Goal: Transaction & Acquisition: Download file/media

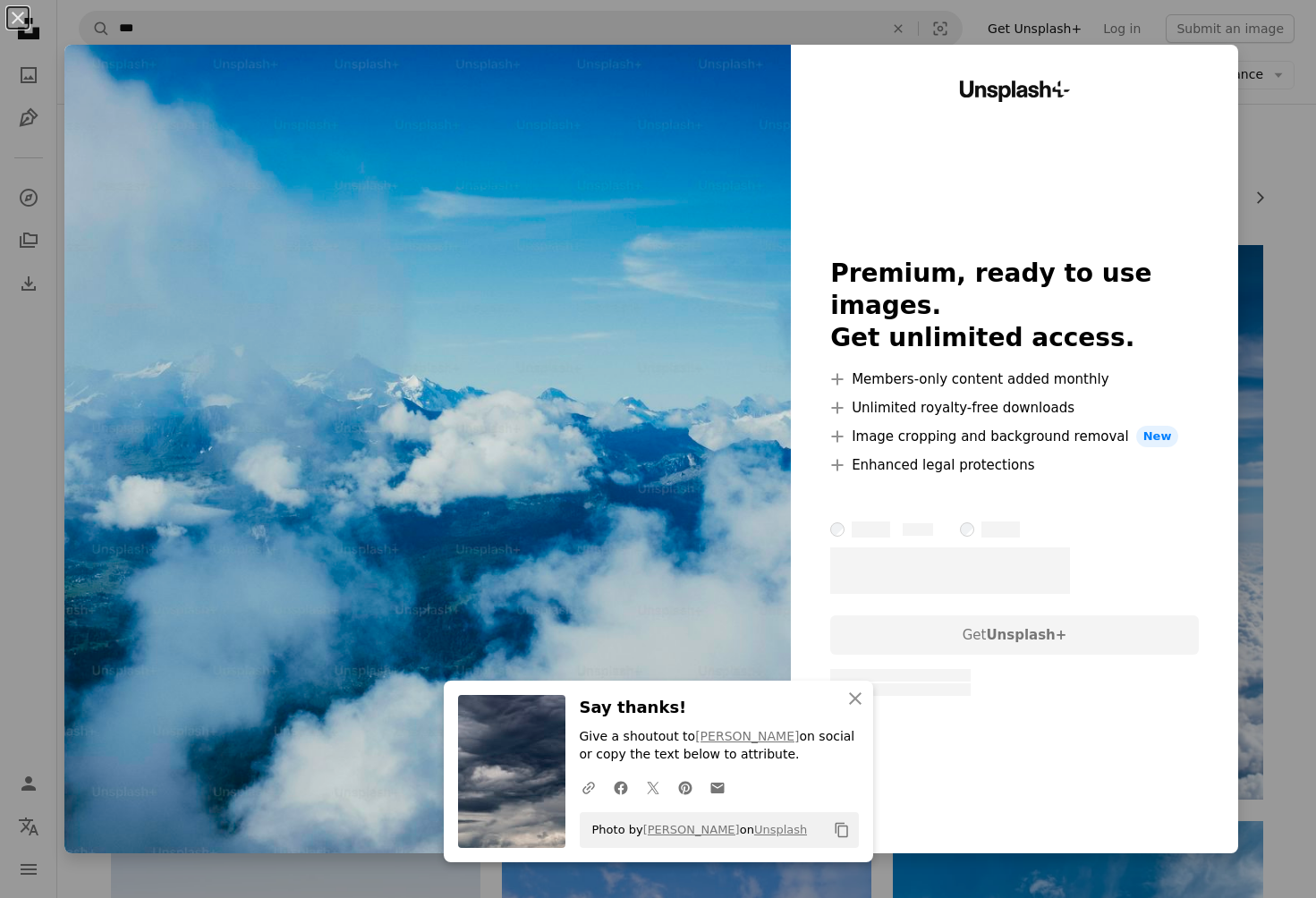
click at [810, 360] on div "Unsplash+ Premium, ready to use images. Get unlimited access. A plus sign Membe…" at bounding box center [1014, 449] width 447 height 809
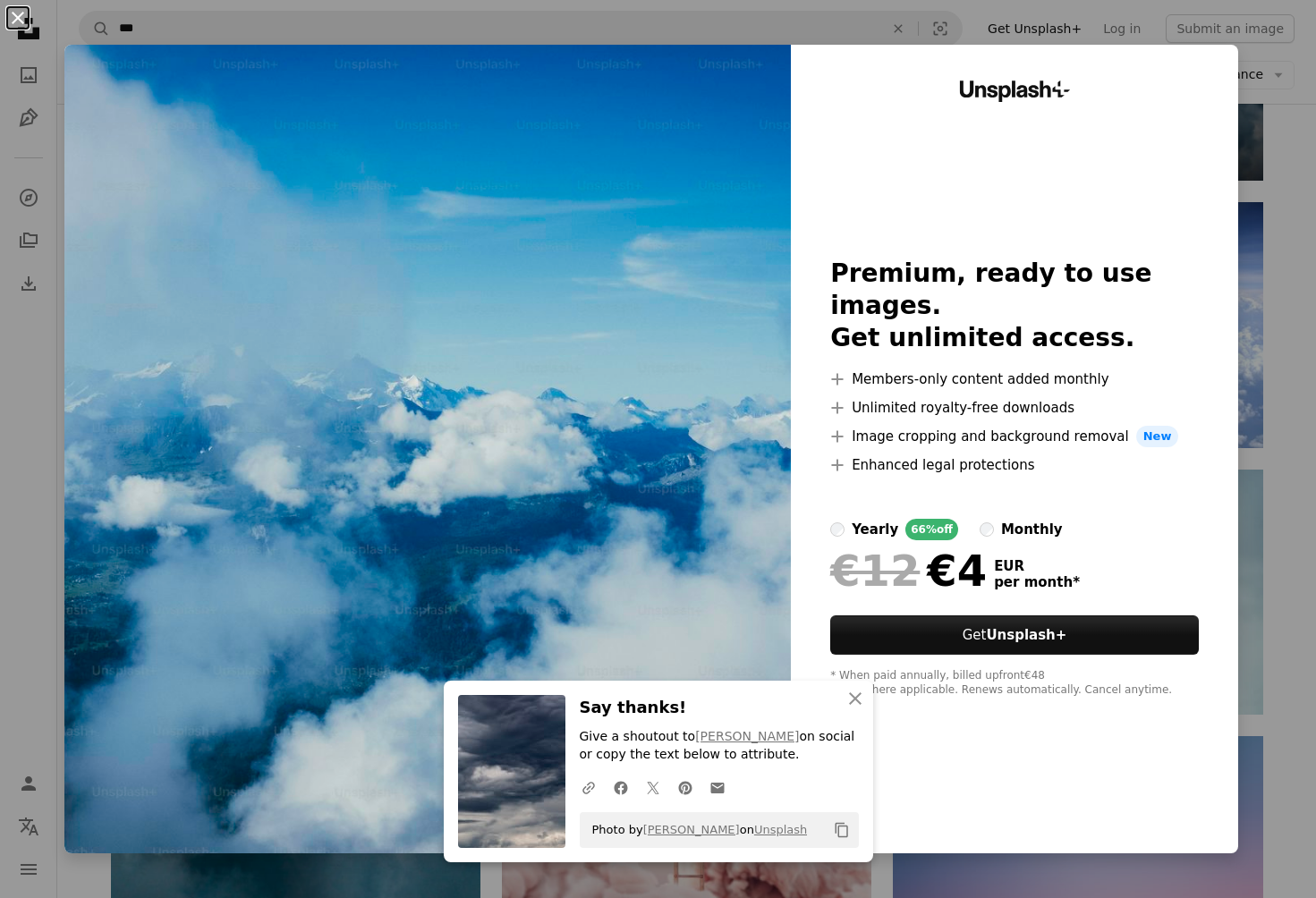
click at [18, 15] on button "An X shape" at bounding box center [17, 17] width 21 height 21
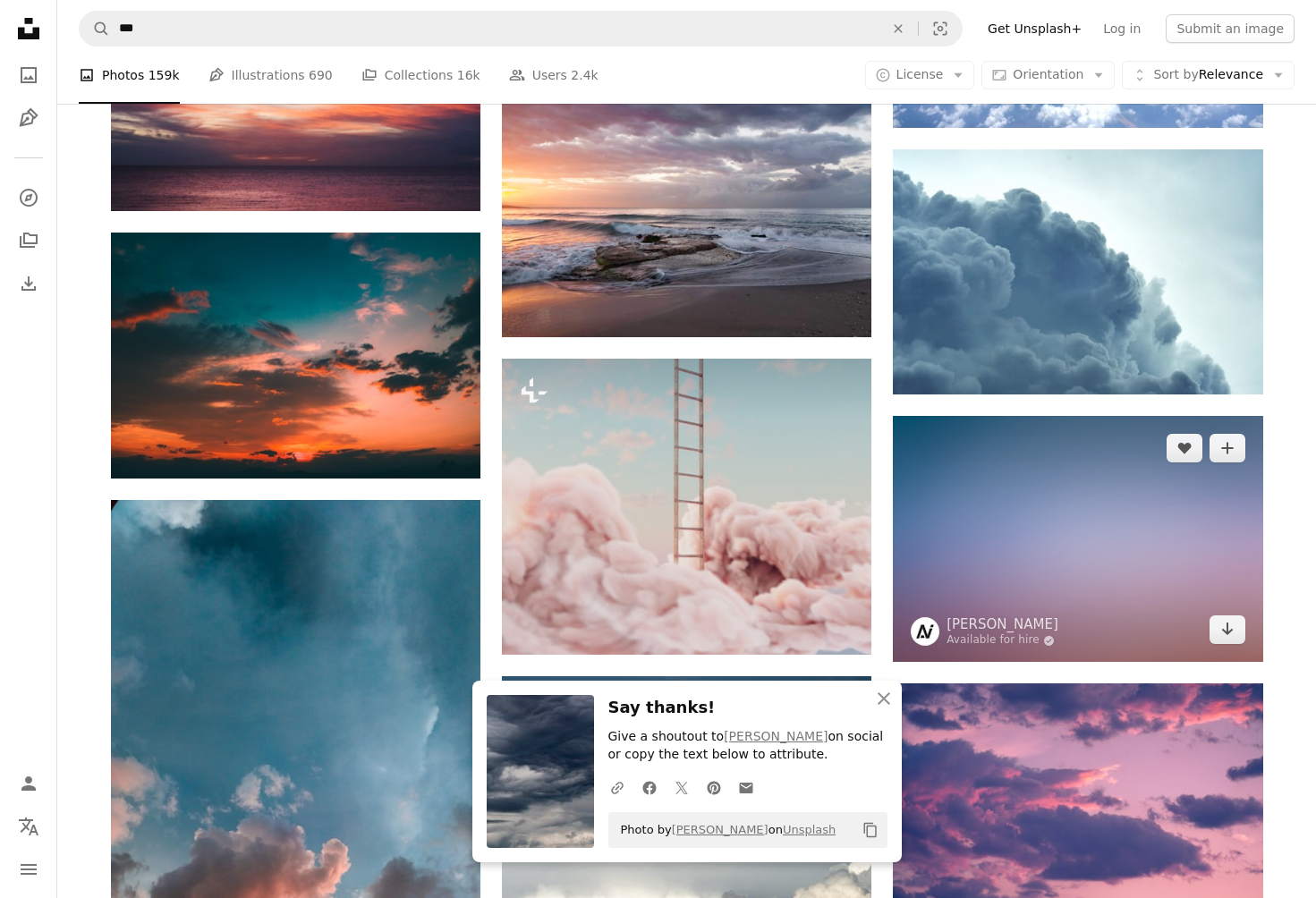
scroll to position [40052, 0]
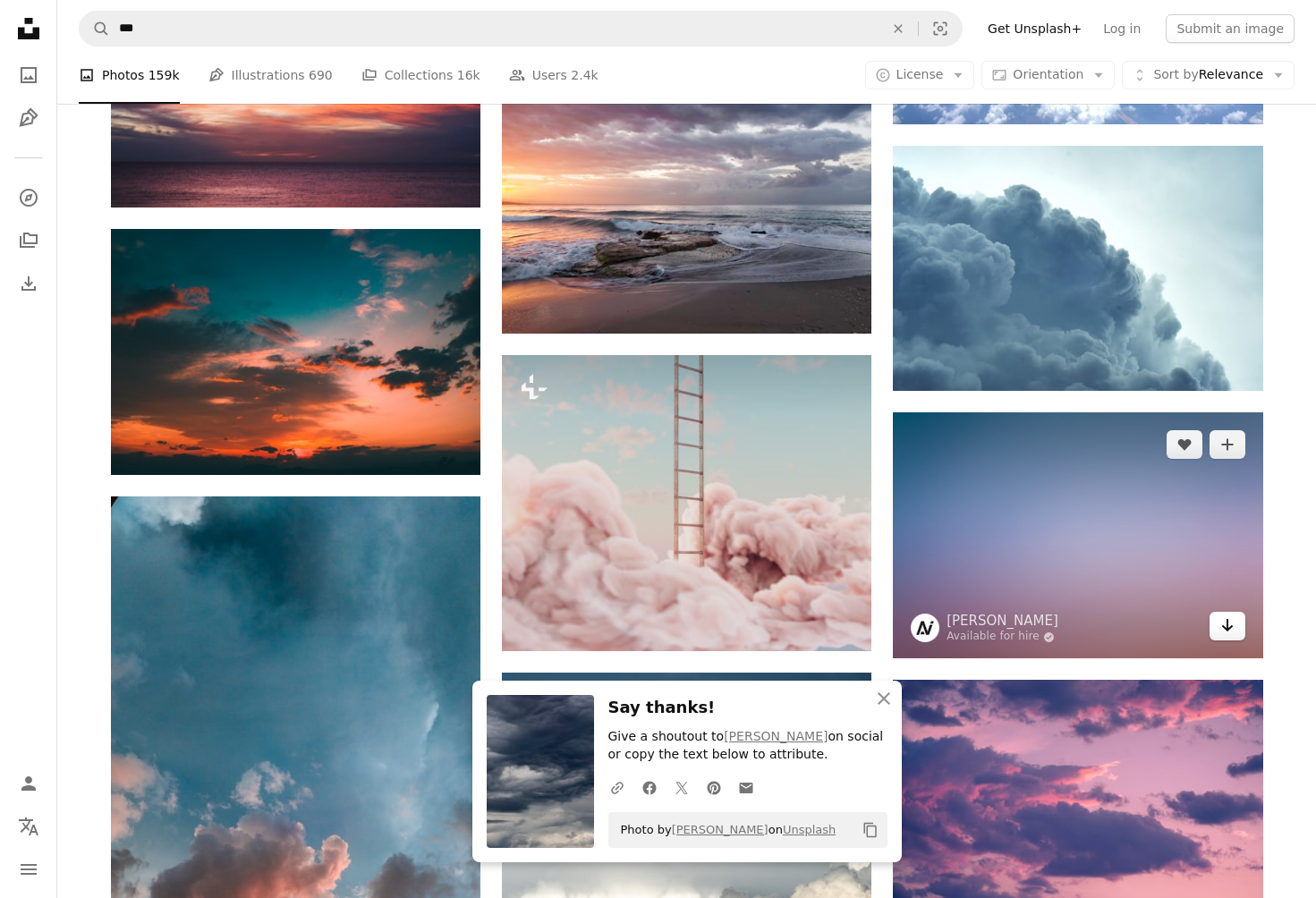
click at [1230, 629] on icon "Download" at bounding box center [1227, 625] width 12 height 13
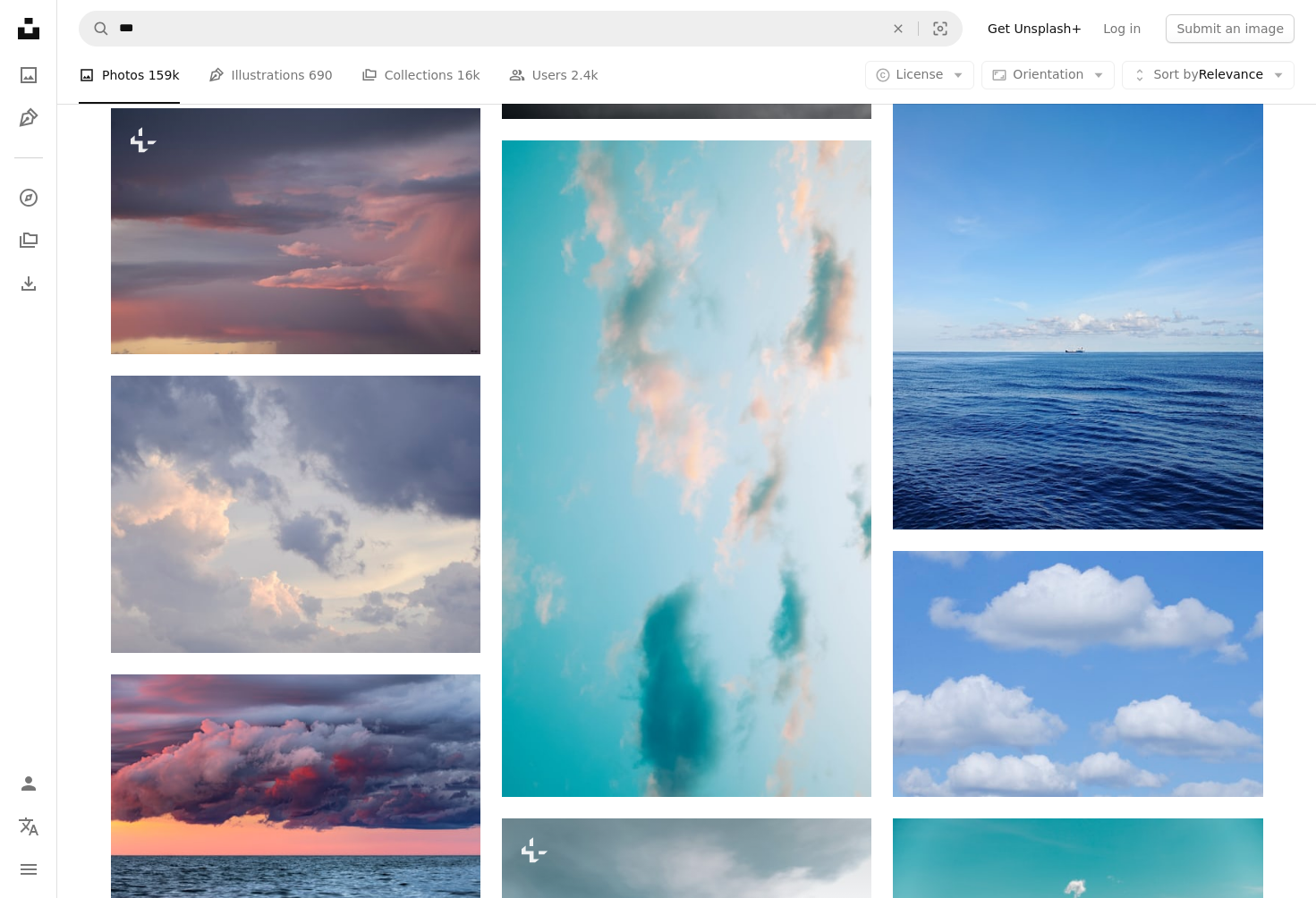
scroll to position [43063, 0]
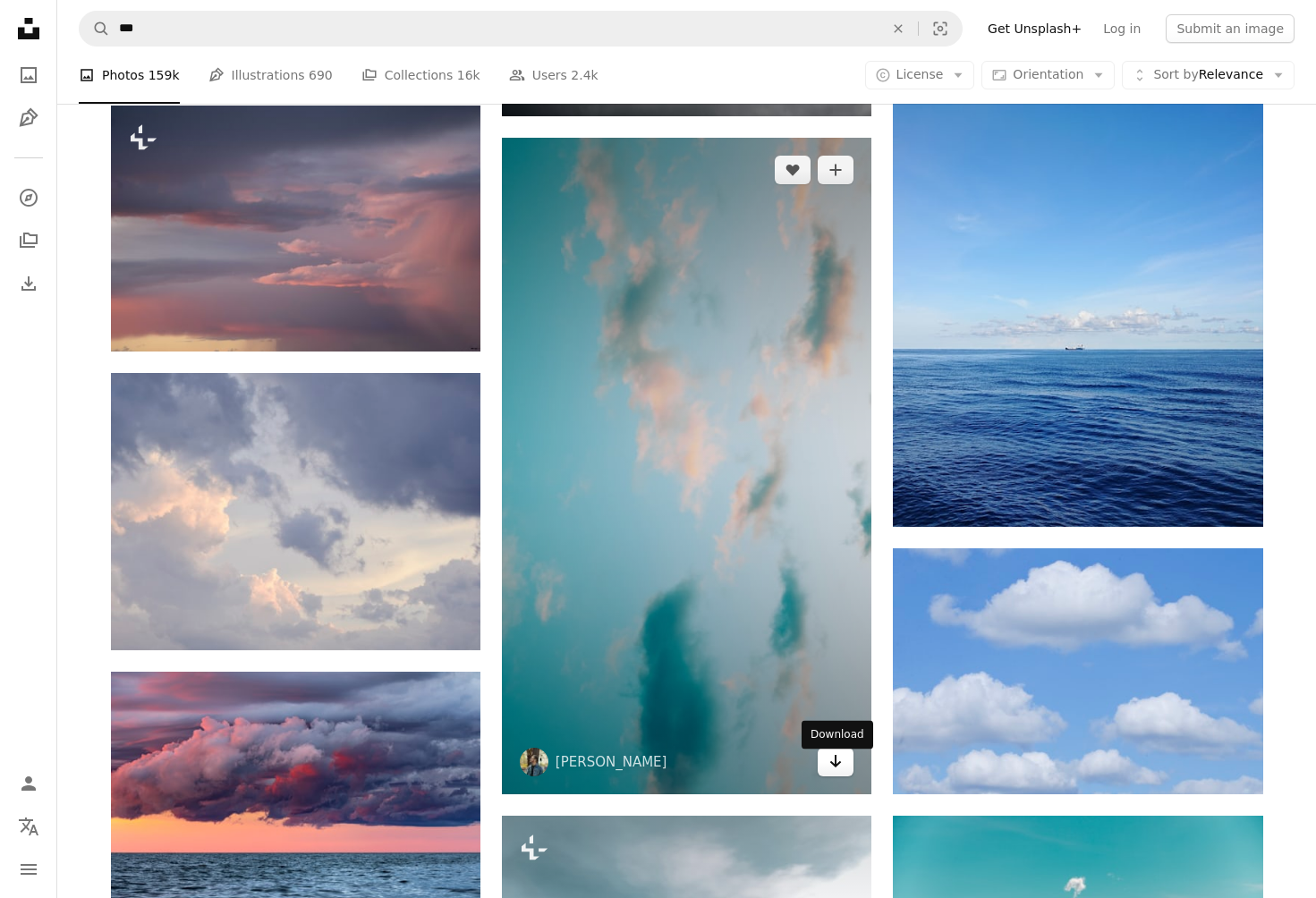
click at [836, 768] on icon "Download" at bounding box center [836, 762] width 12 height 13
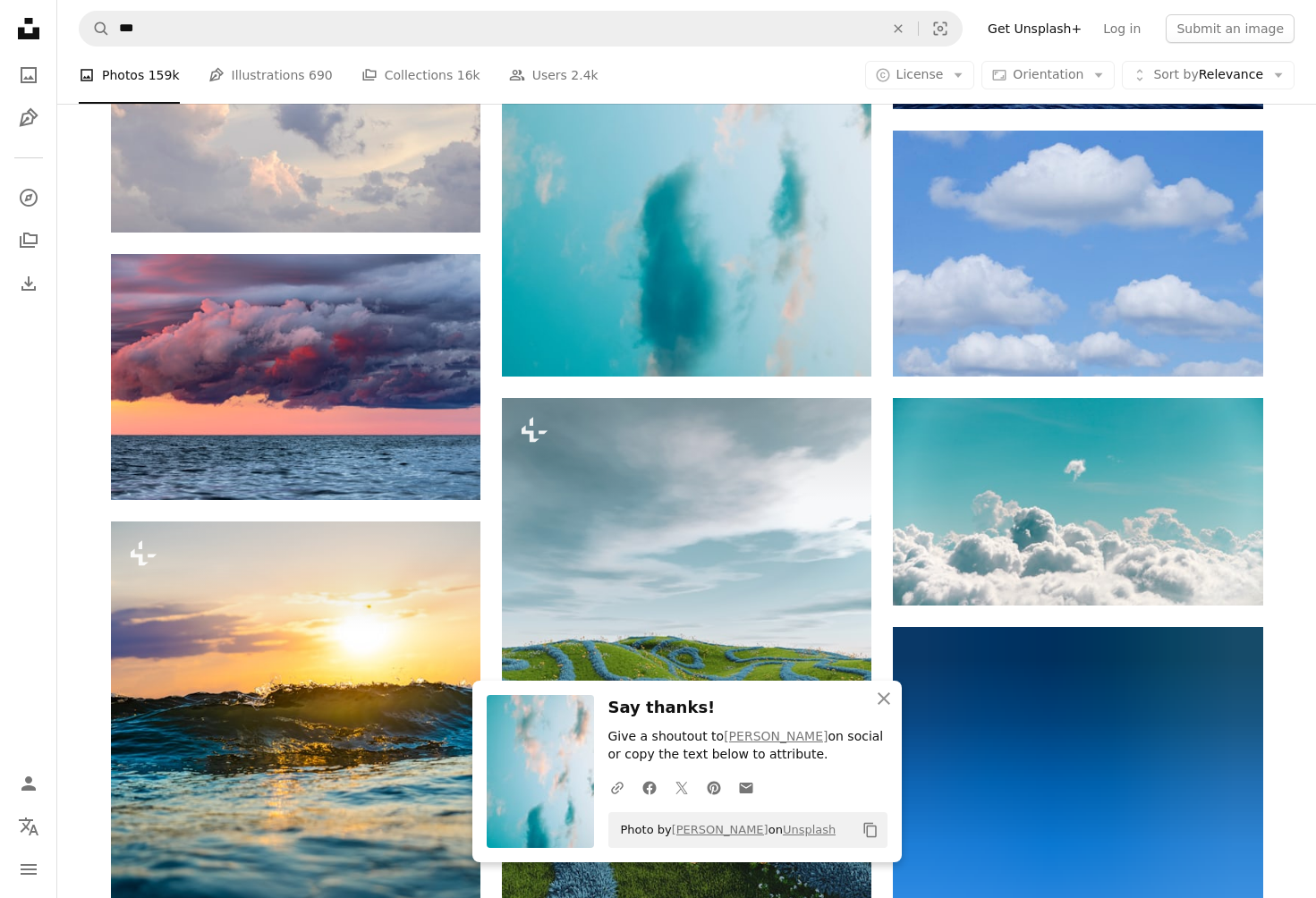
scroll to position [43482, 0]
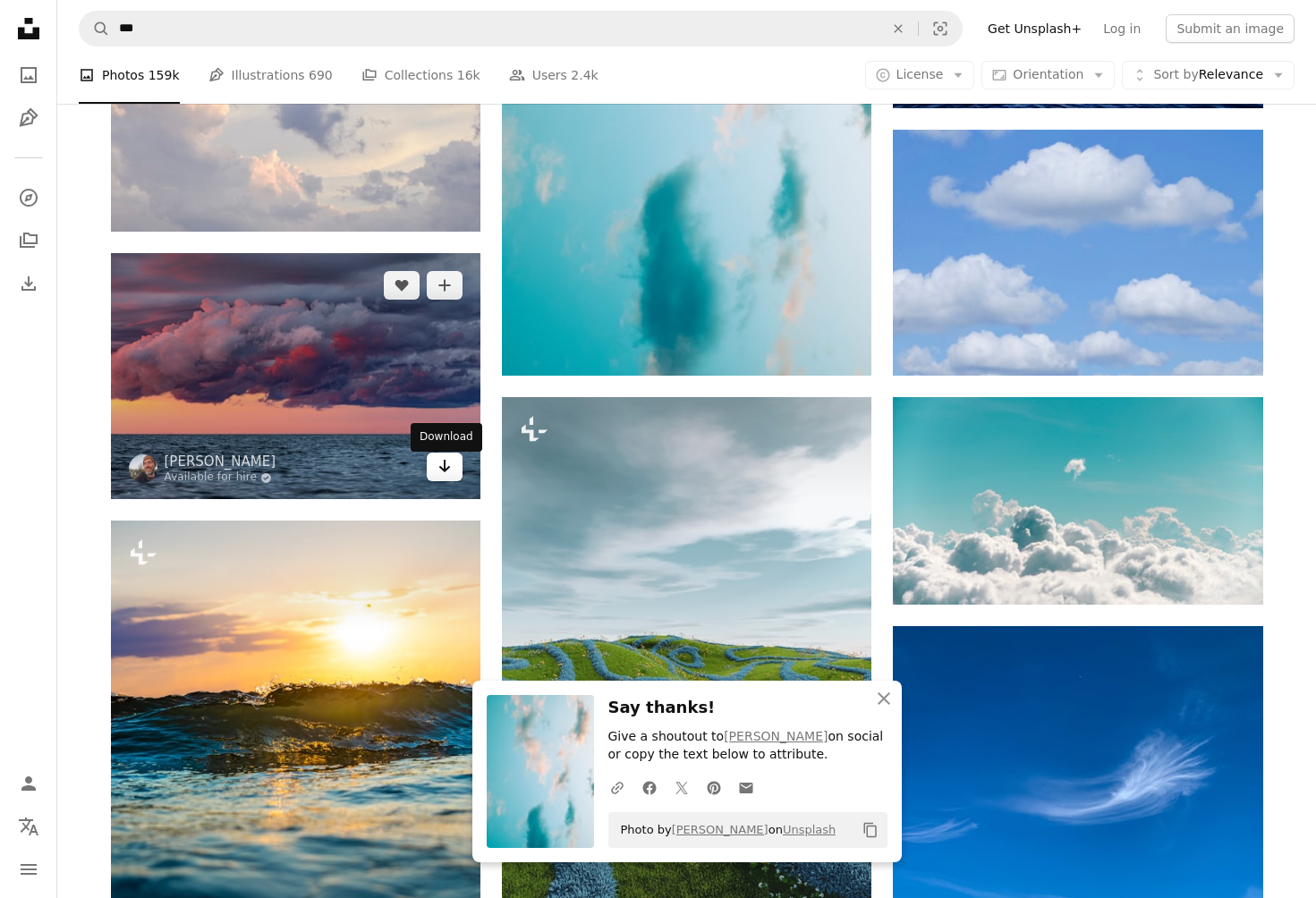
click at [449, 473] on icon "Download" at bounding box center [444, 466] width 12 height 13
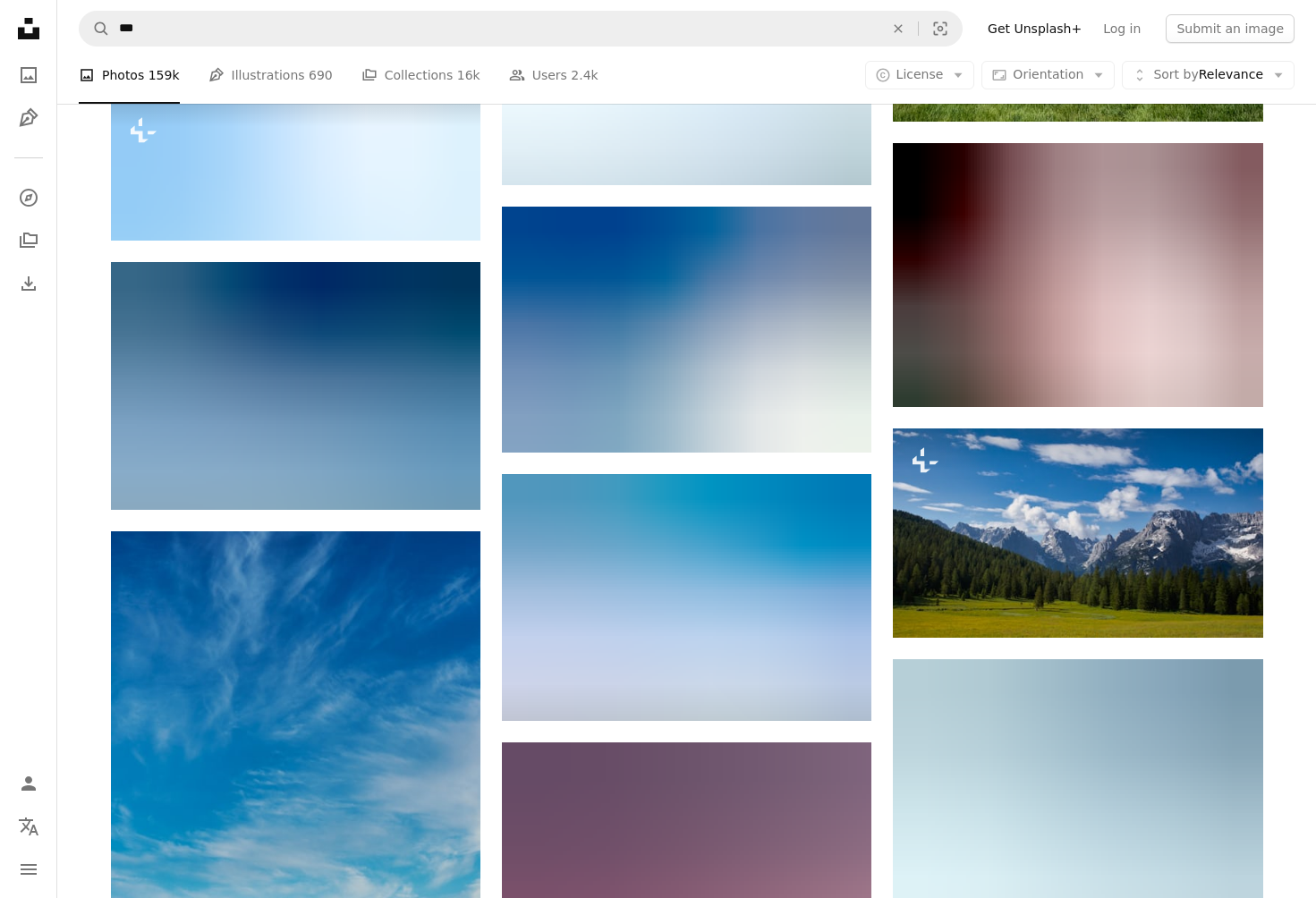
scroll to position [44479, 0]
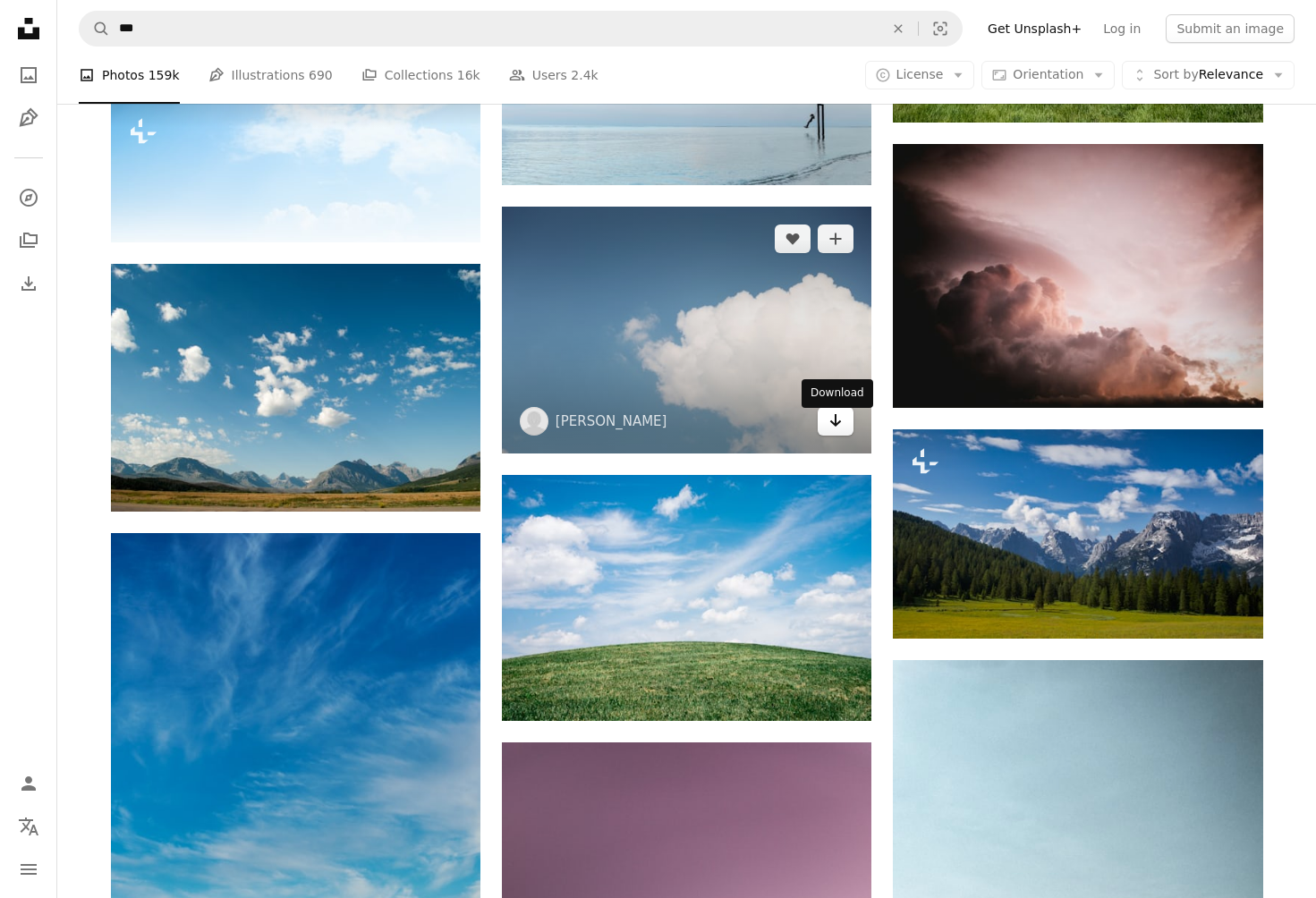
click at [836, 427] on icon "Download" at bounding box center [836, 421] width 12 height 13
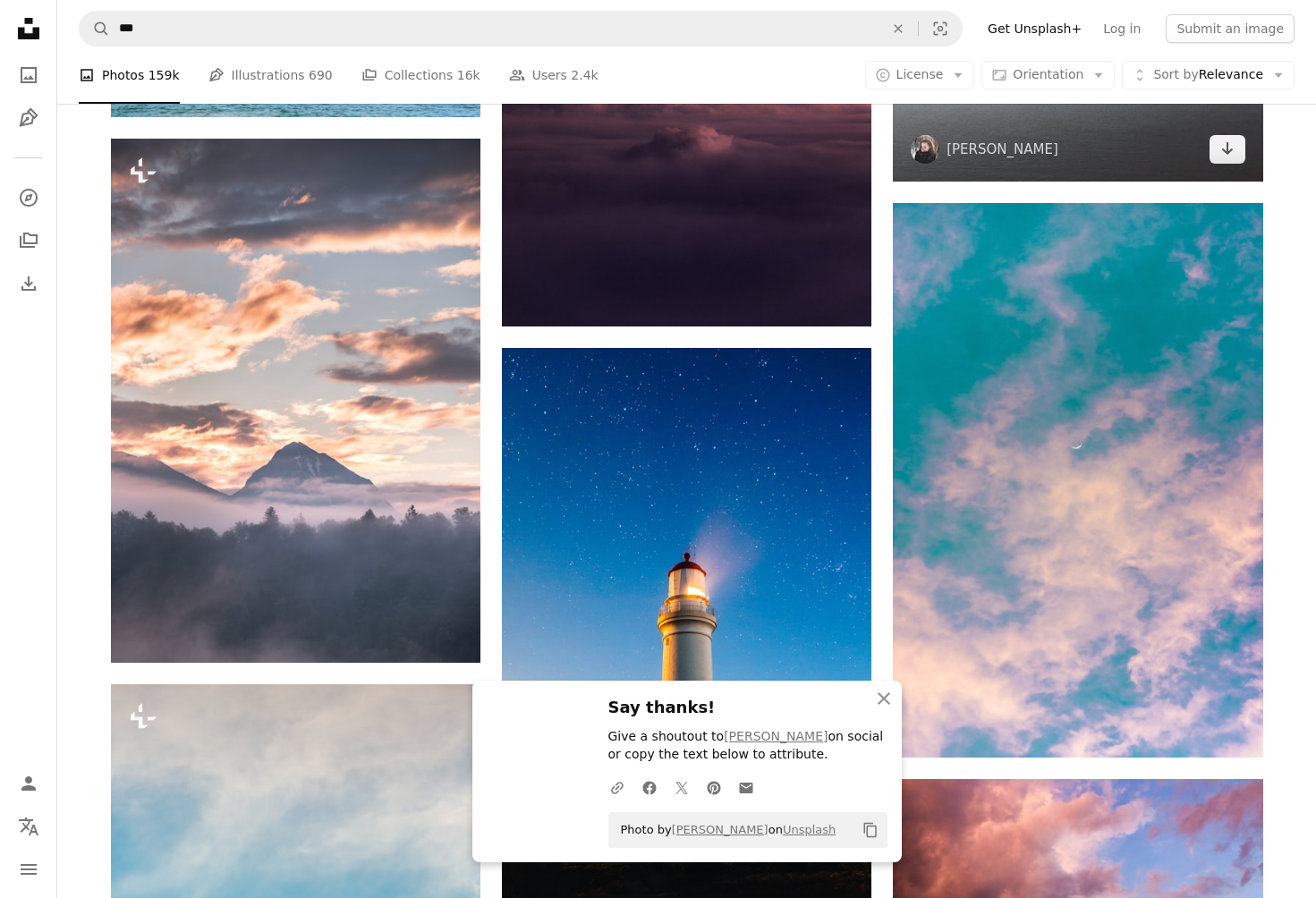
scroll to position [45452, 0]
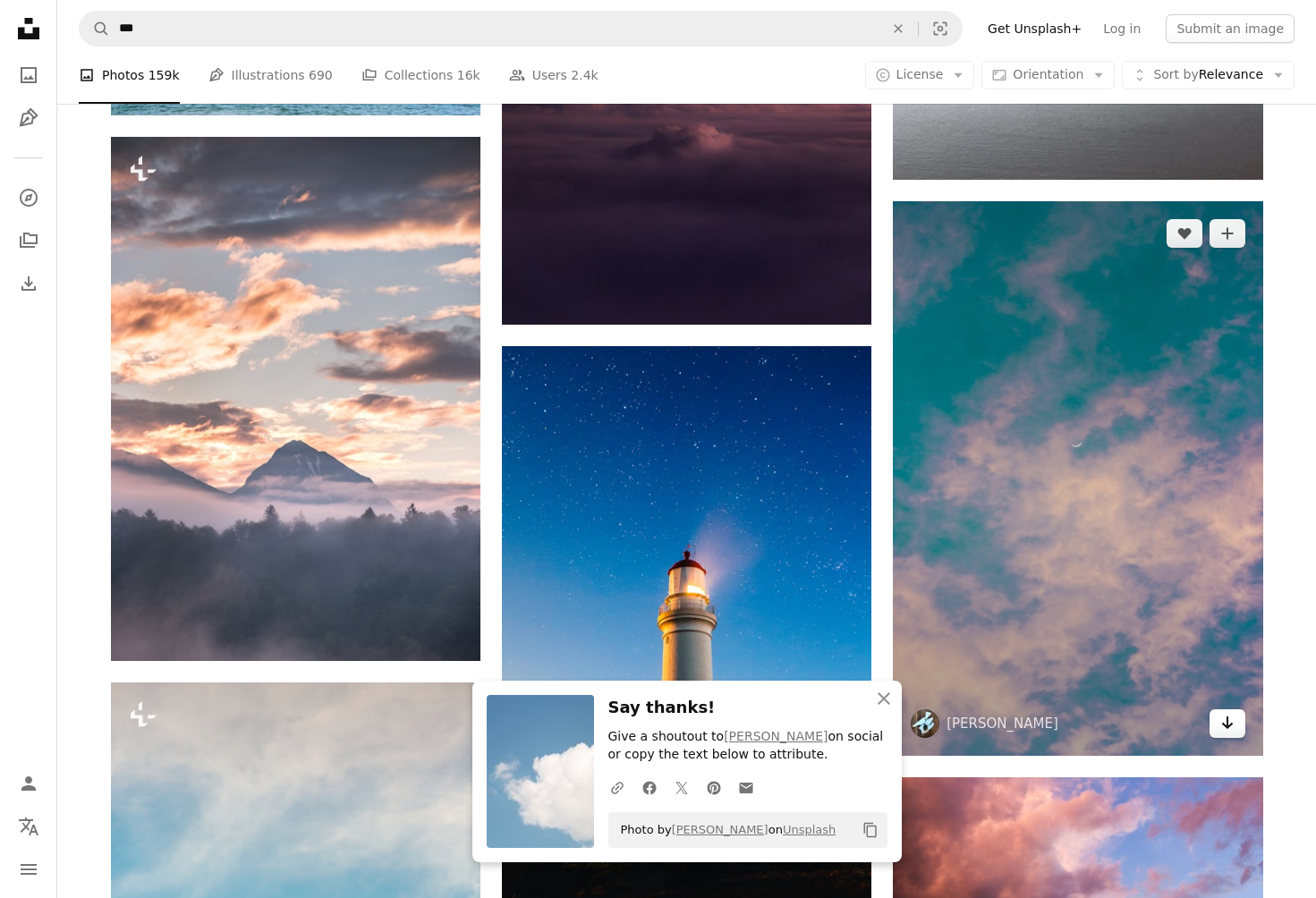
click at [1228, 727] on icon "Arrow pointing down" at bounding box center [1228, 722] width 15 height 21
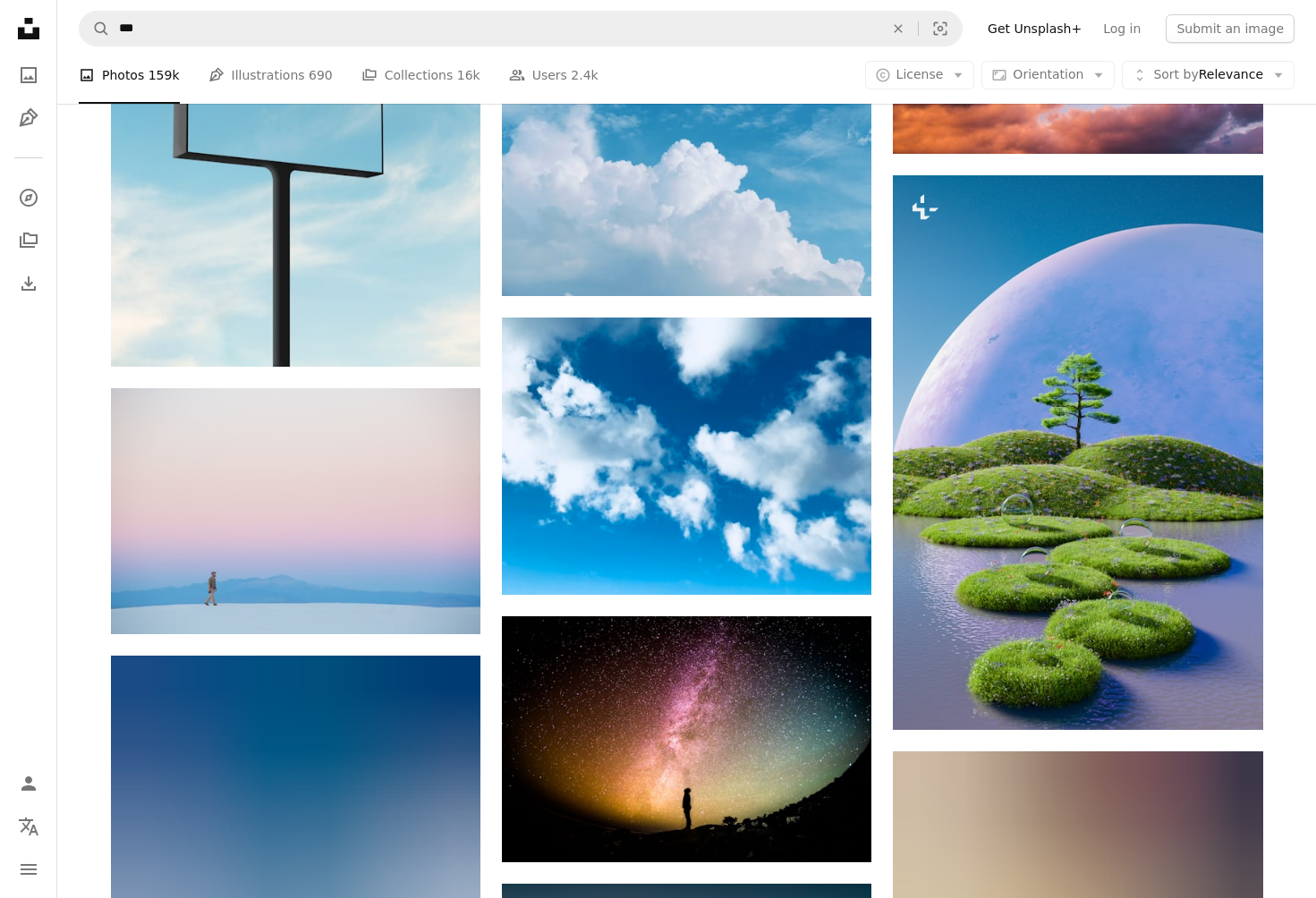
scroll to position [46321, 0]
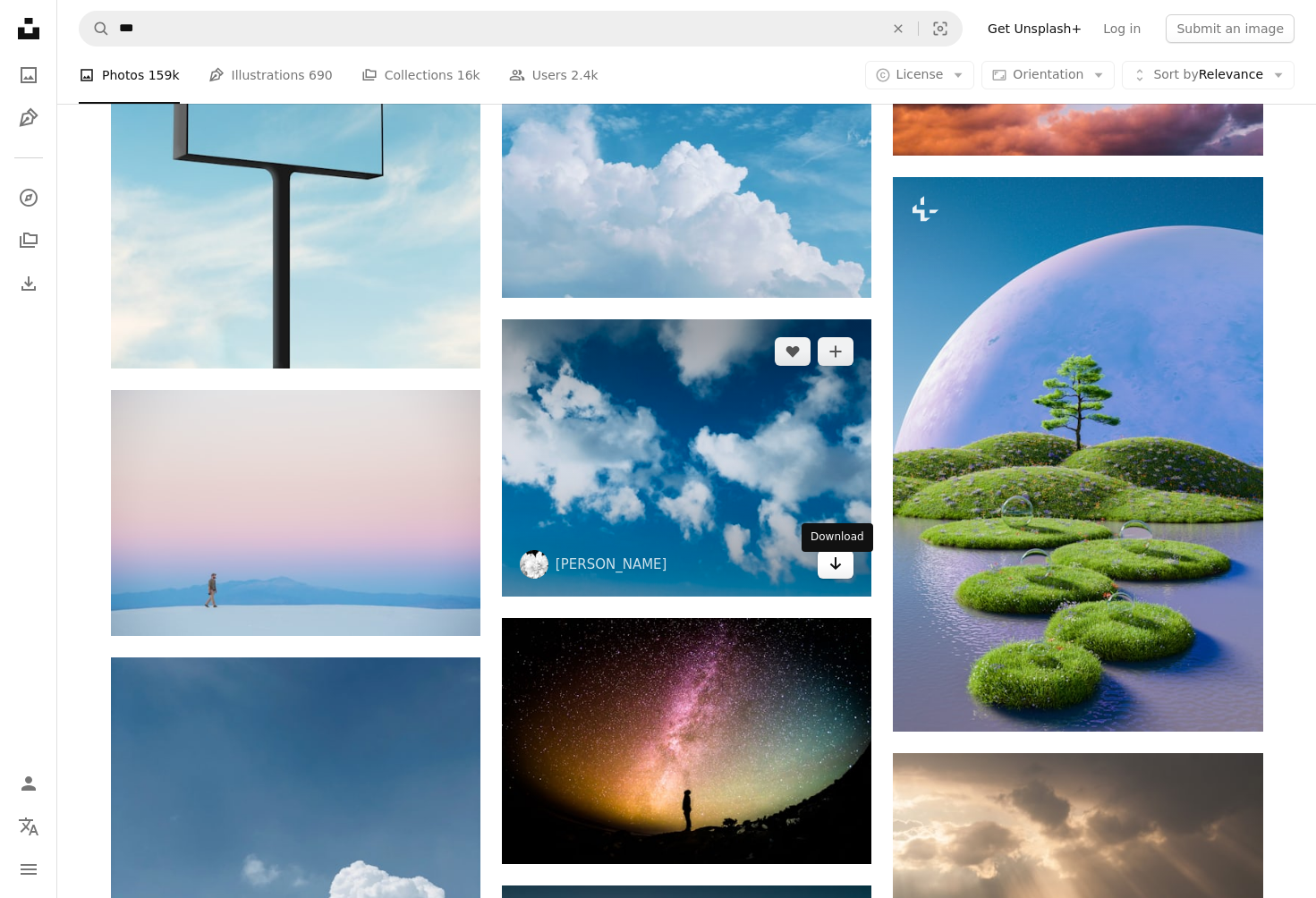
click at [832, 570] on icon "Download" at bounding box center [836, 564] width 12 height 13
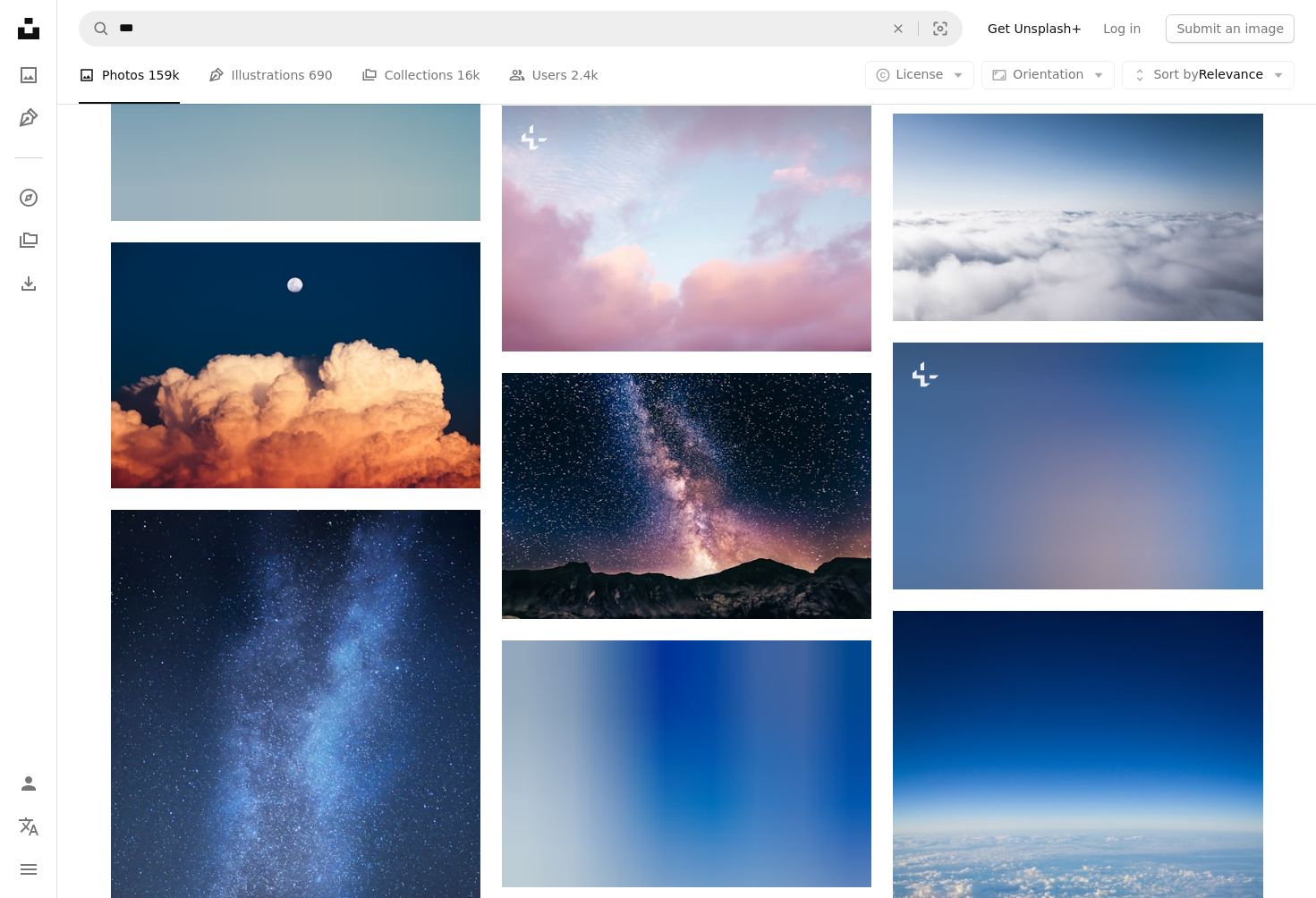
scroll to position [50948, 0]
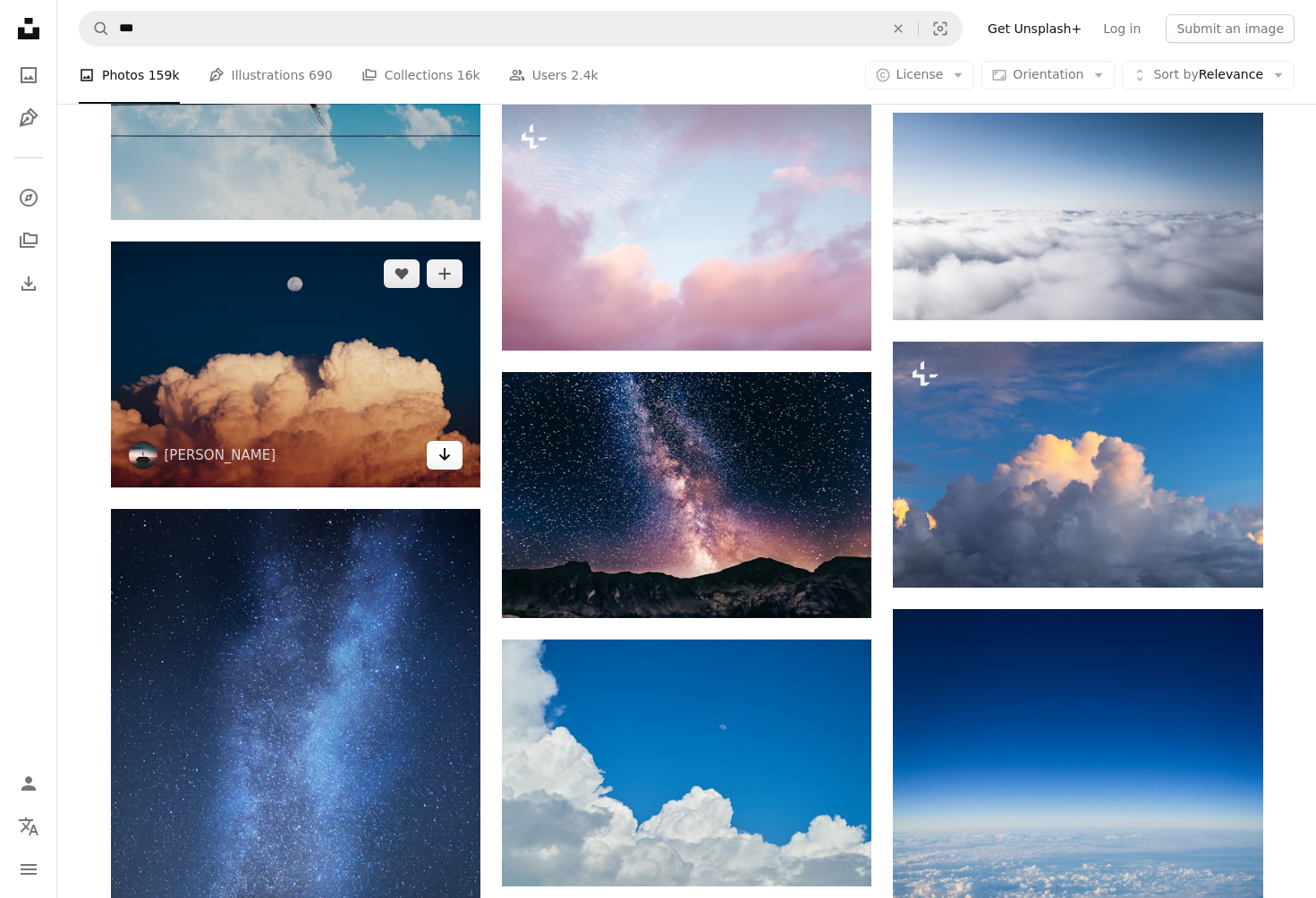
click at [445, 455] on icon "Arrow pointing down" at bounding box center [444, 454] width 15 height 21
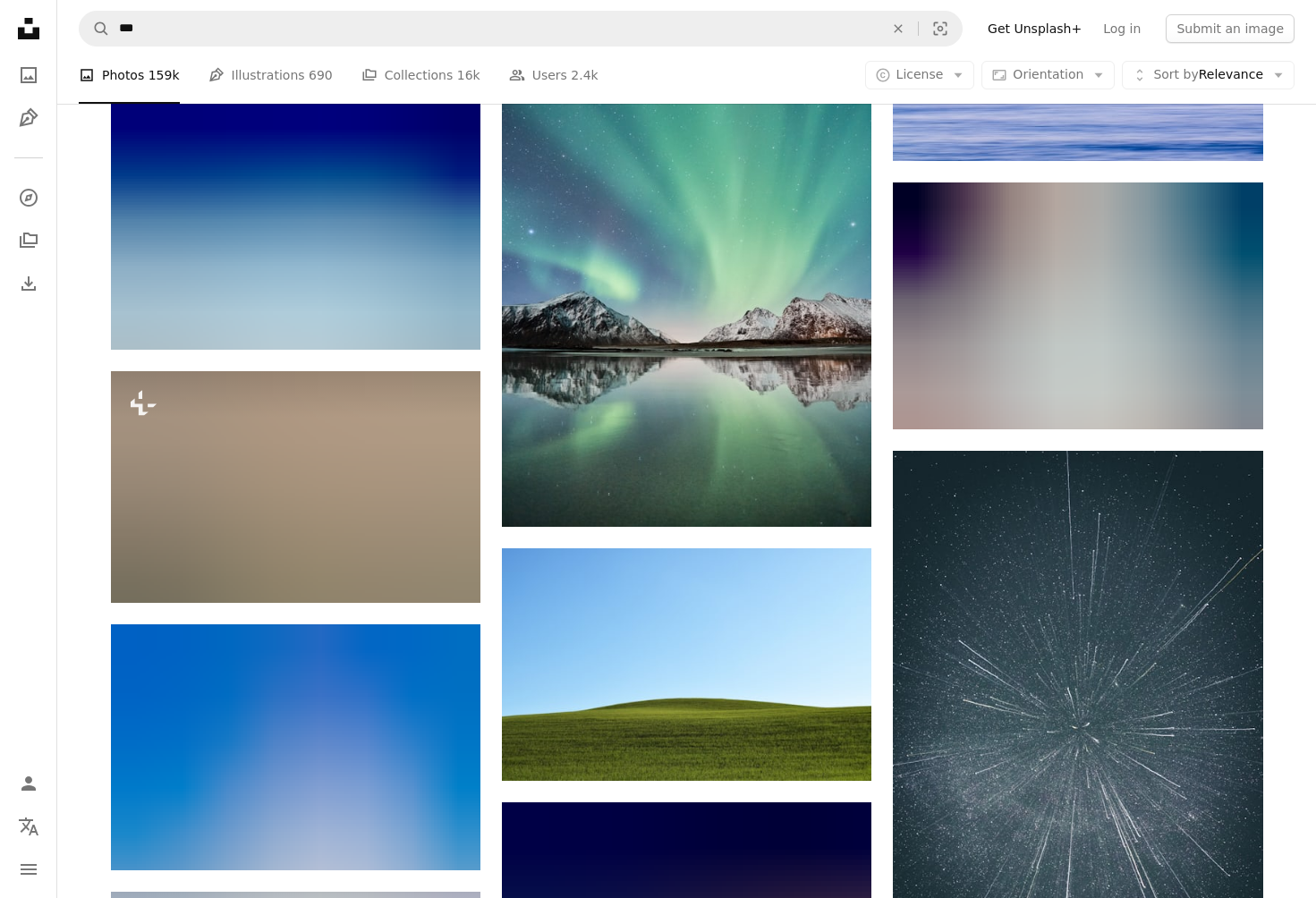
scroll to position [54546, 0]
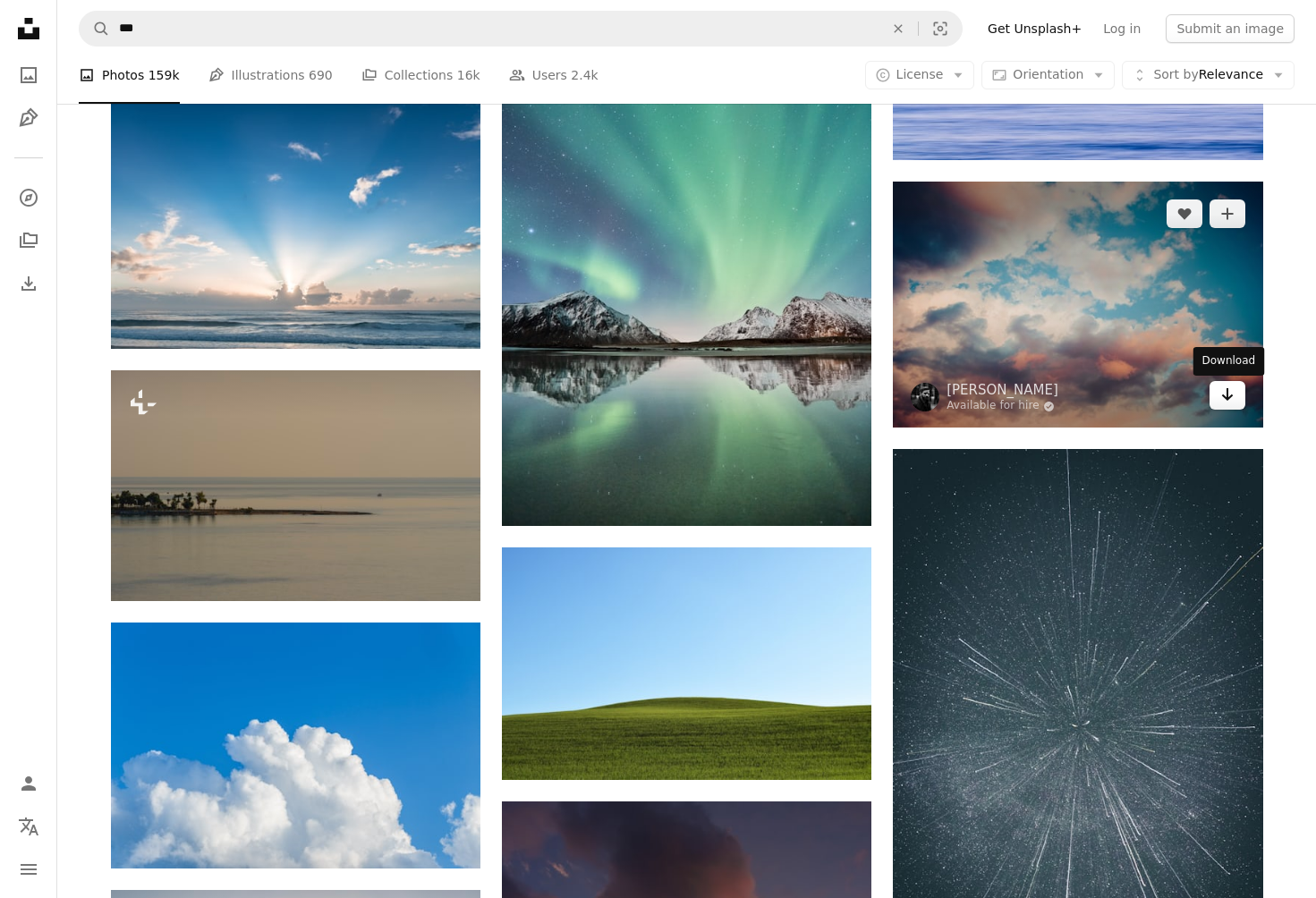
click at [1227, 397] on icon "Download" at bounding box center [1227, 395] width 12 height 13
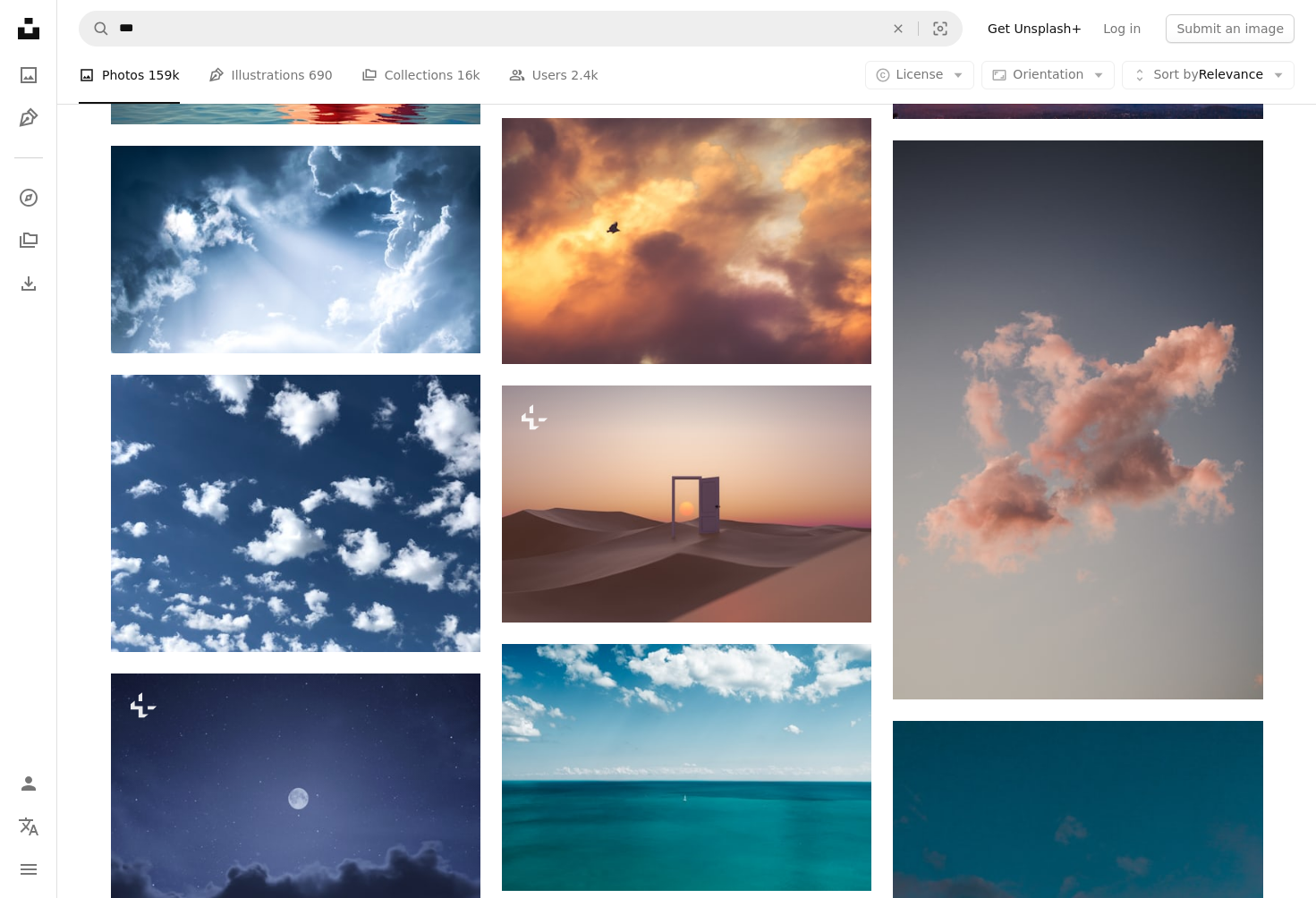
scroll to position [57601, 0]
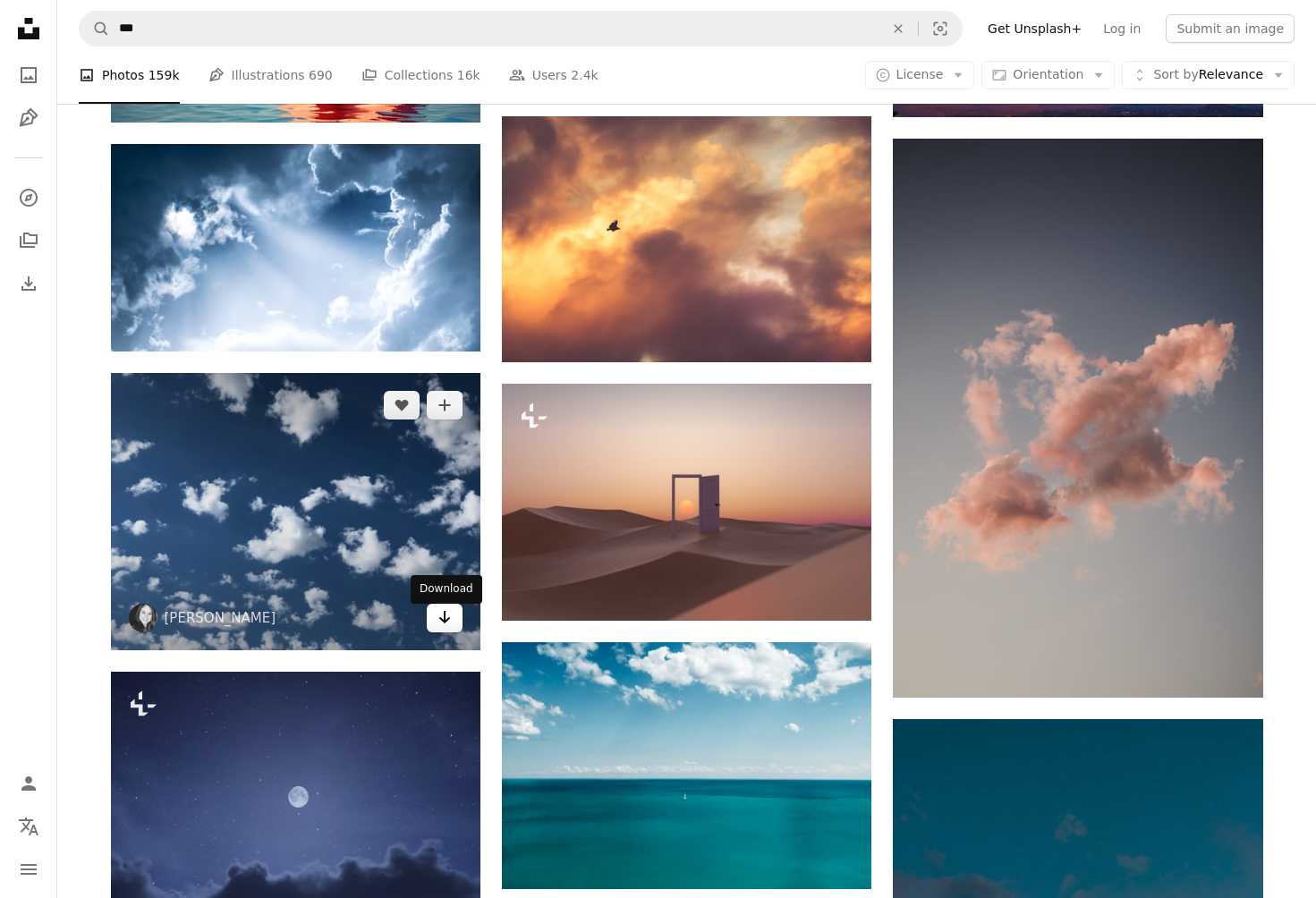
click at [442, 617] on icon "Arrow pointing down" at bounding box center [444, 616] width 15 height 21
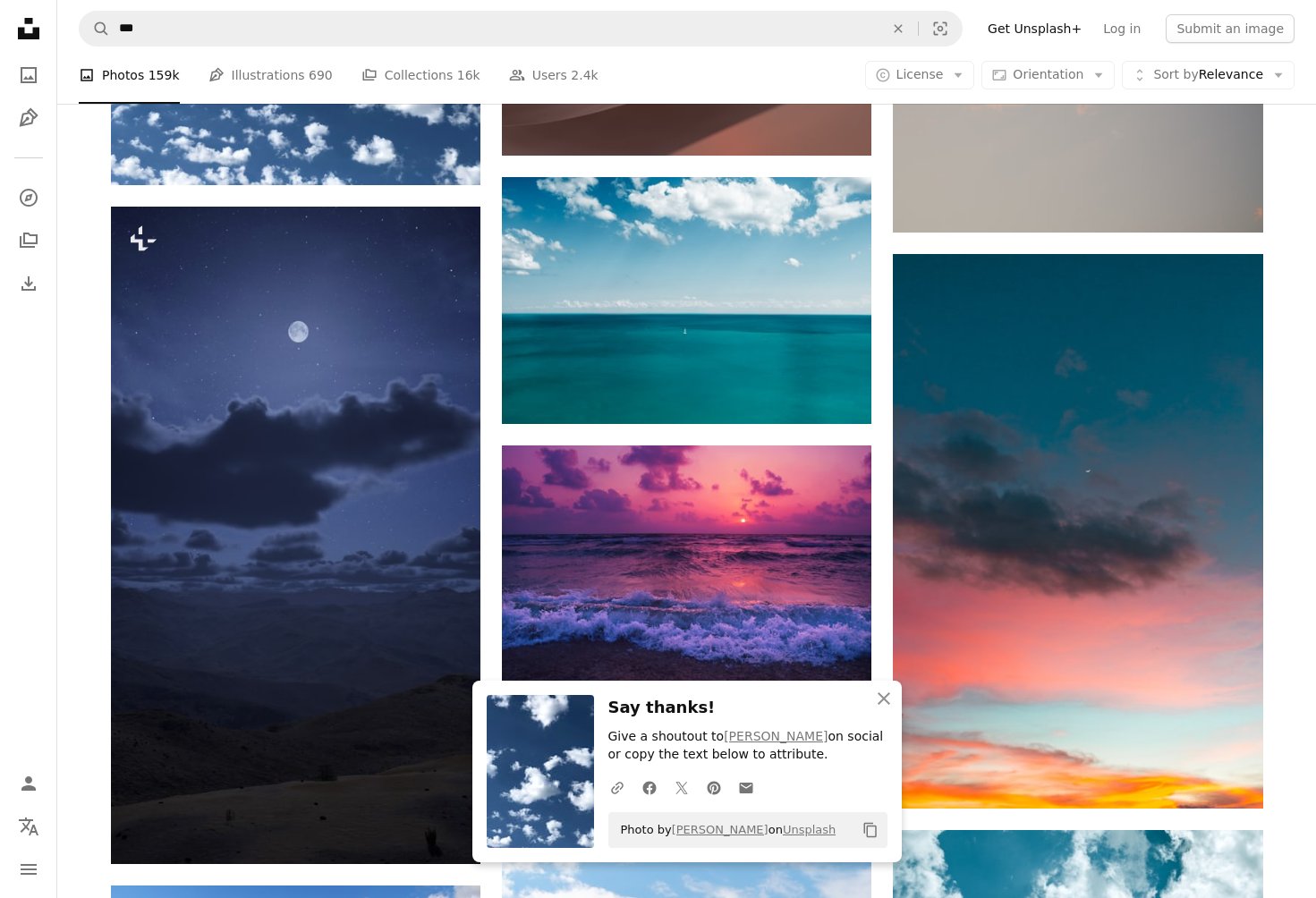
scroll to position [58058, 0]
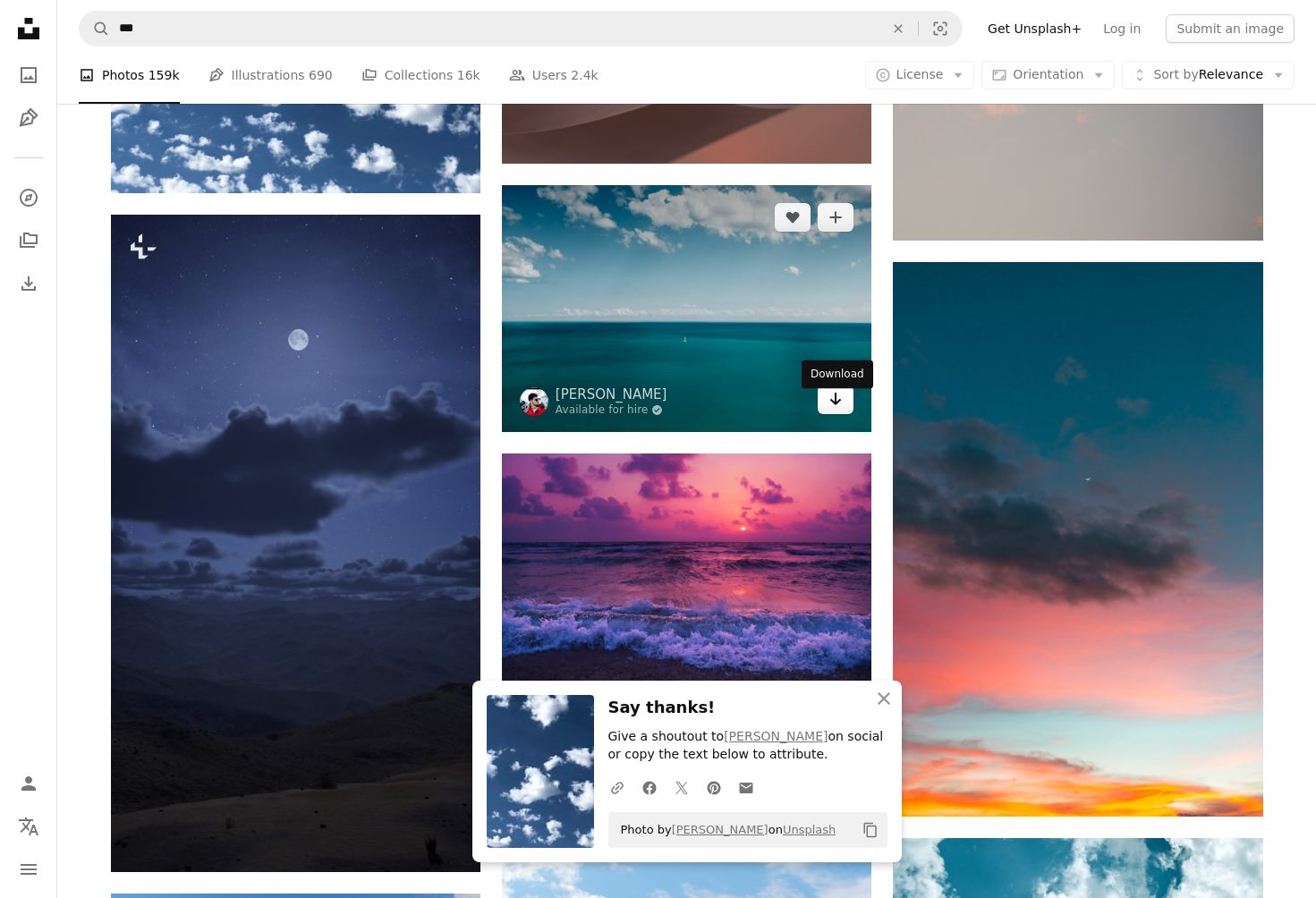
click at [830, 402] on icon "Arrow pointing down" at bounding box center [836, 399] width 15 height 21
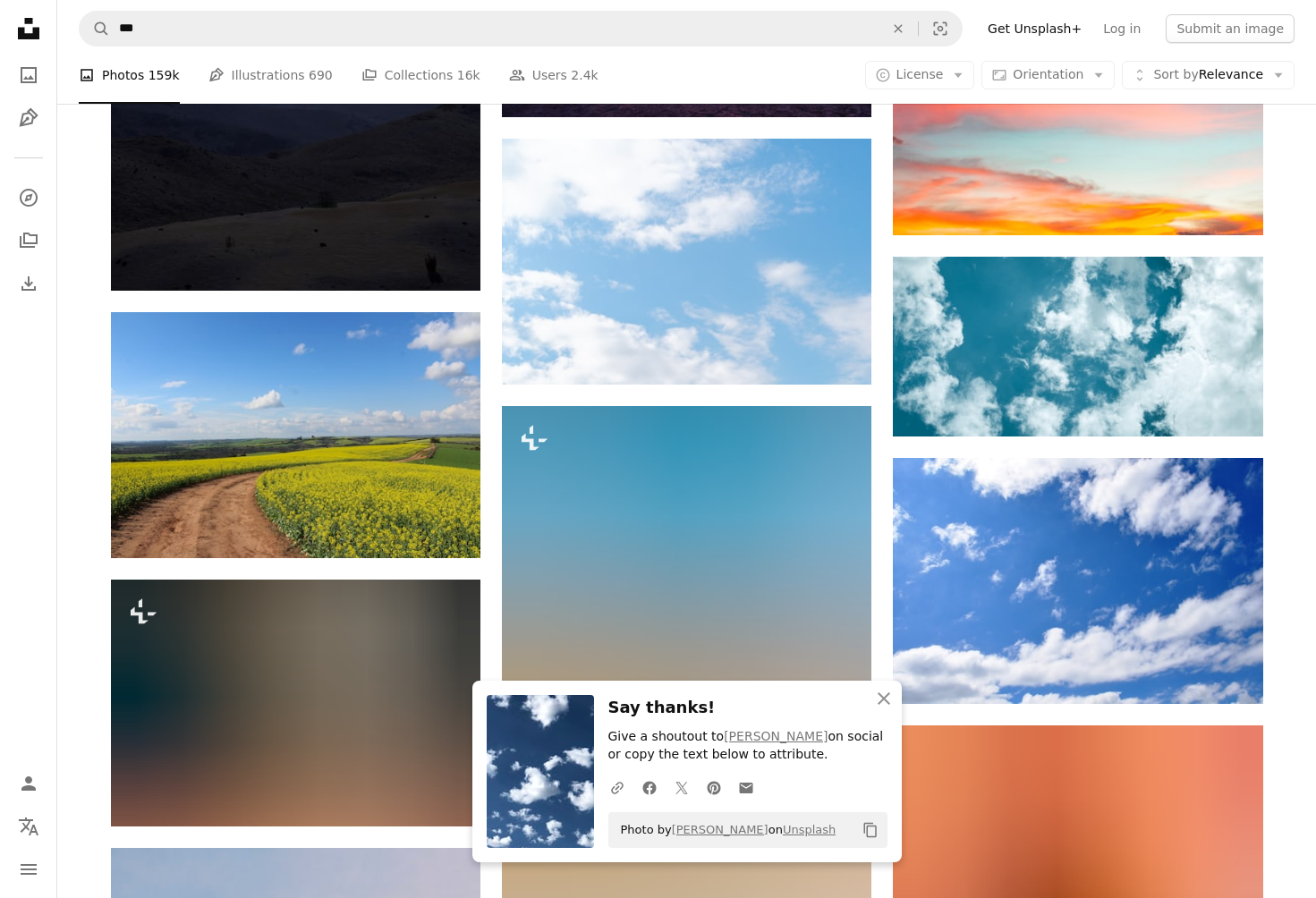
scroll to position [58633, 0]
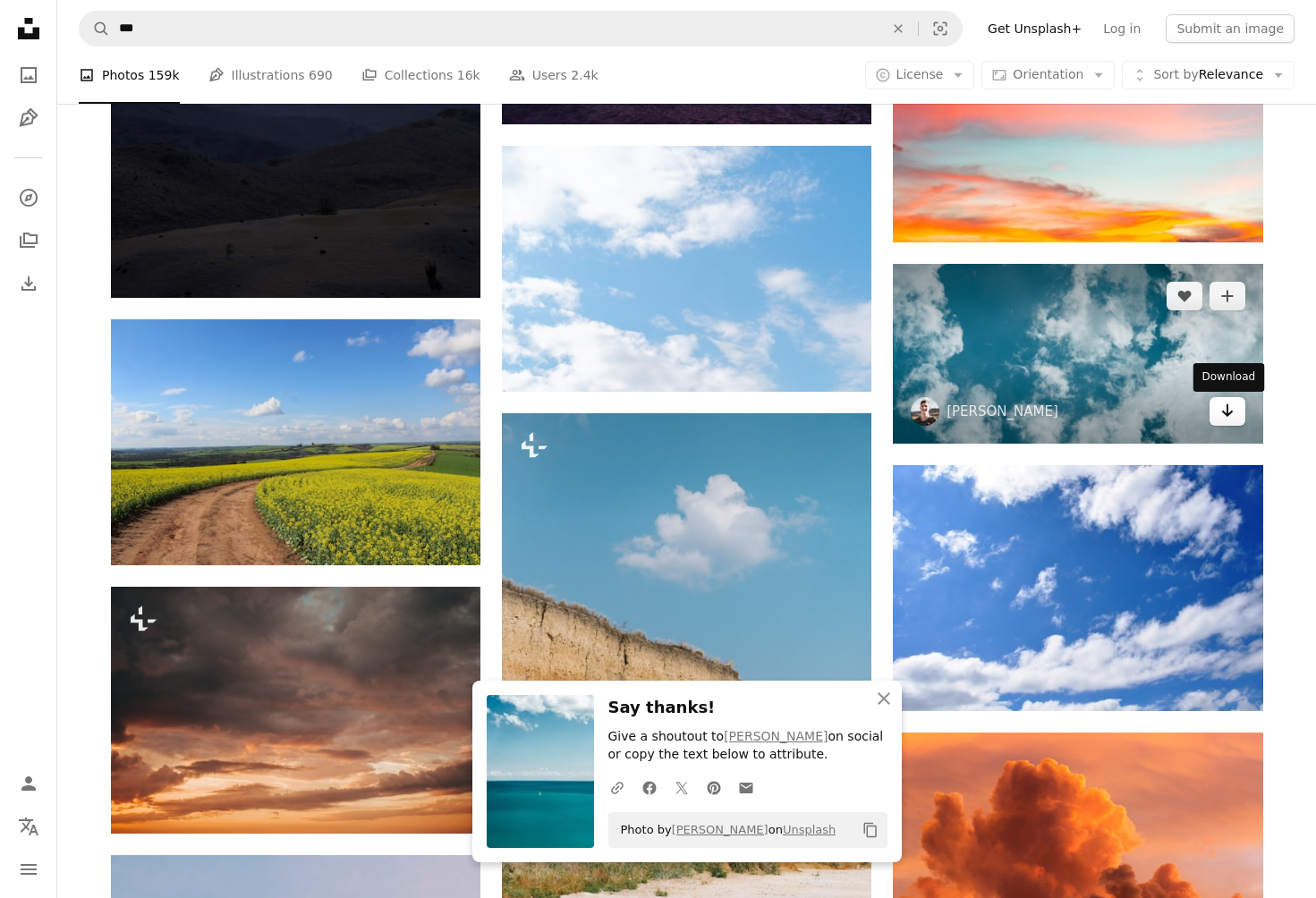
click at [1226, 409] on icon "Download" at bounding box center [1227, 411] width 12 height 13
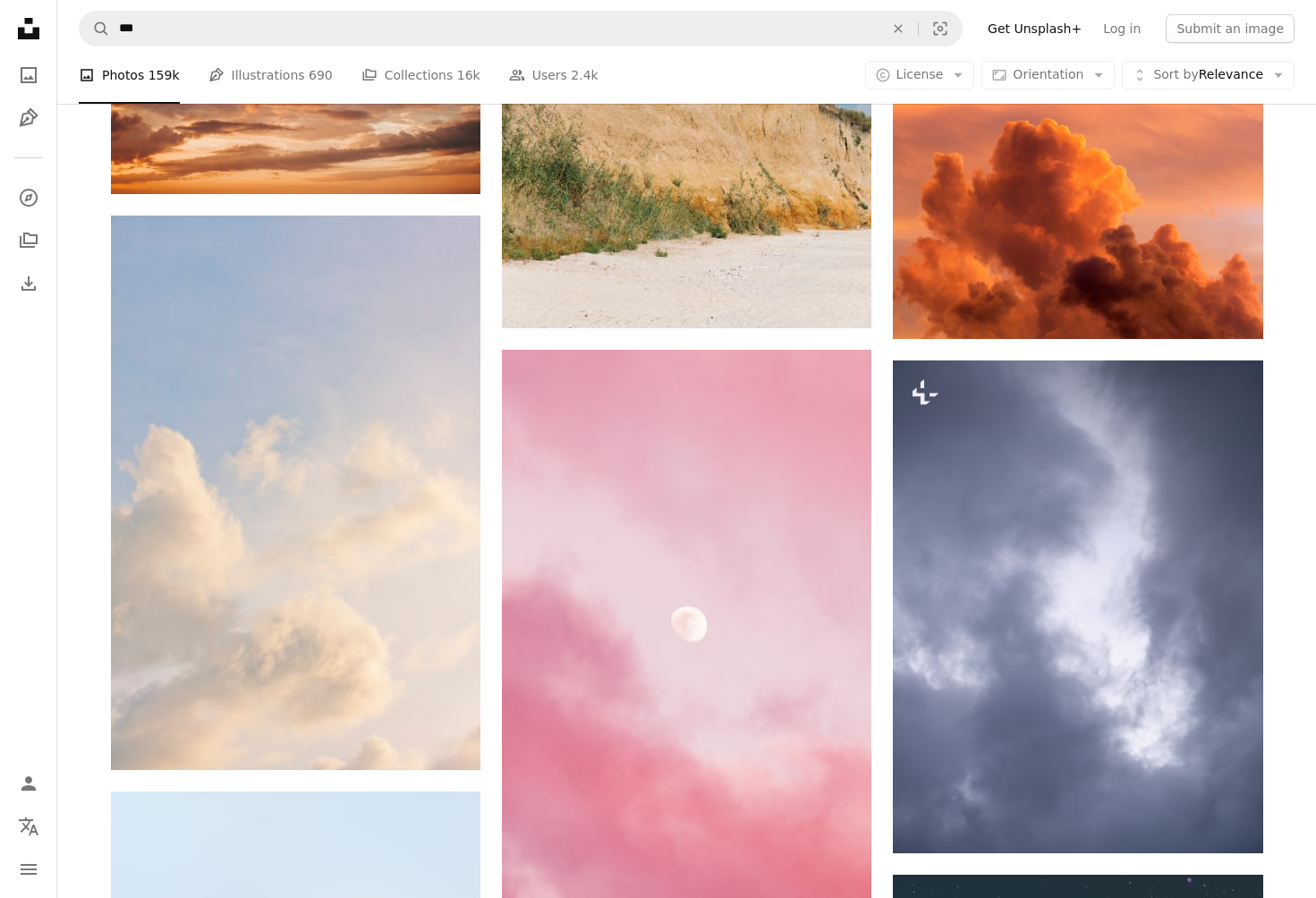
scroll to position [59252, 0]
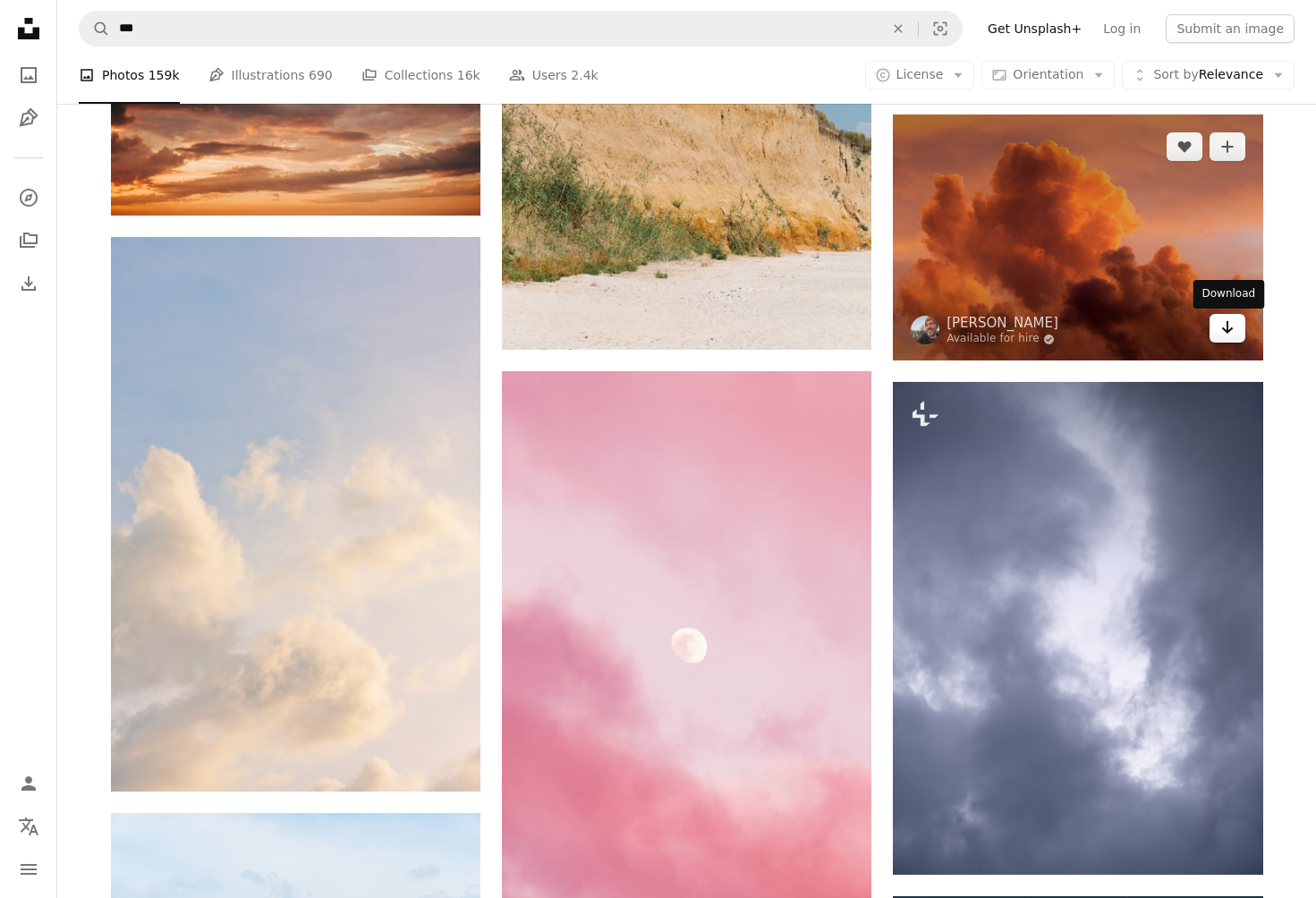
click at [1228, 324] on icon "Arrow pointing down" at bounding box center [1228, 326] width 15 height 21
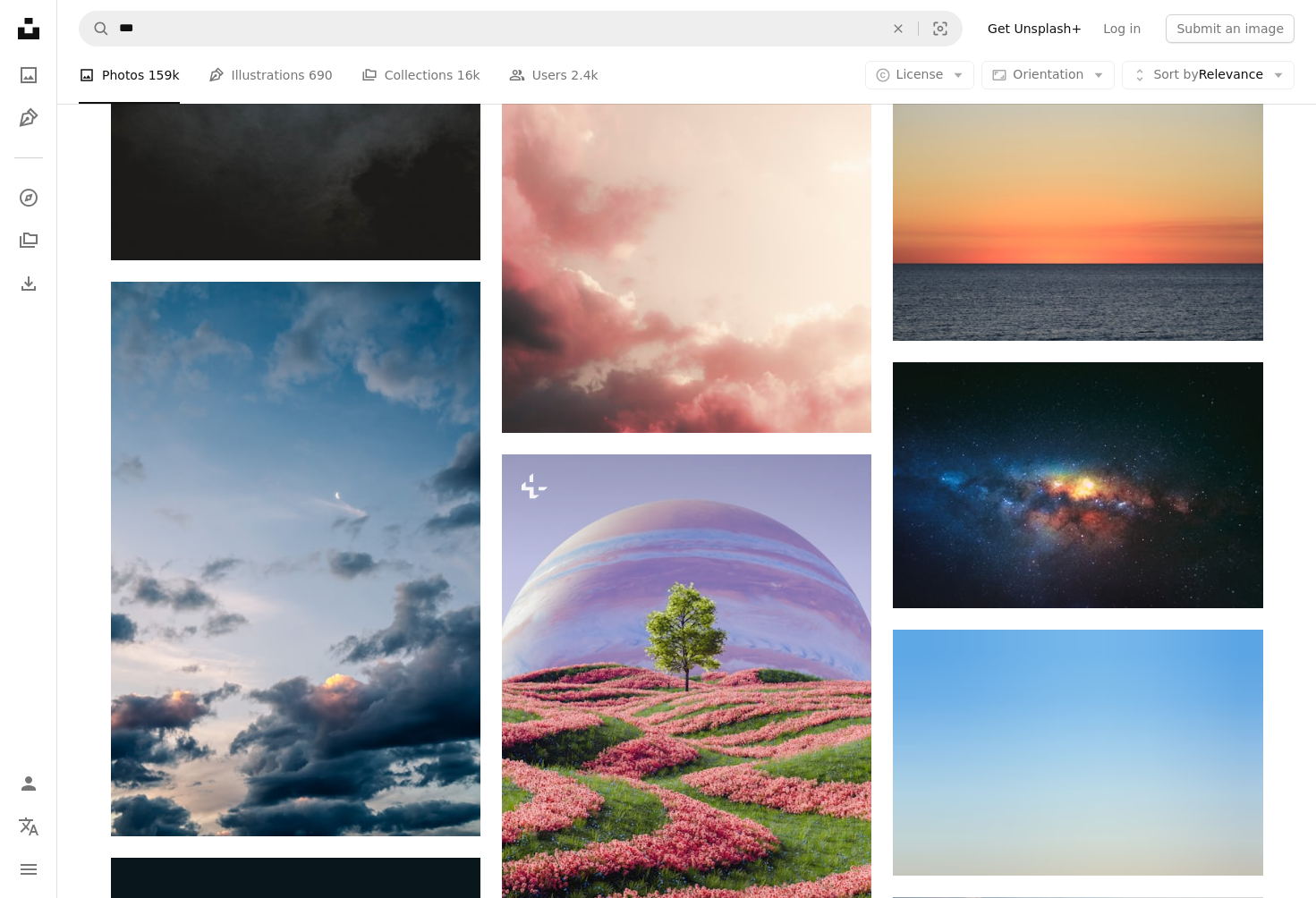
scroll to position [61394, 0]
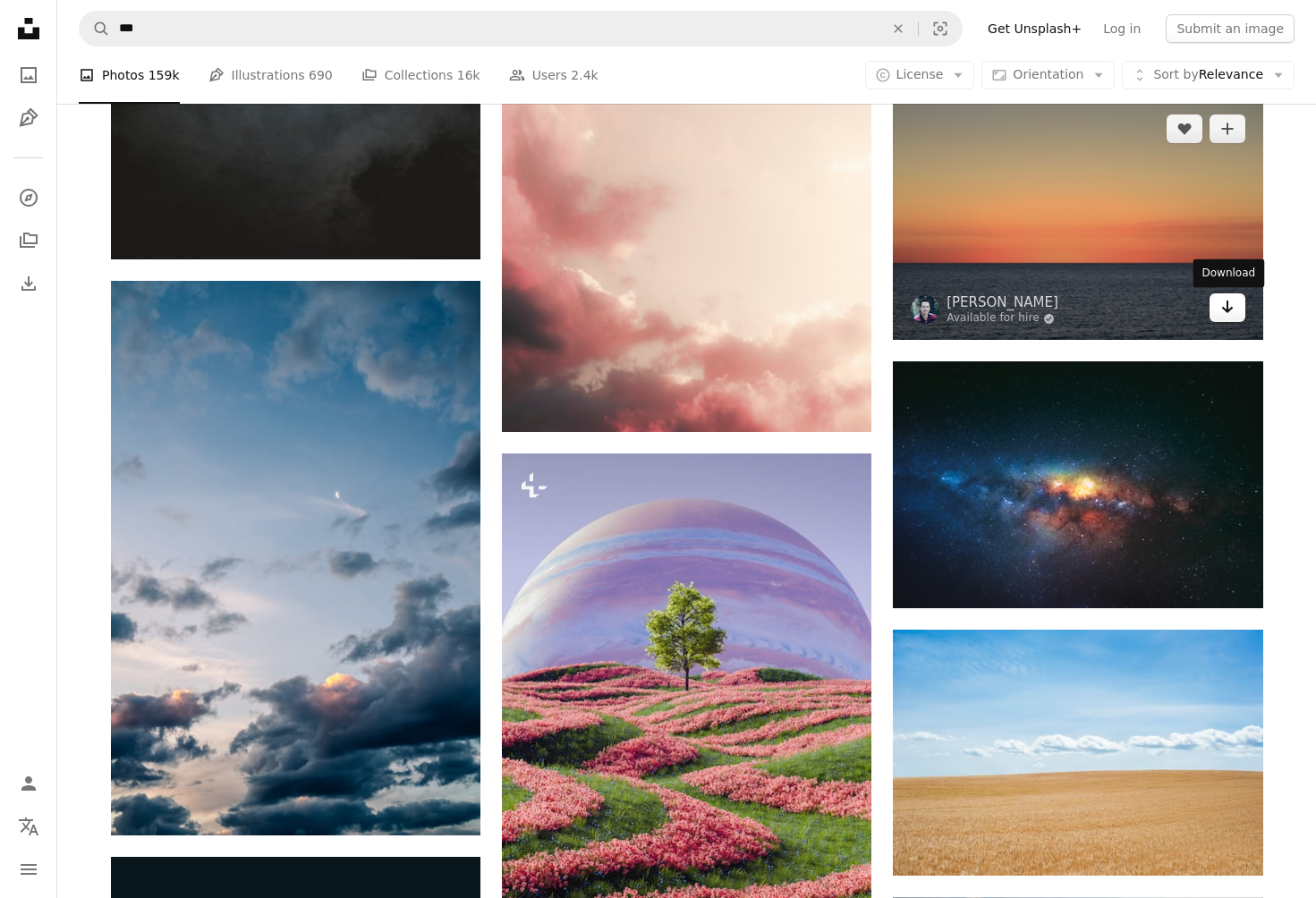
click at [1227, 306] on icon "Download" at bounding box center [1227, 307] width 12 height 13
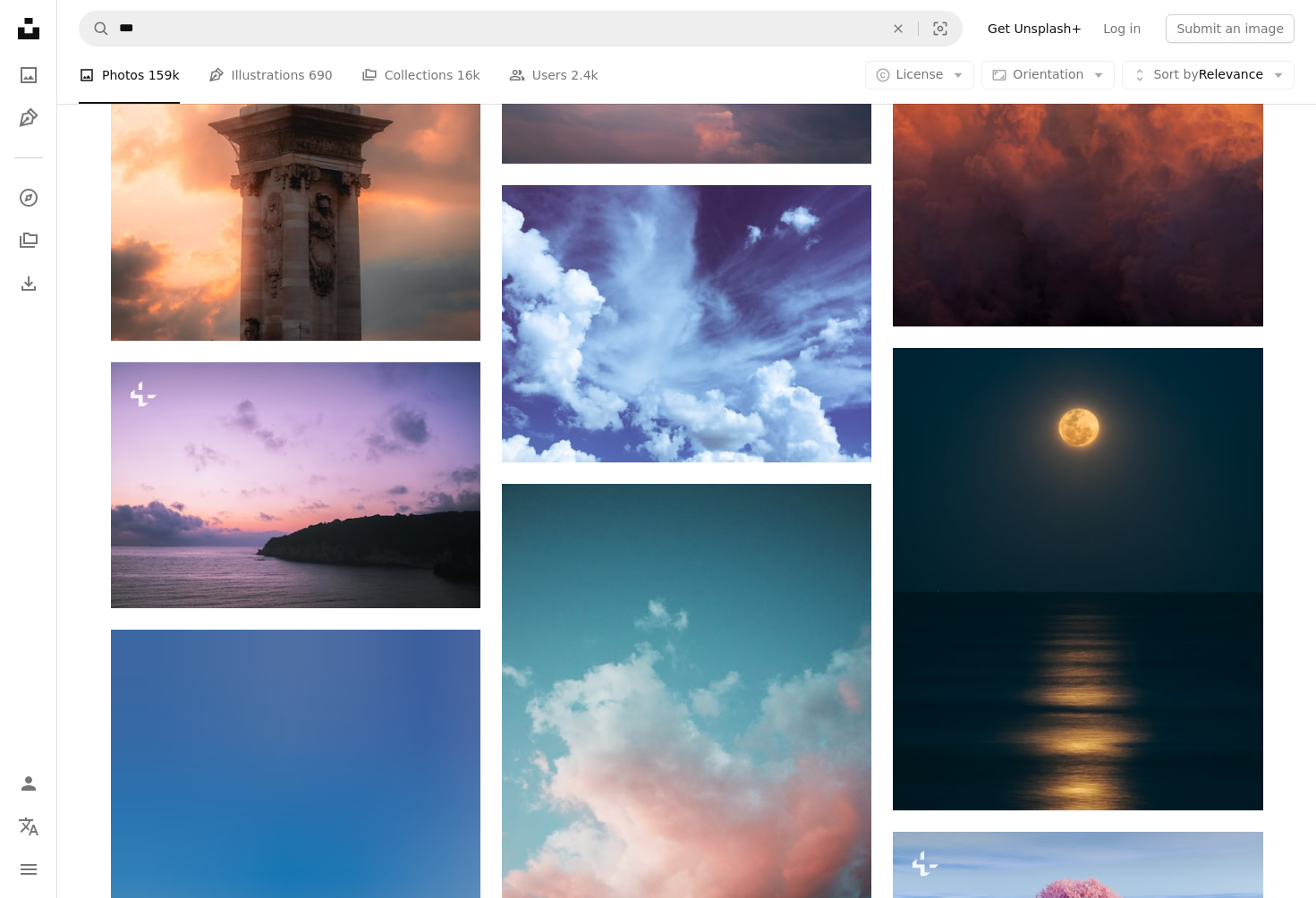
scroll to position [64344, 0]
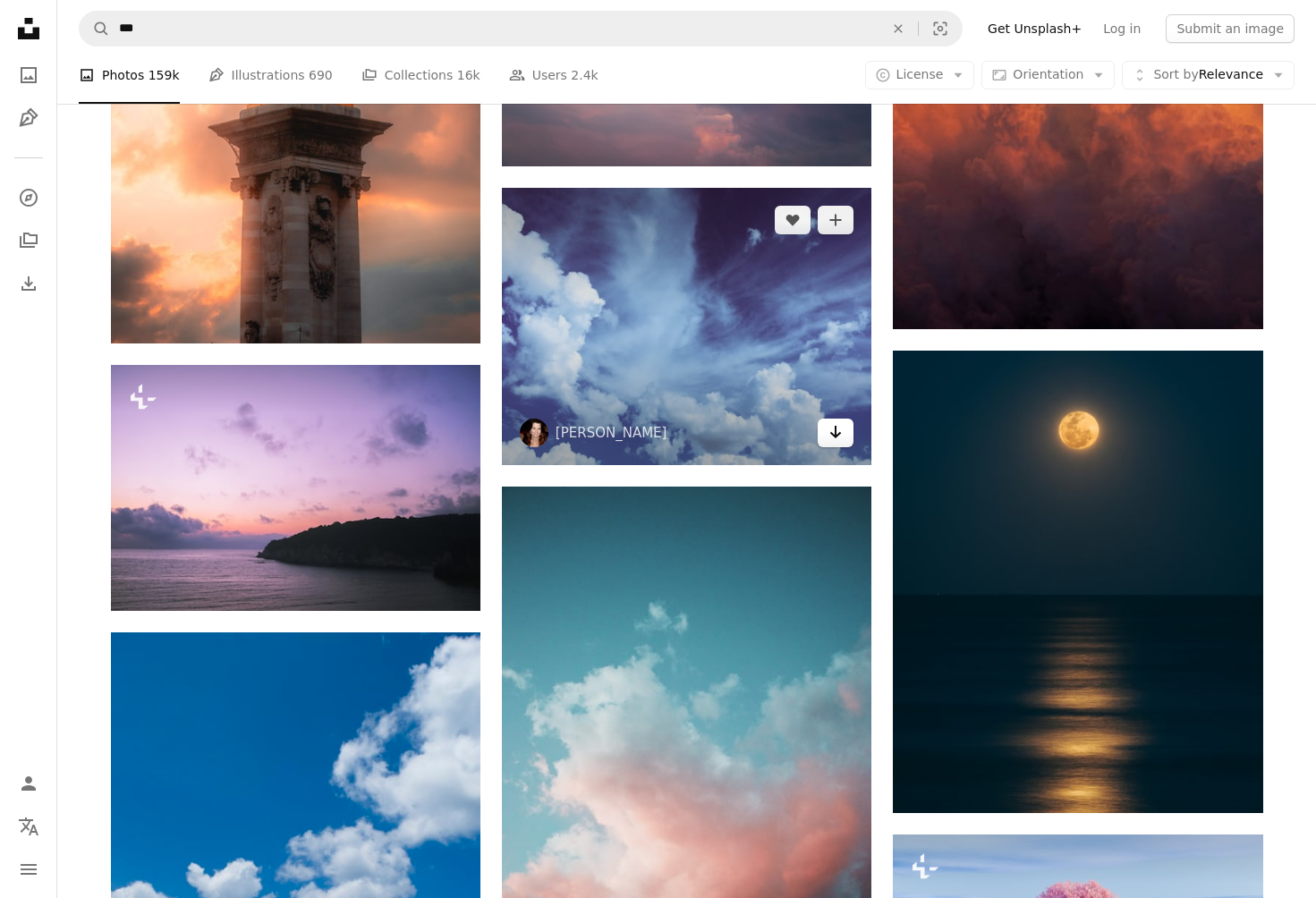
click at [833, 440] on icon "Arrow pointing down" at bounding box center [836, 432] width 15 height 21
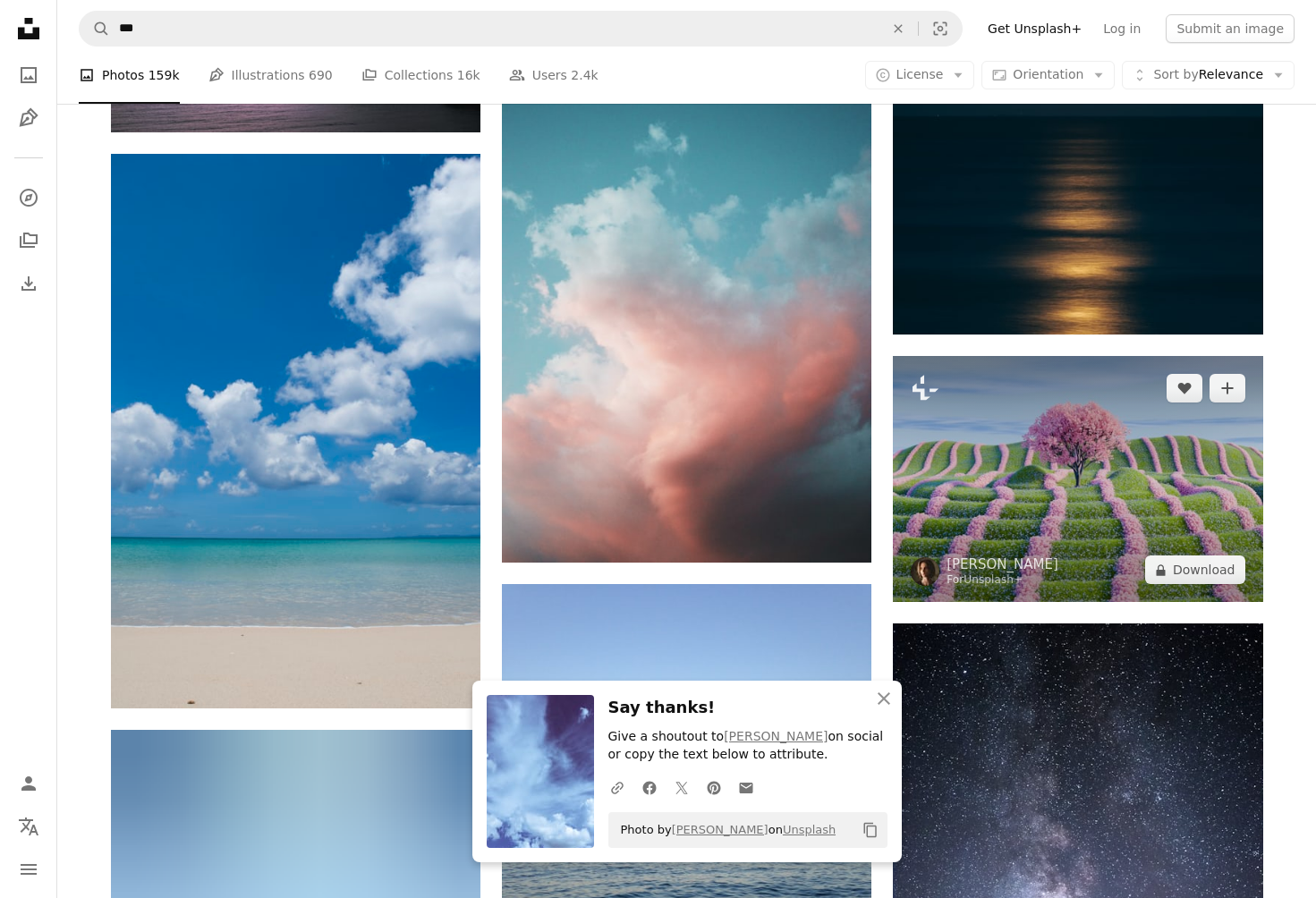
scroll to position [64828, 0]
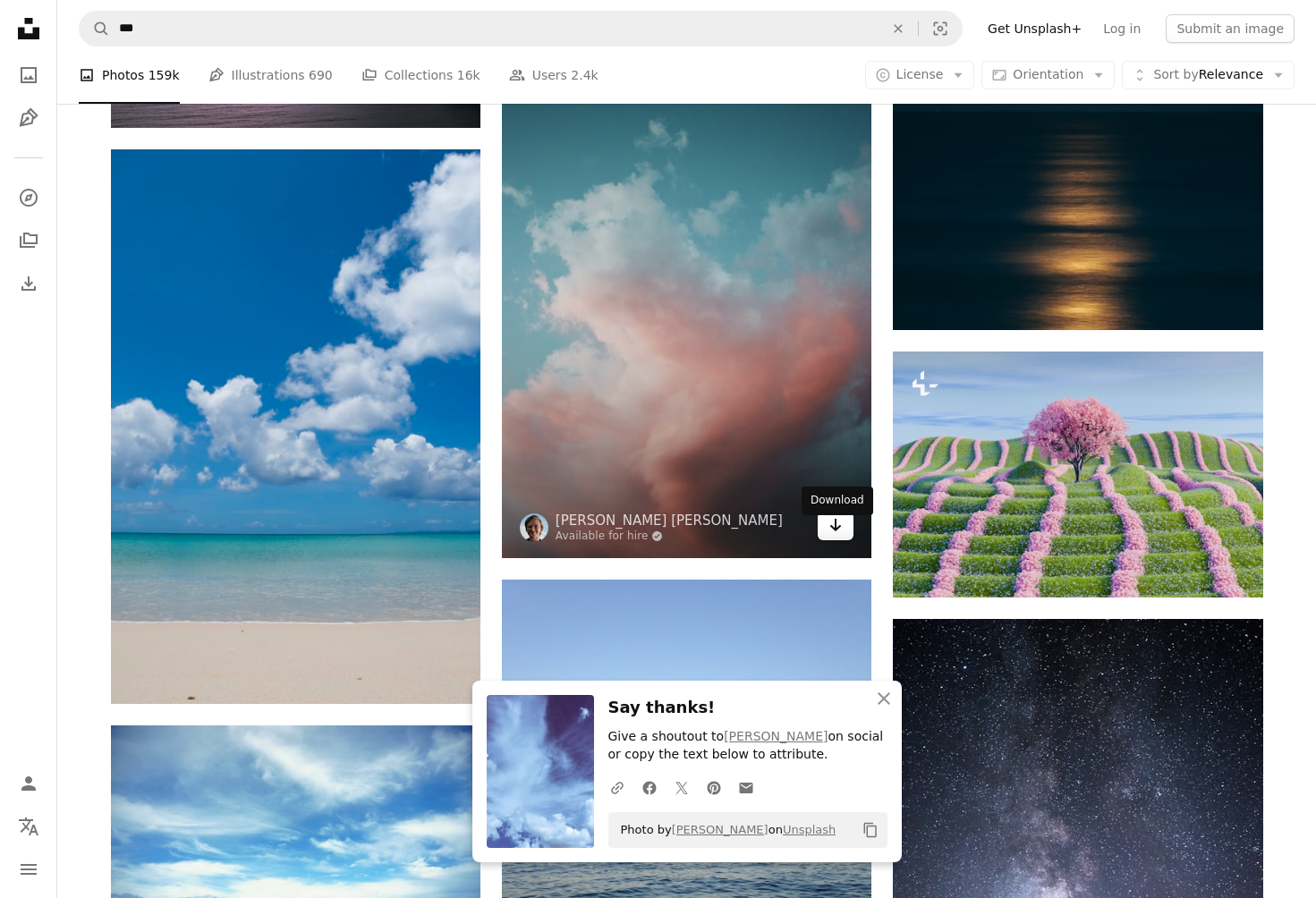
click at [837, 530] on icon "Download" at bounding box center [836, 526] width 12 height 13
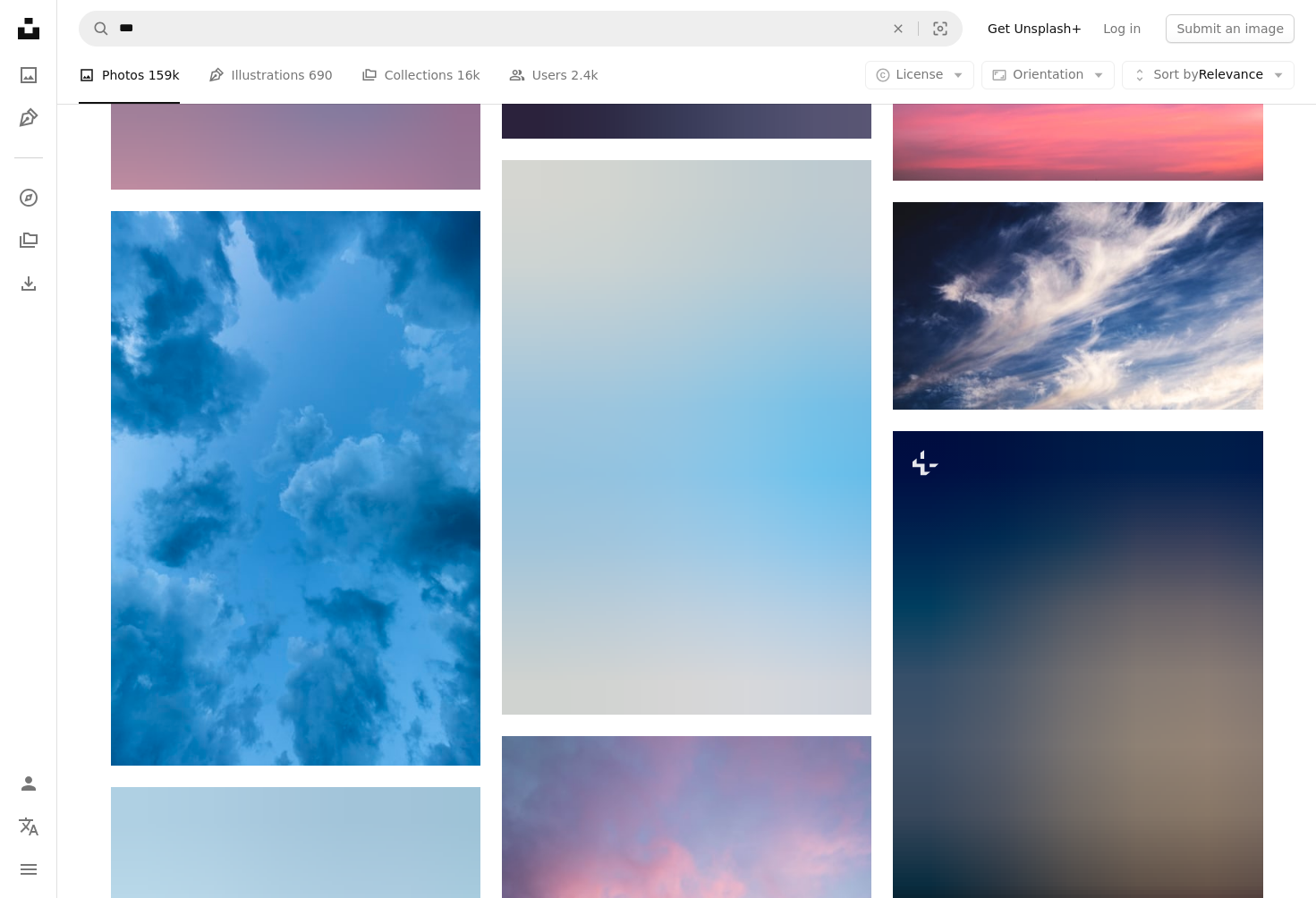
scroll to position [69049, 0]
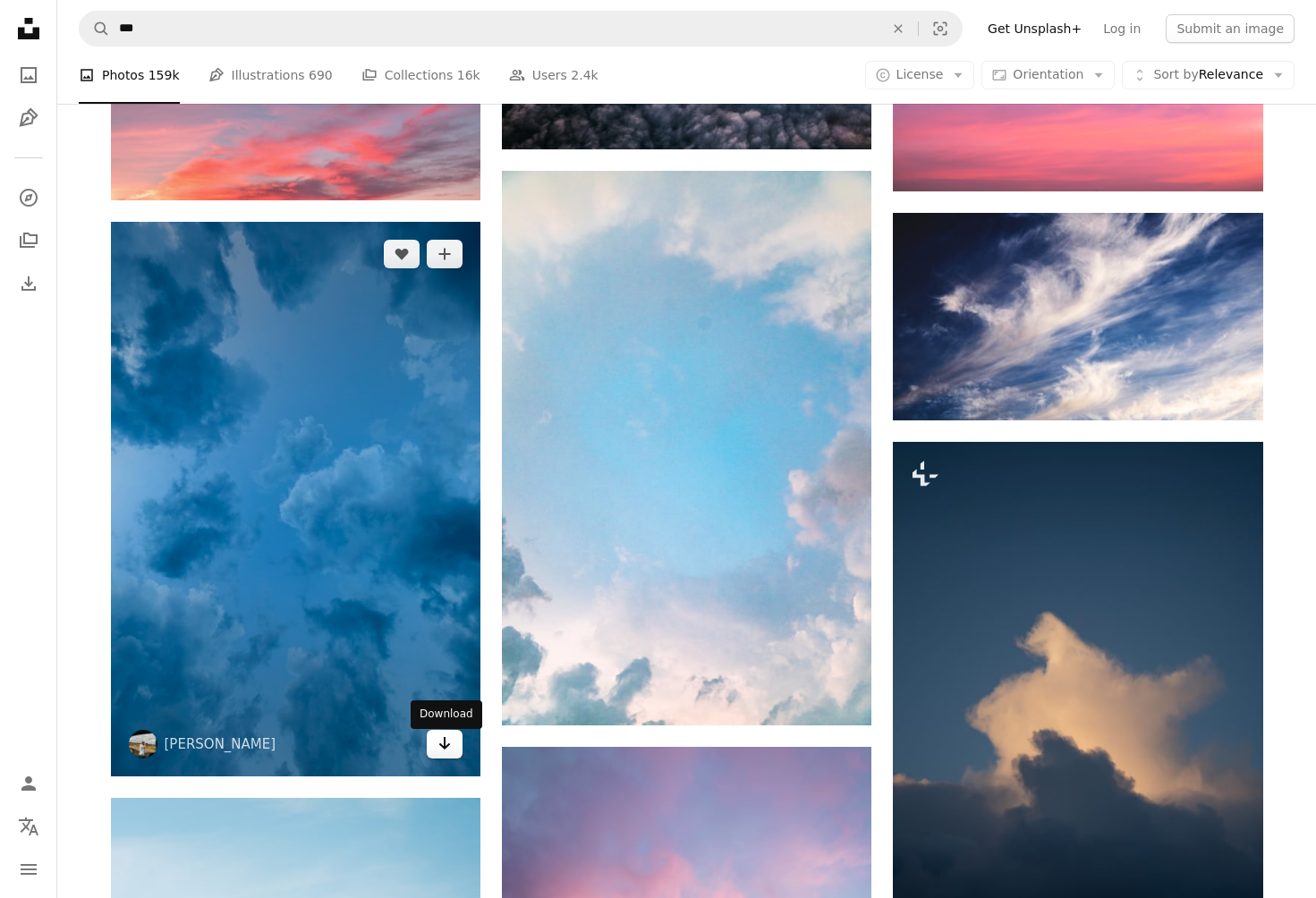
click at [439, 742] on icon "Arrow pointing down" at bounding box center [444, 743] width 15 height 21
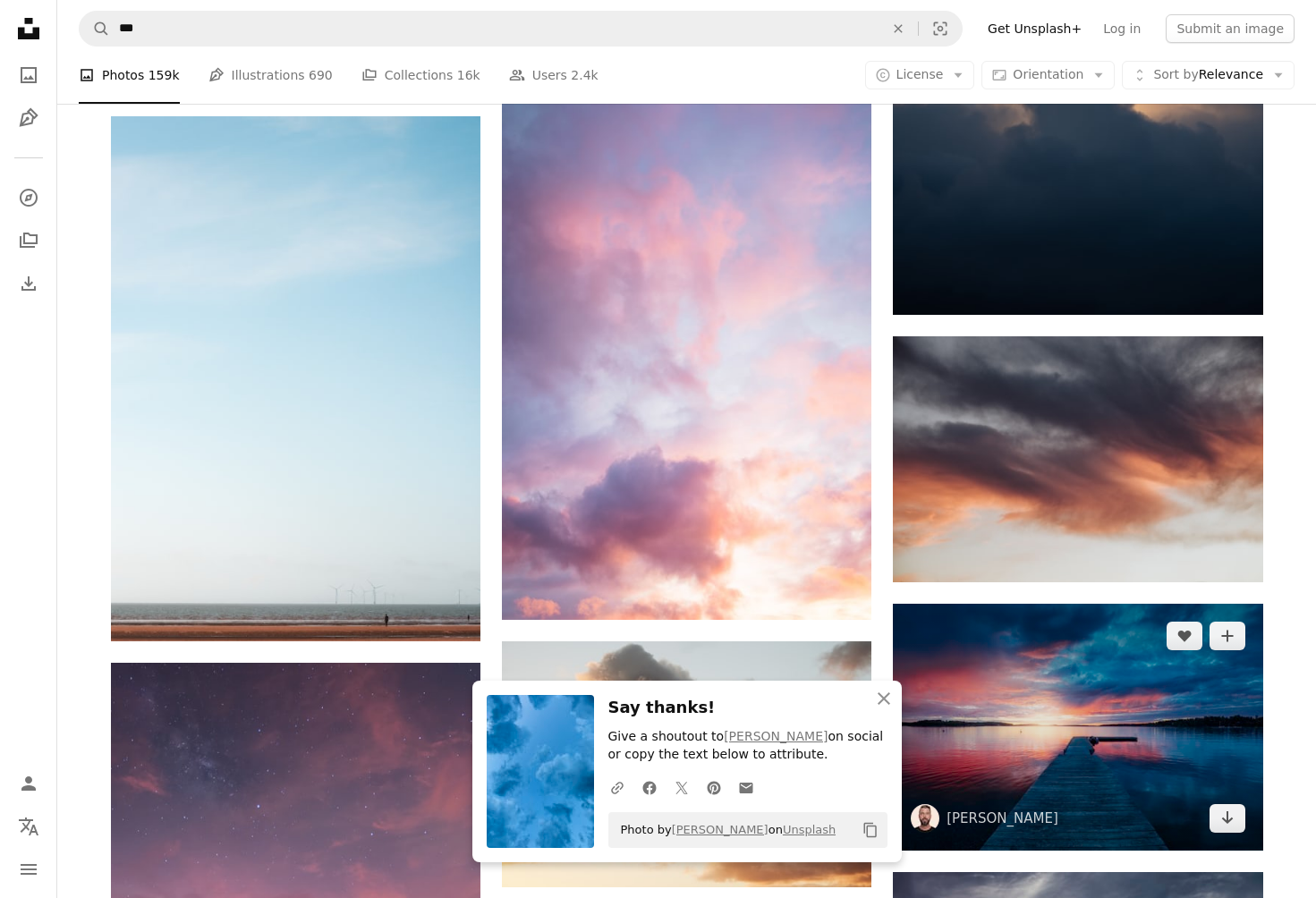
scroll to position [69728, 0]
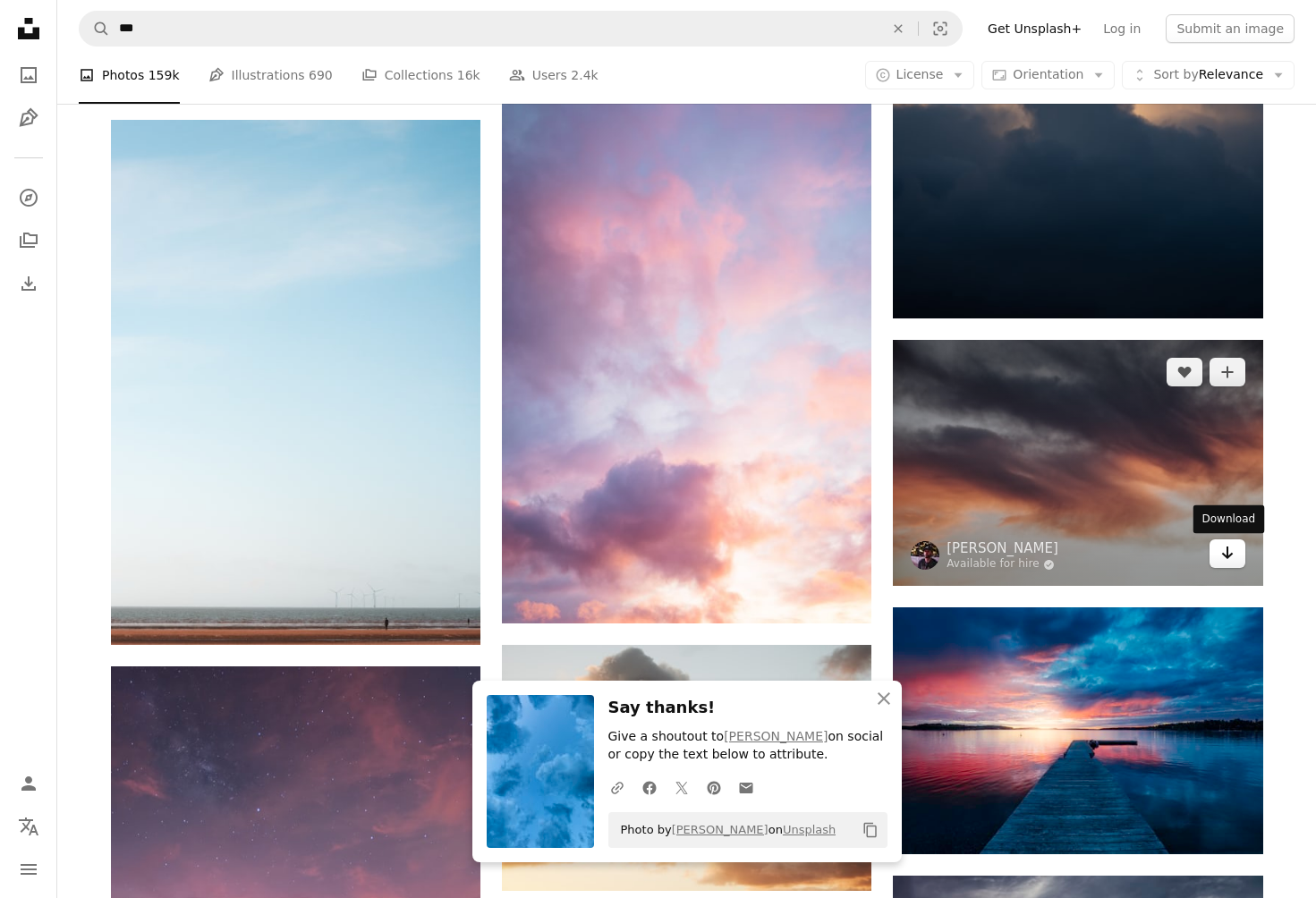
click at [1225, 553] on icon "Arrow pointing down" at bounding box center [1228, 552] width 15 height 21
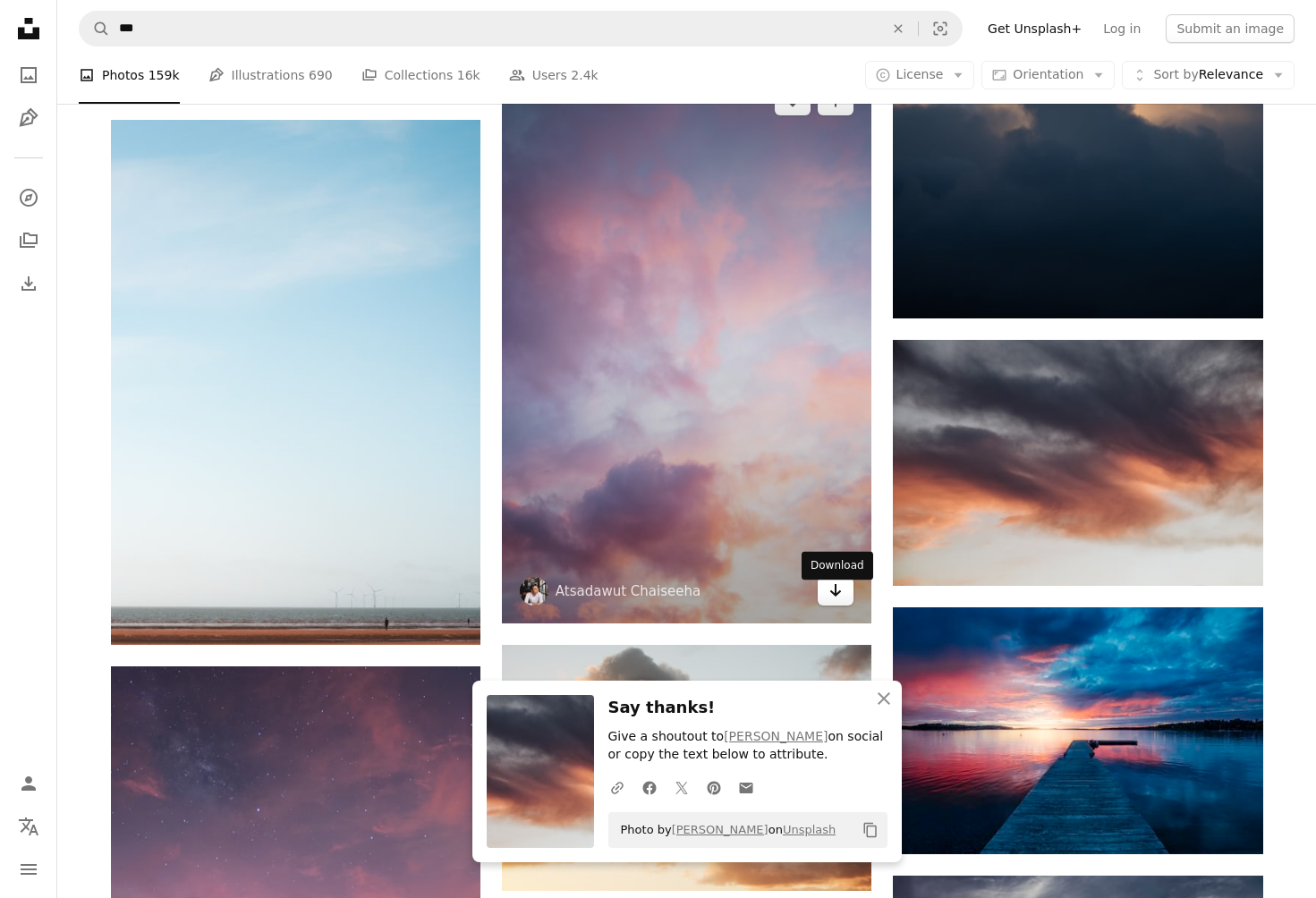
click at [827, 596] on link "Arrow pointing down" at bounding box center [835, 591] width 36 height 28
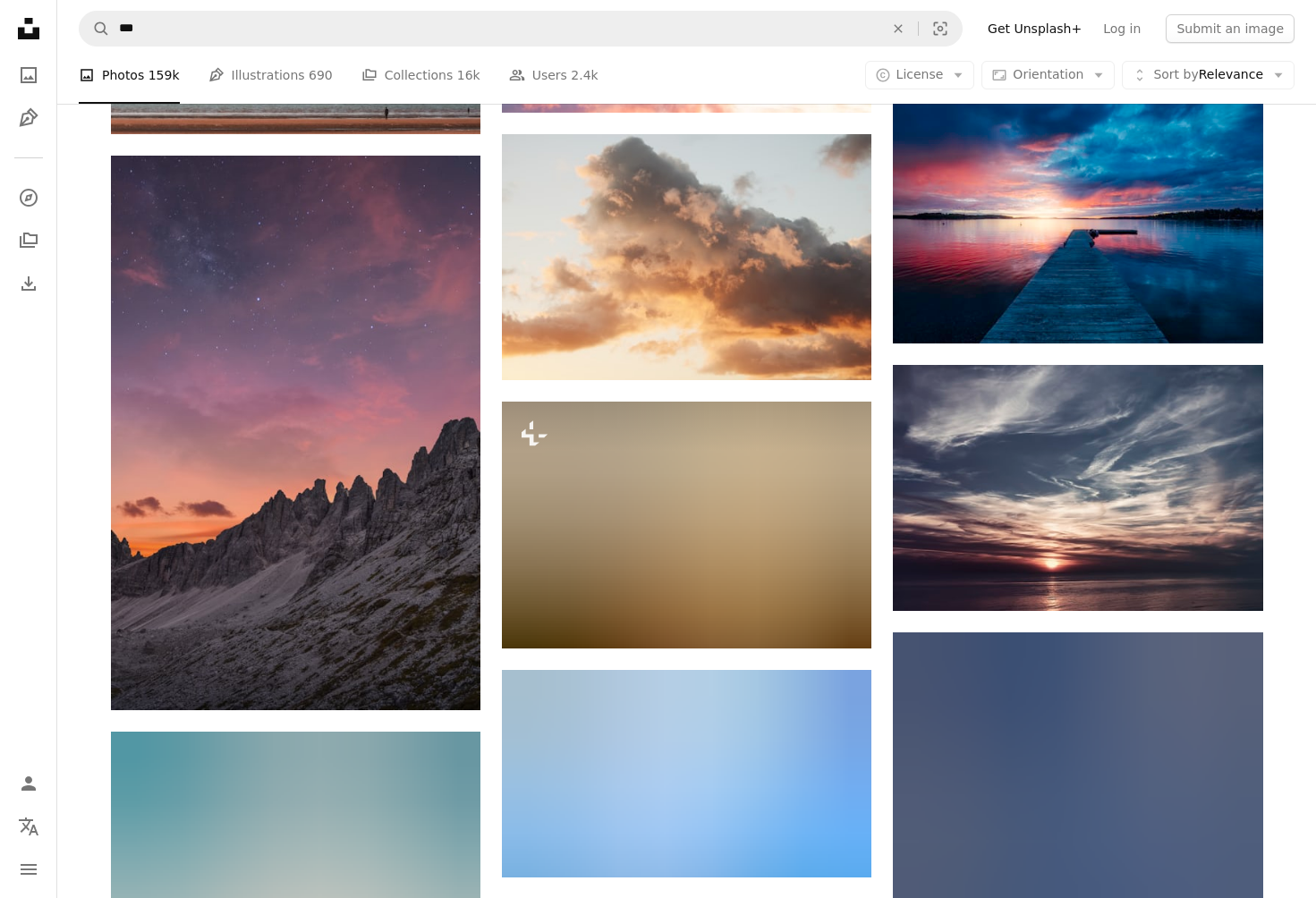
scroll to position [70237, 0]
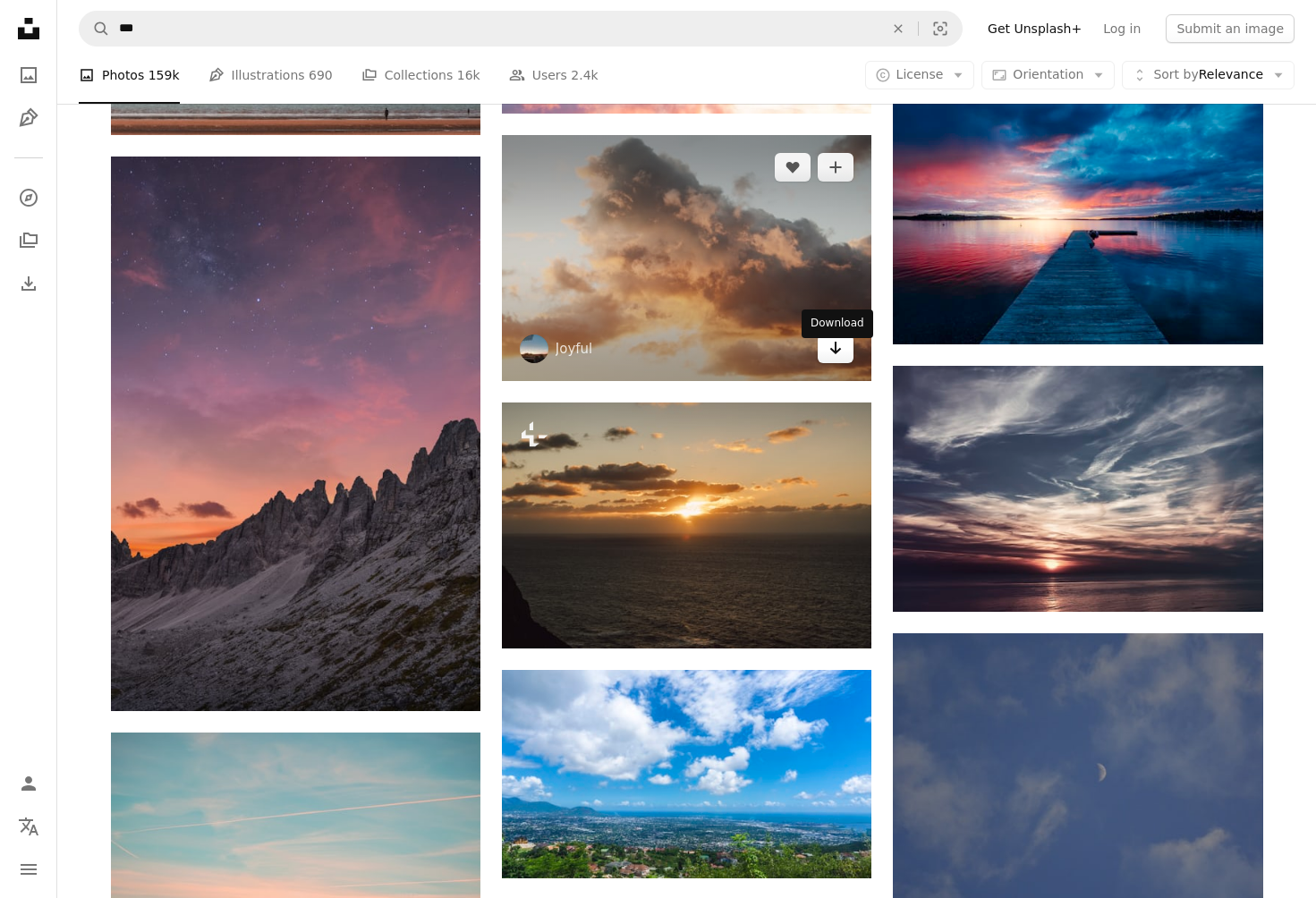
click at [836, 354] on icon "Download" at bounding box center [836, 348] width 12 height 13
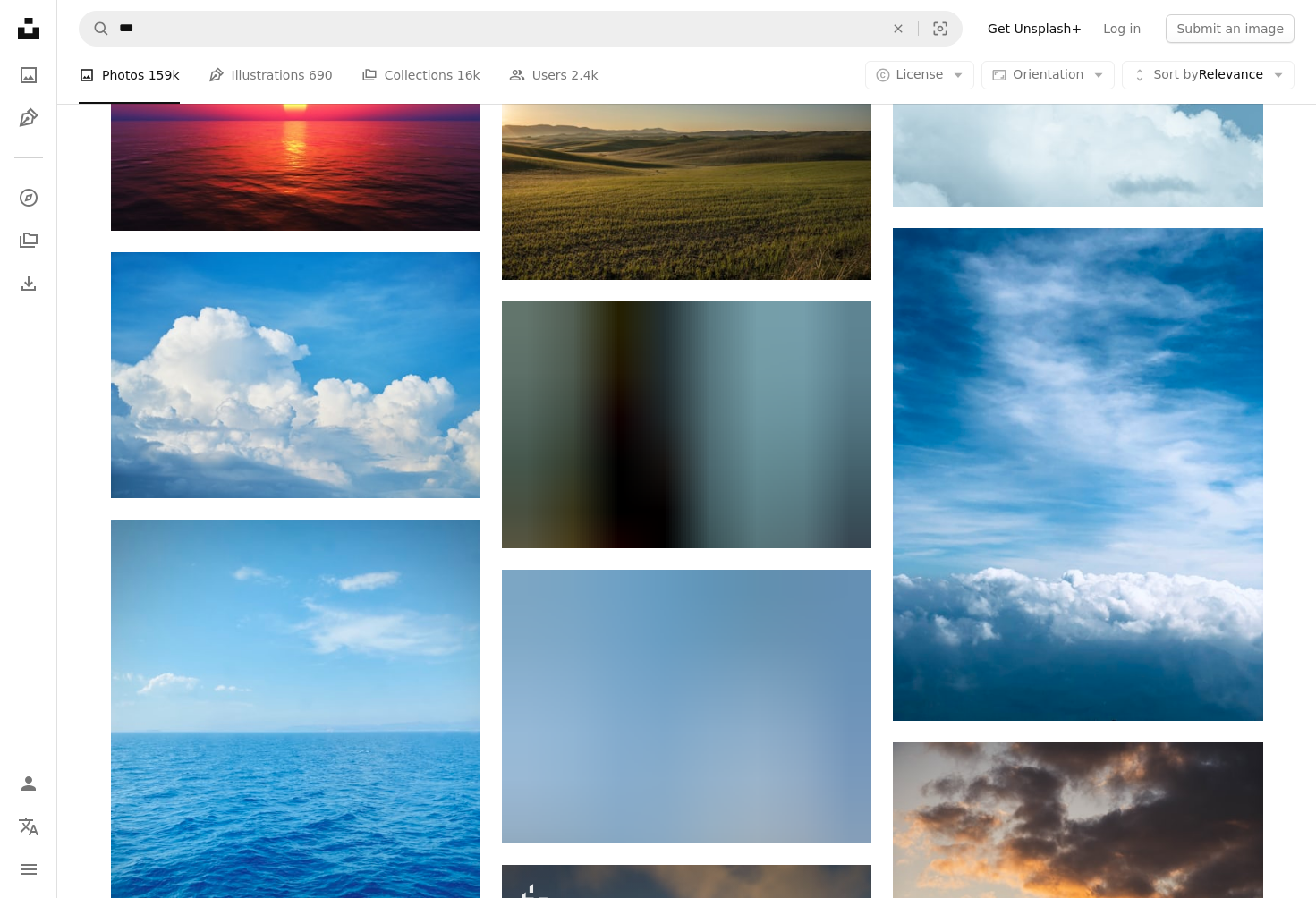
scroll to position [75568, 0]
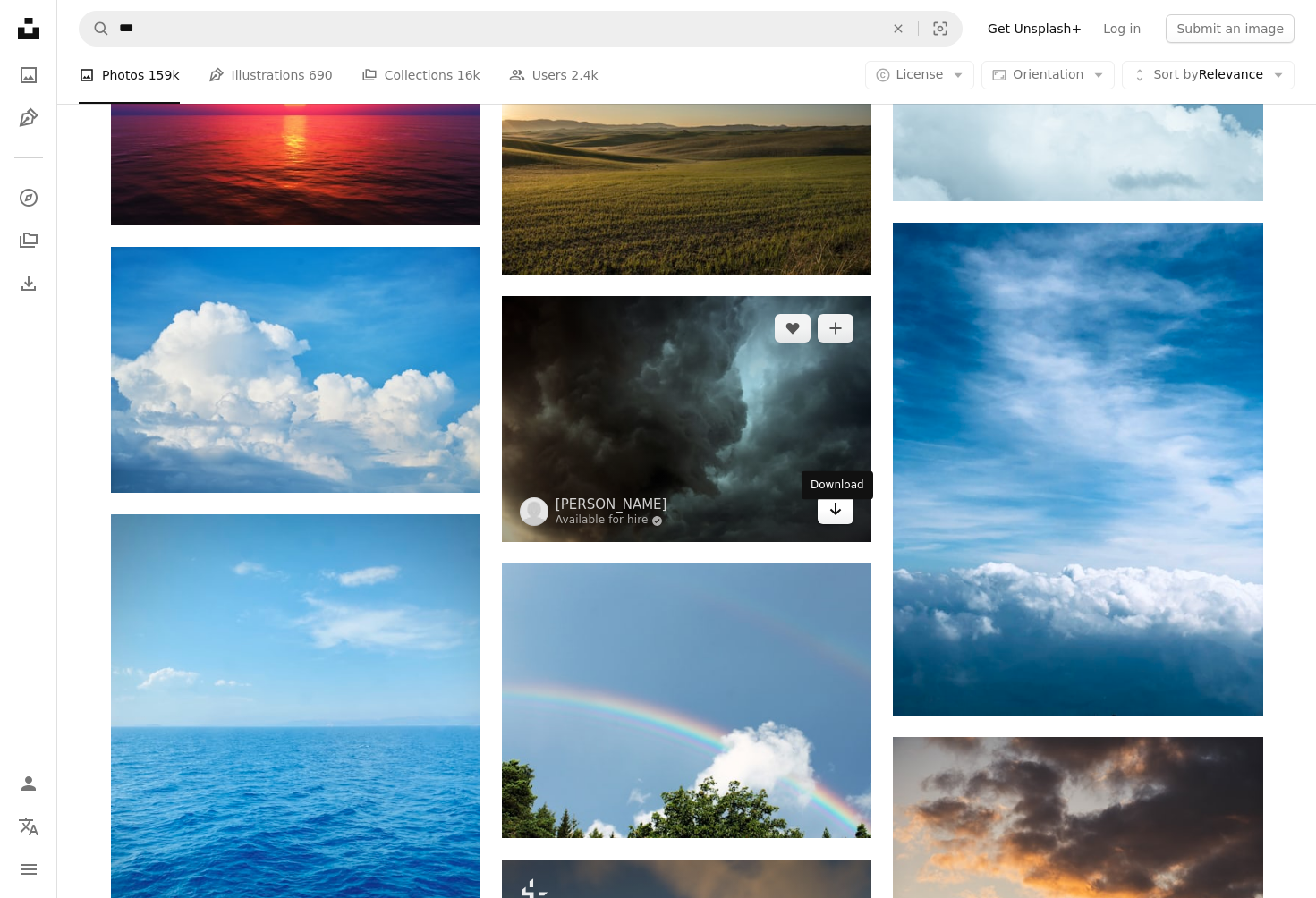
click at [838, 516] on icon "Download" at bounding box center [836, 509] width 12 height 13
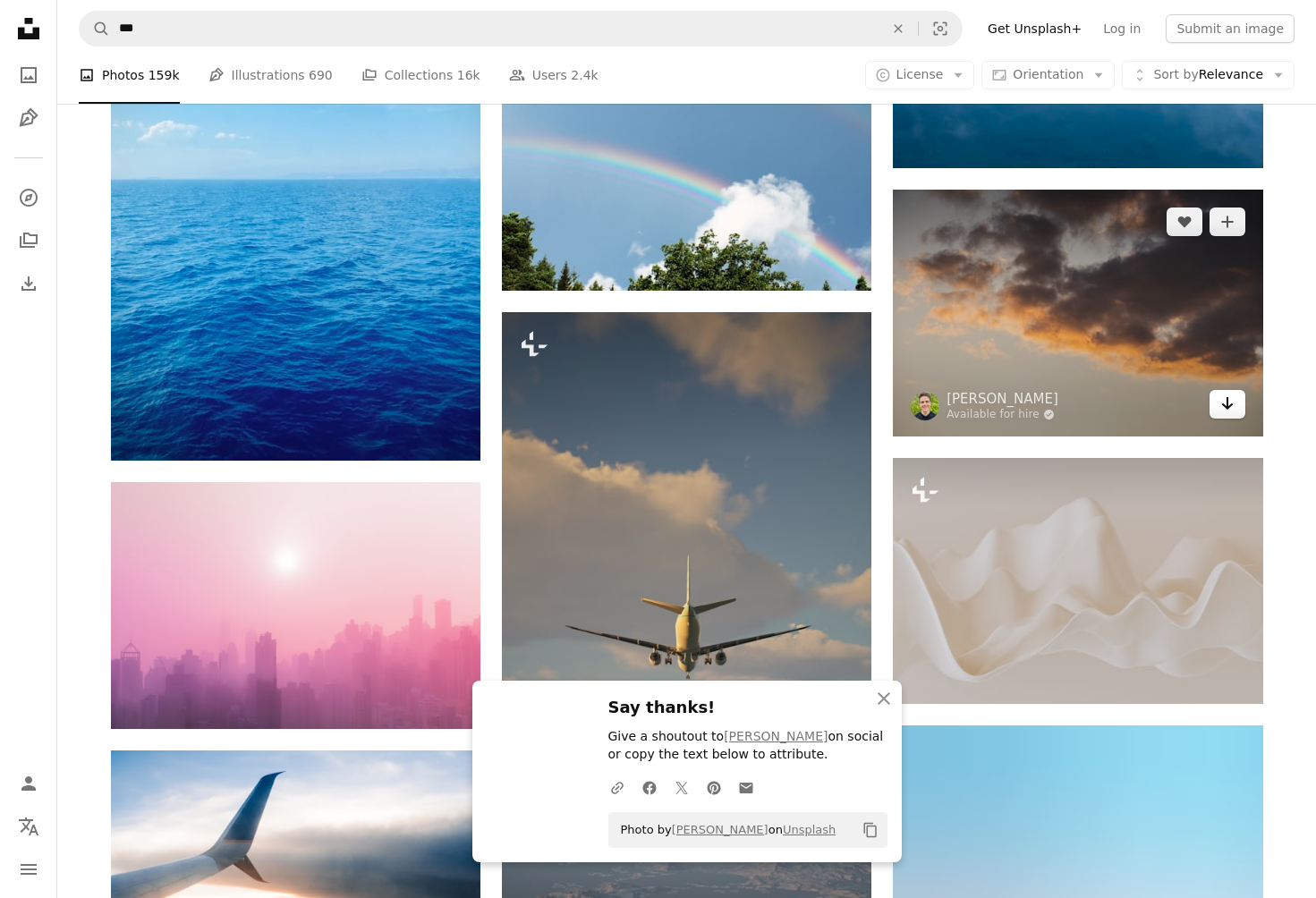
scroll to position [76119, 0]
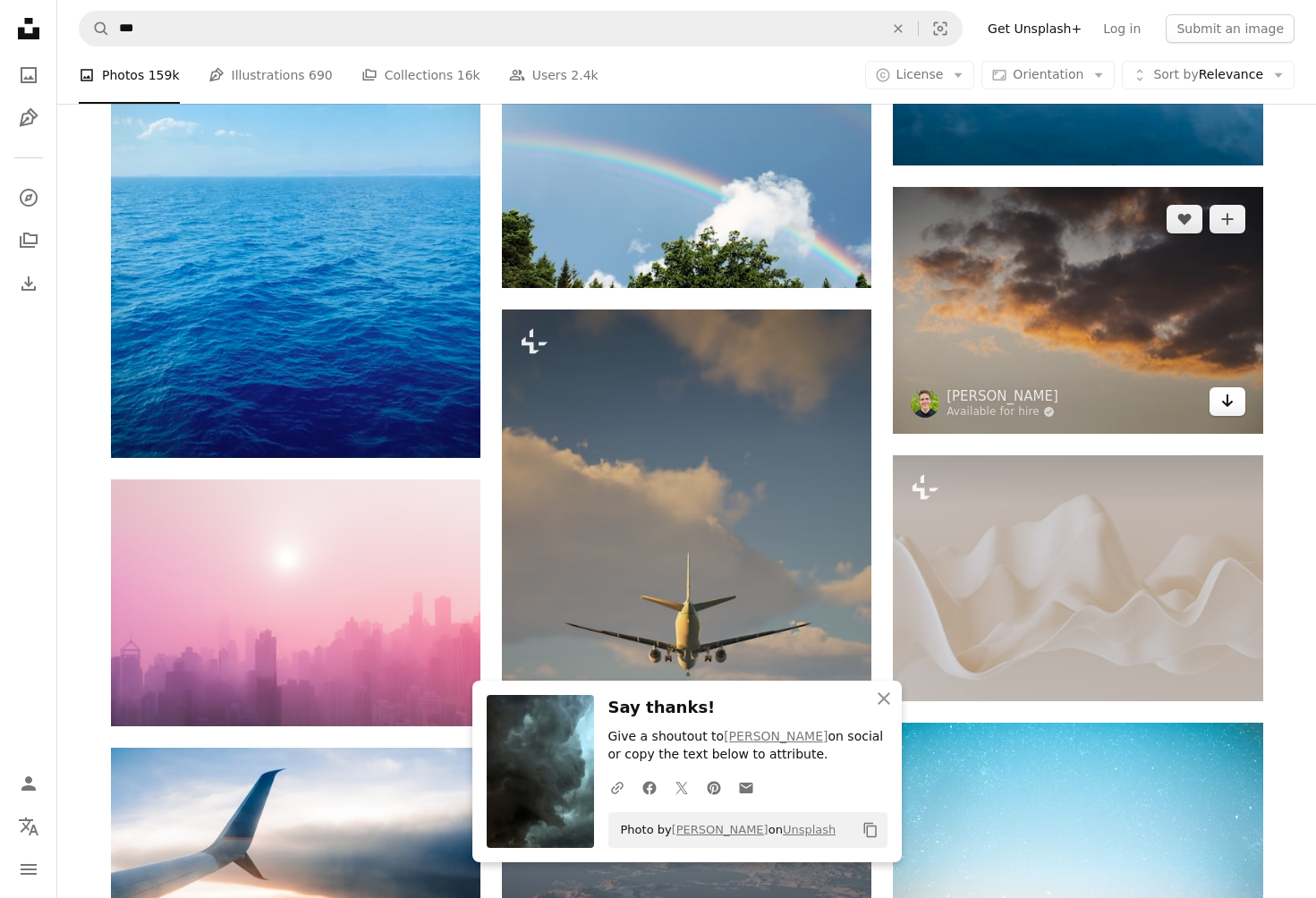
click at [1226, 395] on icon "Arrow pointing down" at bounding box center [1228, 401] width 15 height 21
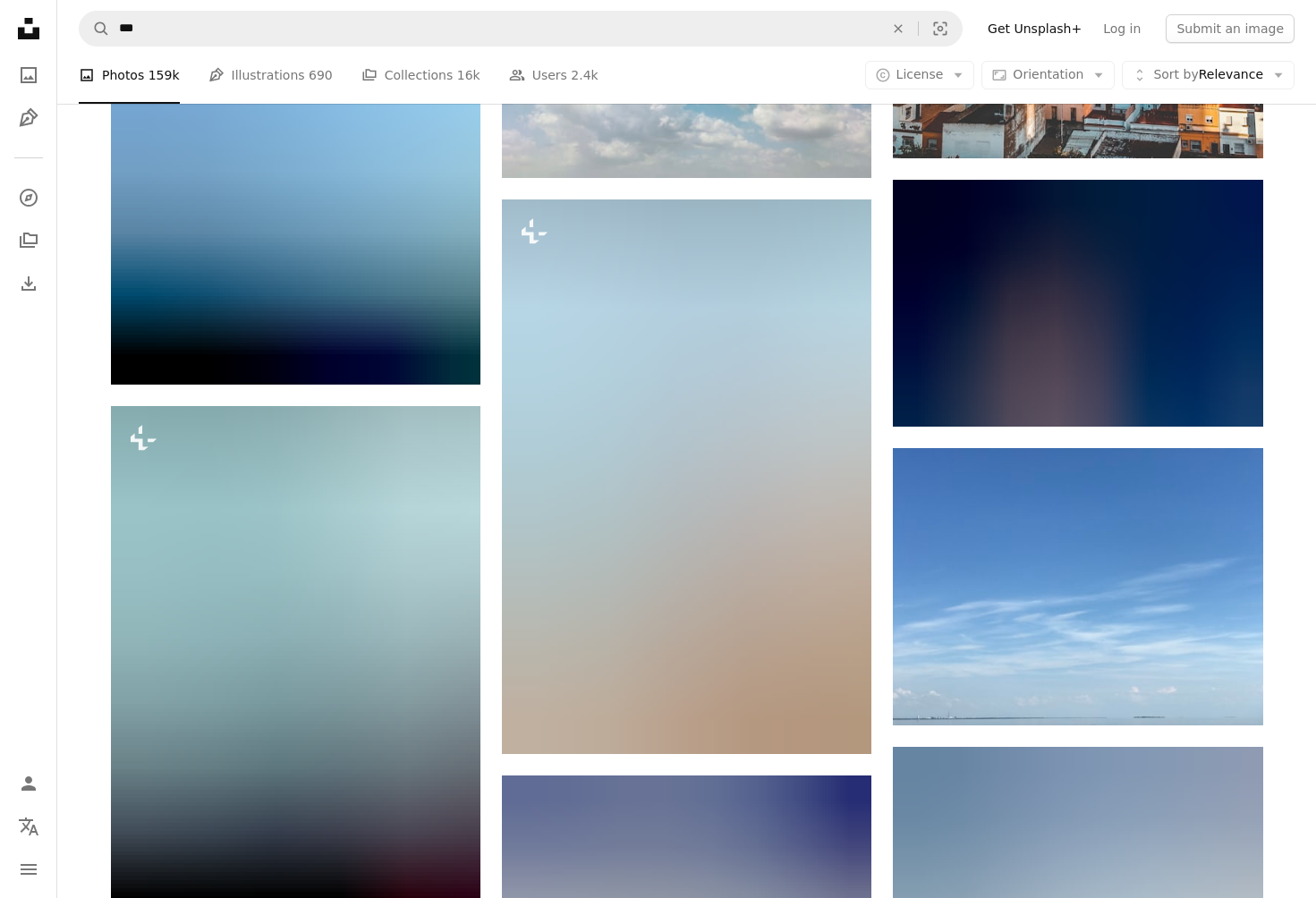
scroll to position [78728, 0]
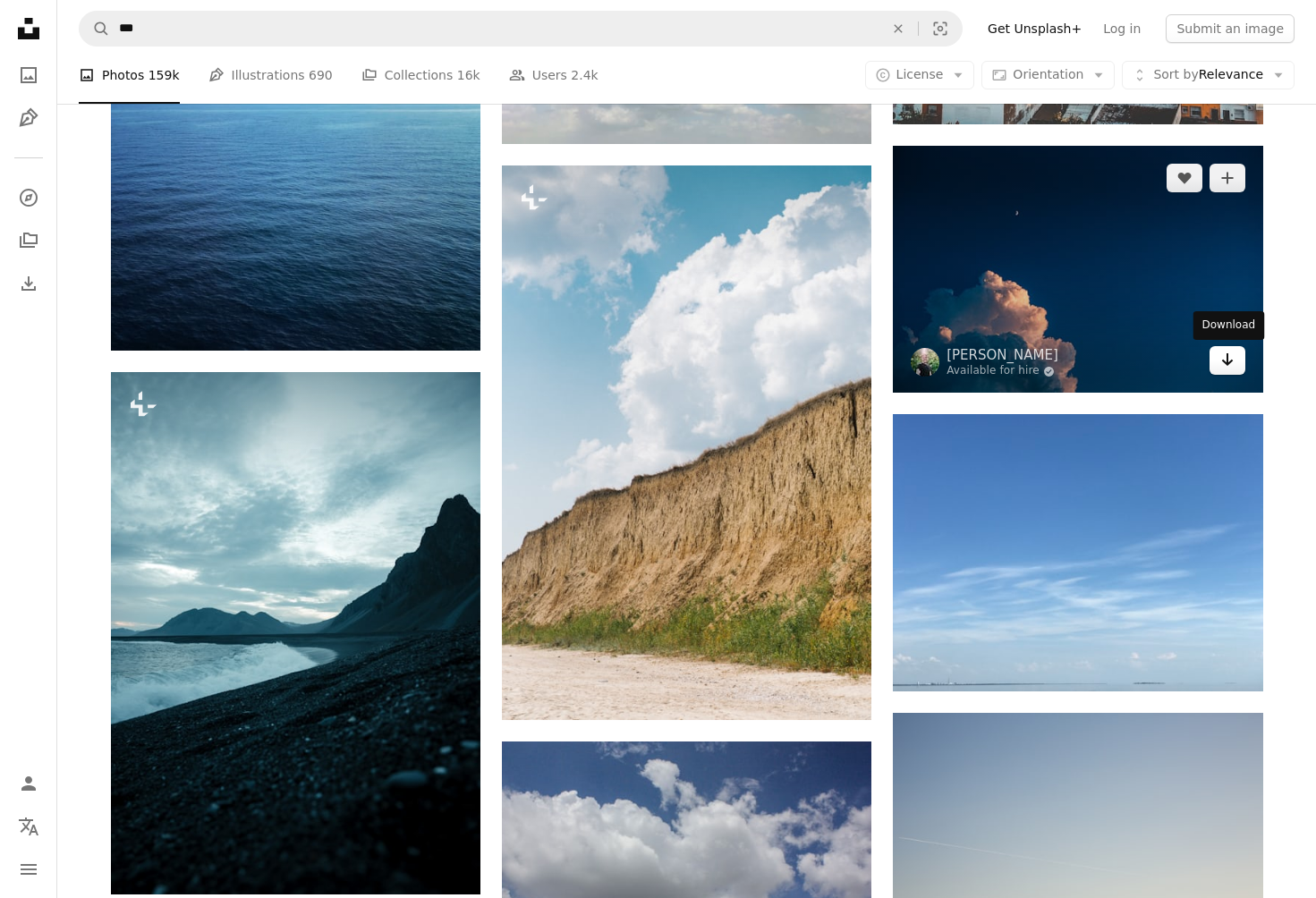
click at [1225, 356] on icon "Arrow pointing down" at bounding box center [1228, 359] width 15 height 21
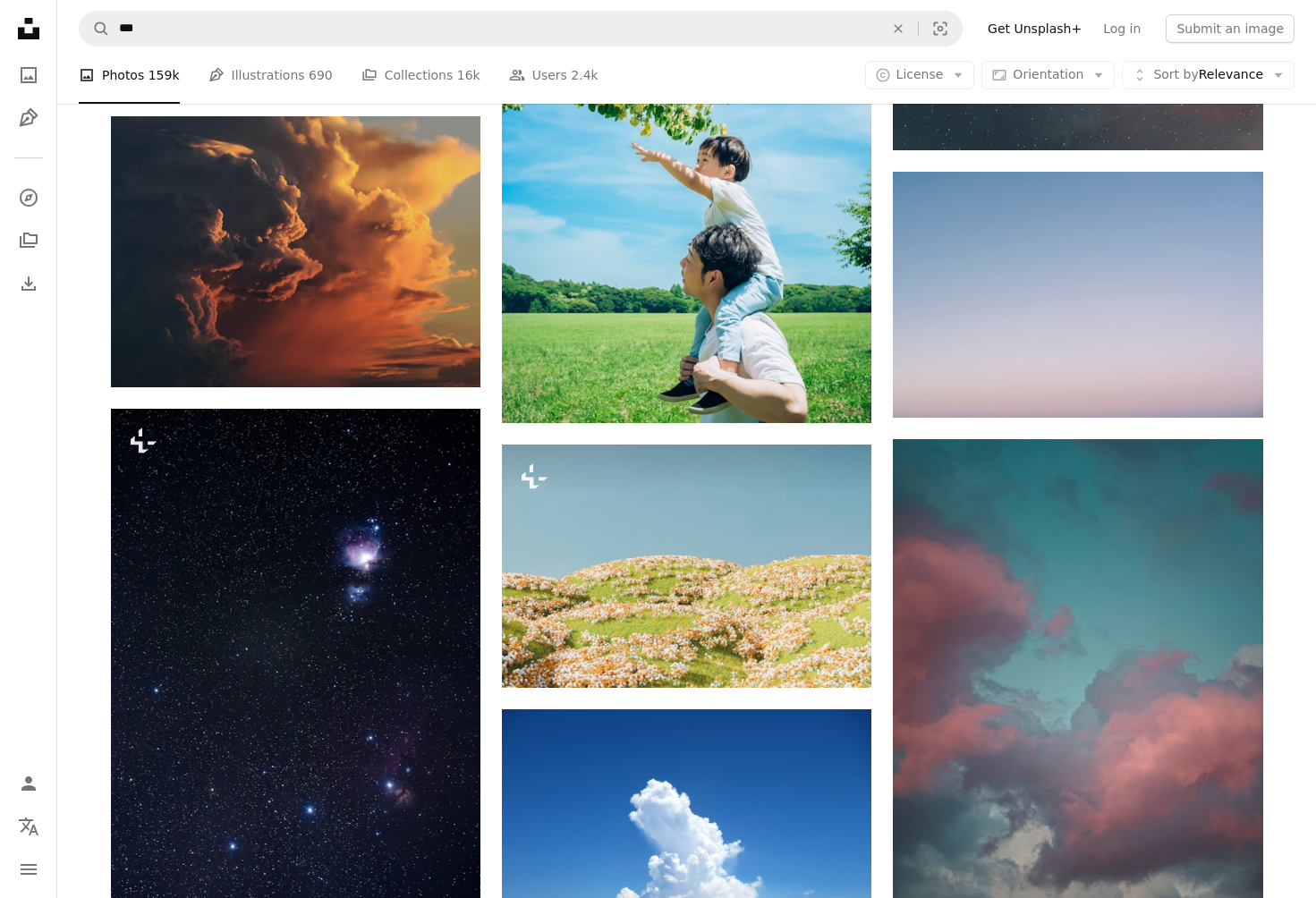
scroll to position [81197, 0]
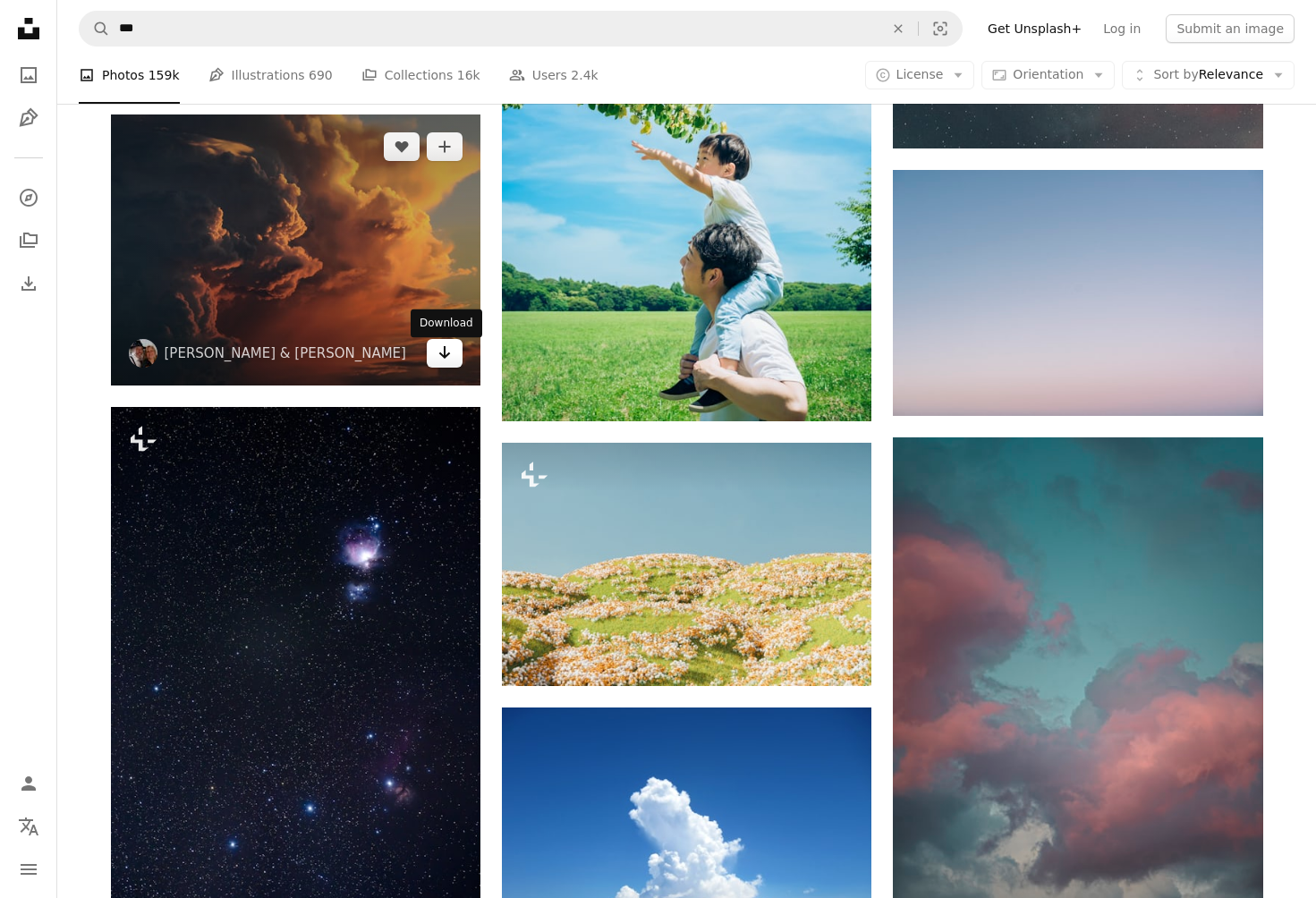
click at [445, 353] on icon "Arrow pointing down" at bounding box center [444, 352] width 15 height 21
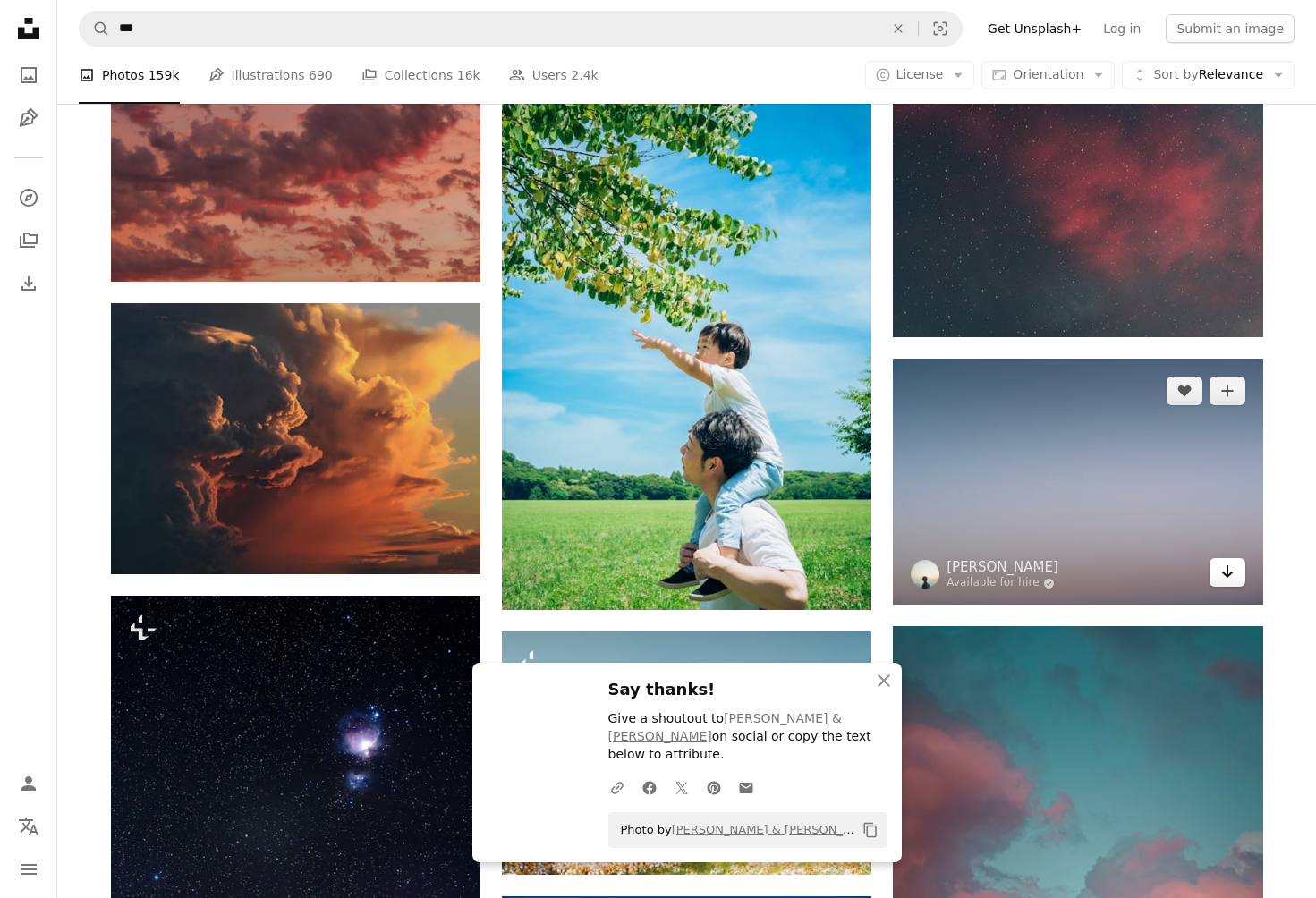
scroll to position [80978, 0]
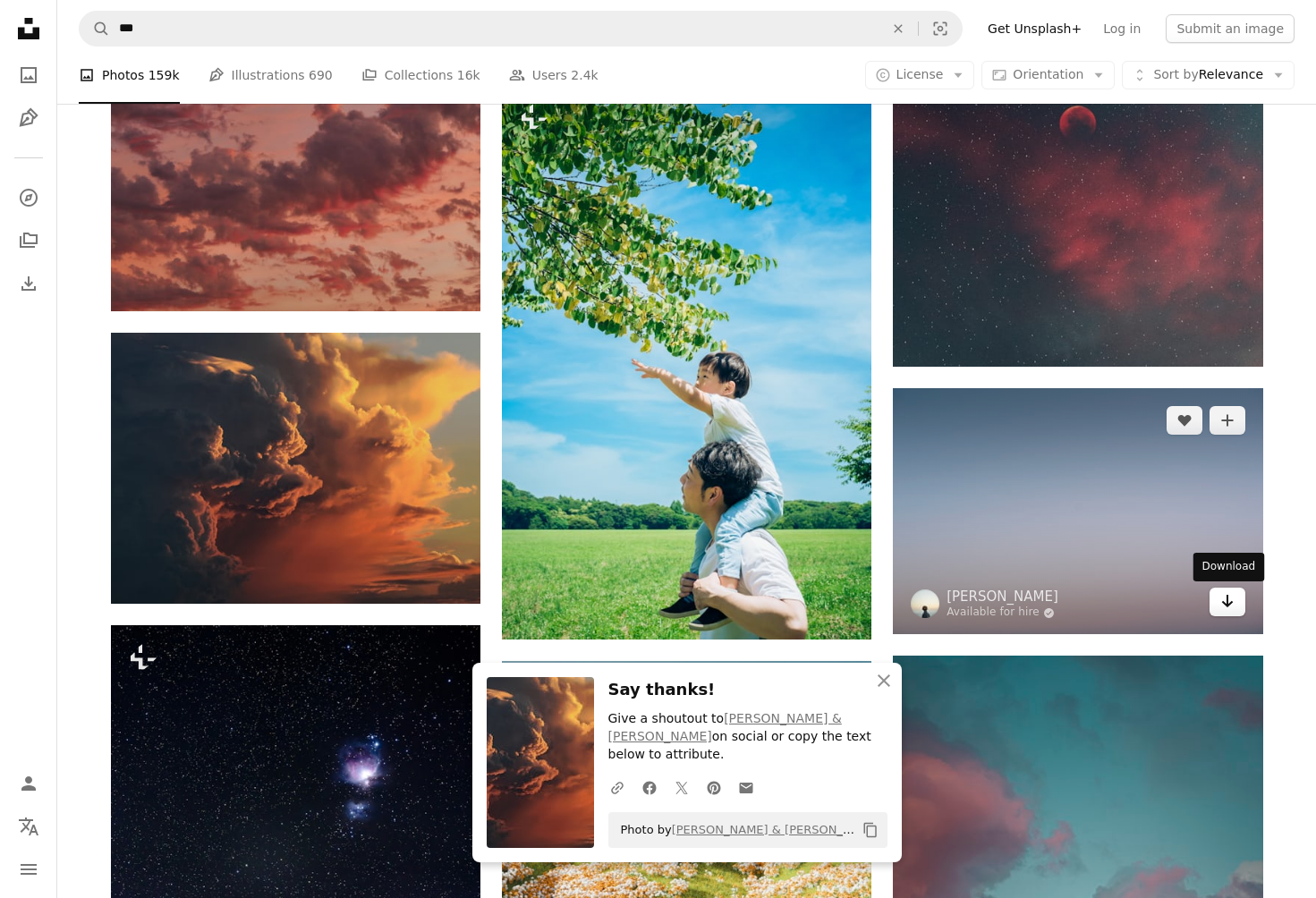
click at [1226, 603] on icon "Arrow pointing down" at bounding box center [1228, 601] width 15 height 21
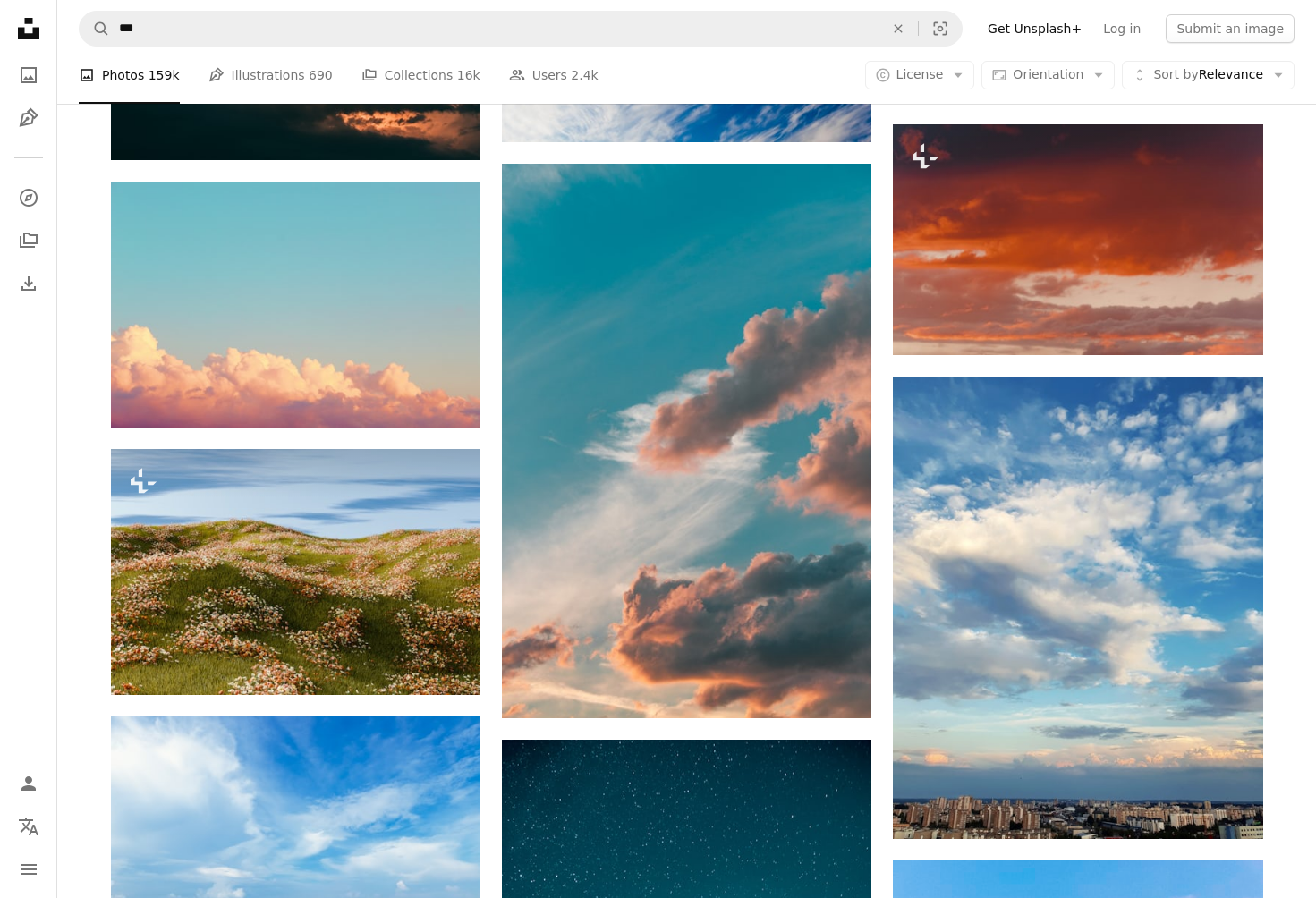
scroll to position [83145, 0]
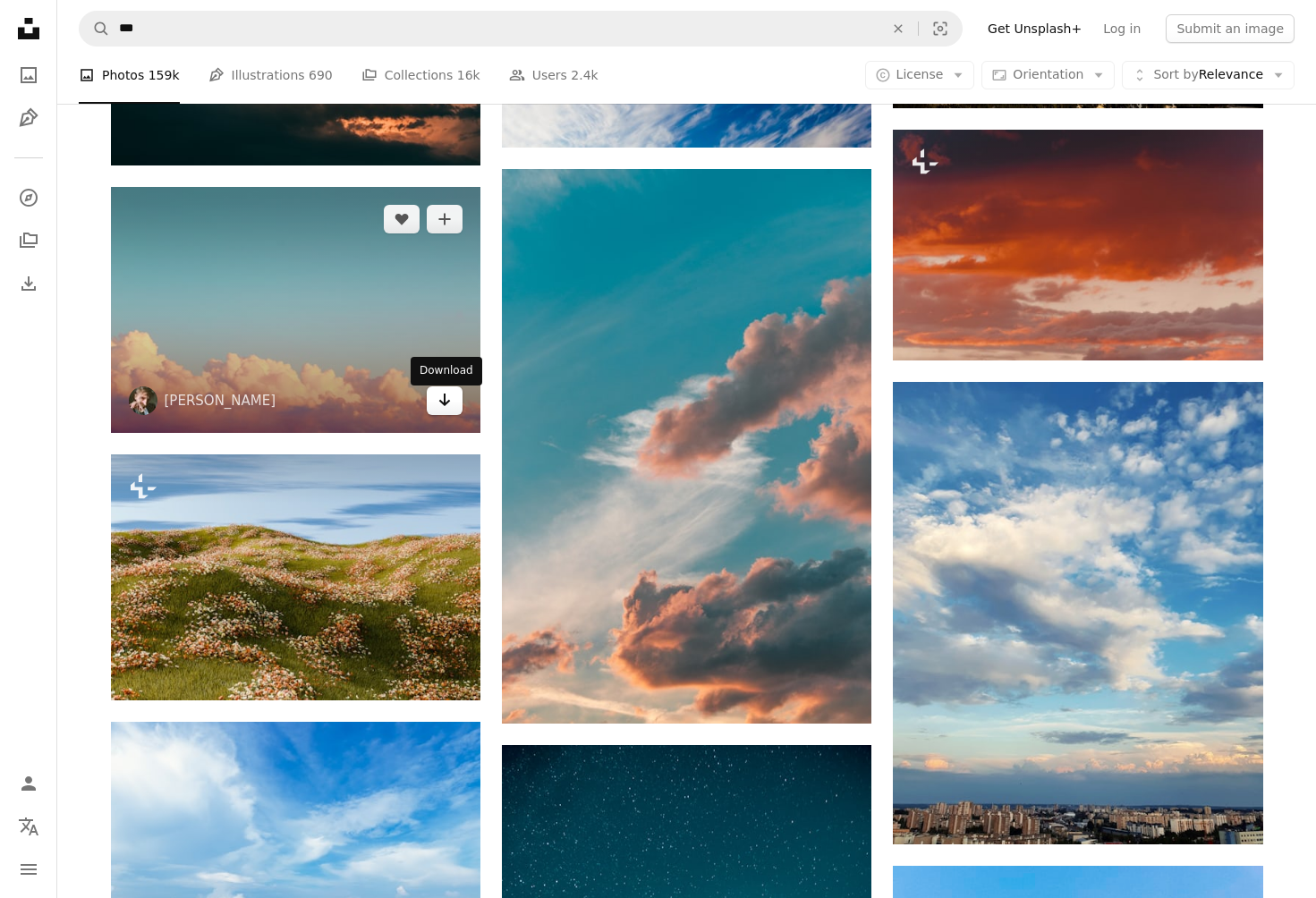
click at [444, 400] on icon "Download" at bounding box center [444, 401] width 12 height 13
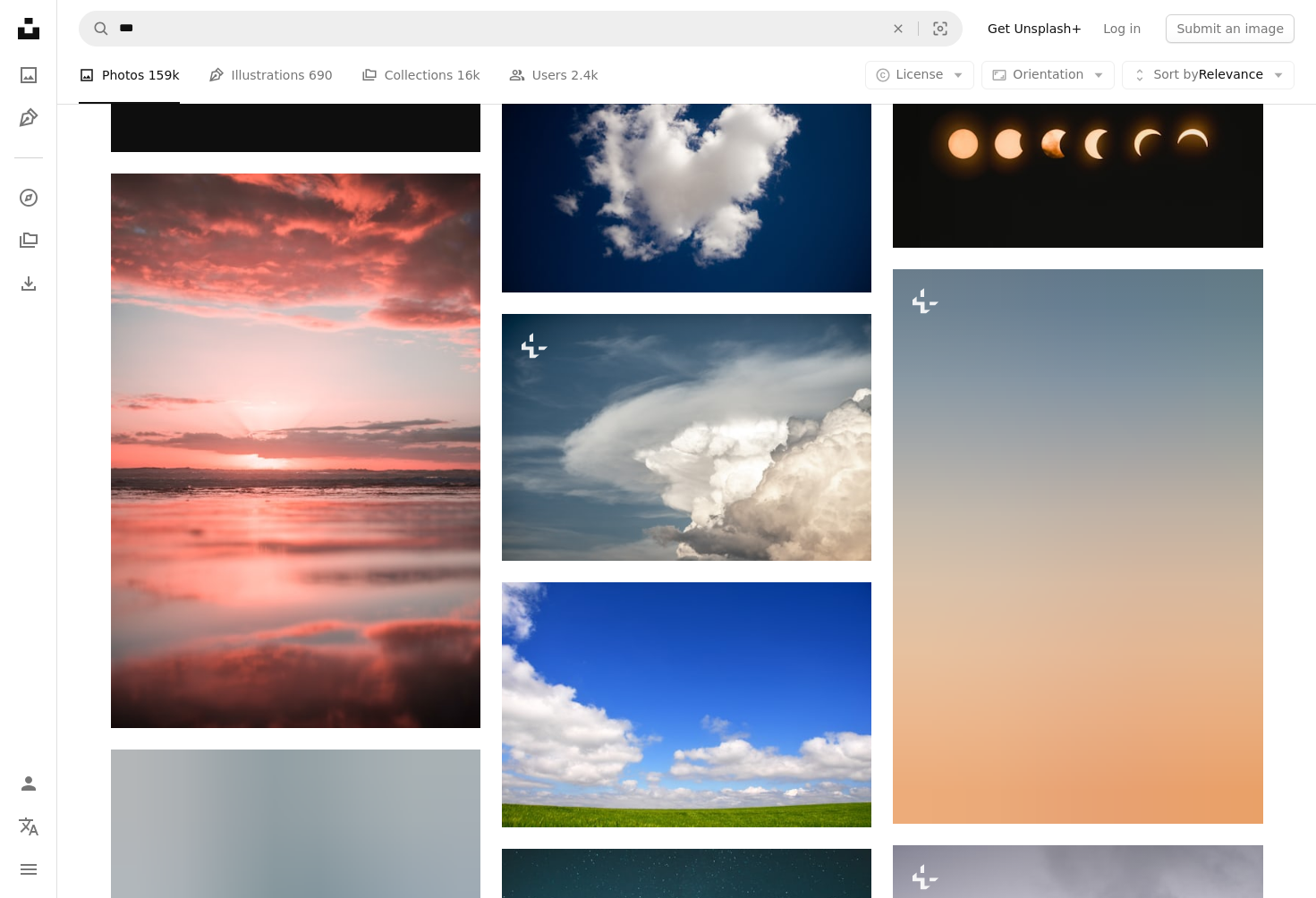
scroll to position [85921, 0]
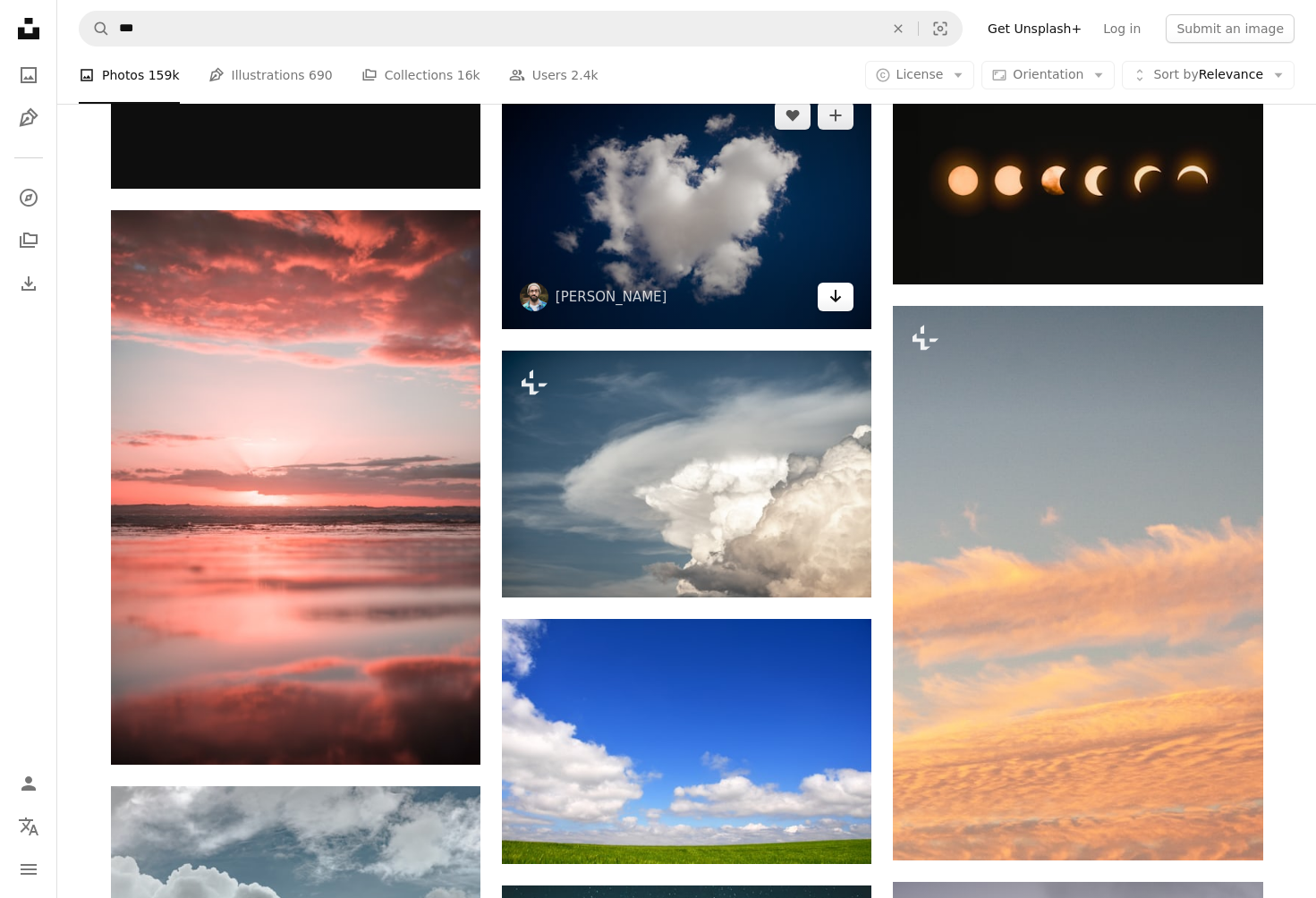
click at [833, 303] on icon "Download" at bounding box center [836, 296] width 12 height 13
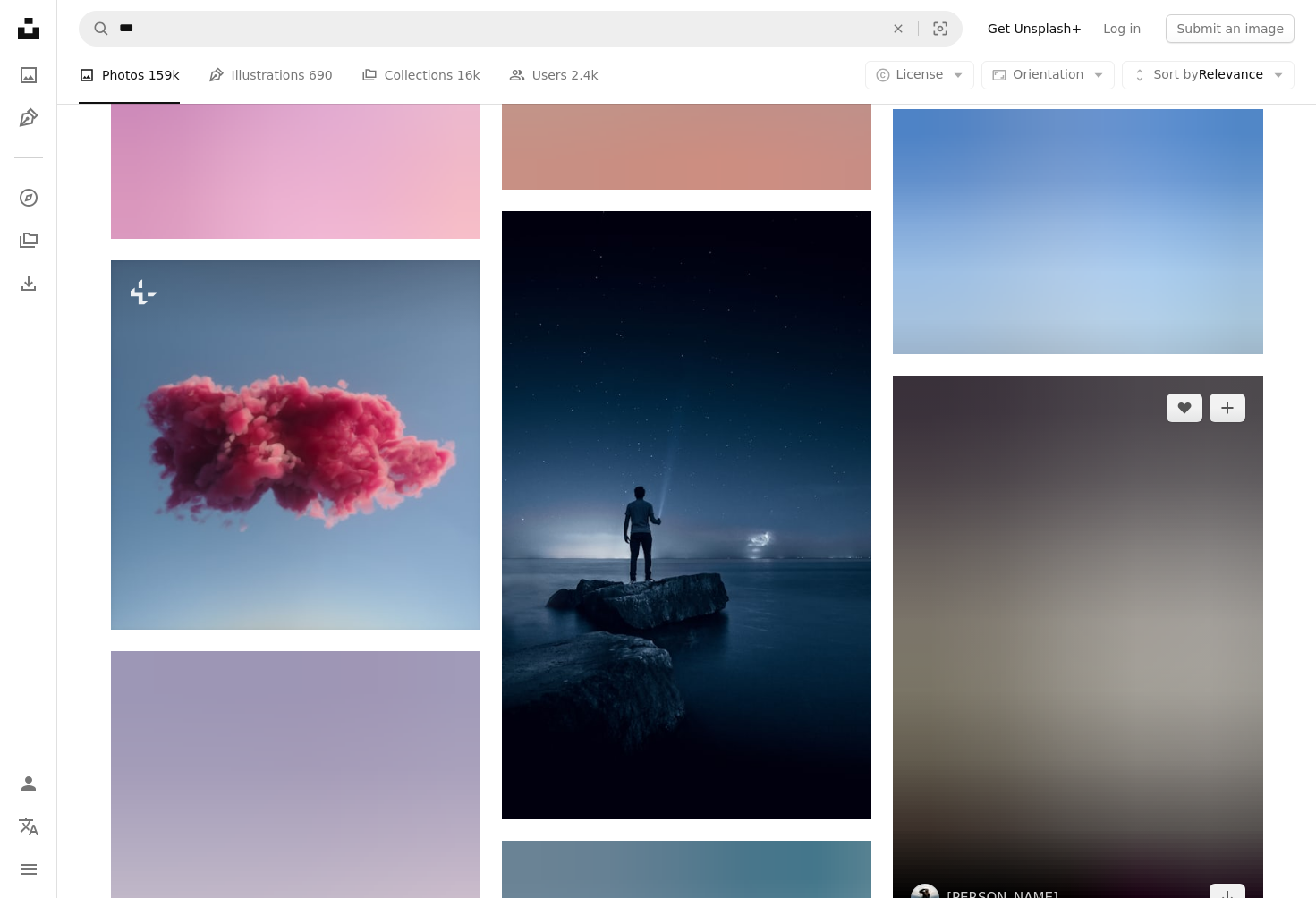
scroll to position [99018, 0]
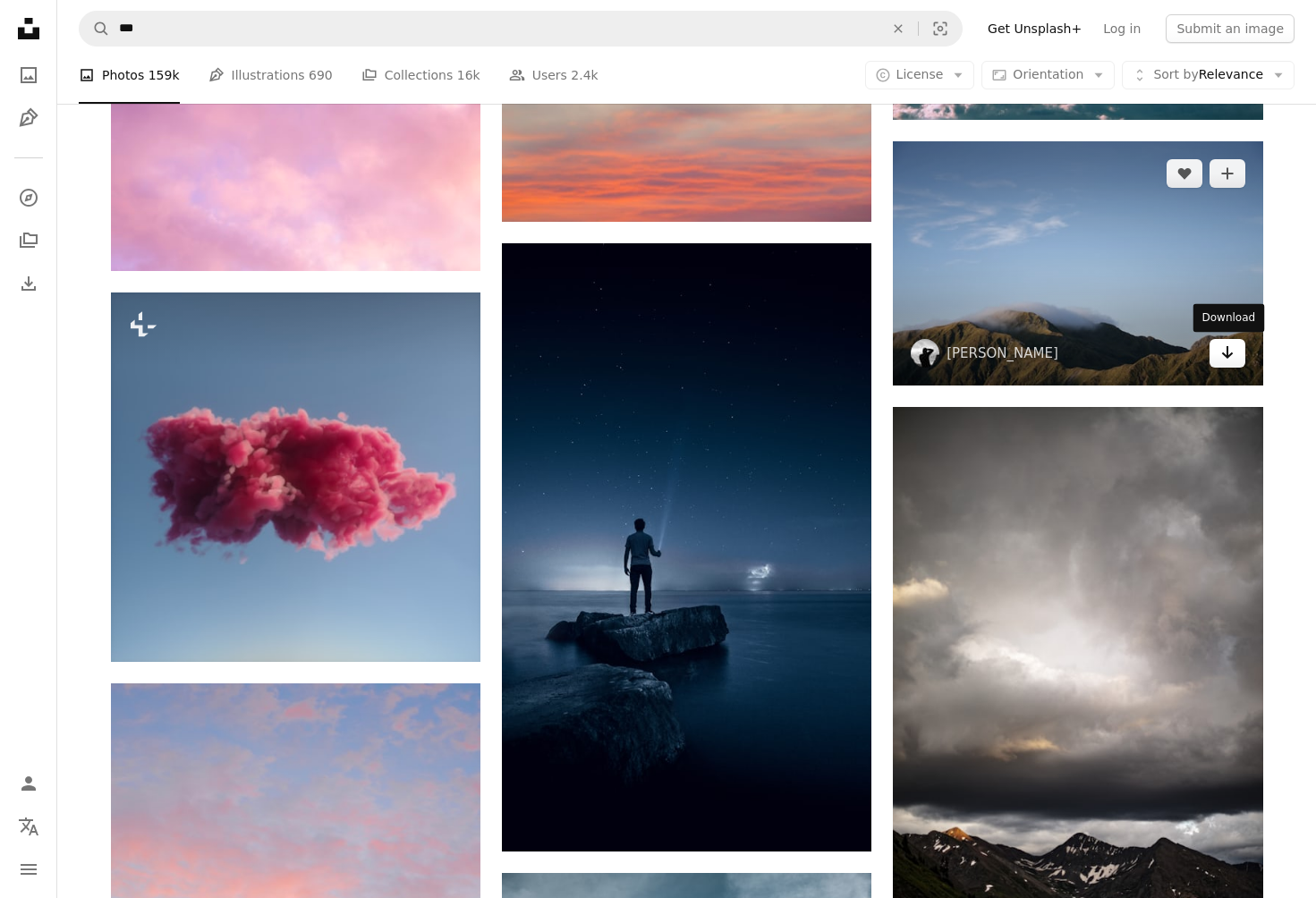
click at [1225, 347] on icon "Arrow pointing down" at bounding box center [1228, 352] width 15 height 21
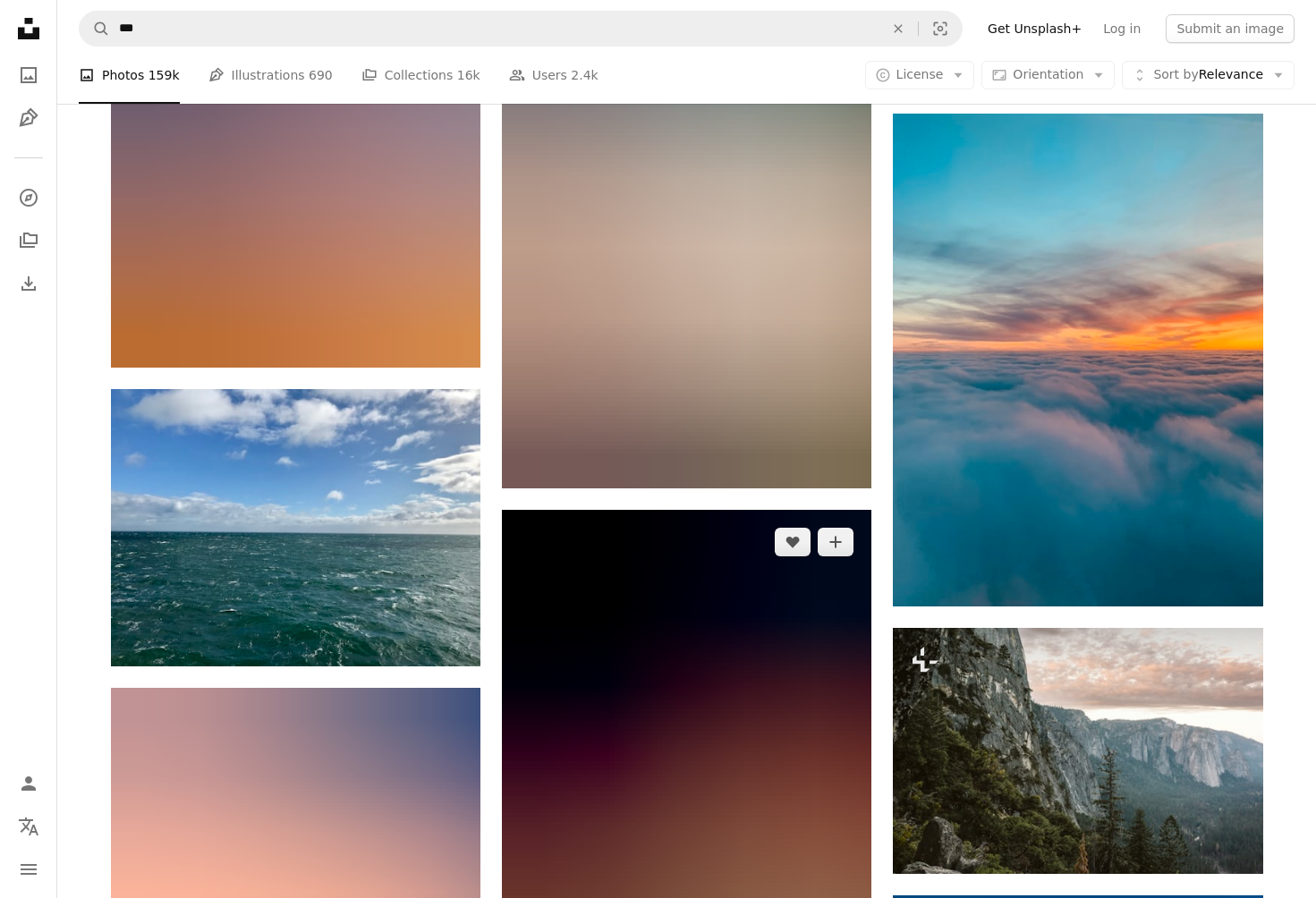
scroll to position [118413, 0]
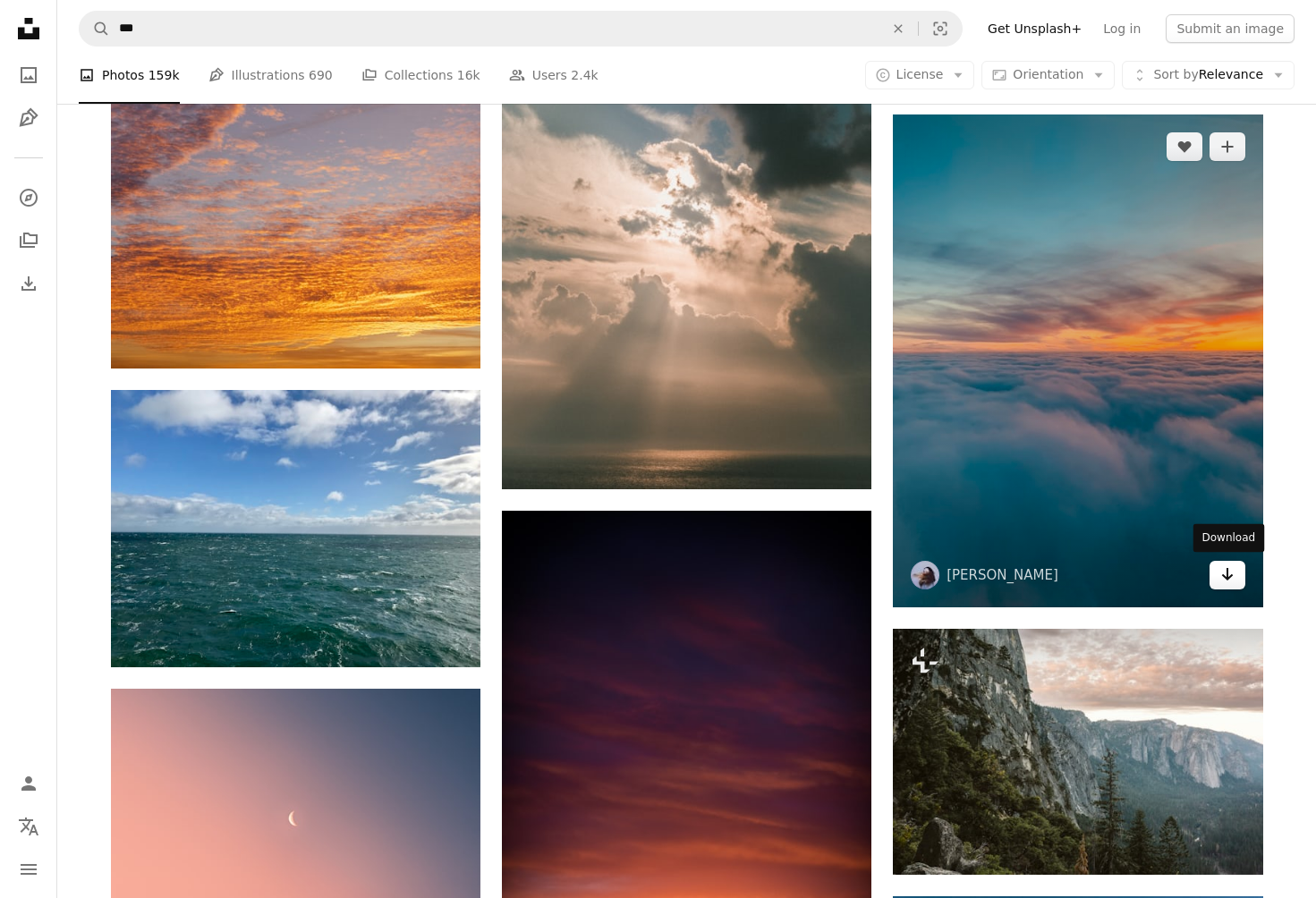
click at [1226, 567] on icon "Arrow pointing down" at bounding box center [1228, 573] width 15 height 21
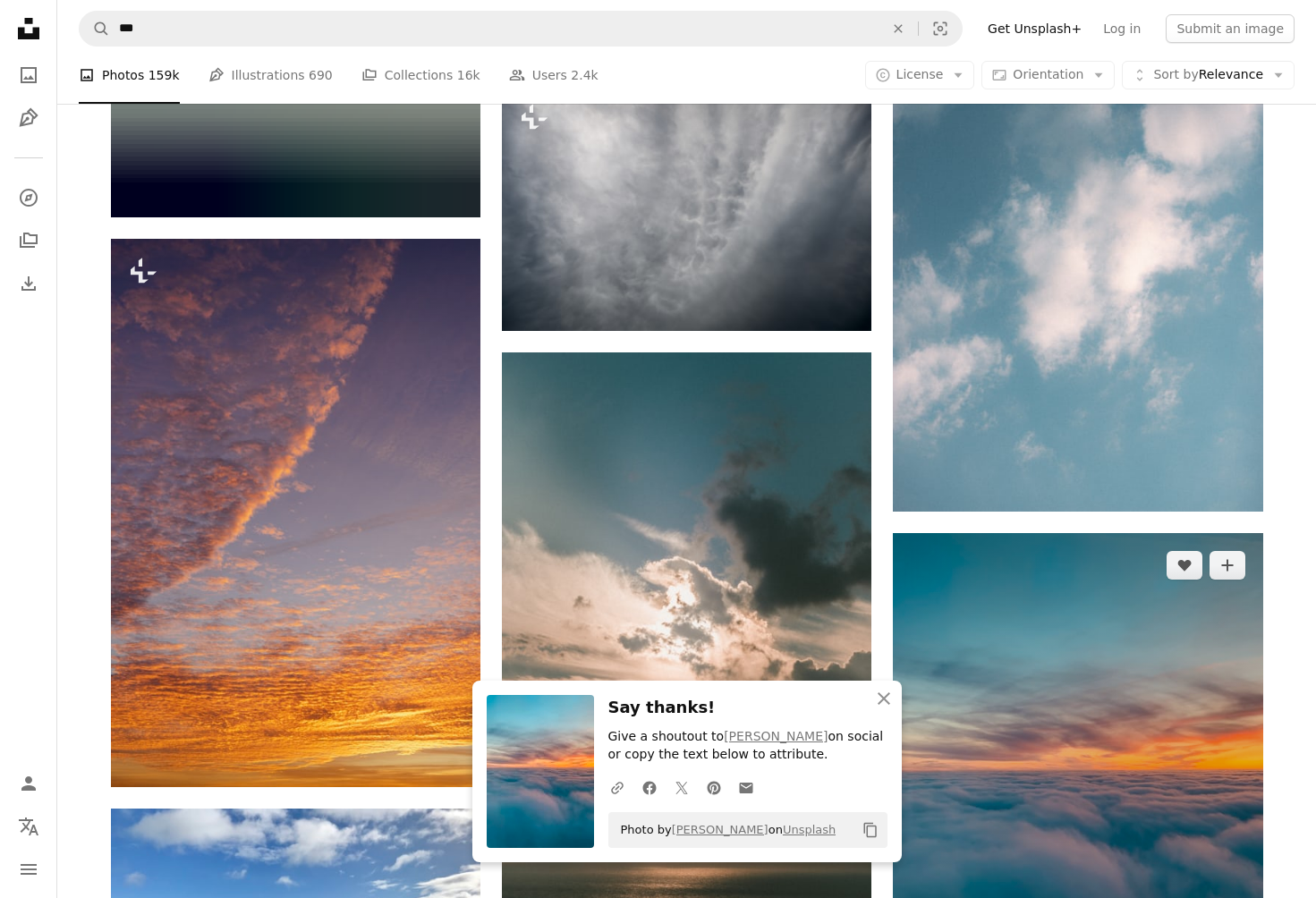
scroll to position [117992, 0]
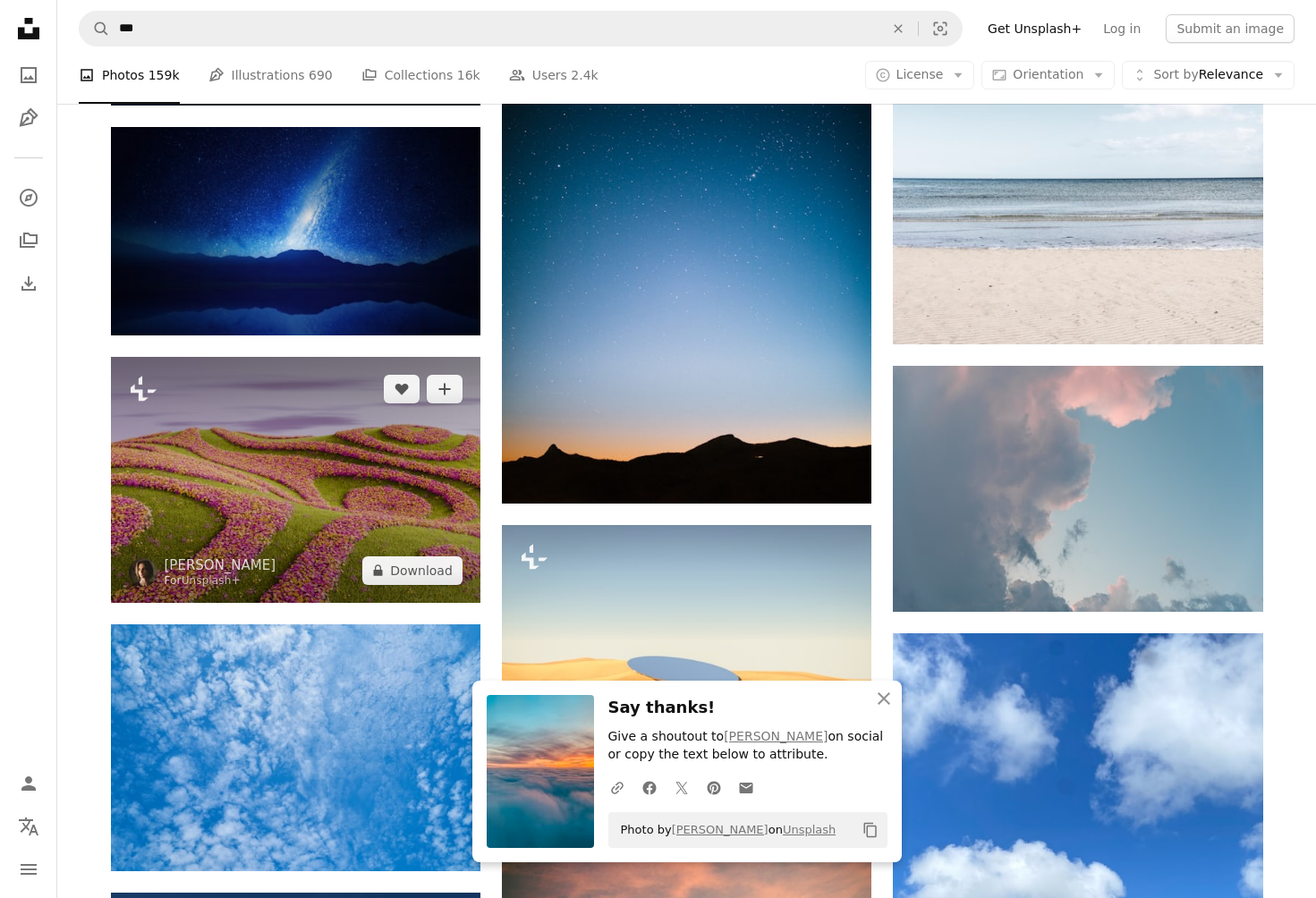
click at [270, 578] on img at bounding box center [295, 479] width 369 height 246
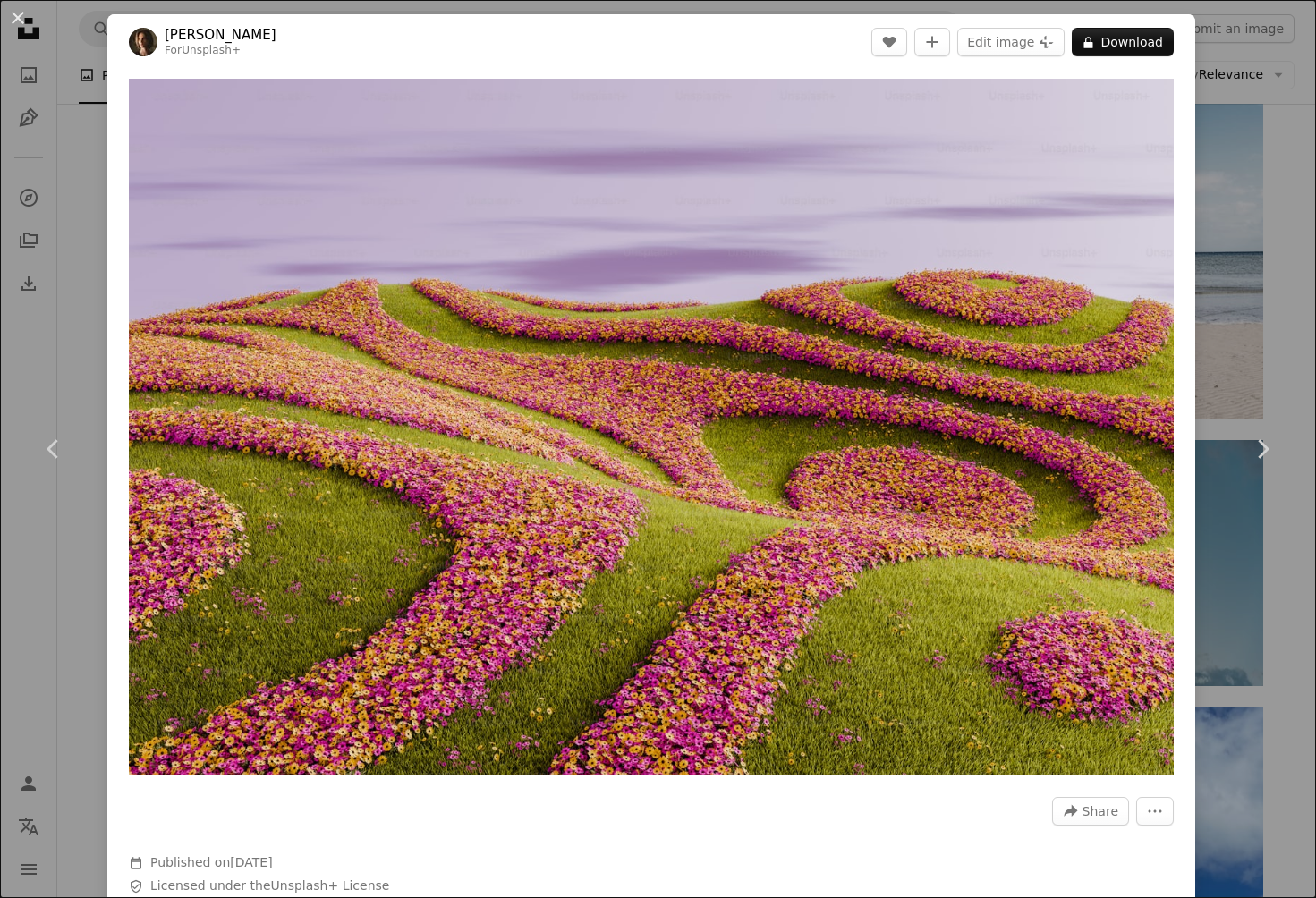
scroll to position [119499, 0]
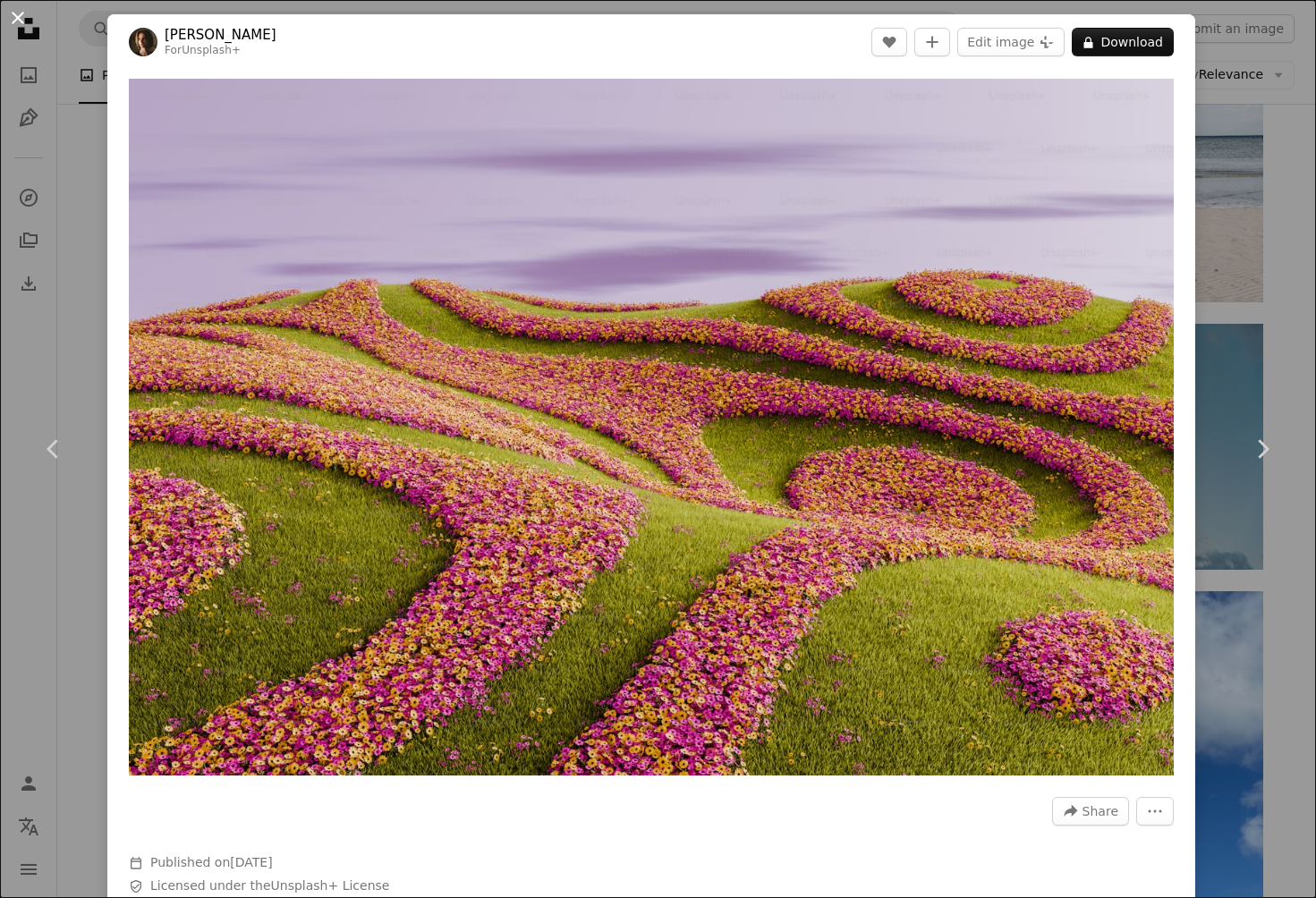
click at [21, 16] on button "An X shape" at bounding box center [17, 17] width 21 height 21
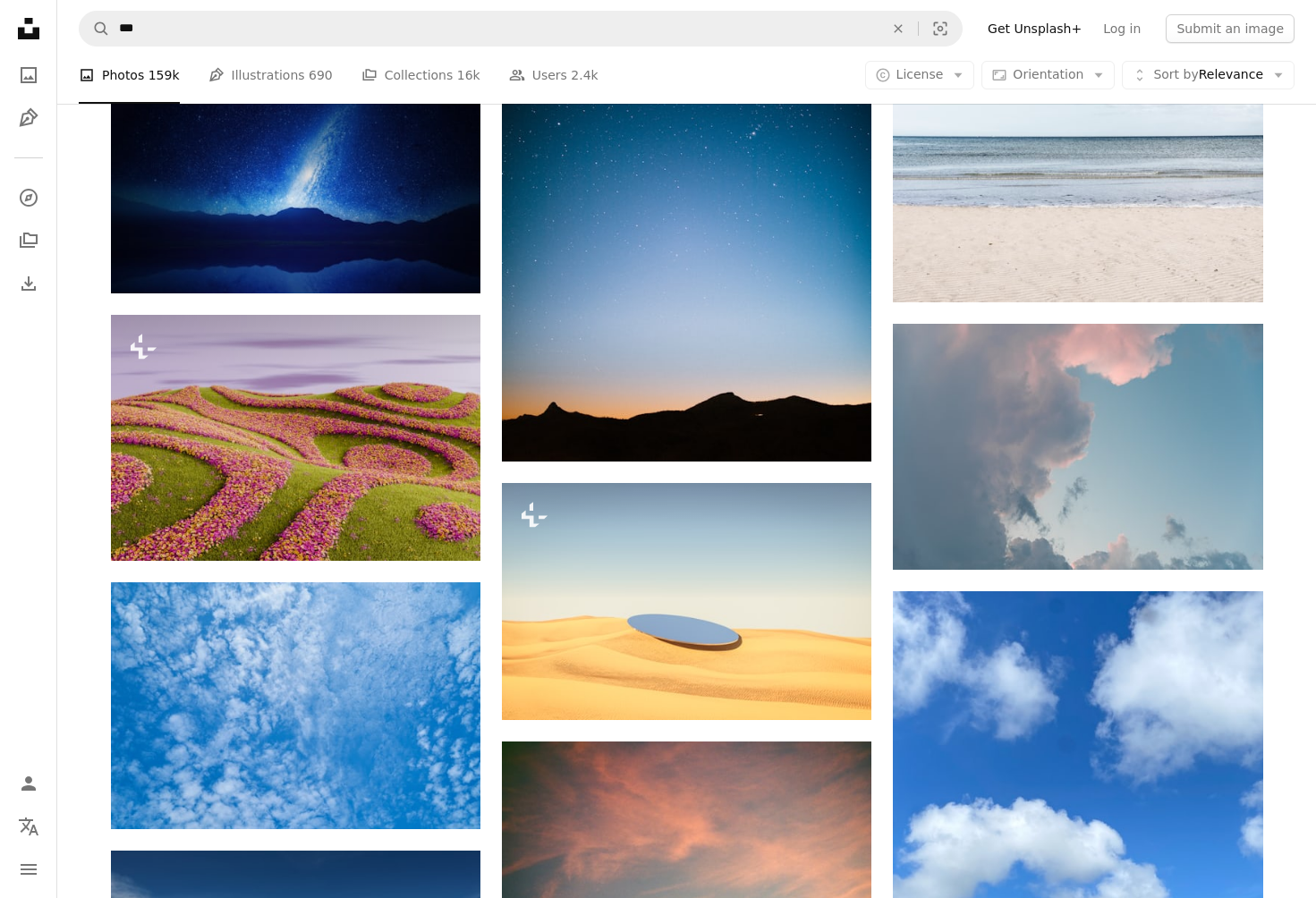
scroll to position [119457, 0]
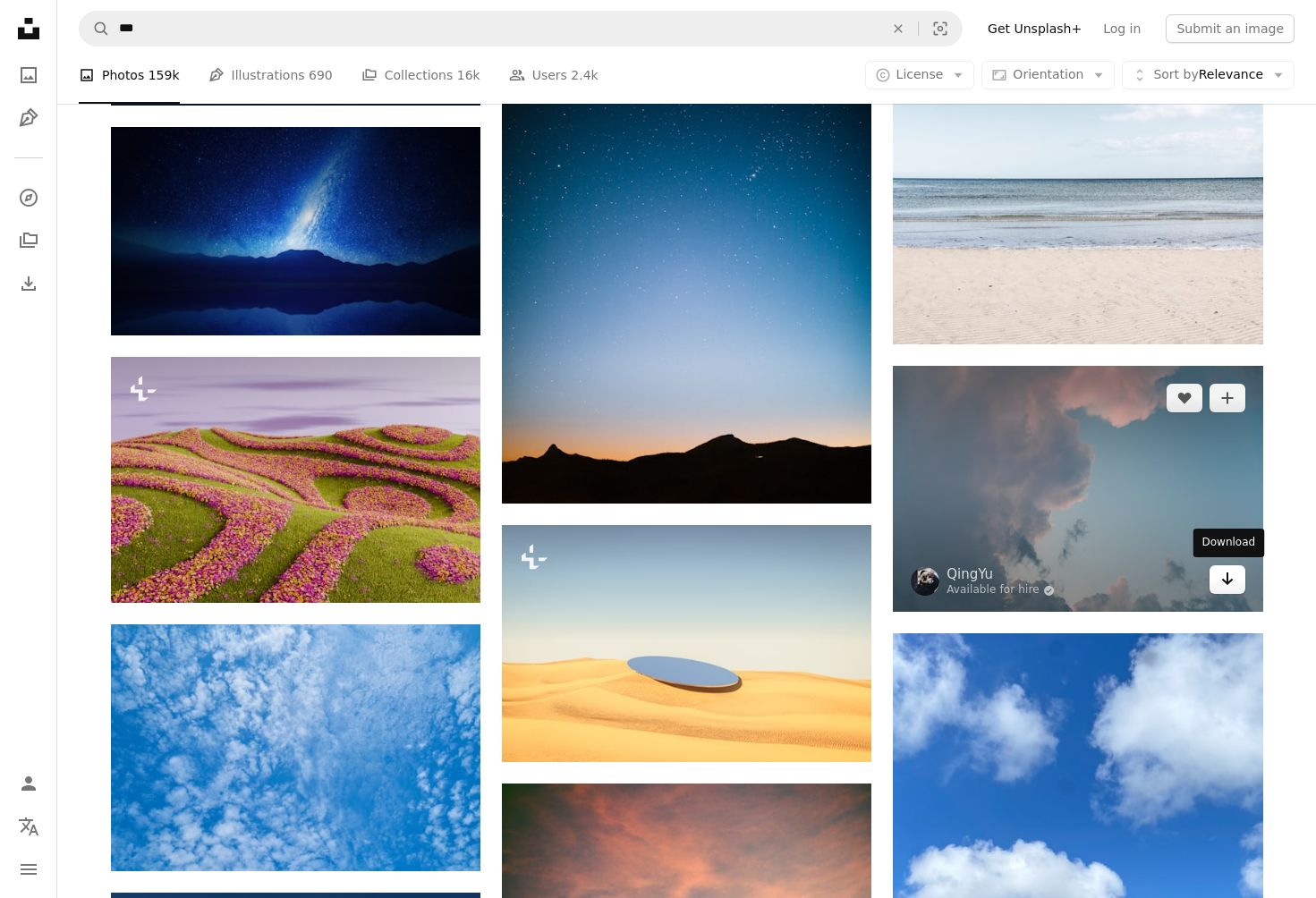
click at [1225, 580] on icon "Download" at bounding box center [1227, 579] width 12 height 13
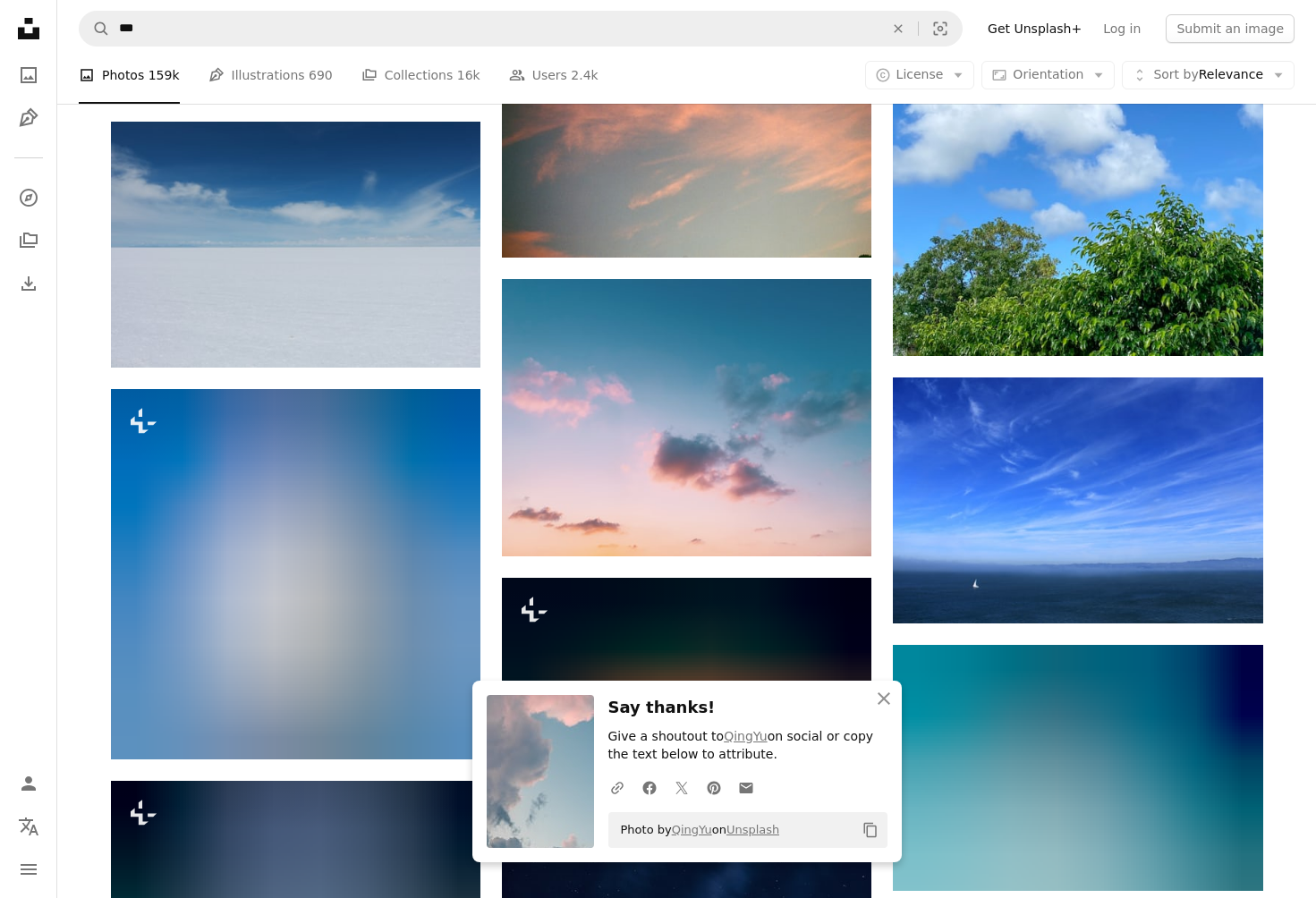
scroll to position [120233, 0]
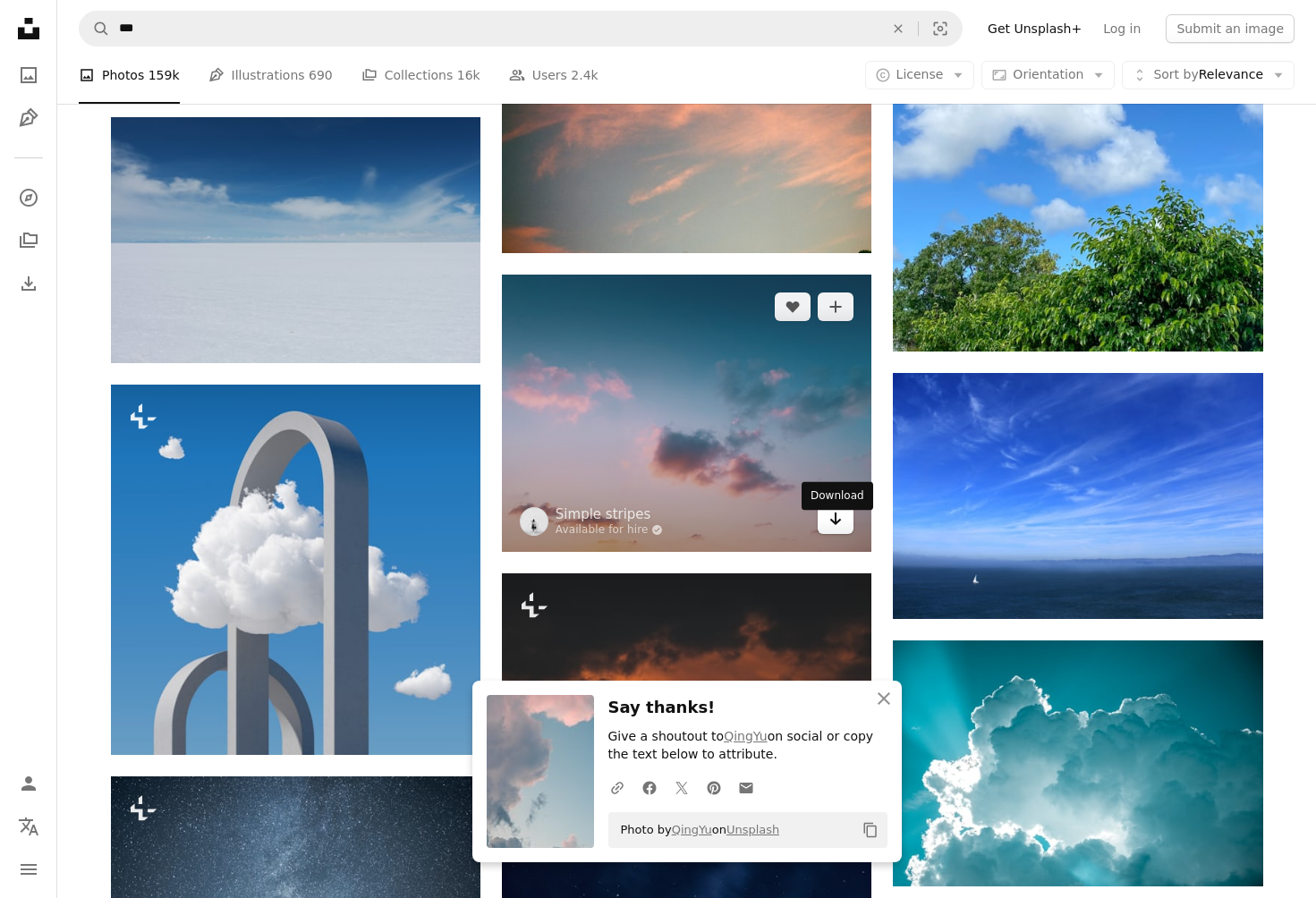
click at [833, 529] on icon "Arrow pointing down" at bounding box center [836, 518] width 15 height 21
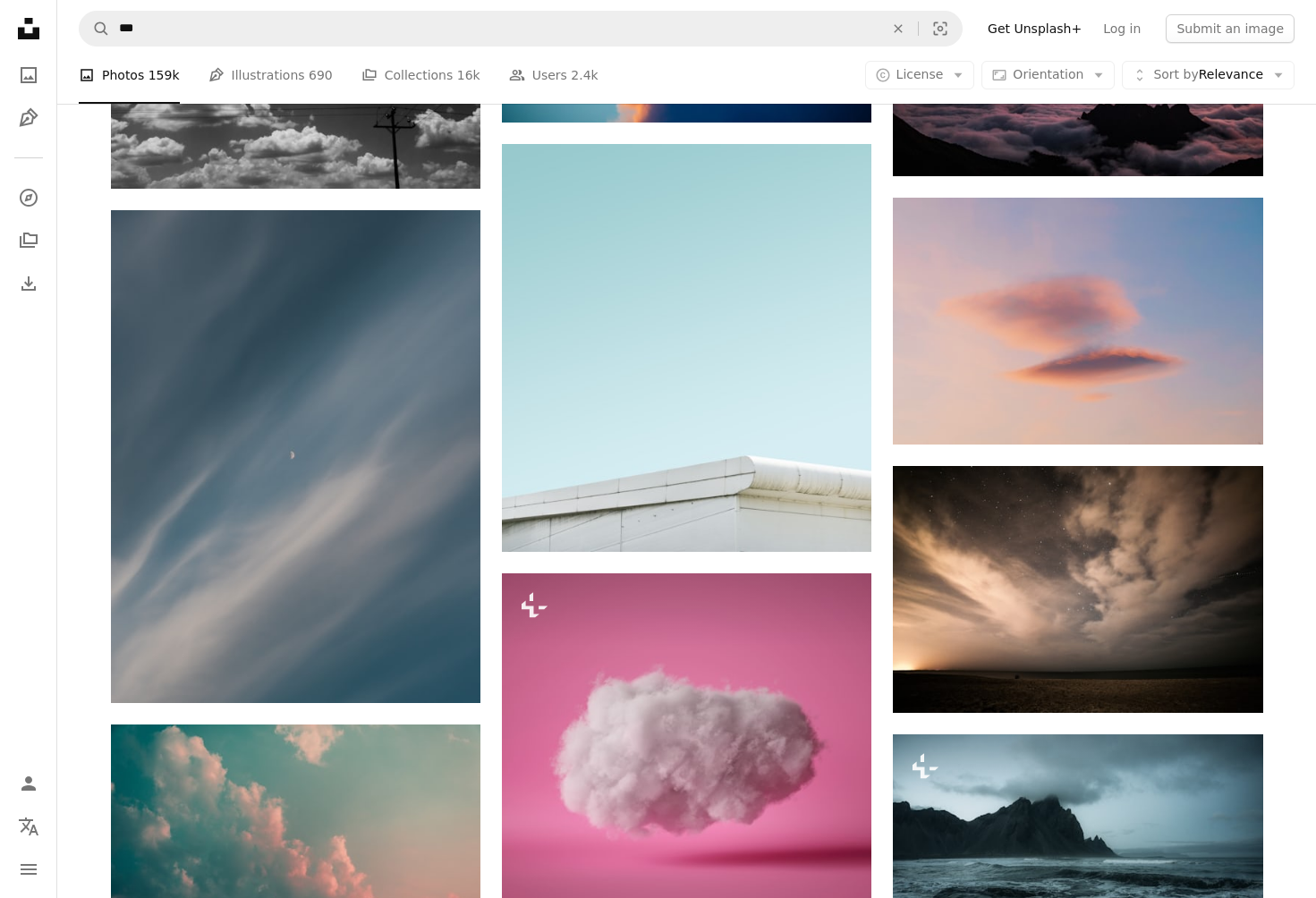
scroll to position [135240, 0]
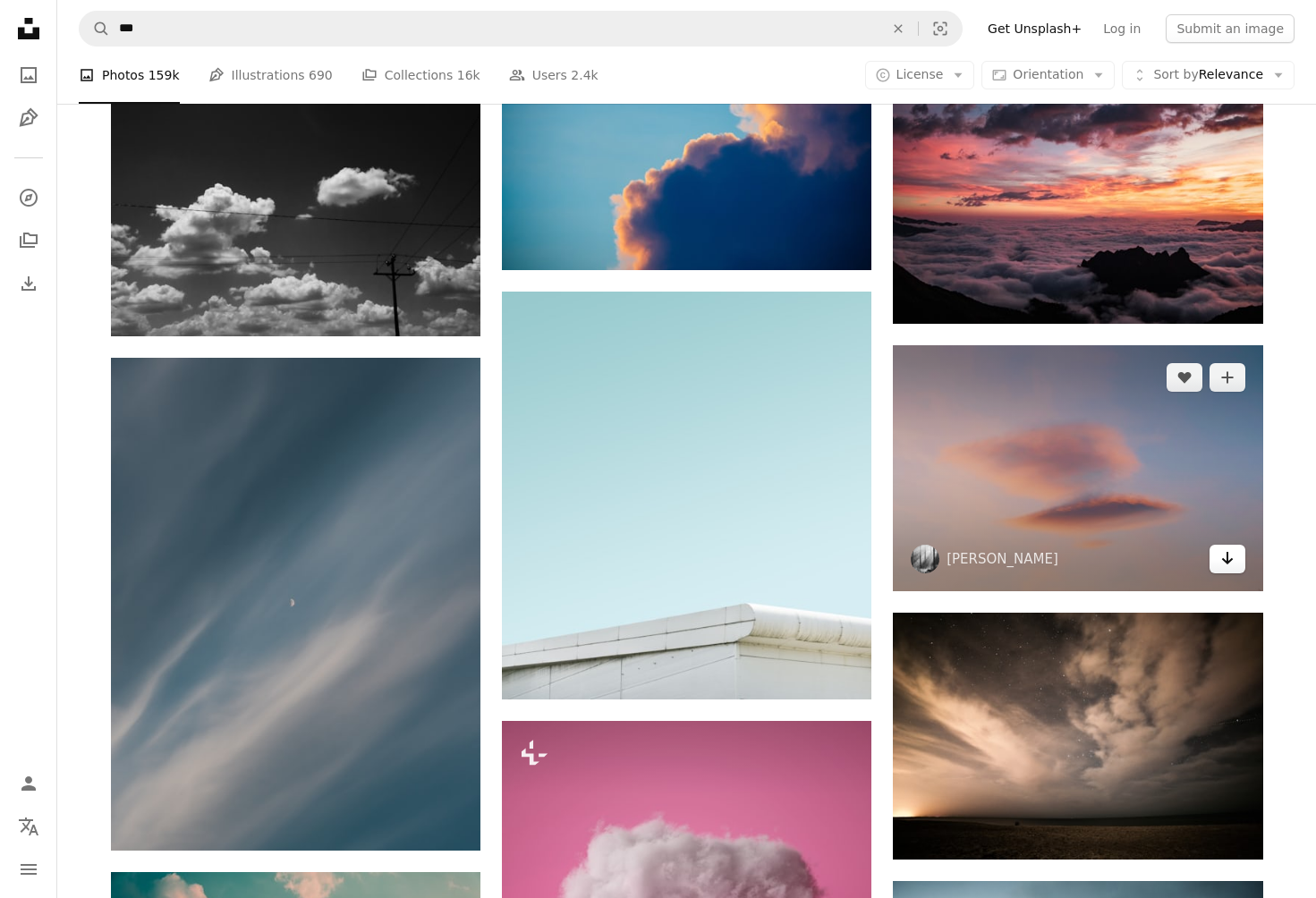
click at [1221, 553] on icon "Arrow pointing down" at bounding box center [1228, 558] width 15 height 21
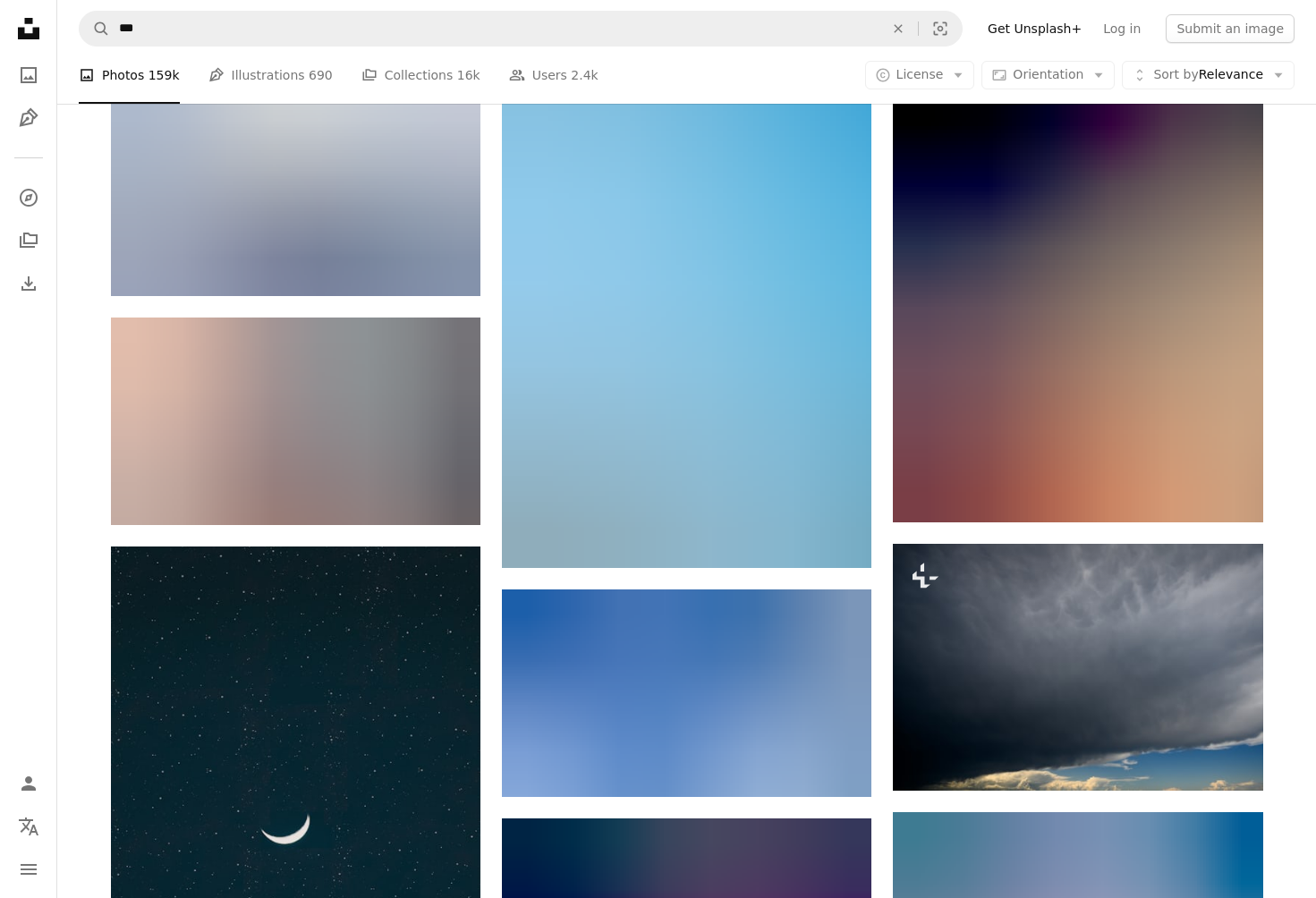
scroll to position [137475, 0]
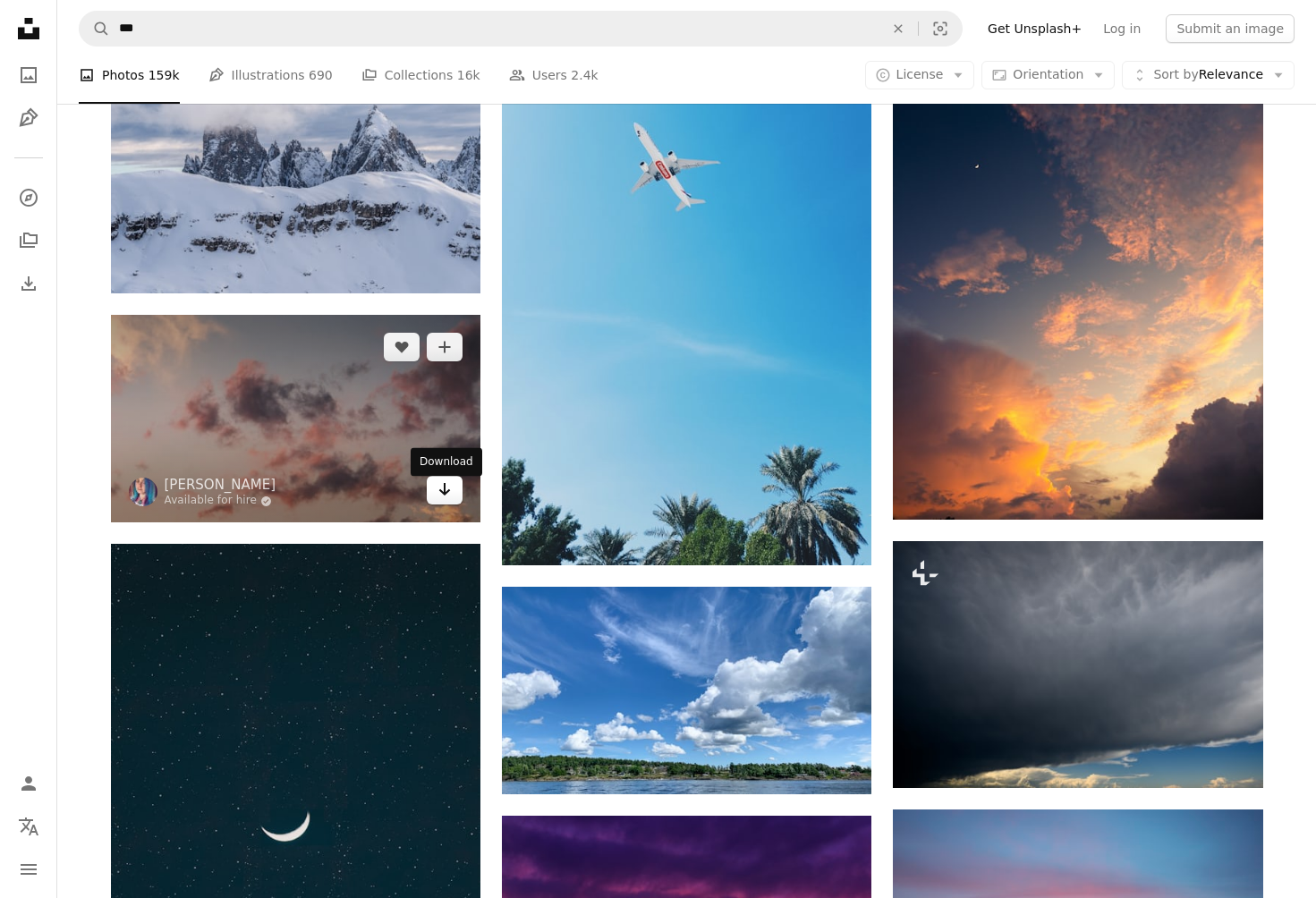
click at [444, 496] on icon "Download" at bounding box center [444, 489] width 12 height 13
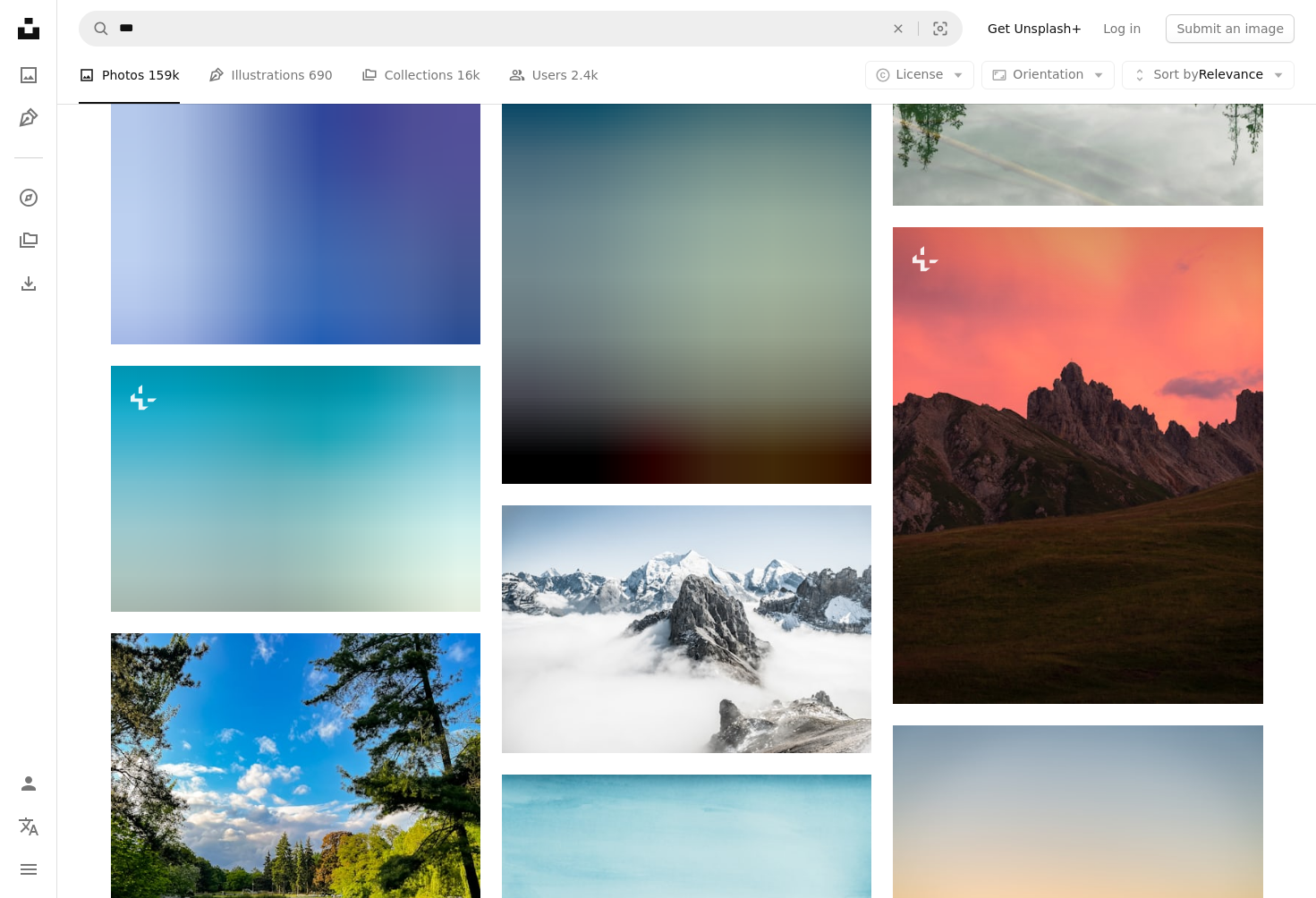
scroll to position [141375, 0]
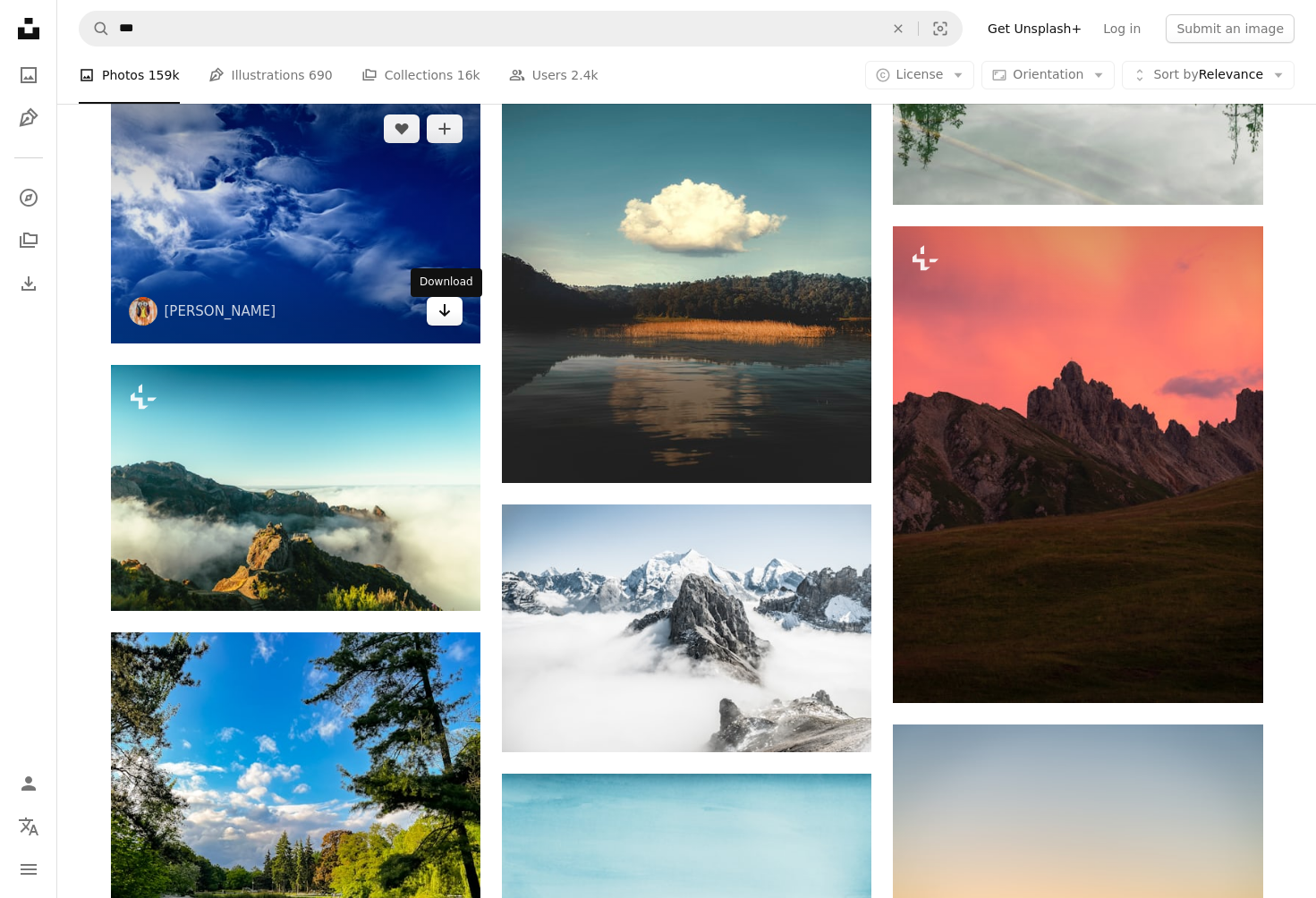
click at [448, 316] on icon "Arrow pointing down" at bounding box center [444, 310] width 15 height 21
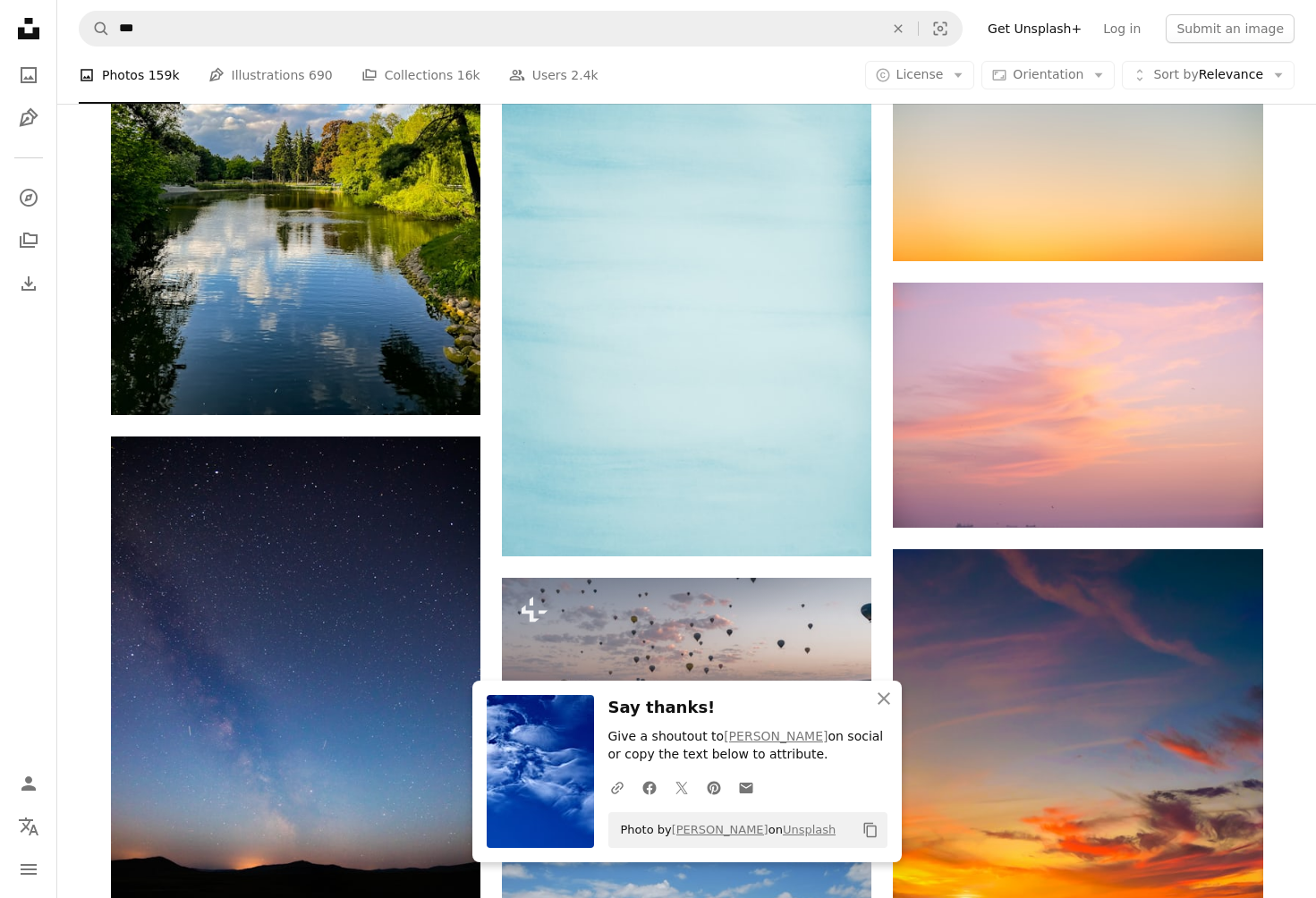
scroll to position [142086, 0]
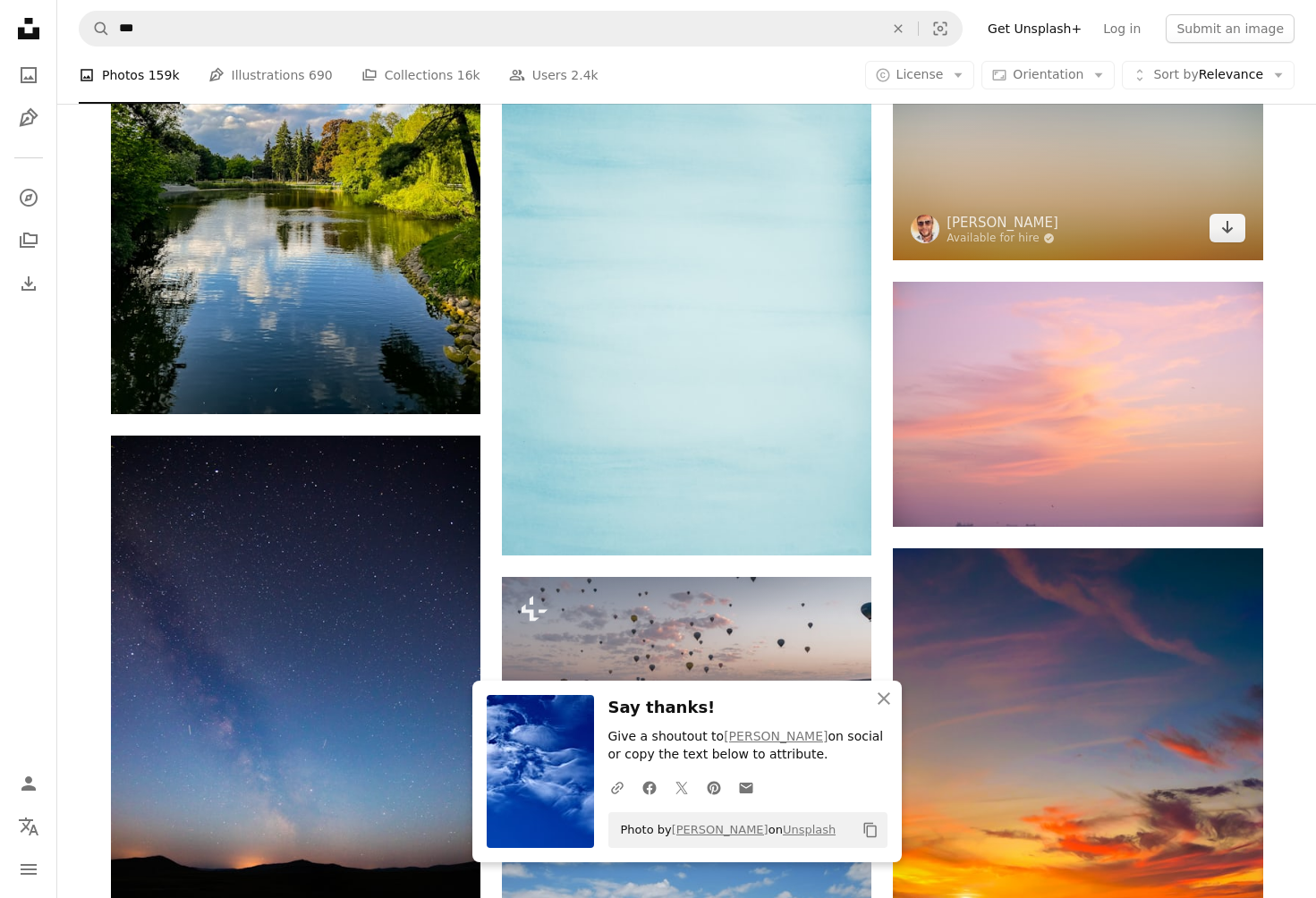
click at [1254, 219] on img at bounding box center [1078, 136] width 369 height 246
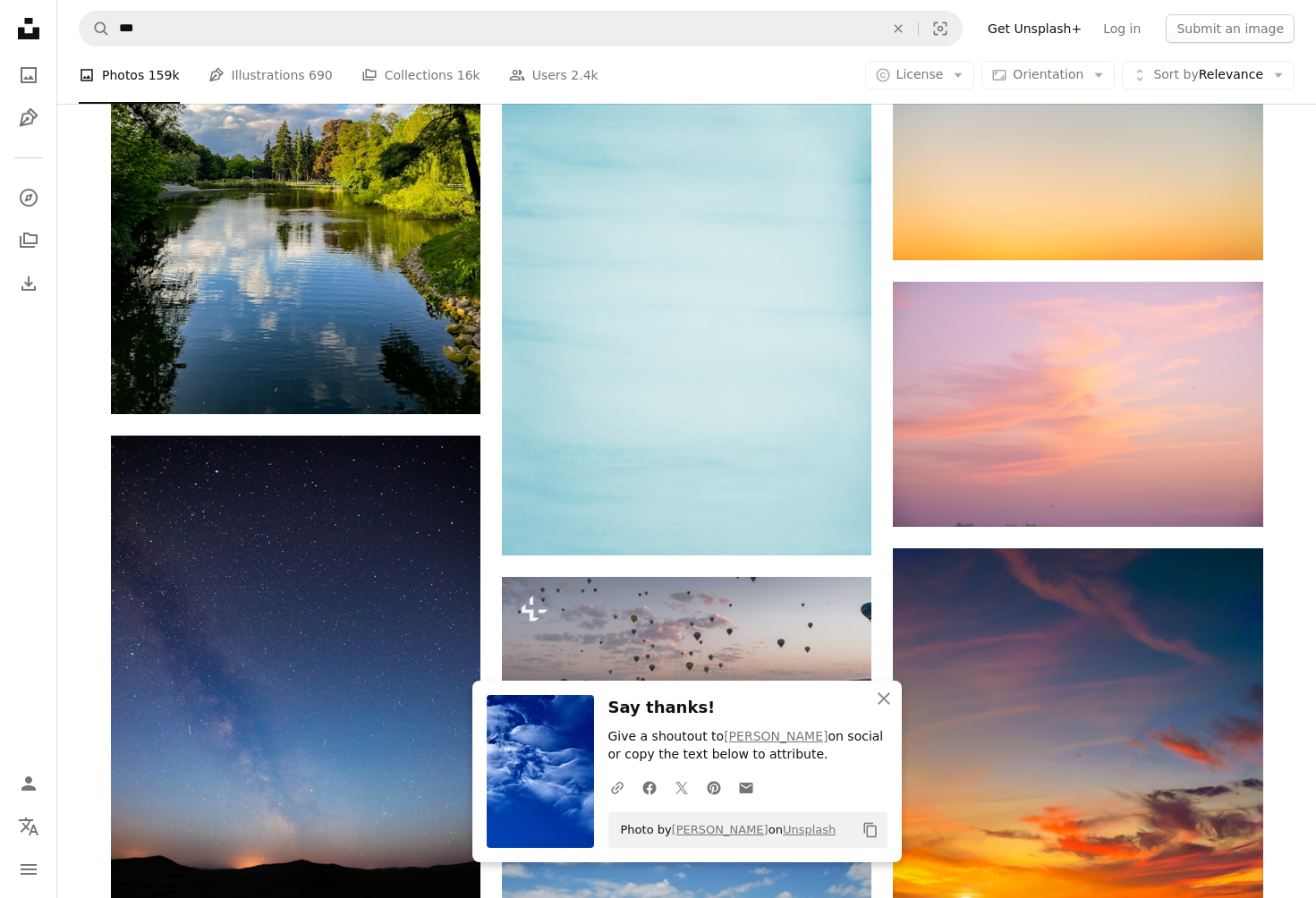
scroll to position [141905, 0]
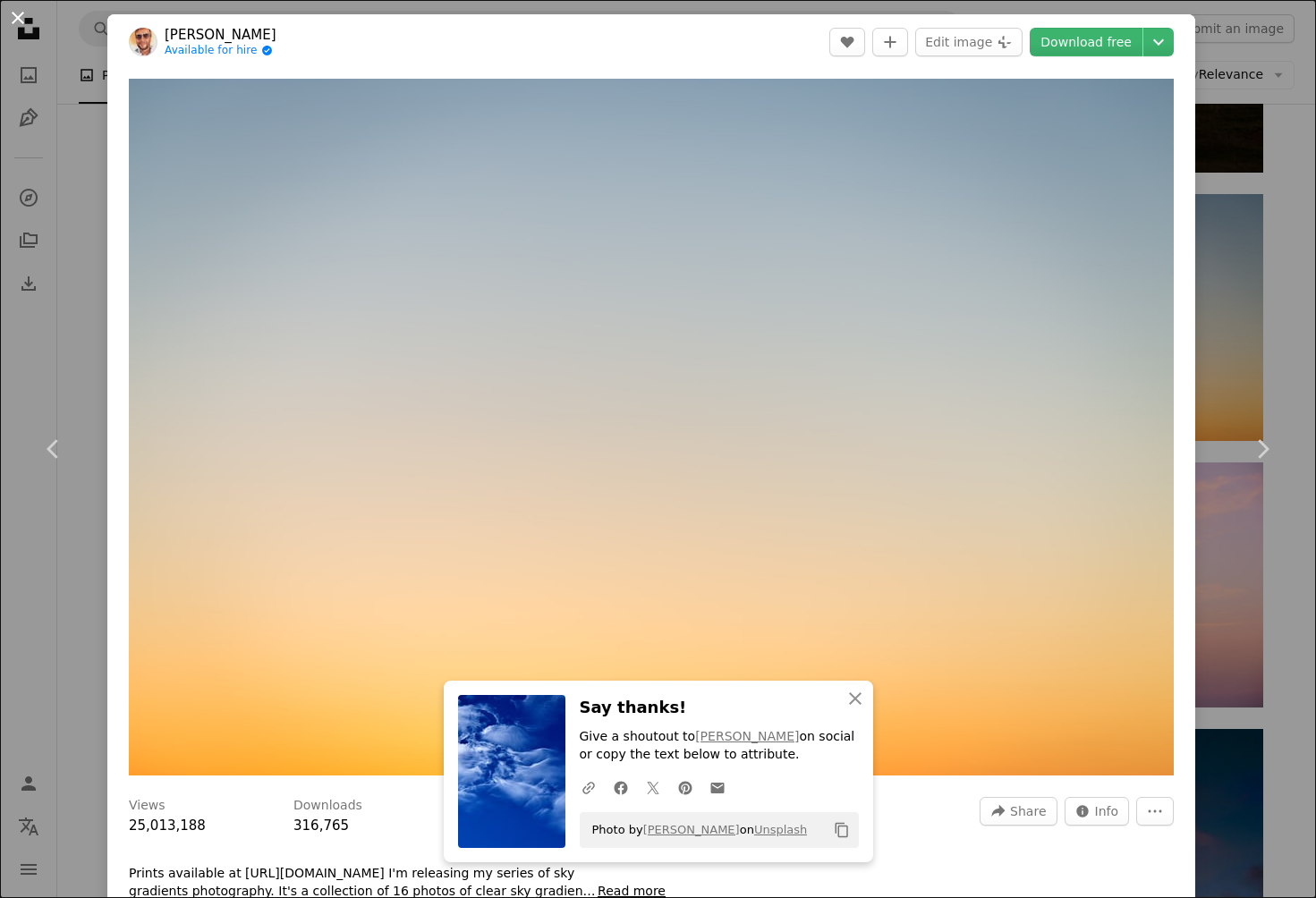
click at [15, 12] on button "An X shape" at bounding box center [17, 17] width 21 height 21
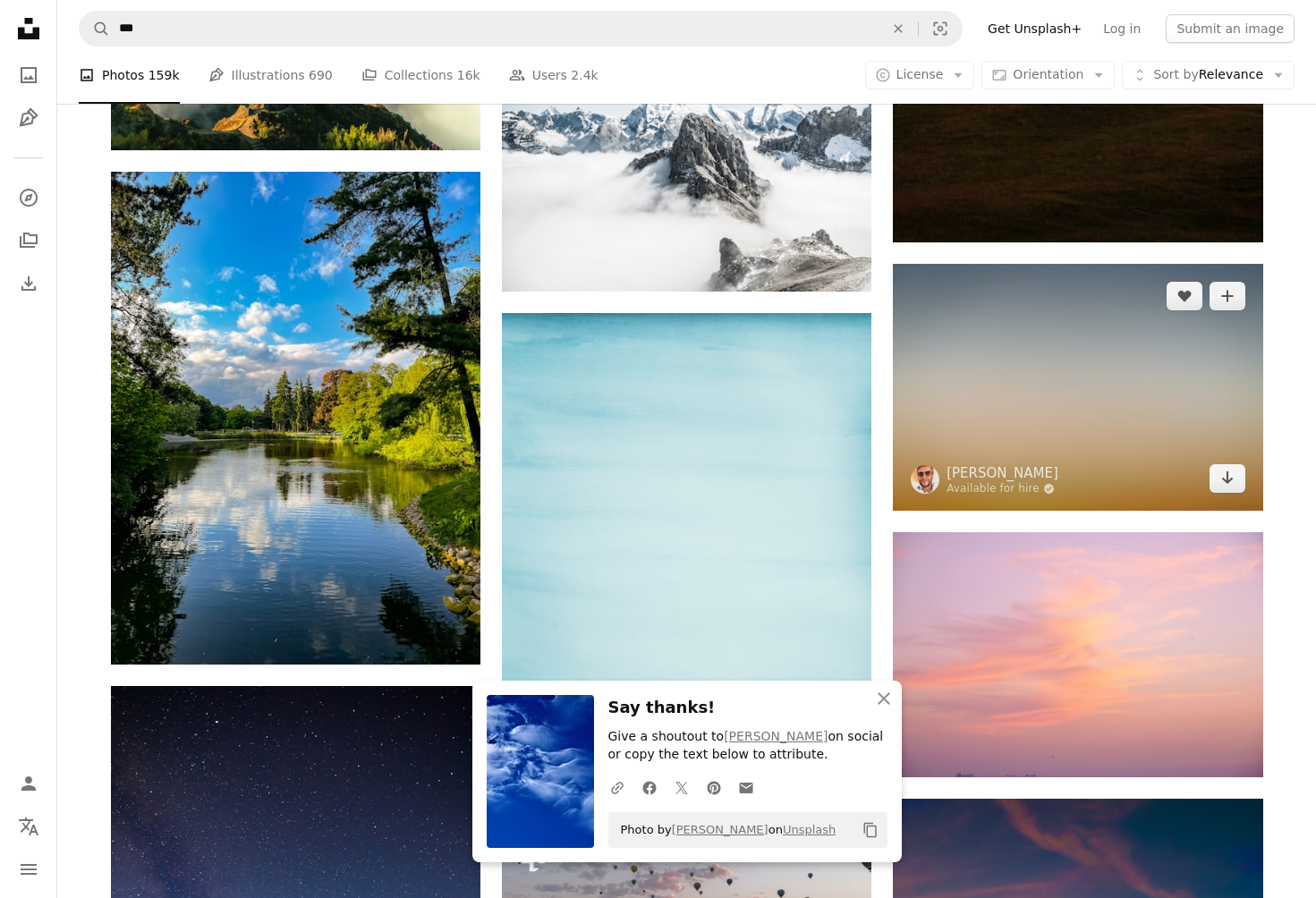
scroll to position [141816, 0]
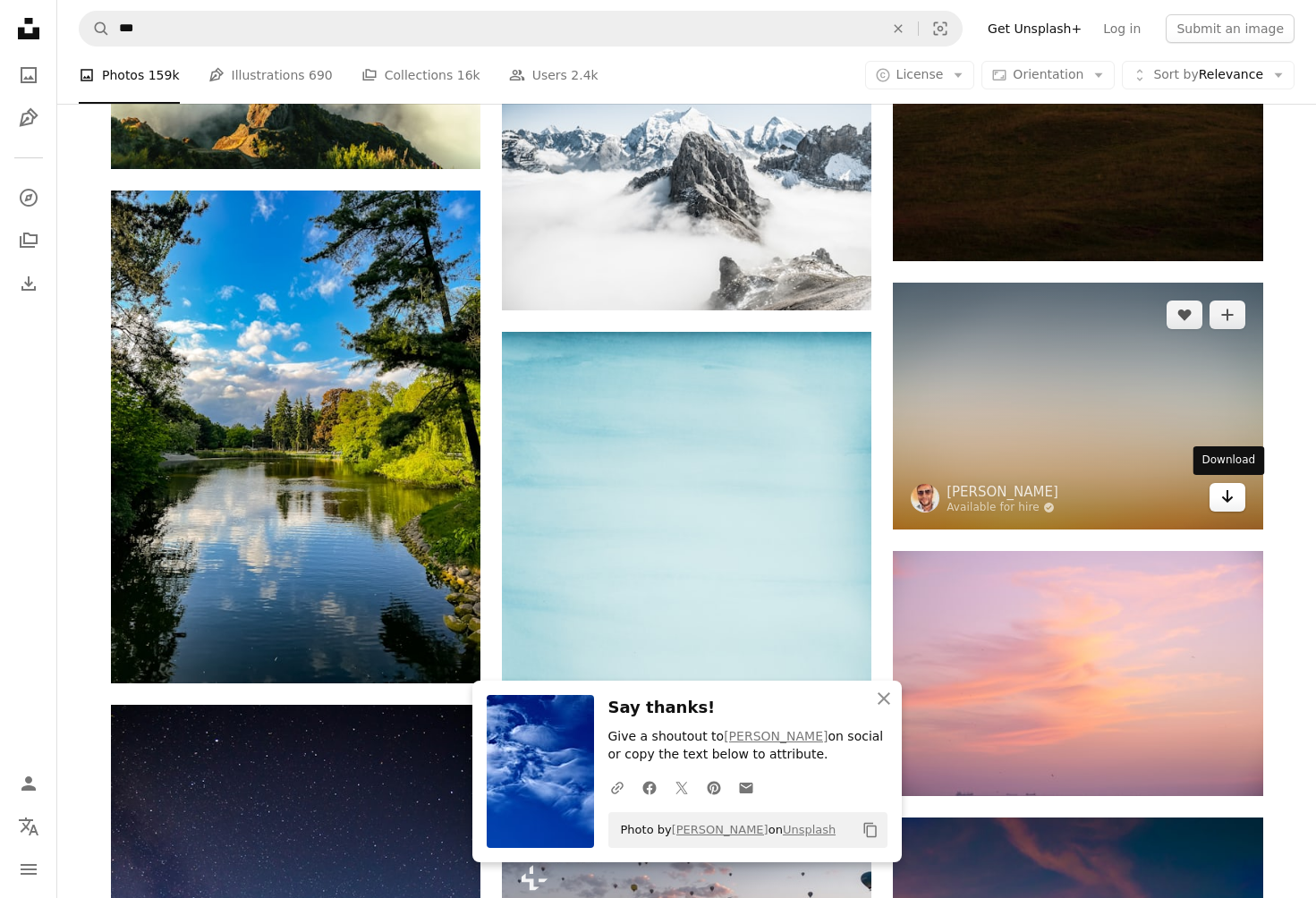
click at [1225, 494] on icon "Arrow pointing down" at bounding box center [1228, 496] width 15 height 21
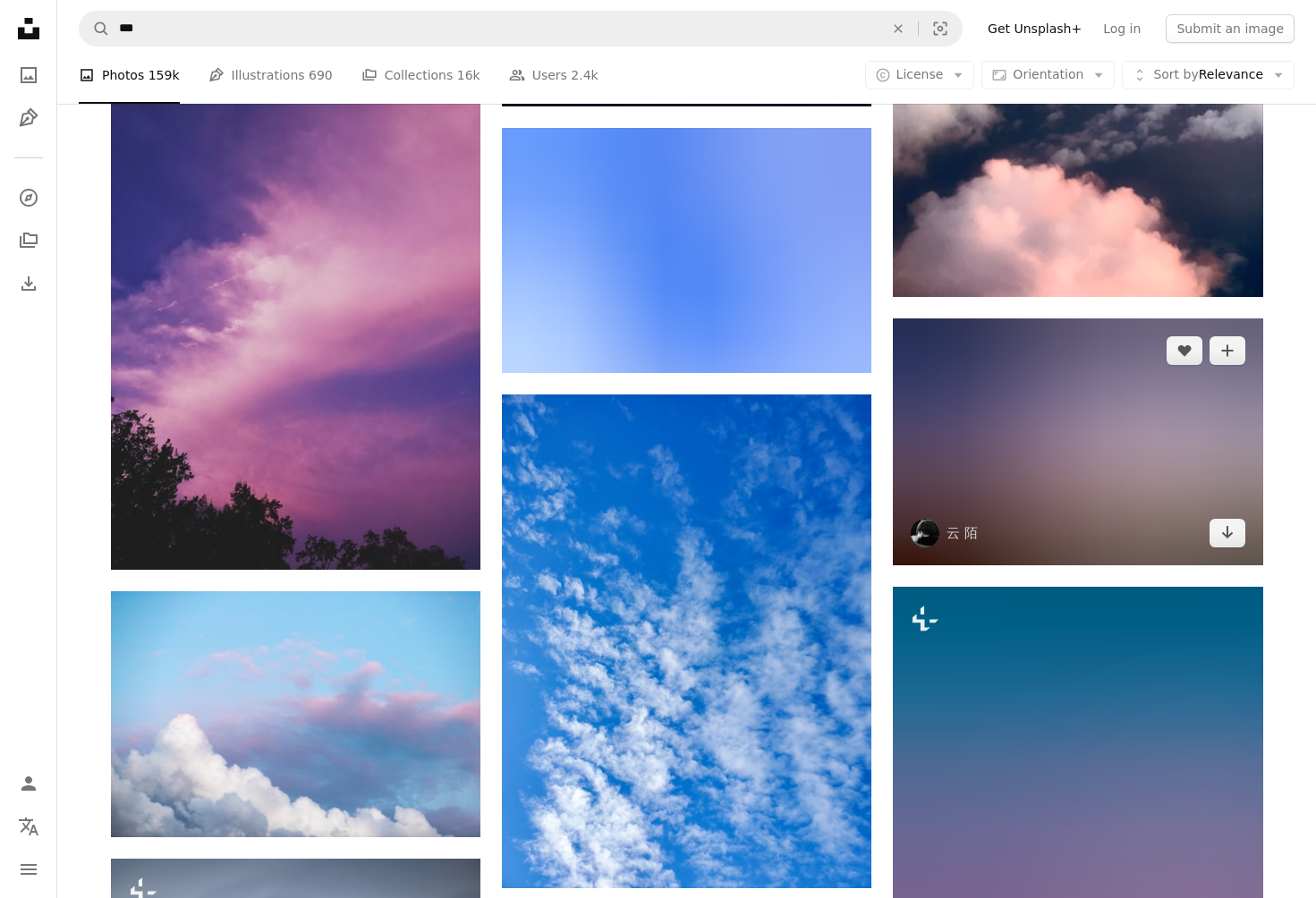
scroll to position [144948, 0]
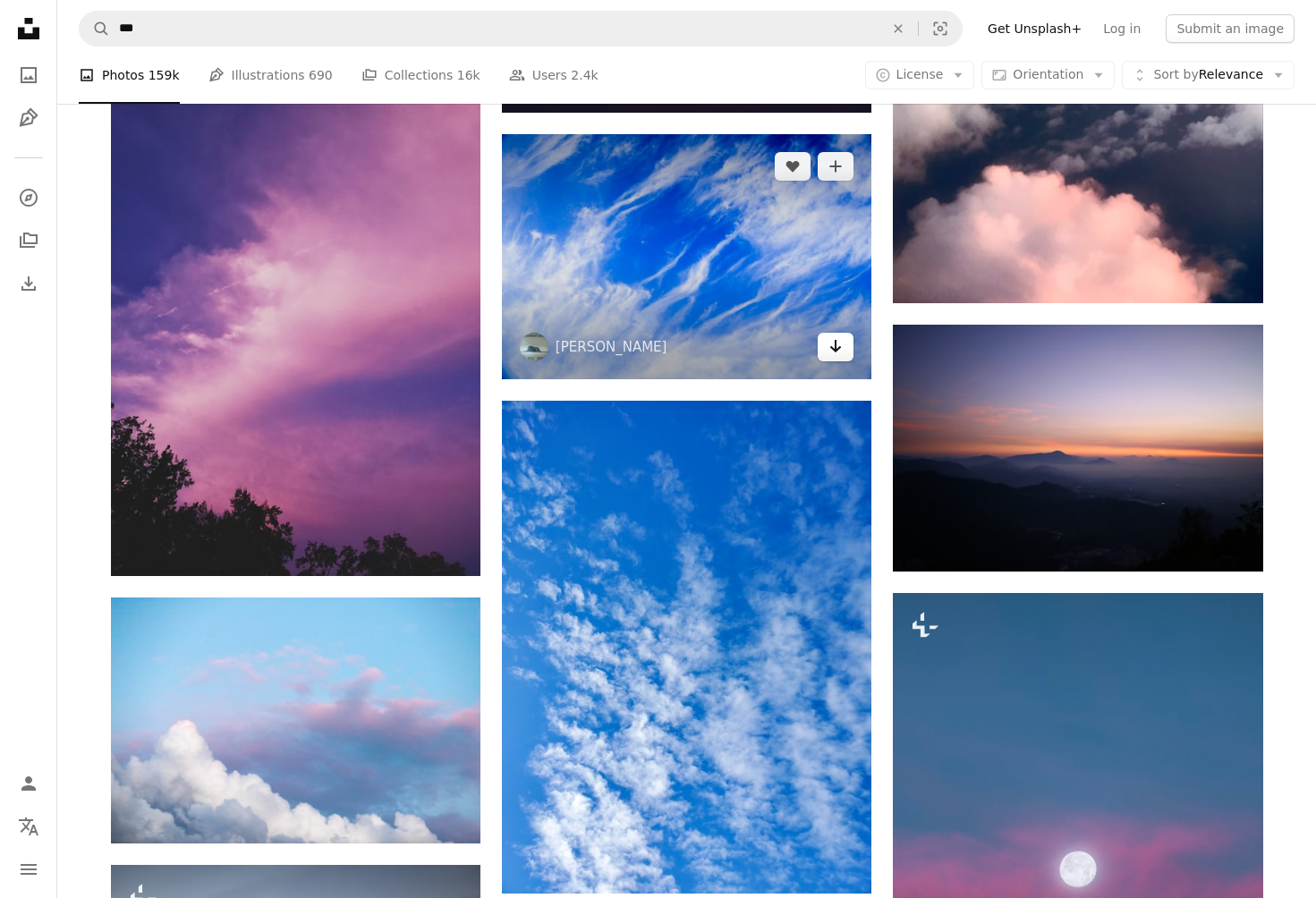
click at [835, 356] on icon "Arrow pointing down" at bounding box center [836, 346] width 15 height 21
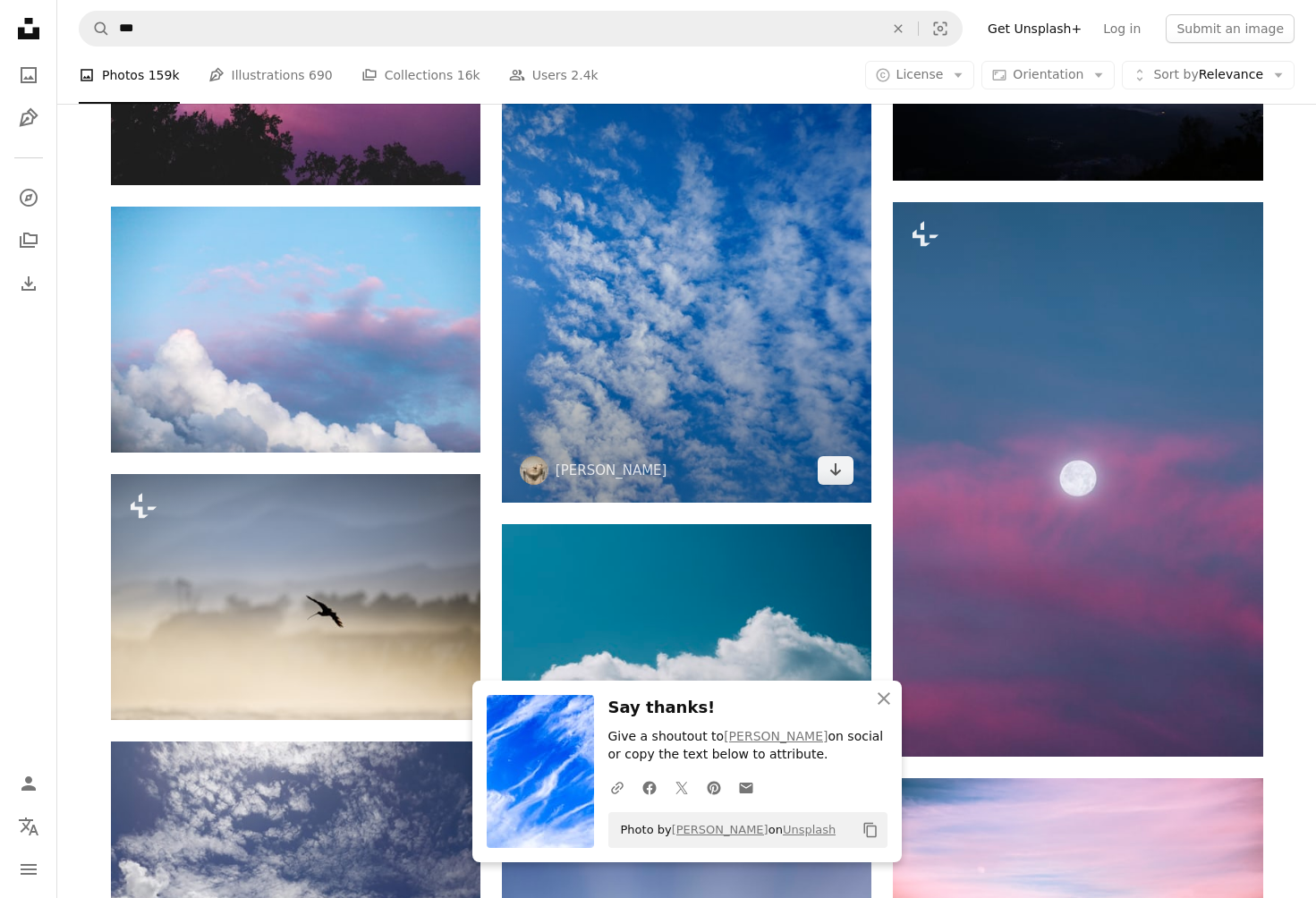
scroll to position [145338, 0]
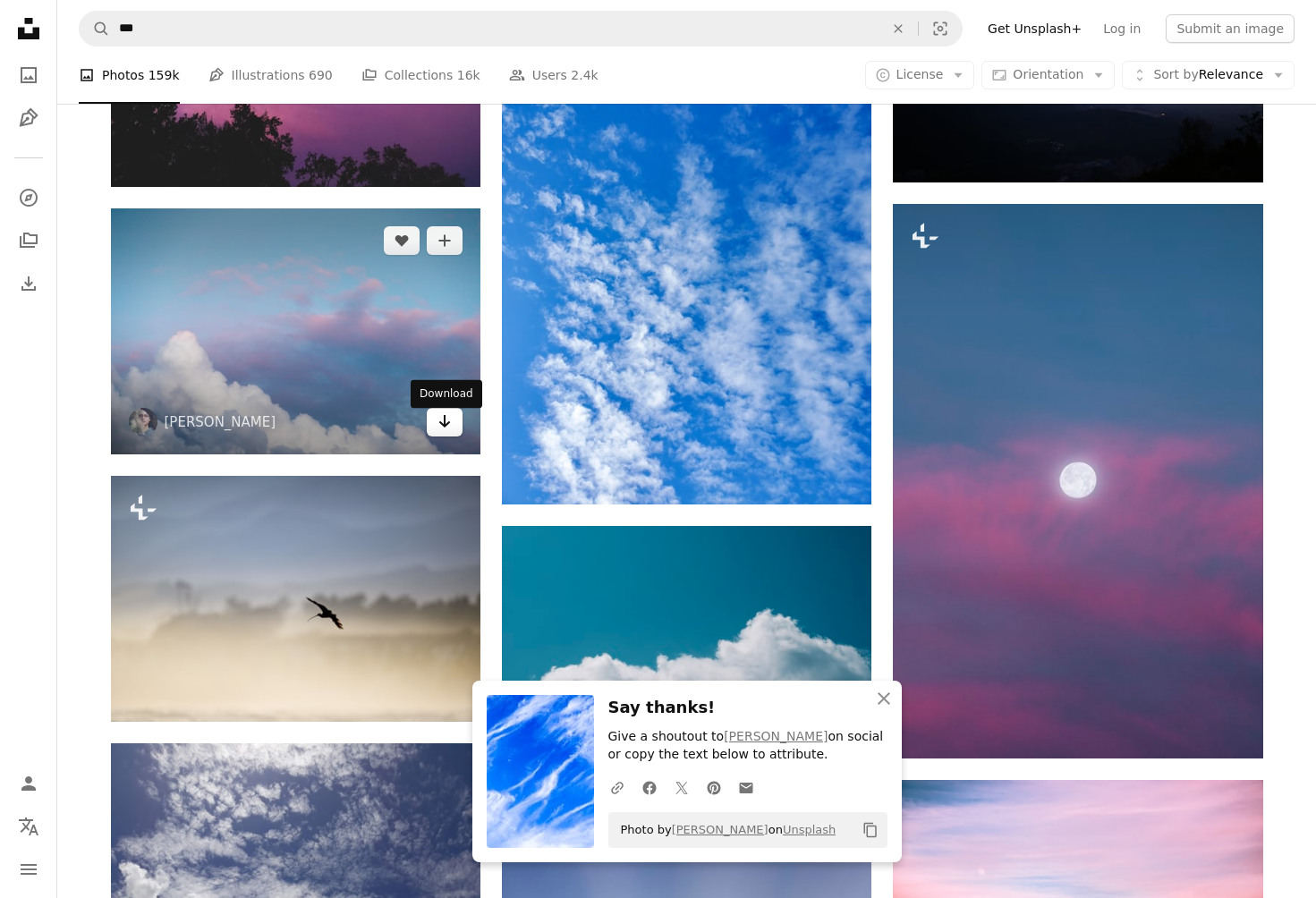
click at [448, 422] on icon "Arrow pointing down" at bounding box center [444, 421] width 15 height 21
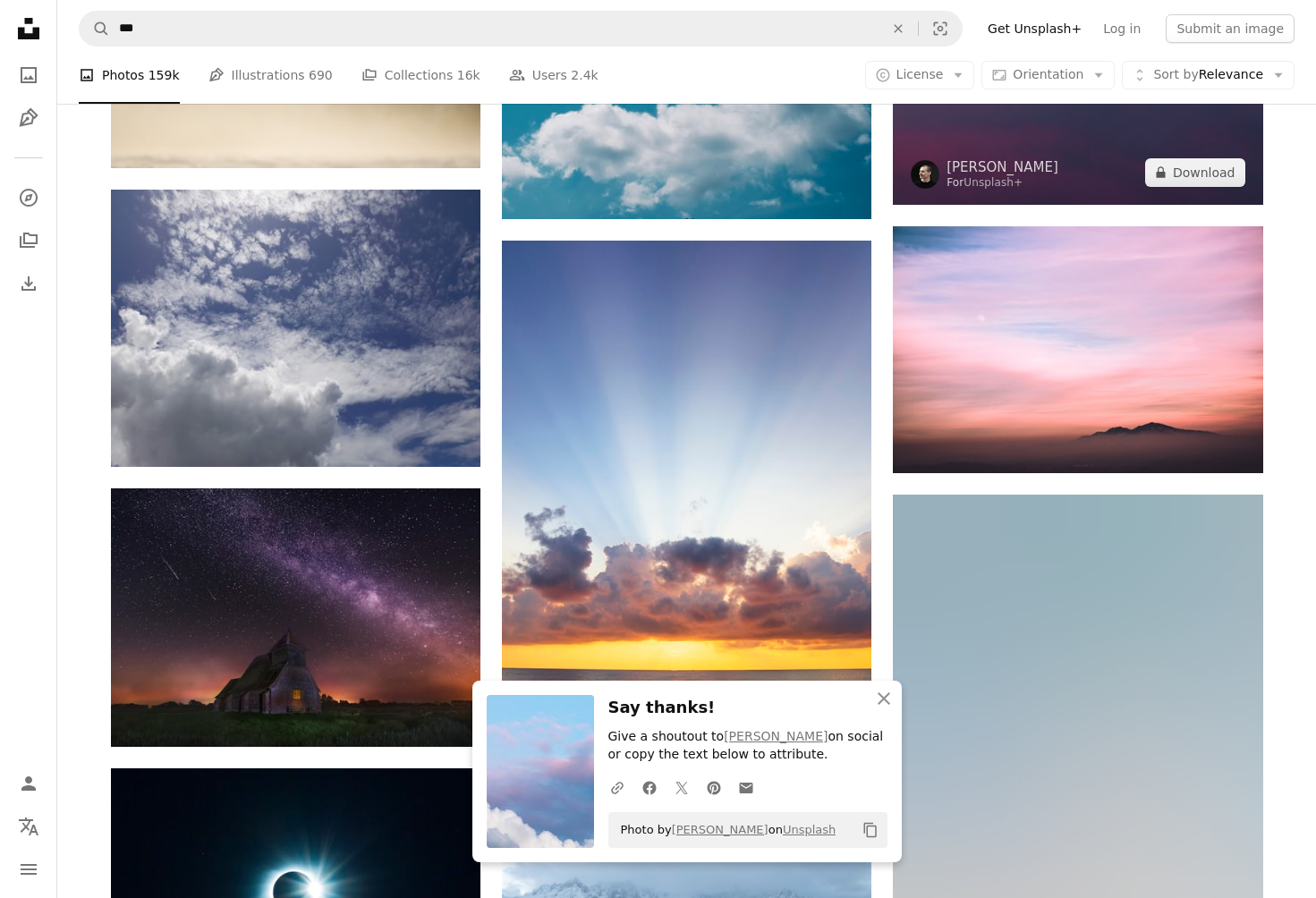
scroll to position [145892, 0]
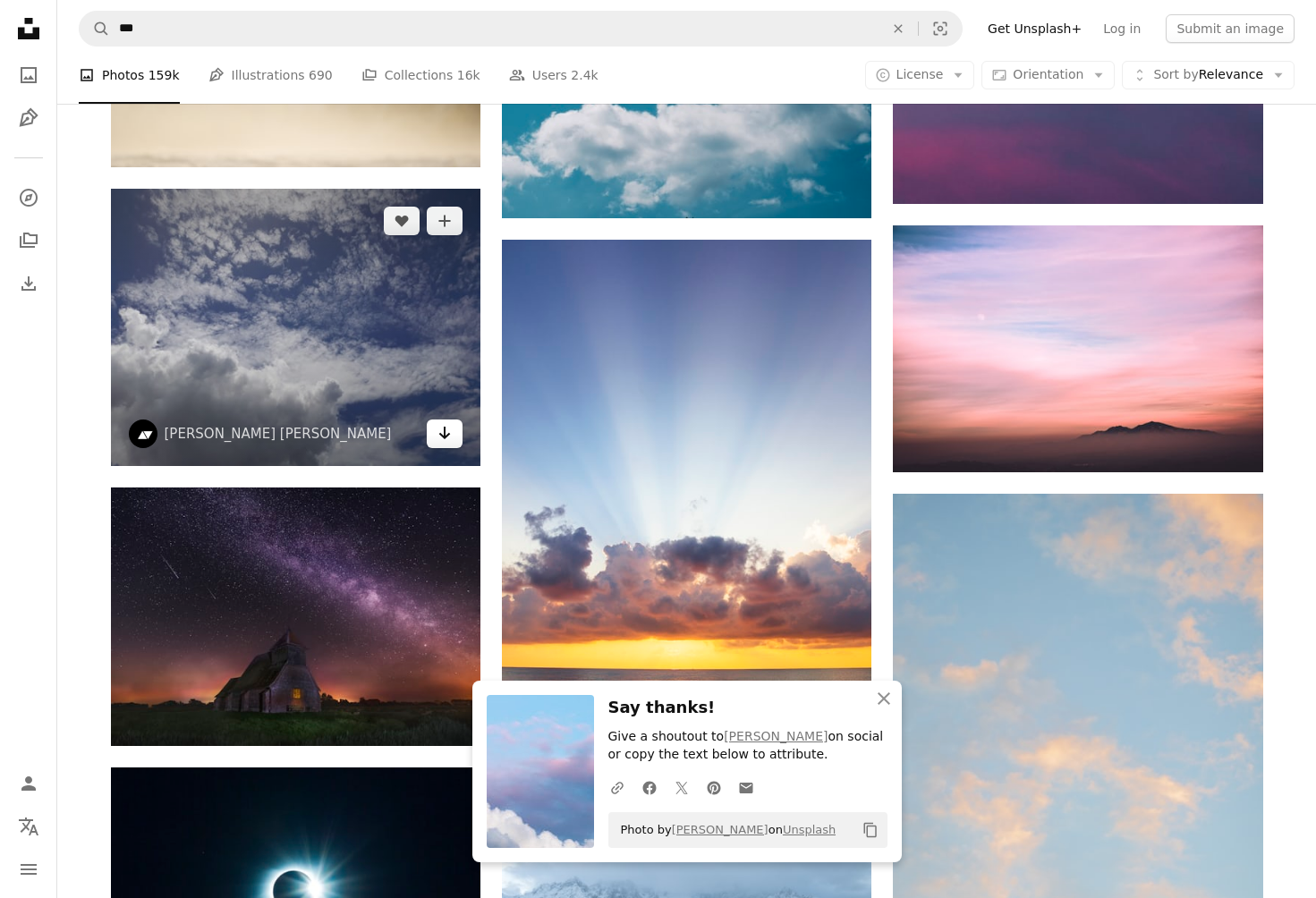
click at [442, 435] on icon "Arrow pointing down" at bounding box center [444, 433] width 15 height 21
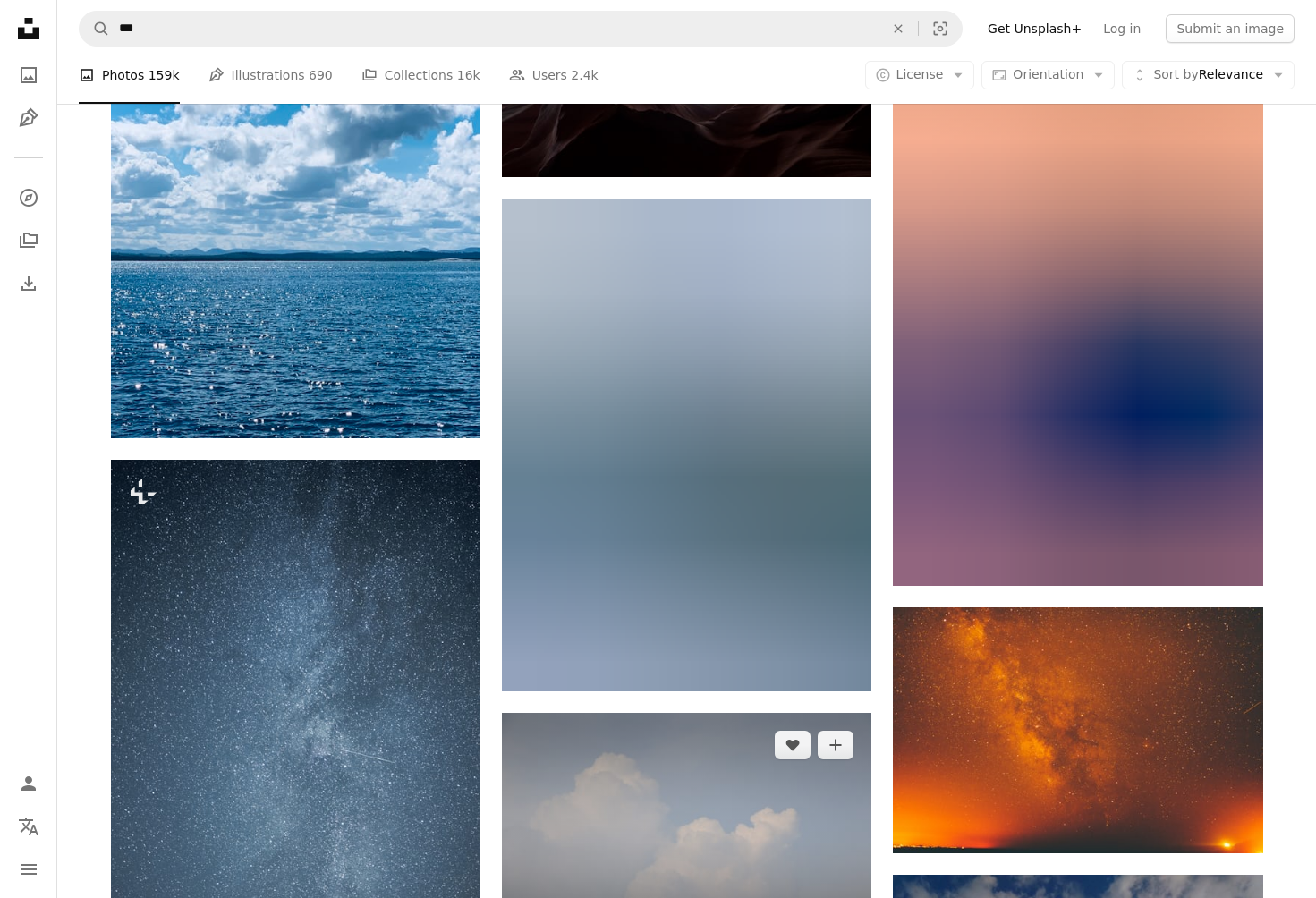
scroll to position [148875, 0]
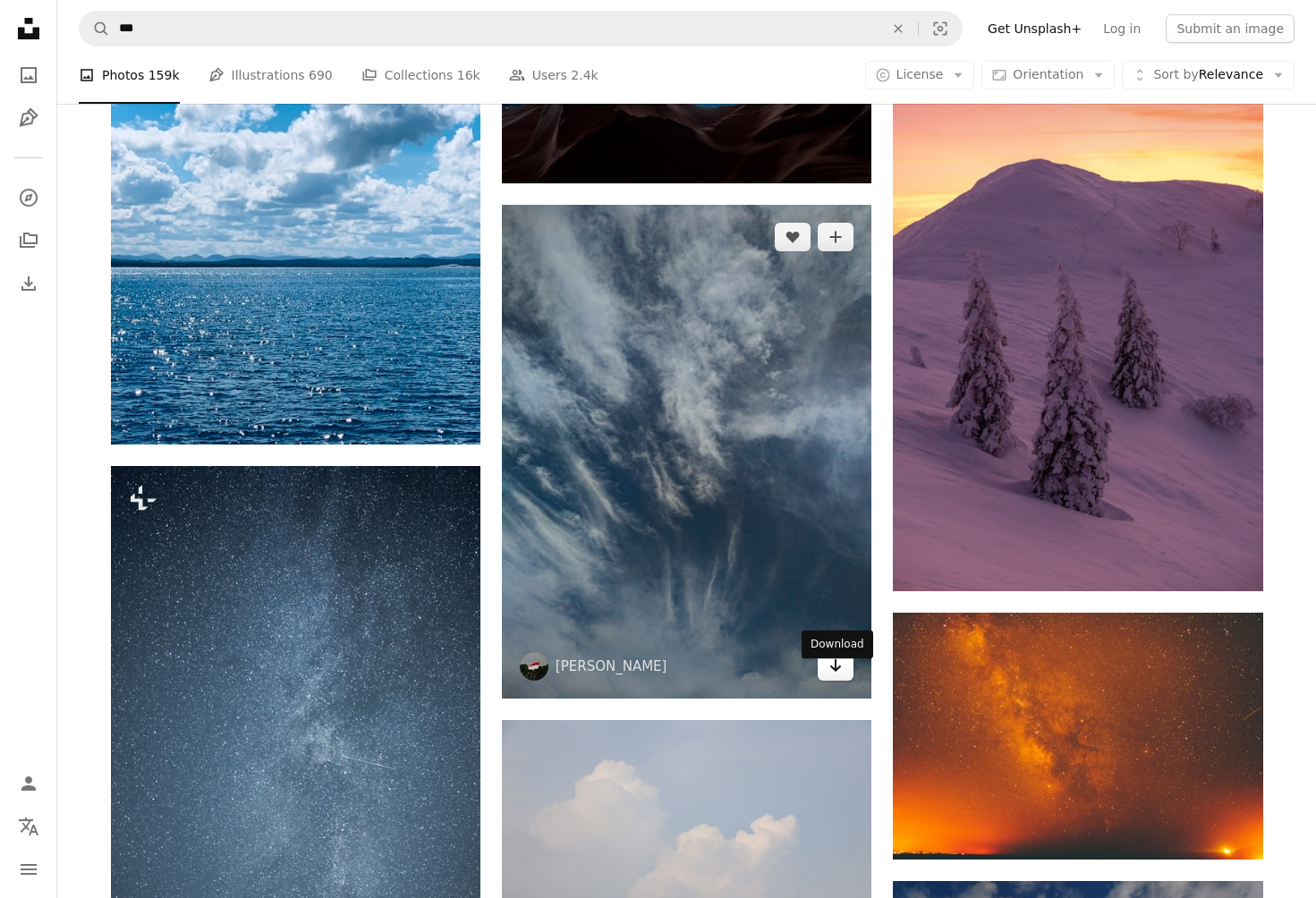
click at [838, 677] on icon "Arrow pointing down" at bounding box center [836, 665] width 15 height 21
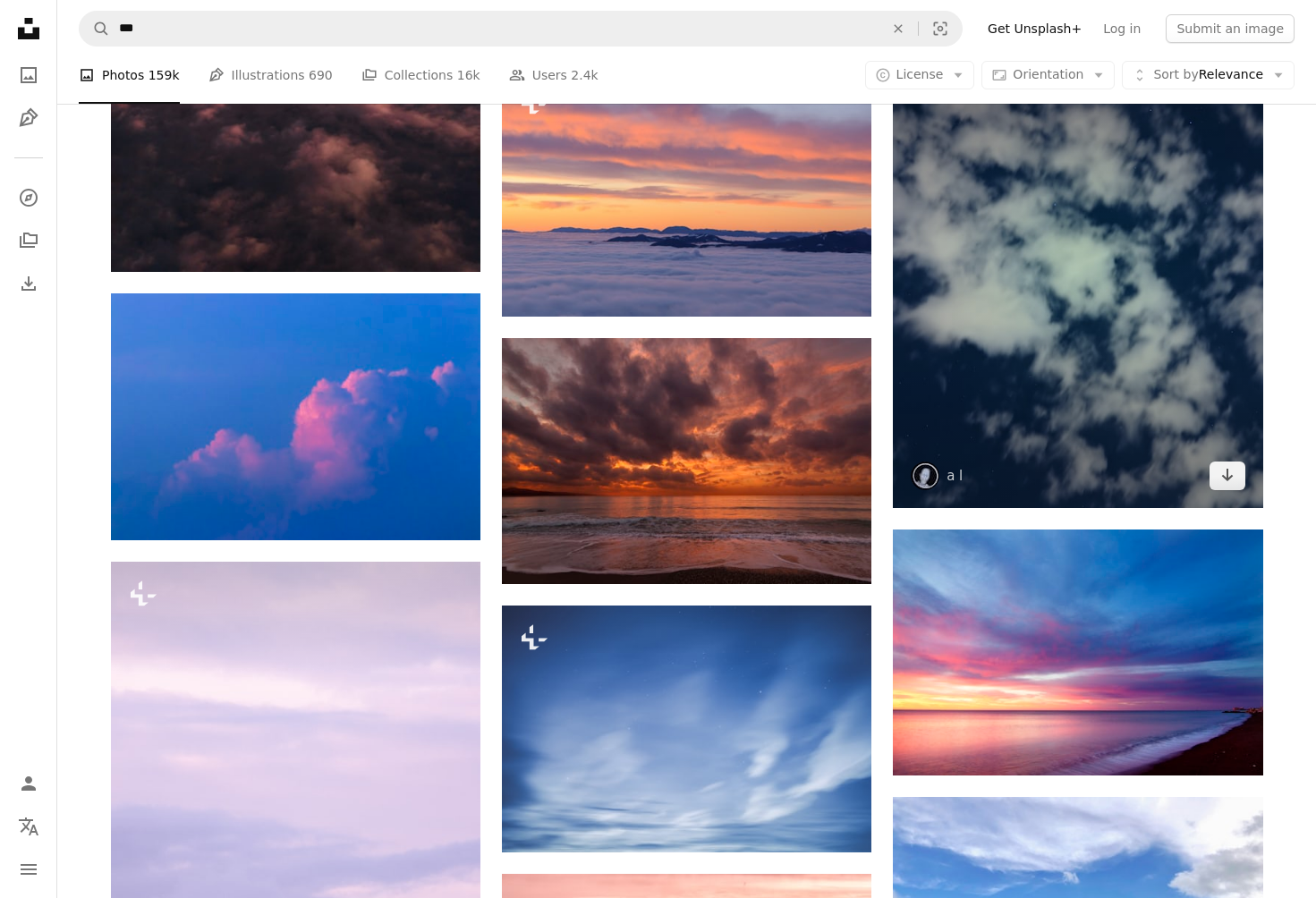
scroll to position [152625, 0]
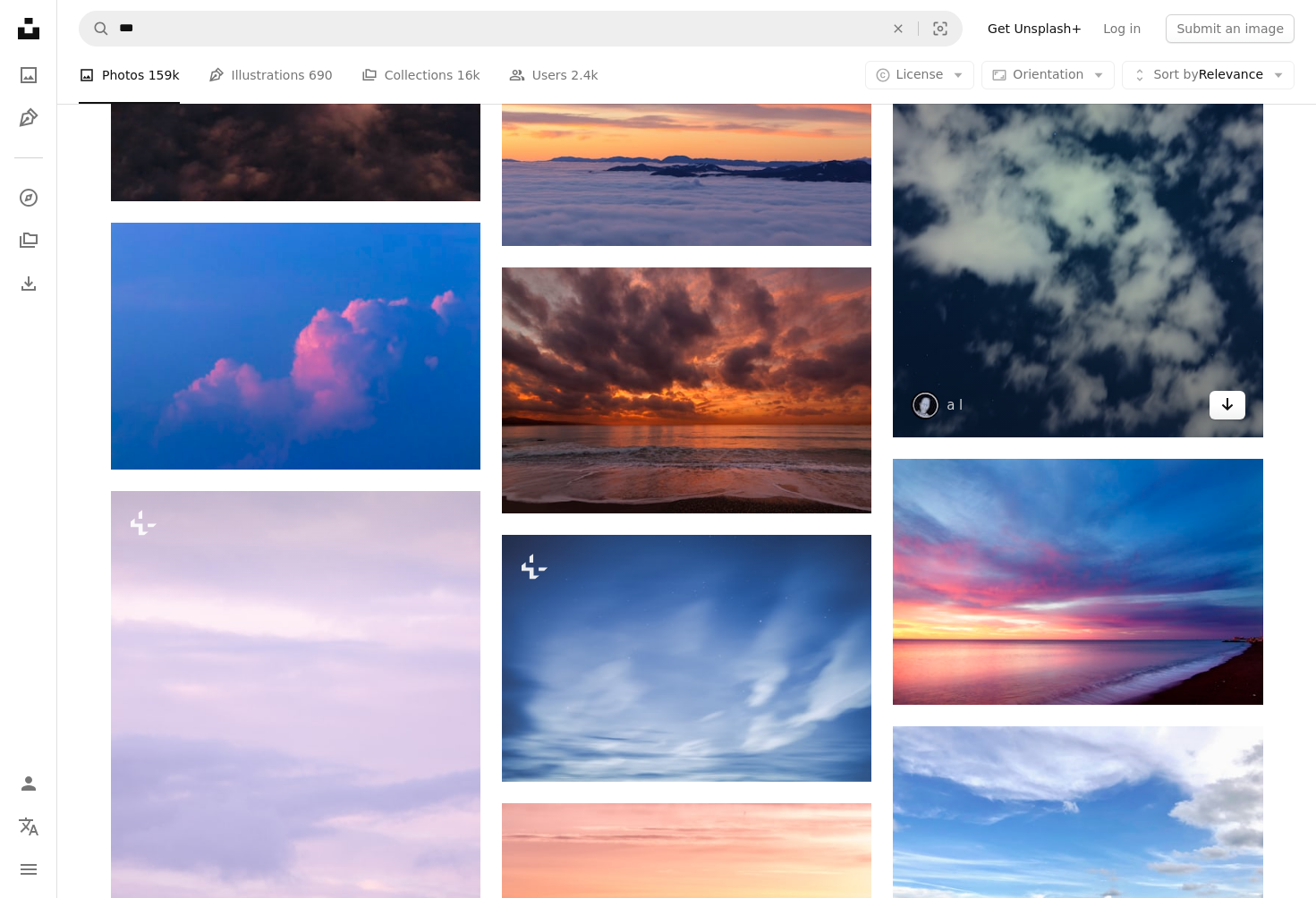
click at [1223, 403] on icon "Download" at bounding box center [1227, 404] width 12 height 13
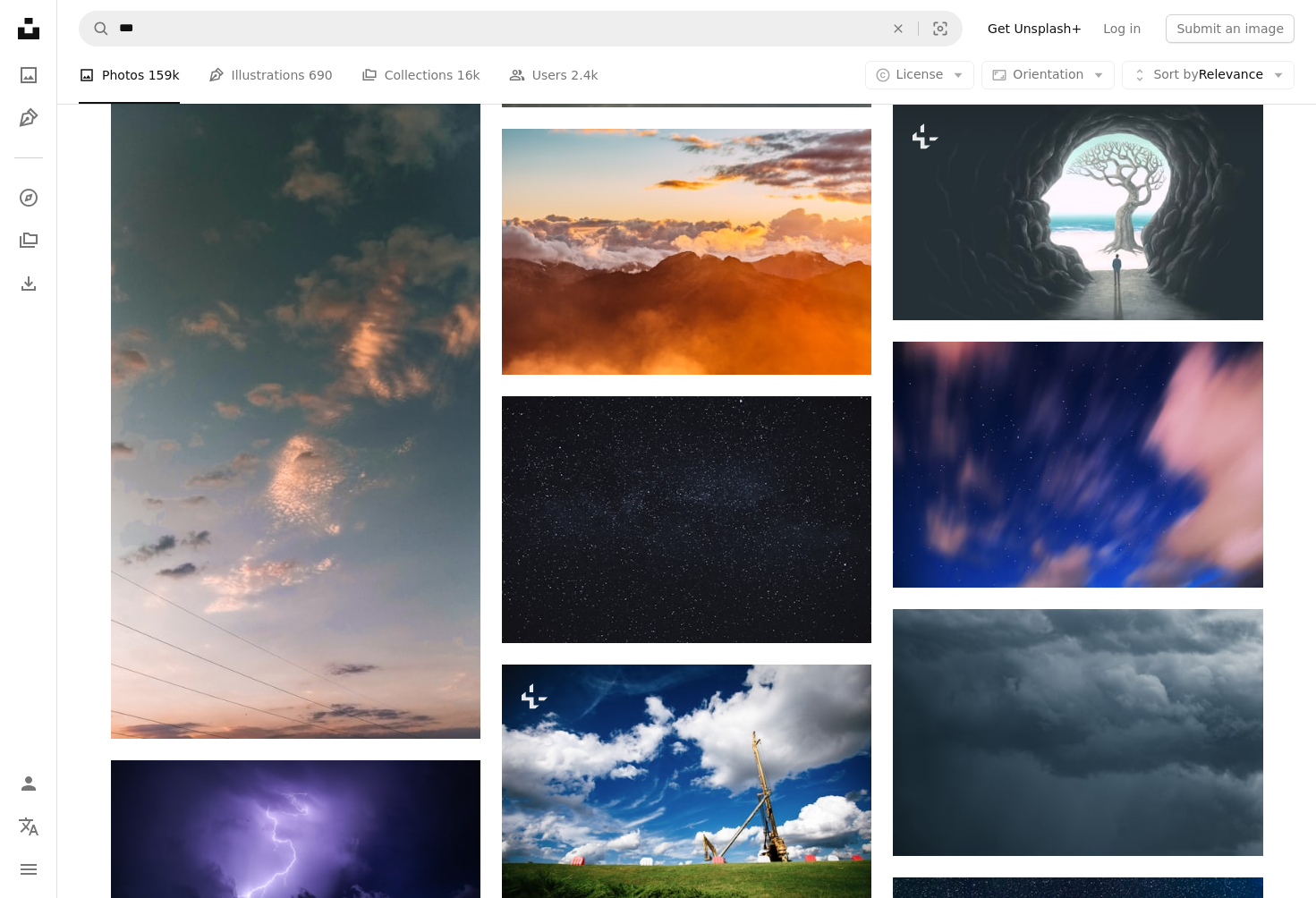
scroll to position [154396, 0]
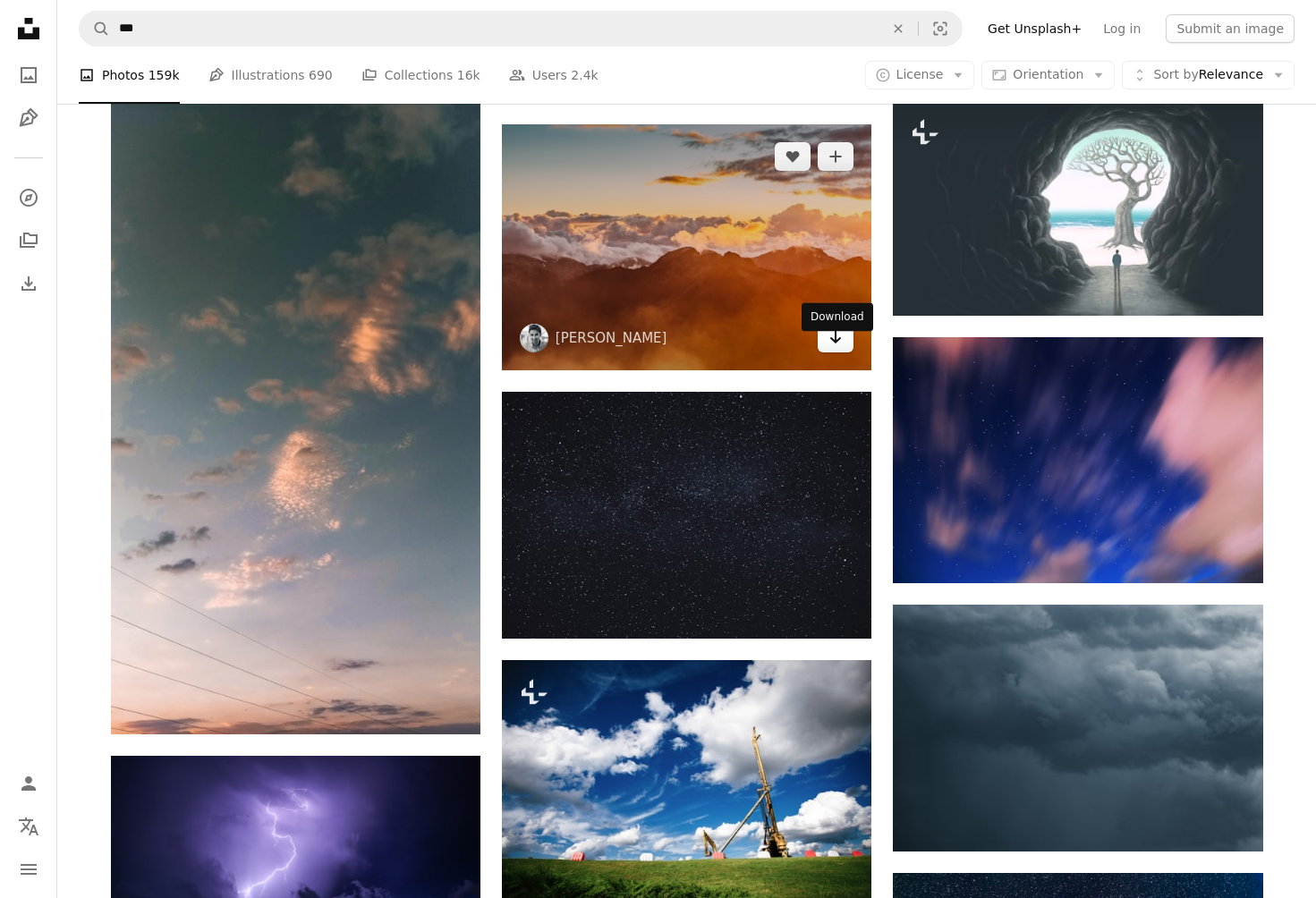
click at [830, 348] on icon "Arrow pointing down" at bounding box center [836, 337] width 15 height 21
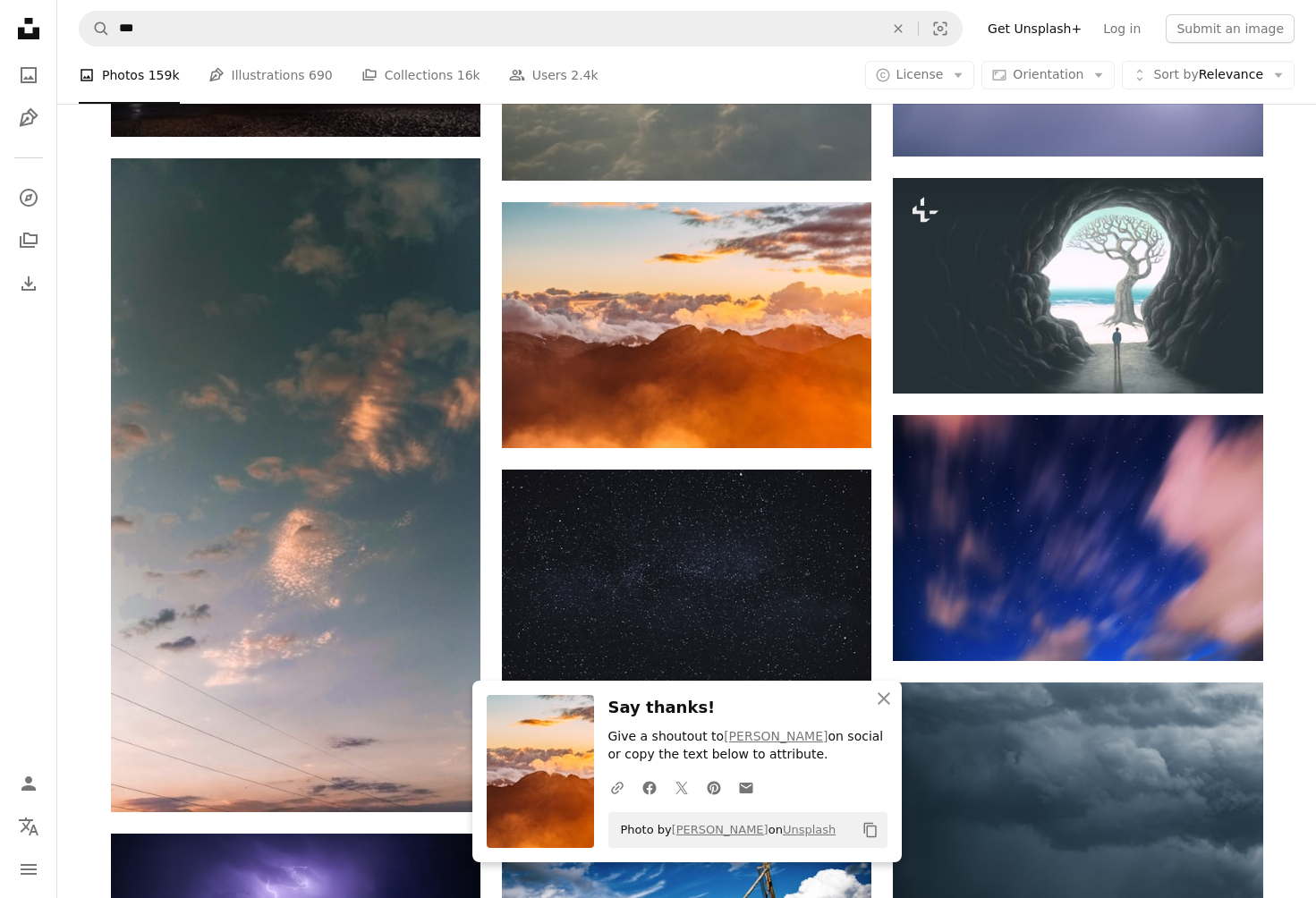
scroll to position [154290, 0]
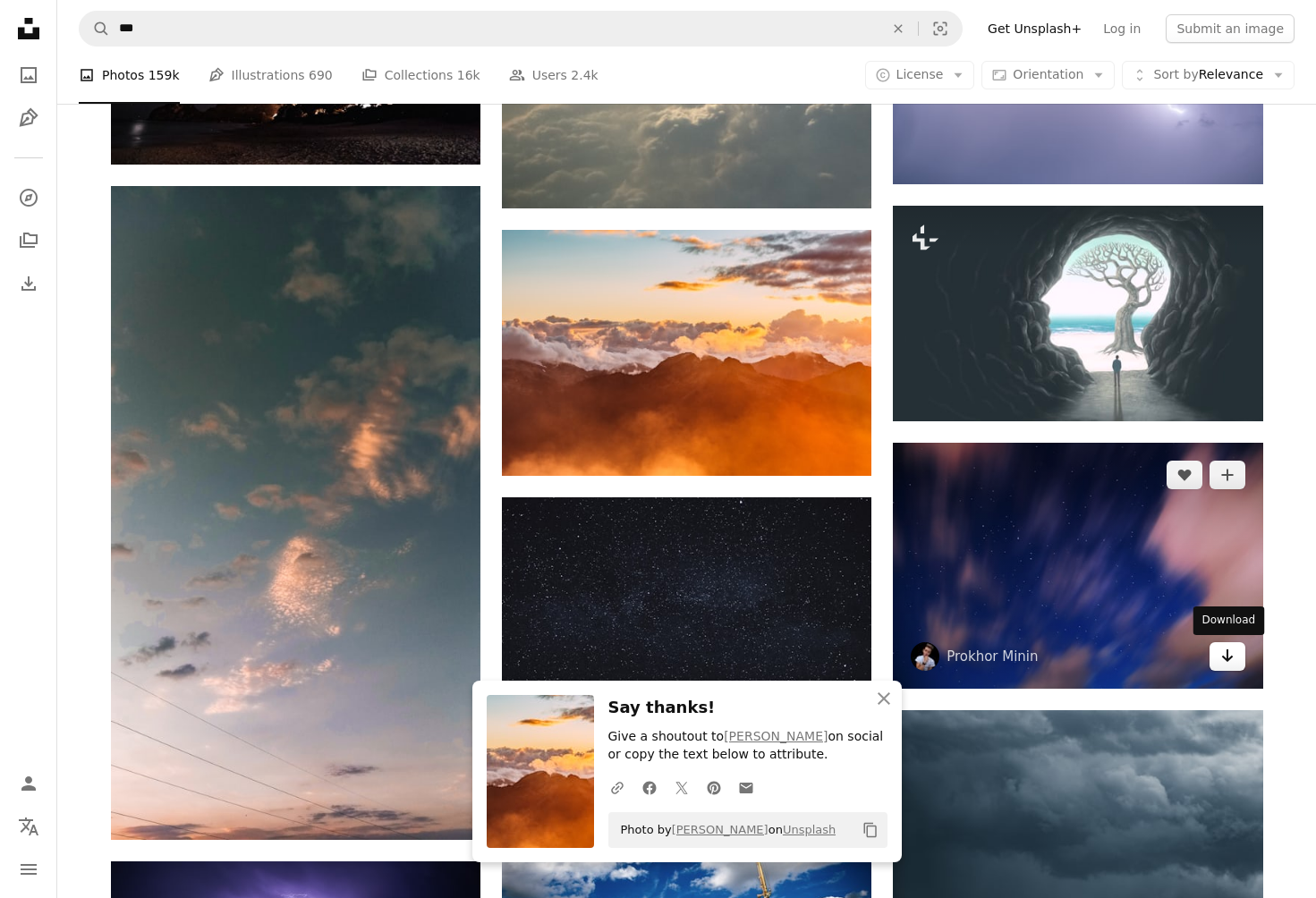
click at [1223, 653] on icon "Arrow pointing down" at bounding box center [1228, 655] width 15 height 21
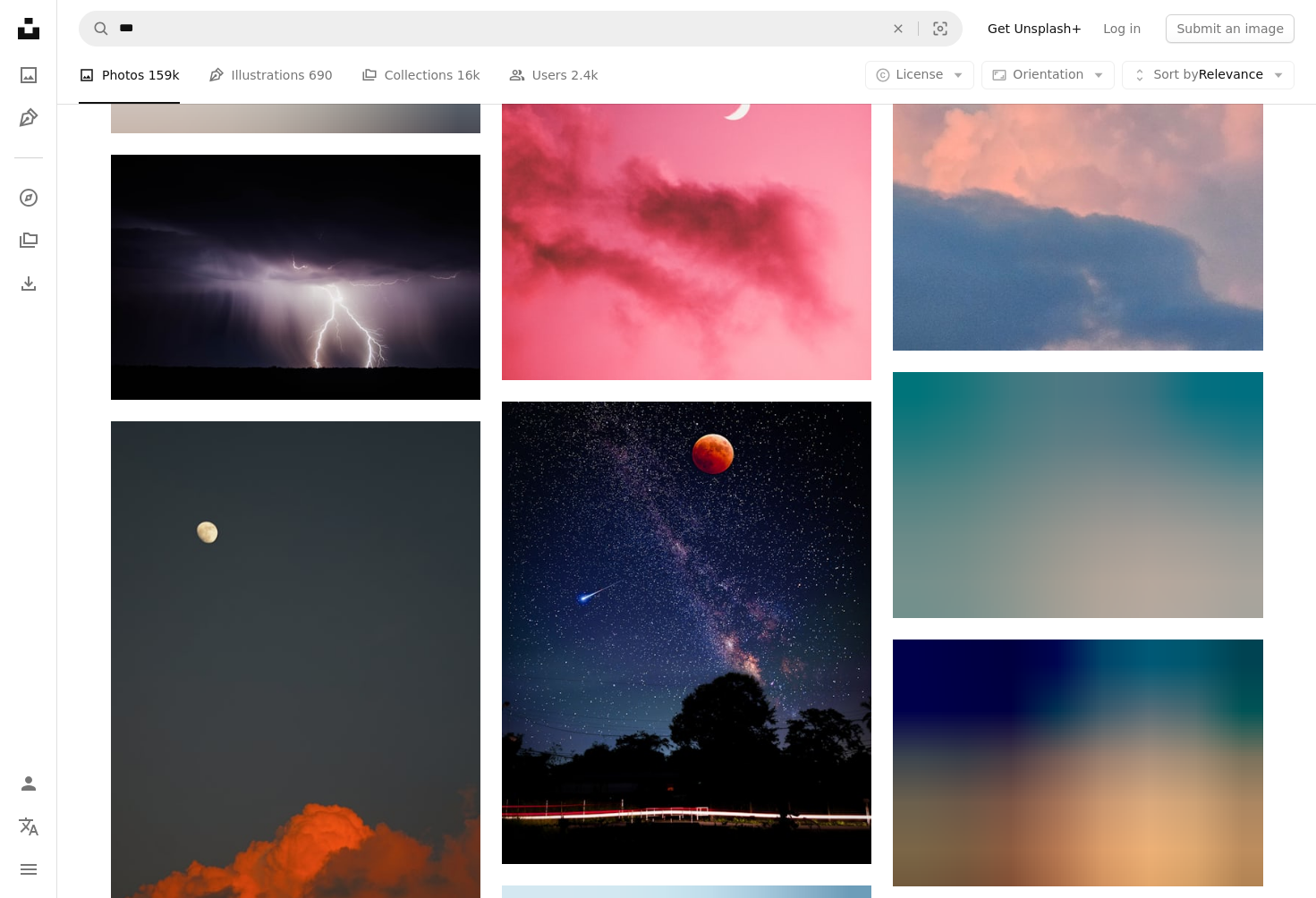
scroll to position [158378, 0]
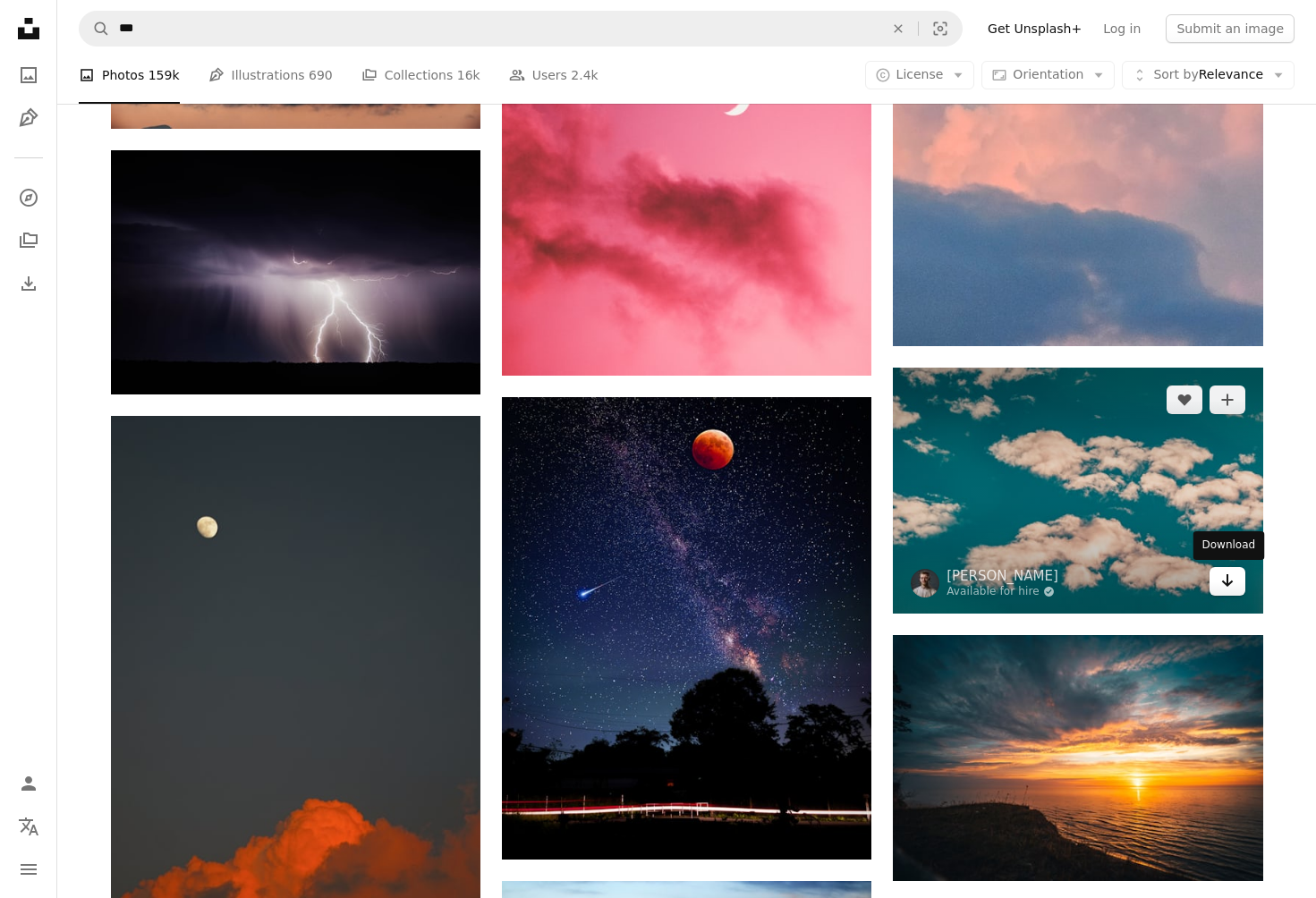
click at [1226, 577] on icon "Arrow pointing down" at bounding box center [1228, 580] width 15 height 21
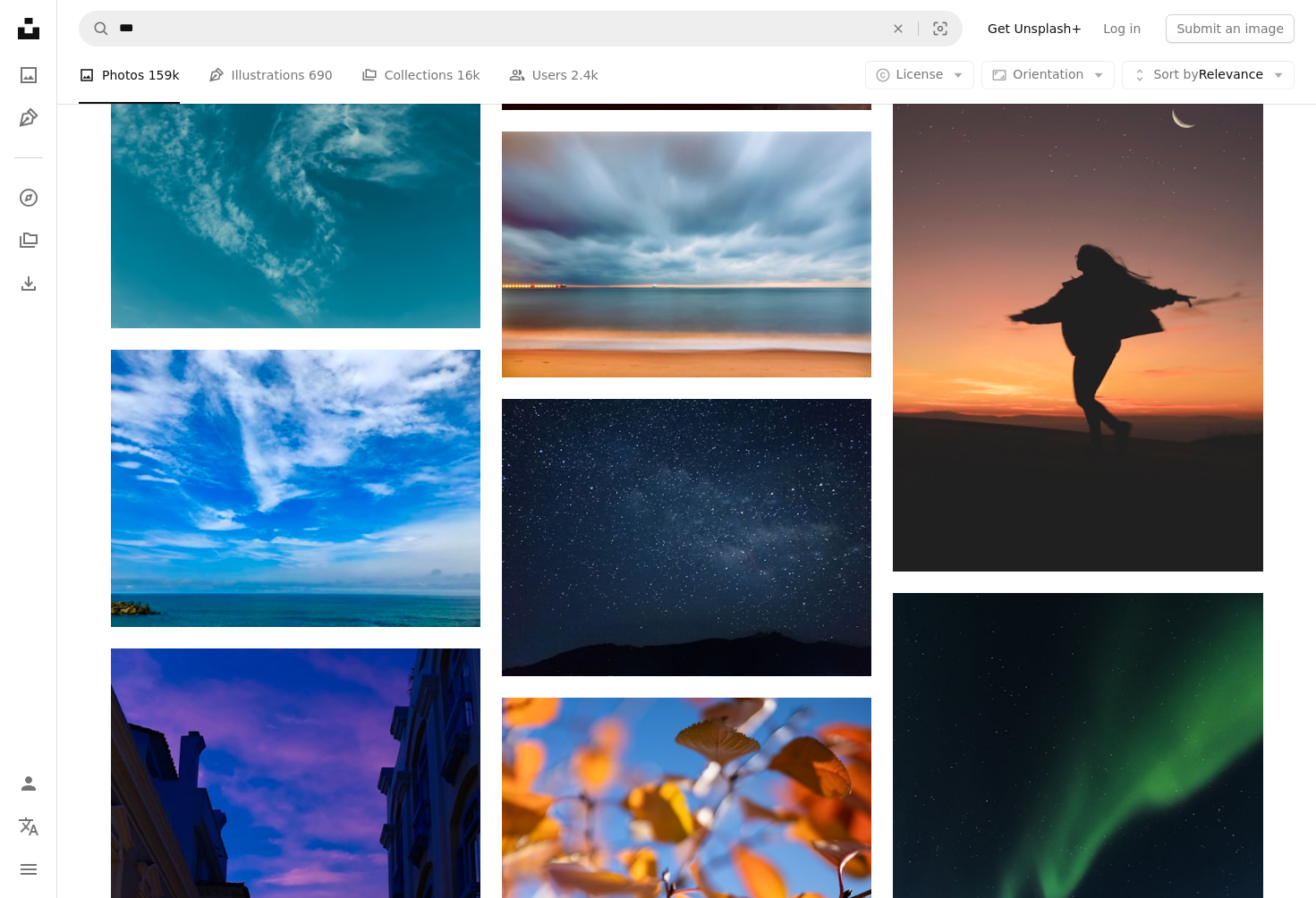
scroll to position [160773, 0]
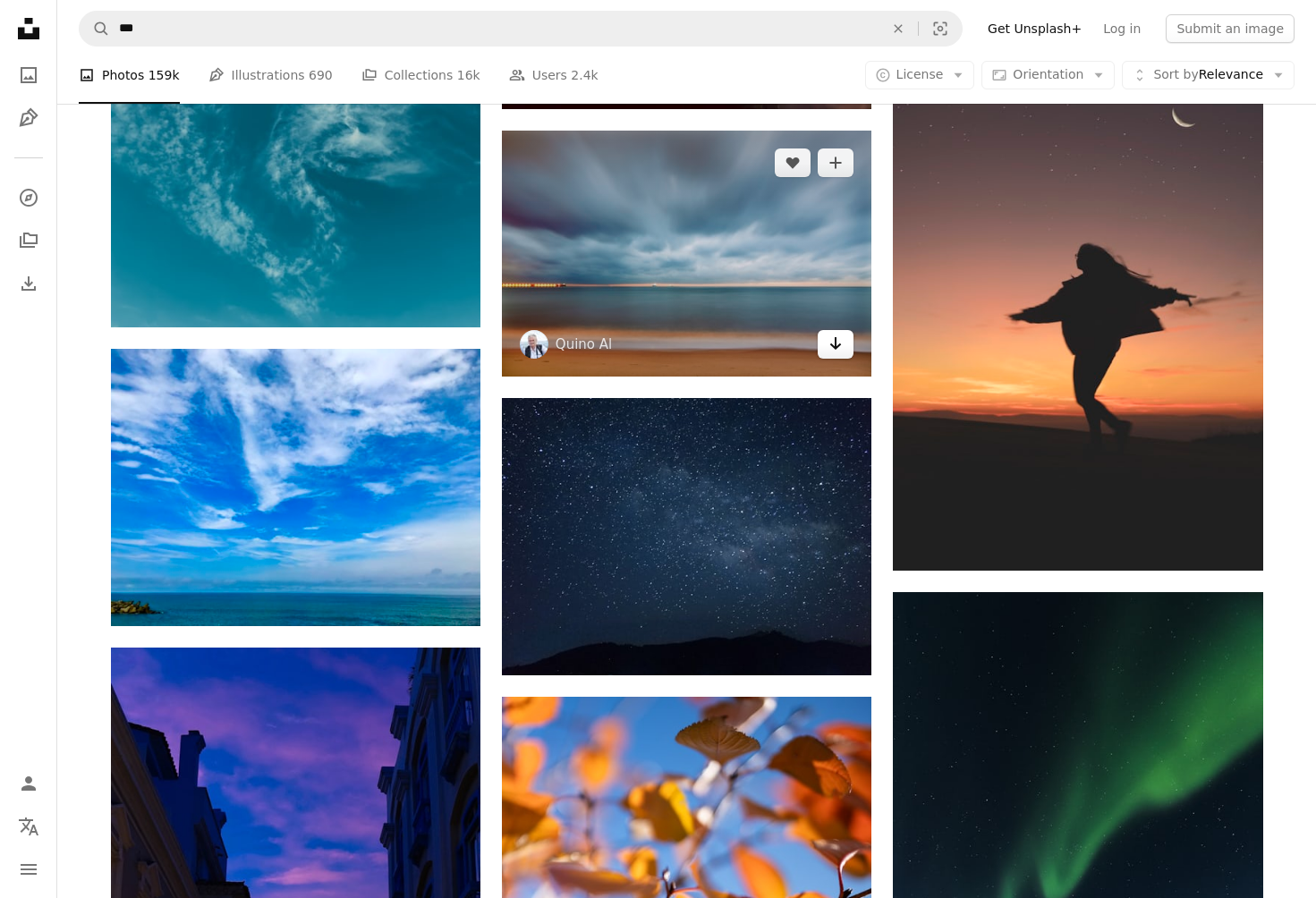
click at [835, 354] on icon "Arrow pointing down" at bounding box center [836, 343] width 15 height 21
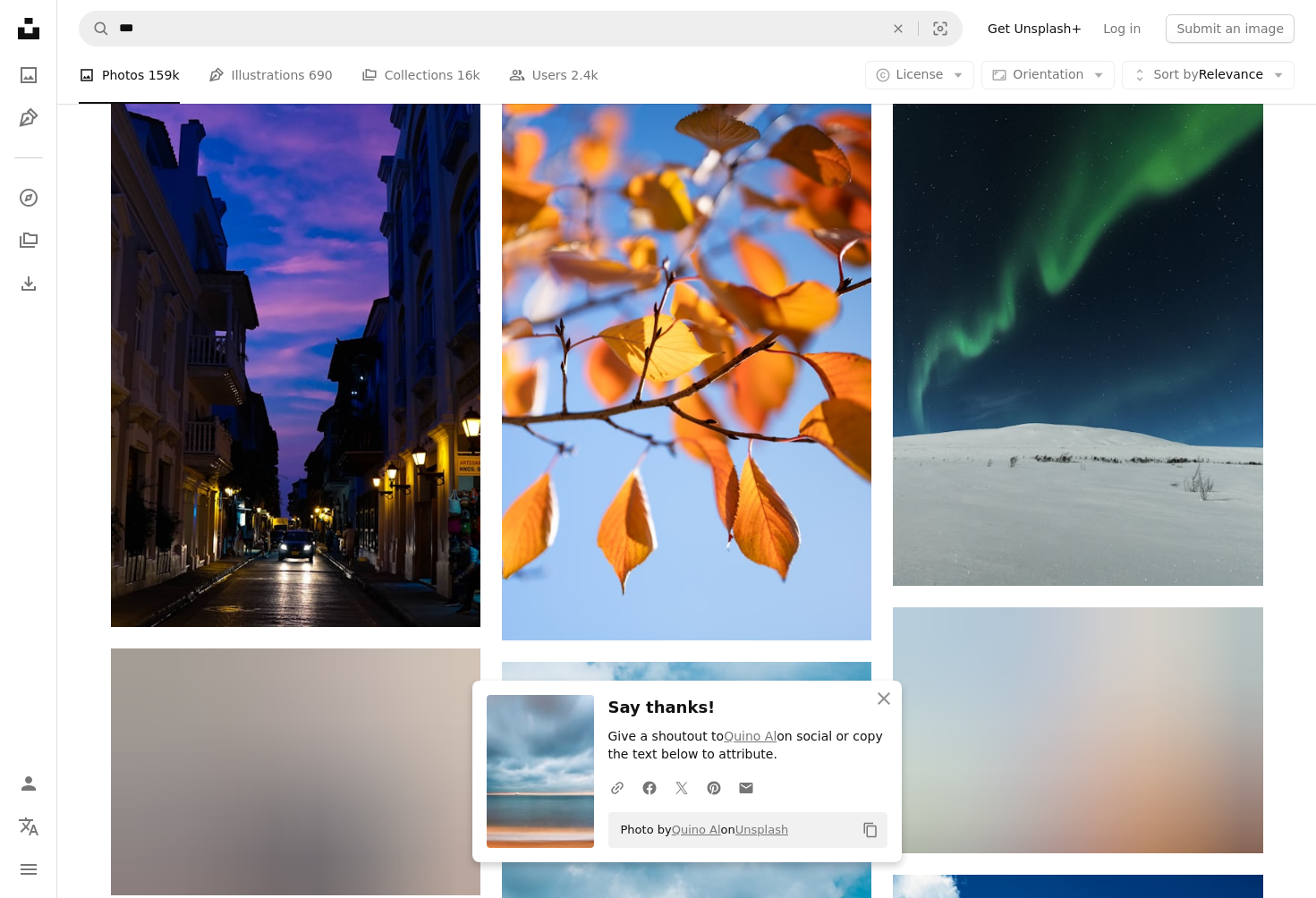
scroll to position [161759, 0]
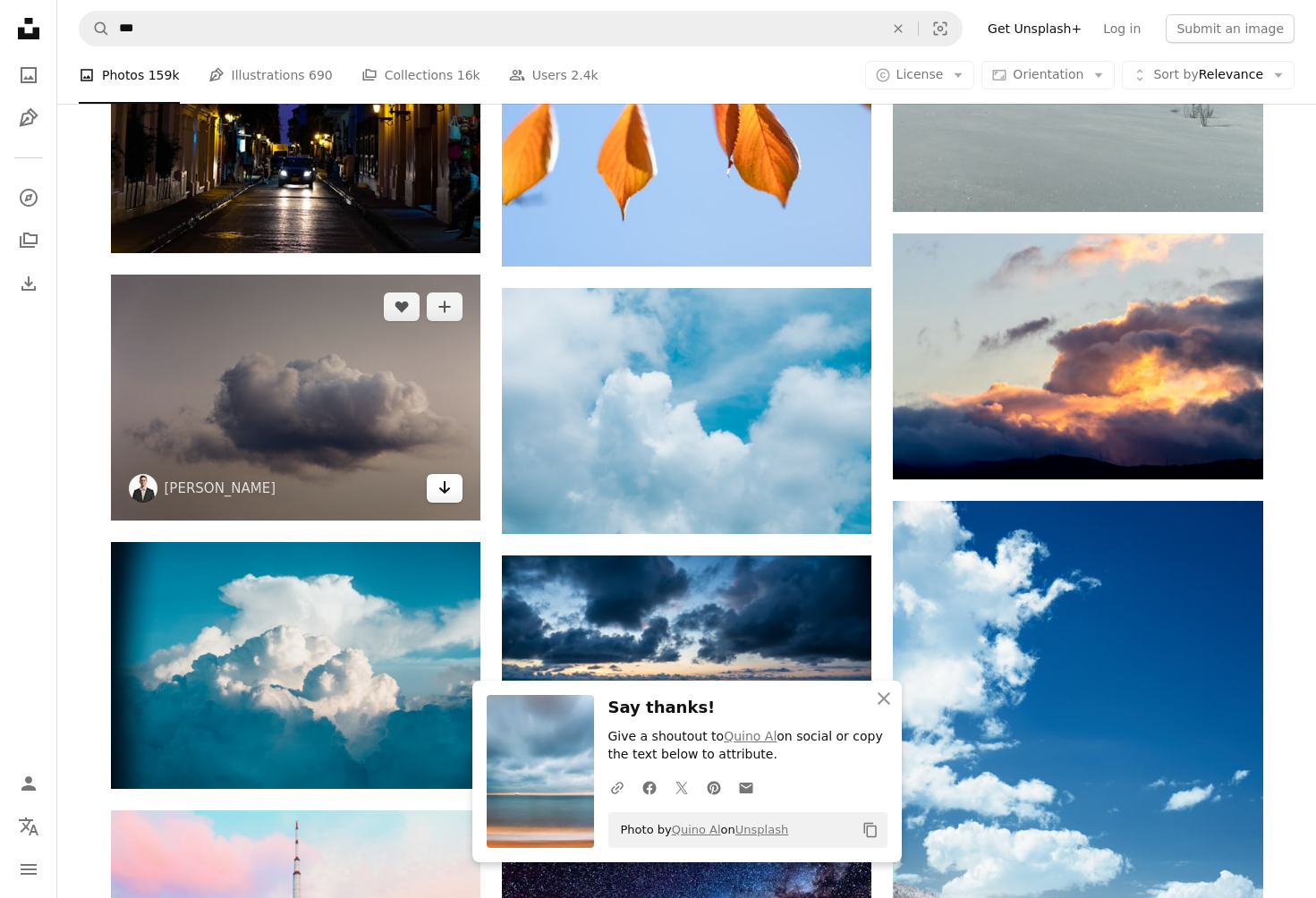
click at [443, 477] on icon "Arrow pointing down" at bounding box center [444, 487] width 15 height 21
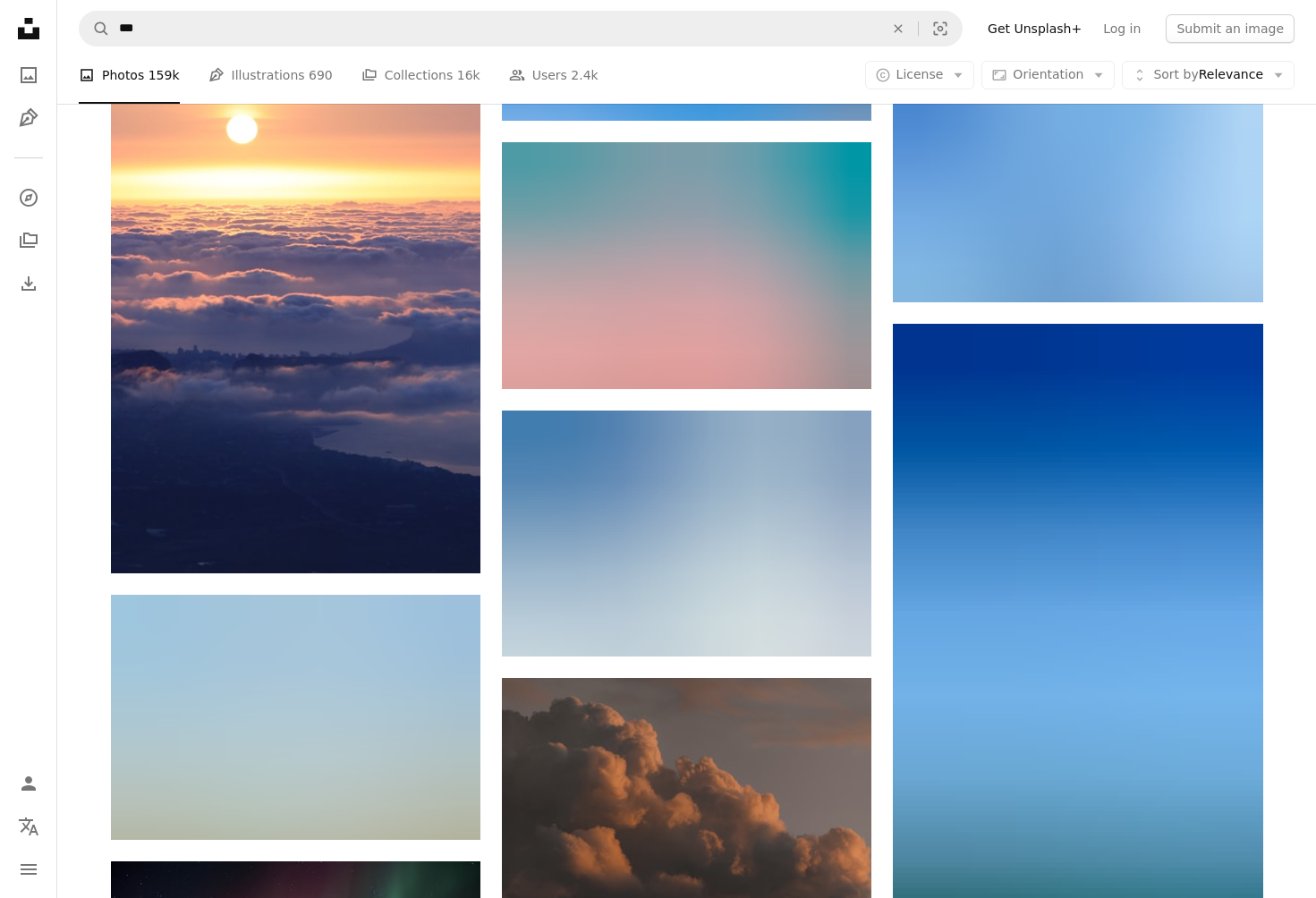
scroll to position [163572, 0]
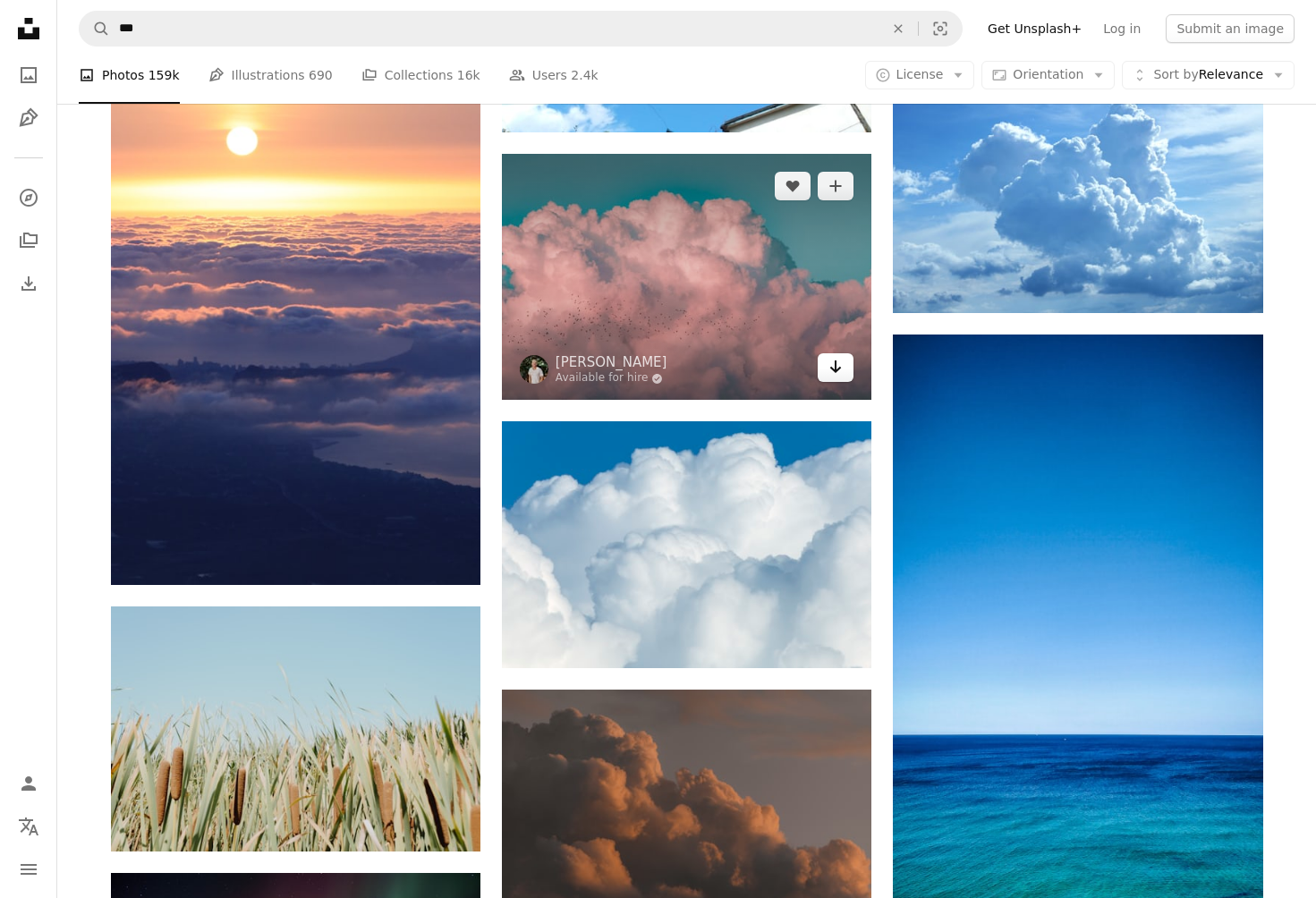
click at [833, 378] on icon "Arrow pointing down" at bounding box center [836, 366] width 15 height 21
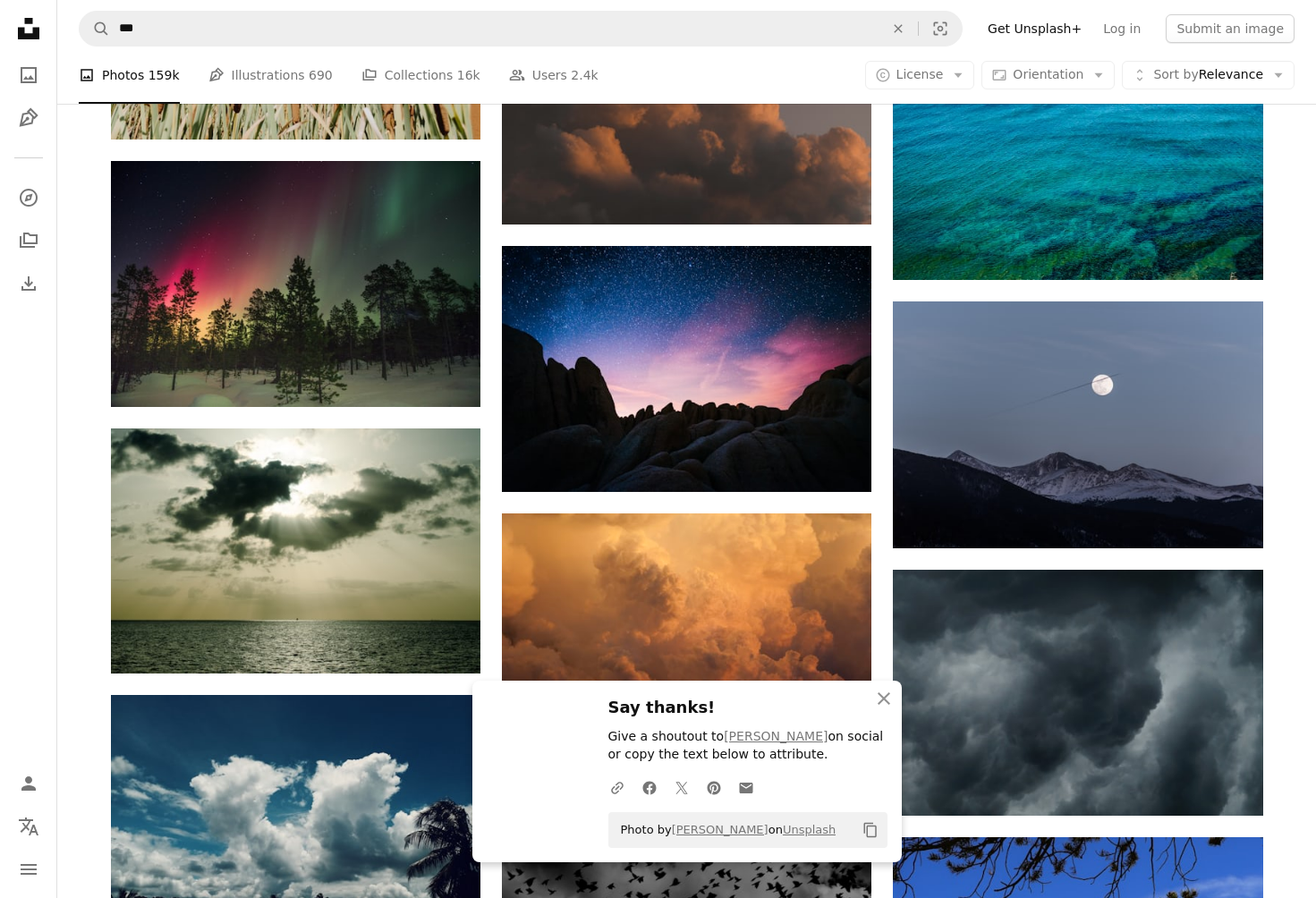
scroll to position [164292, 0]
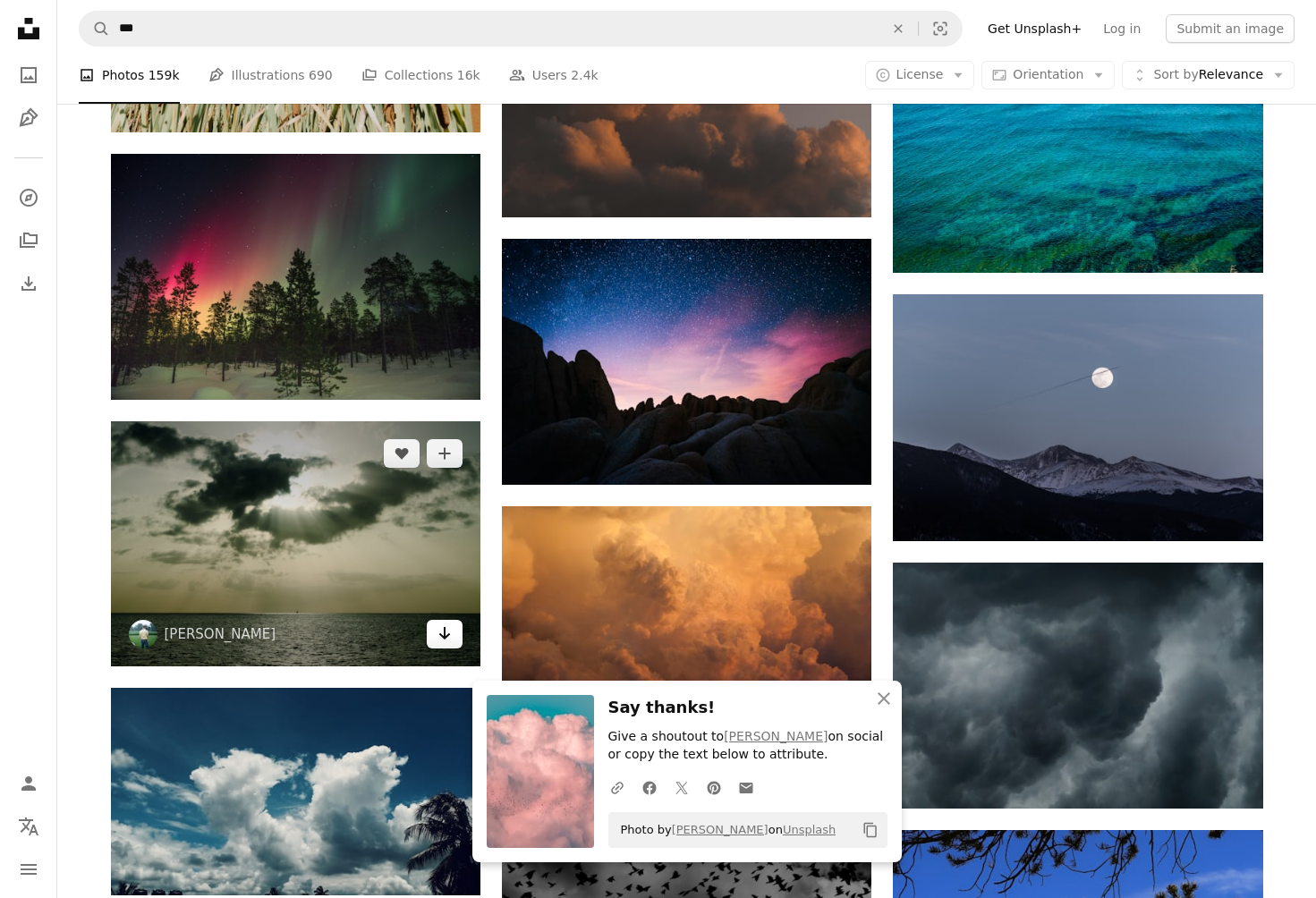
click at [444, 627] on icon "Download" at bounding box center [444, 634] width 12 height 13
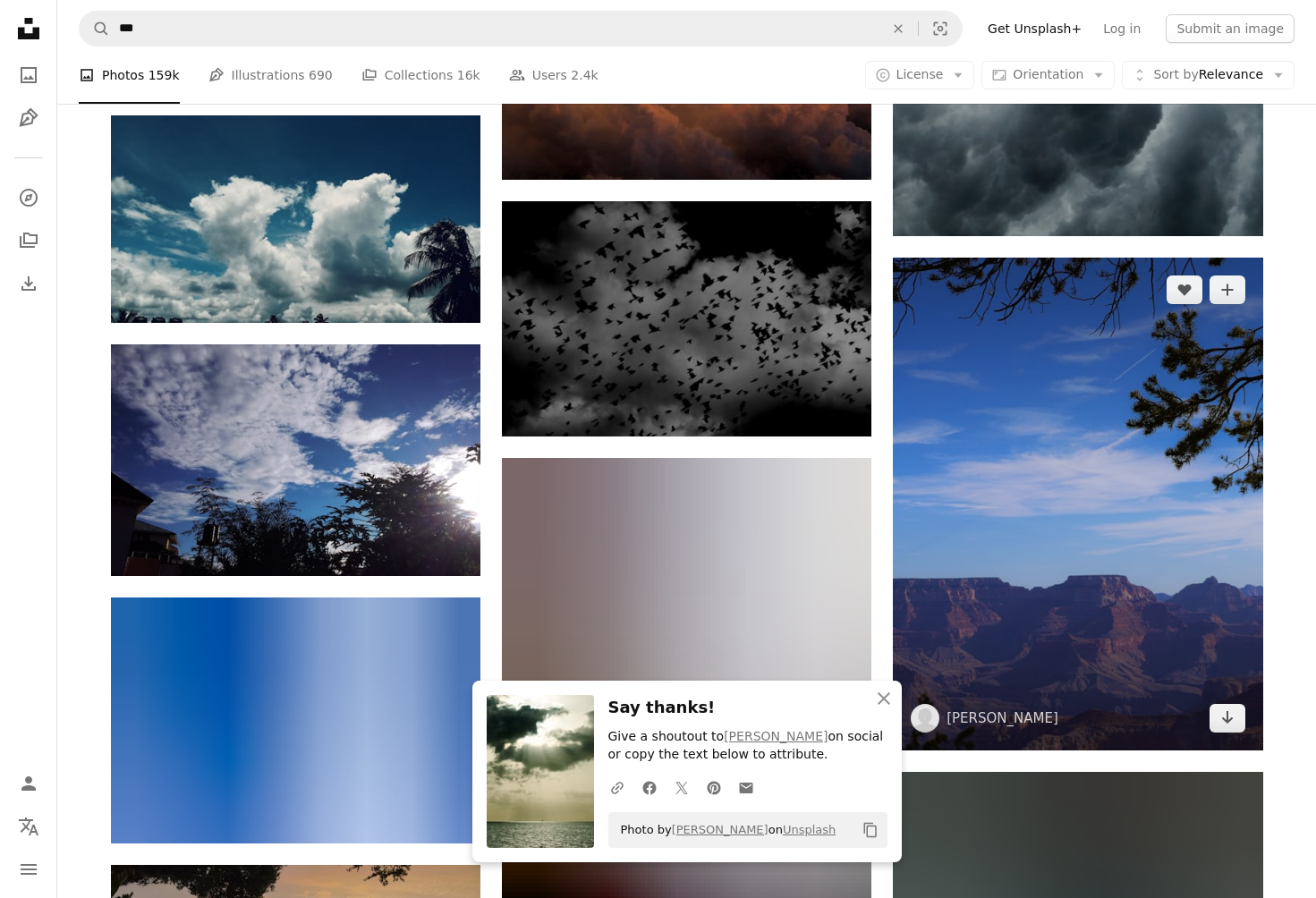
scroll to position [164867, 0]
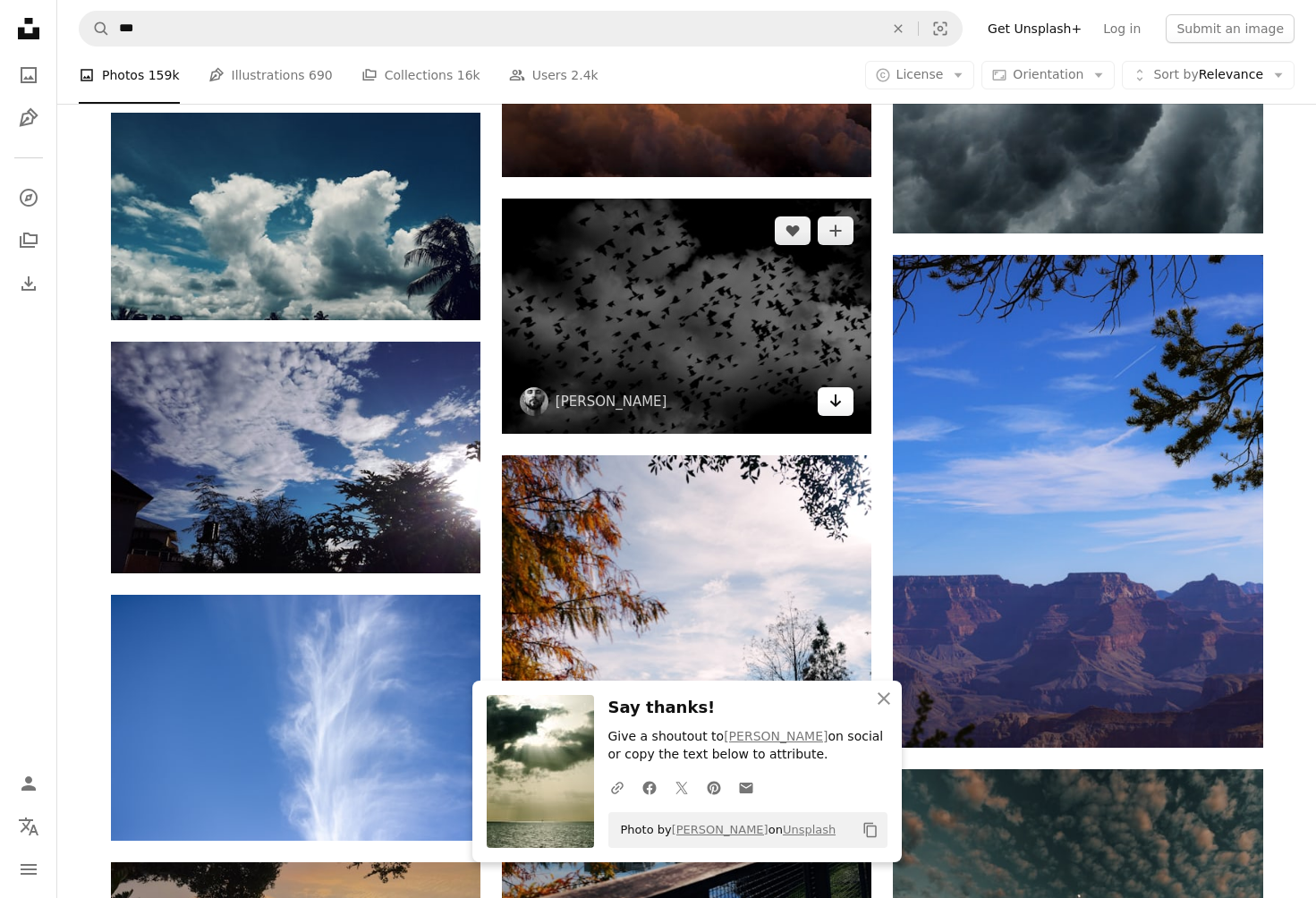
click at [832, 412] on icon "Arrow pointing down" at bounding box center [836, 401] width 15 height 21
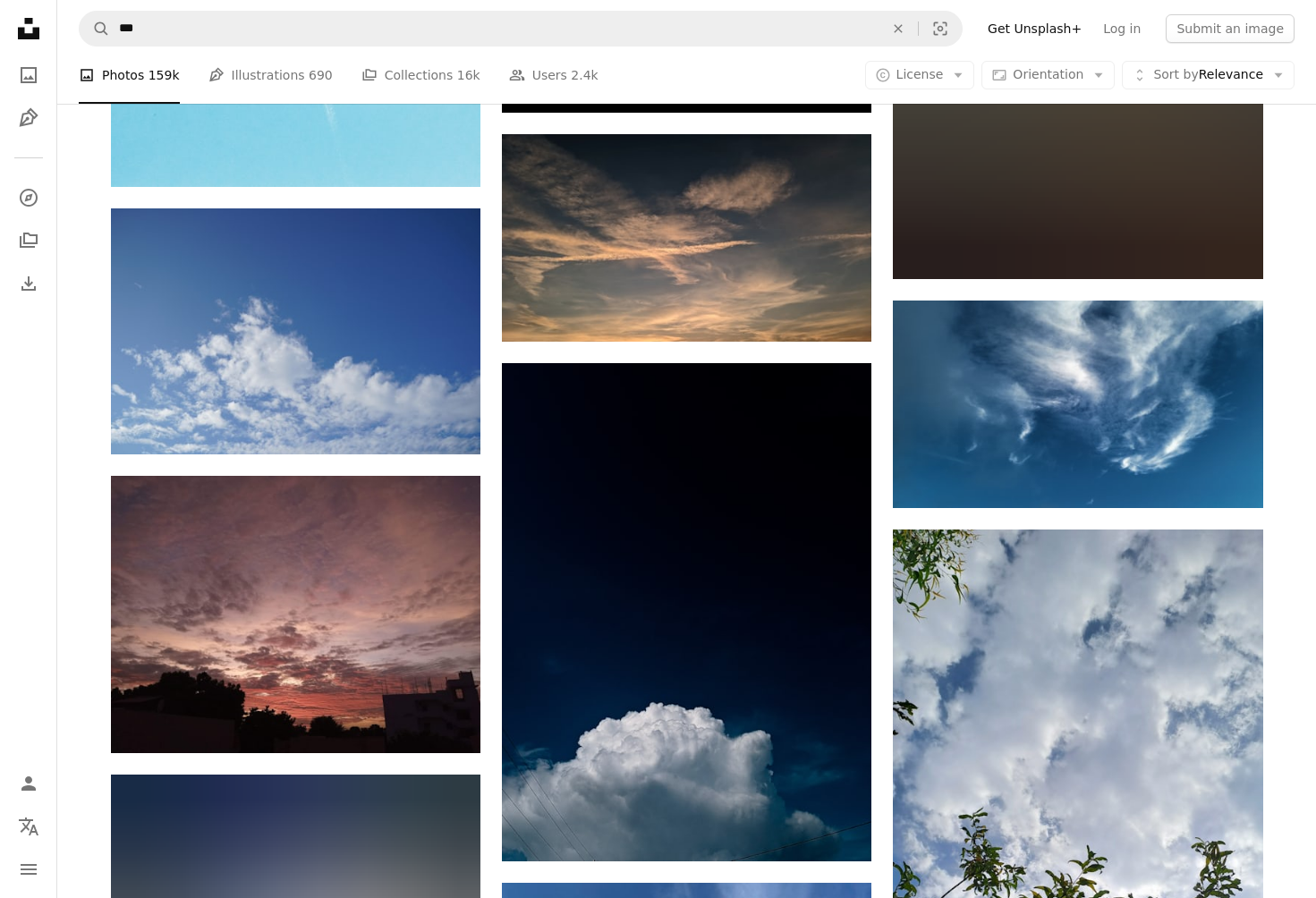
scroll to position [169160, 0]
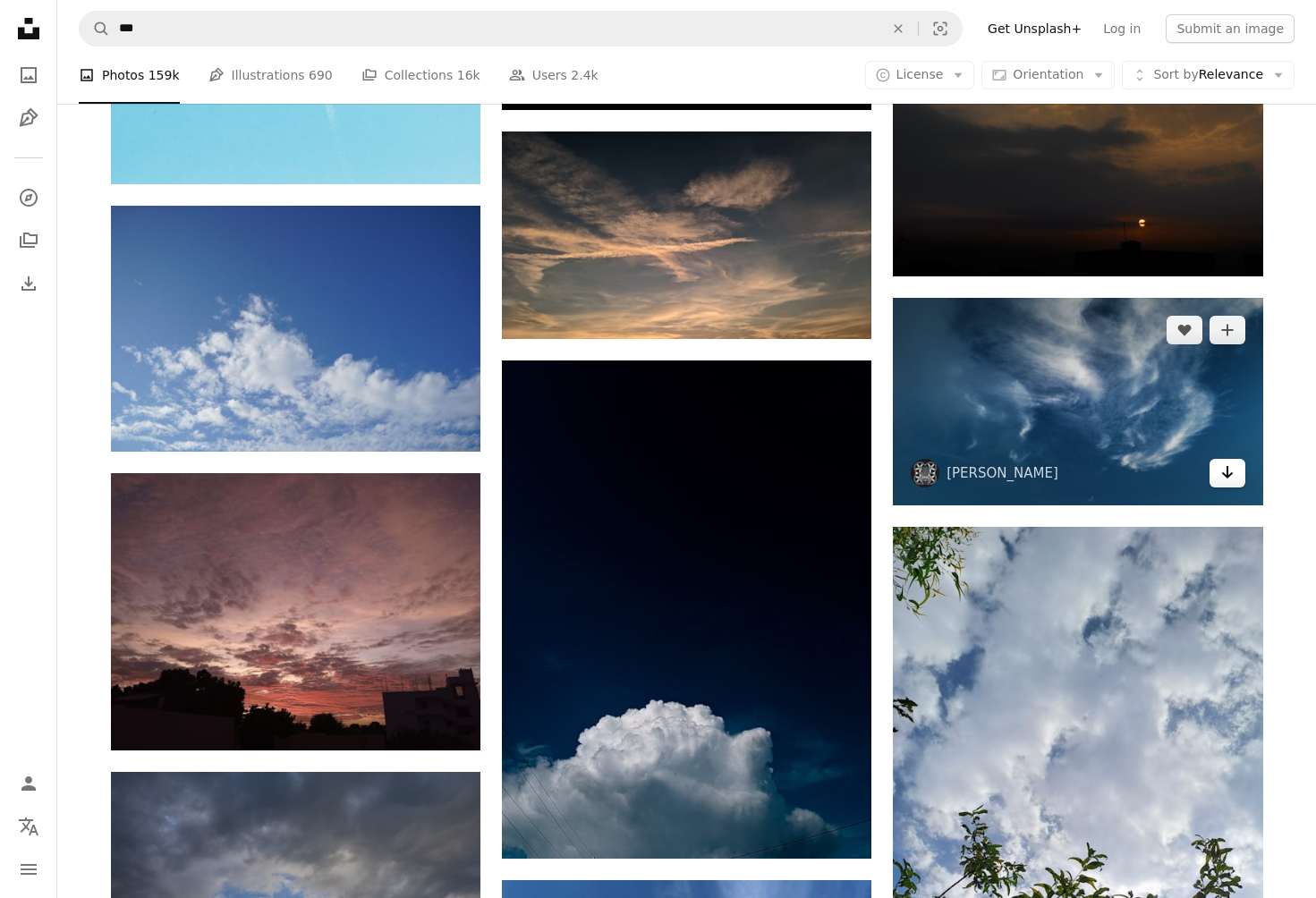
click at [1226, 472] on icon "Arrow pointing down" at bounding box center [1228, 472] width 15 height 21
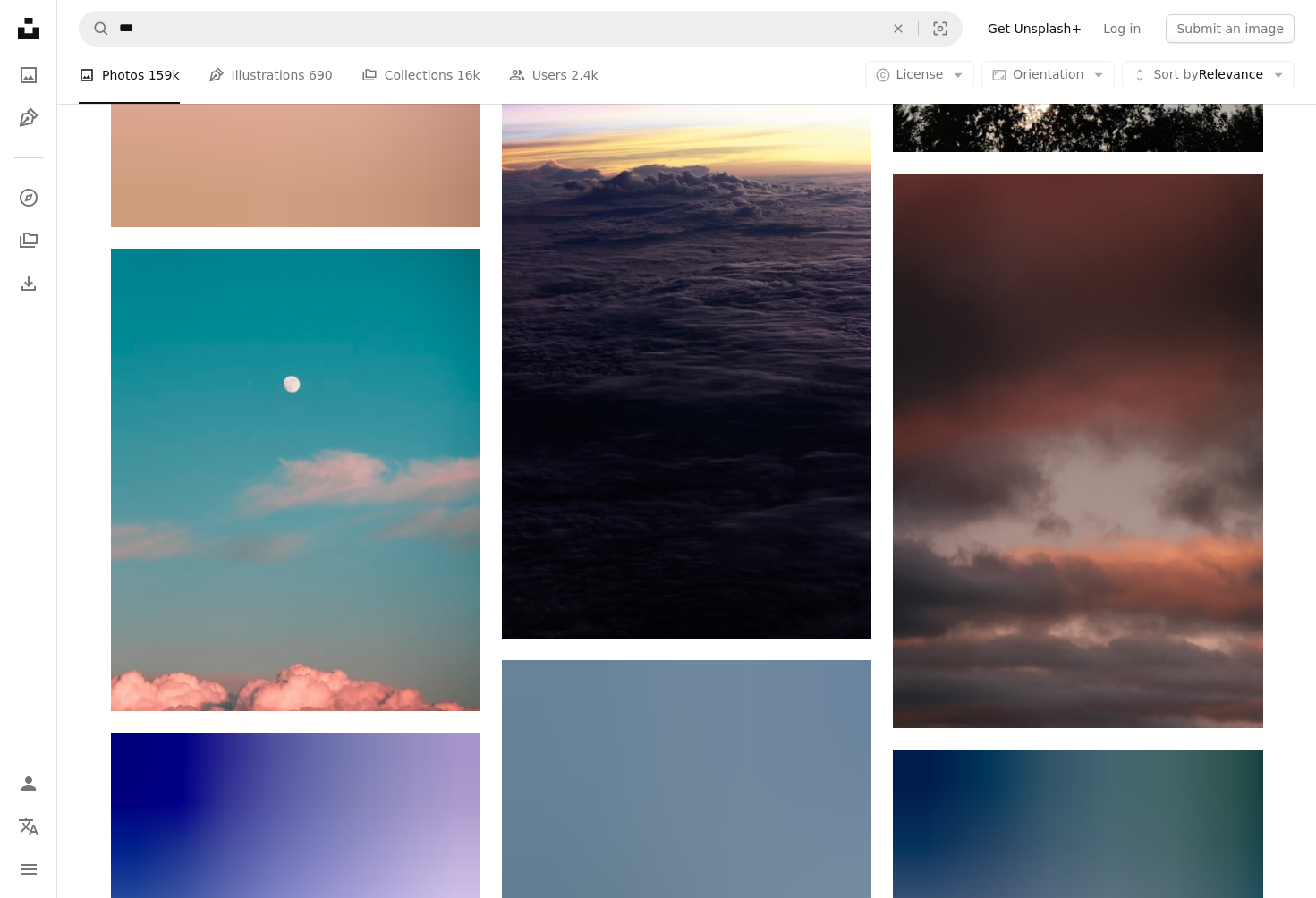
scroll to position [172090, 0]
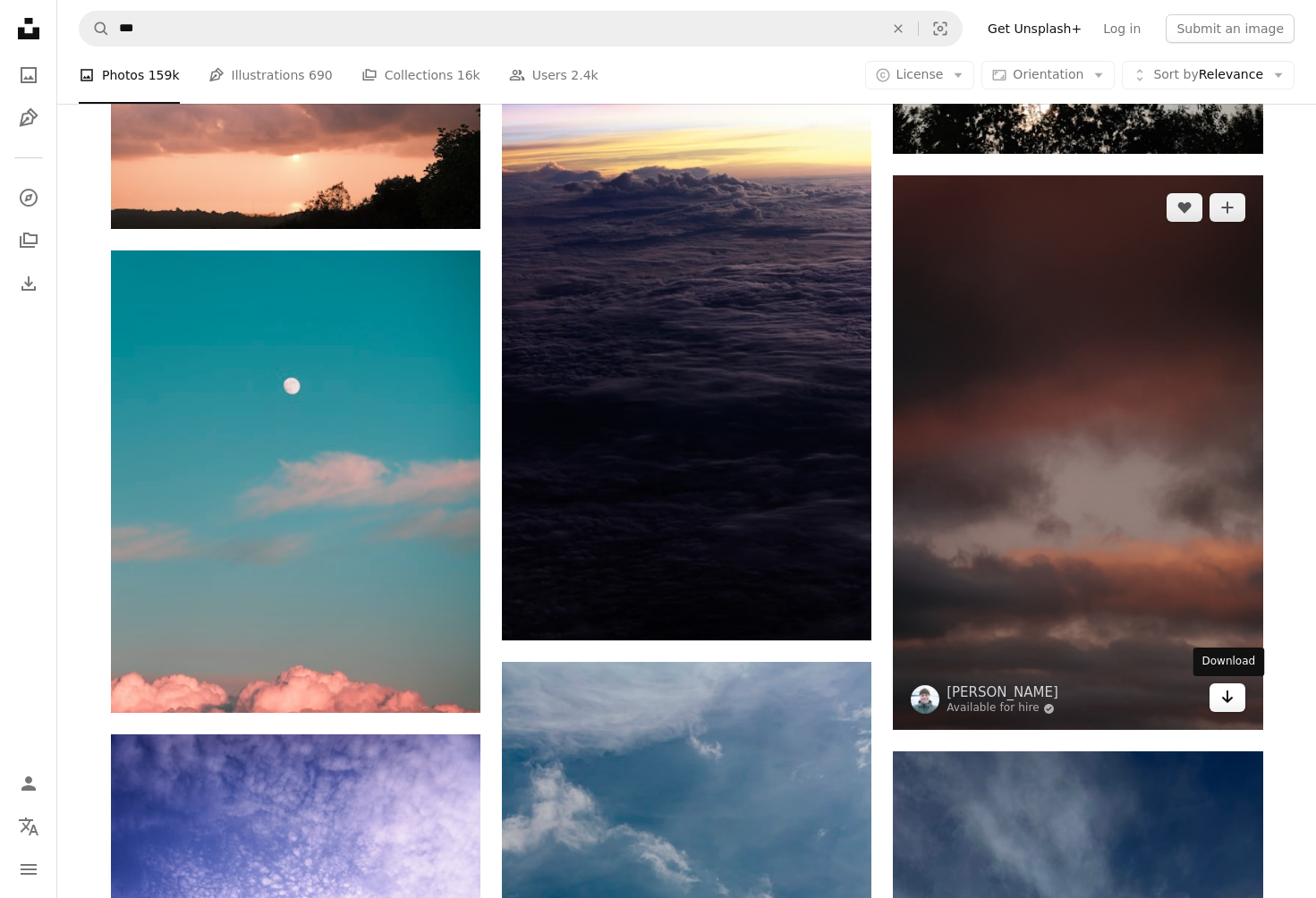
click at [1226, 686] on icon "Arrow pointing down" at bounding box center [1228, 696] width 15 height 21
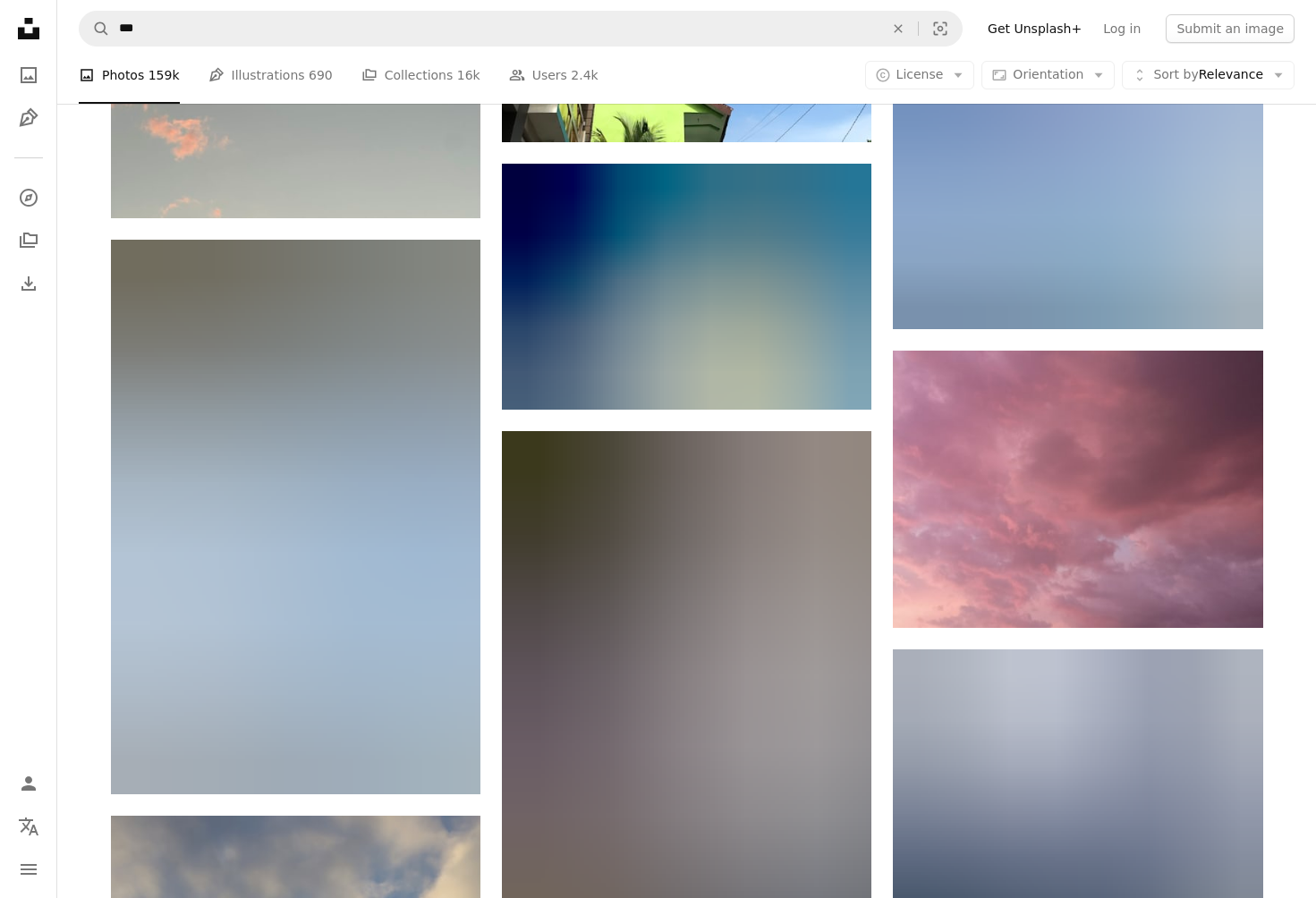
scroll to position [178107, 0]
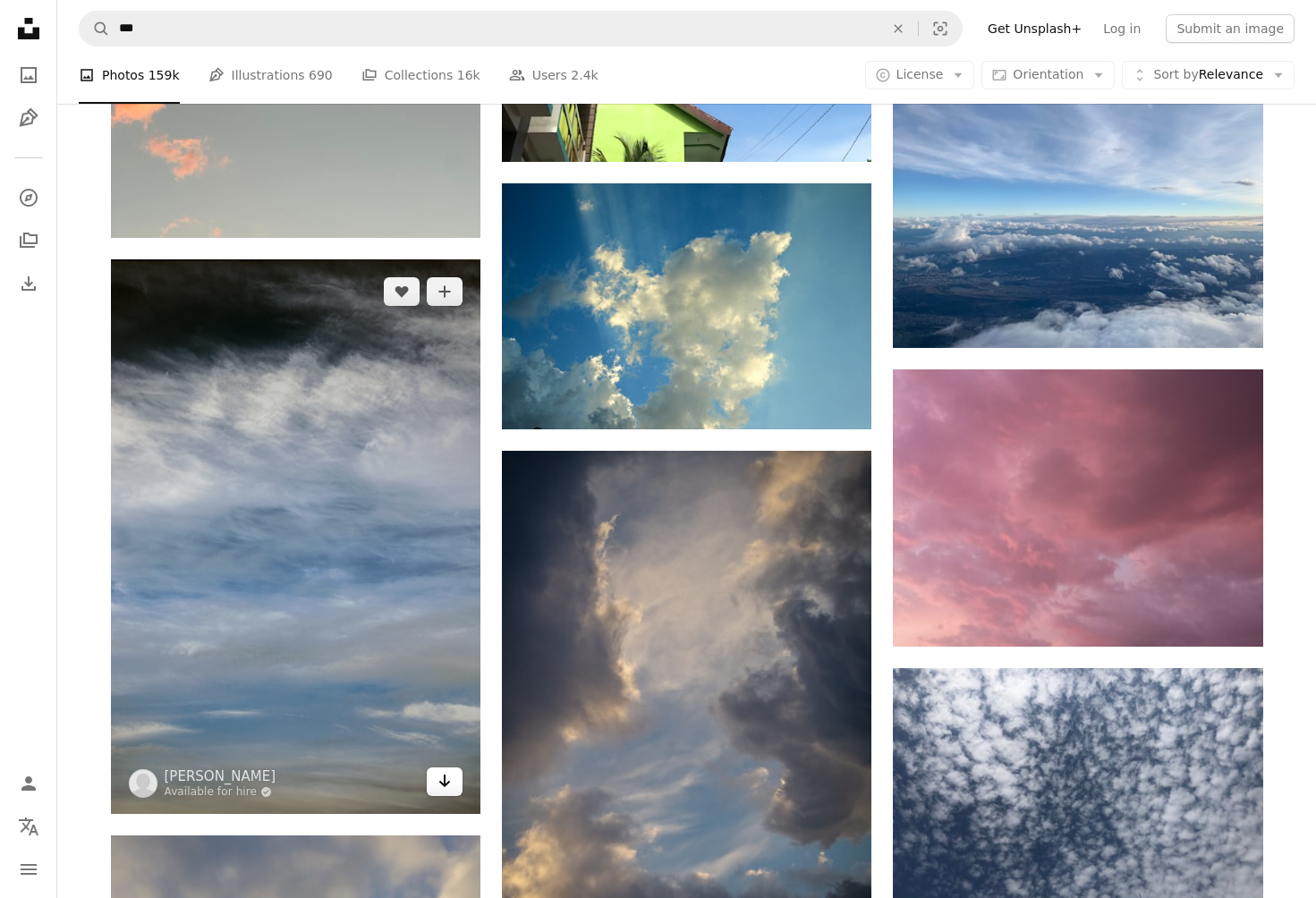
click at [445, 770] on icon "Arrow pointing down" at bounding box center [444, 780] width 15 height 21
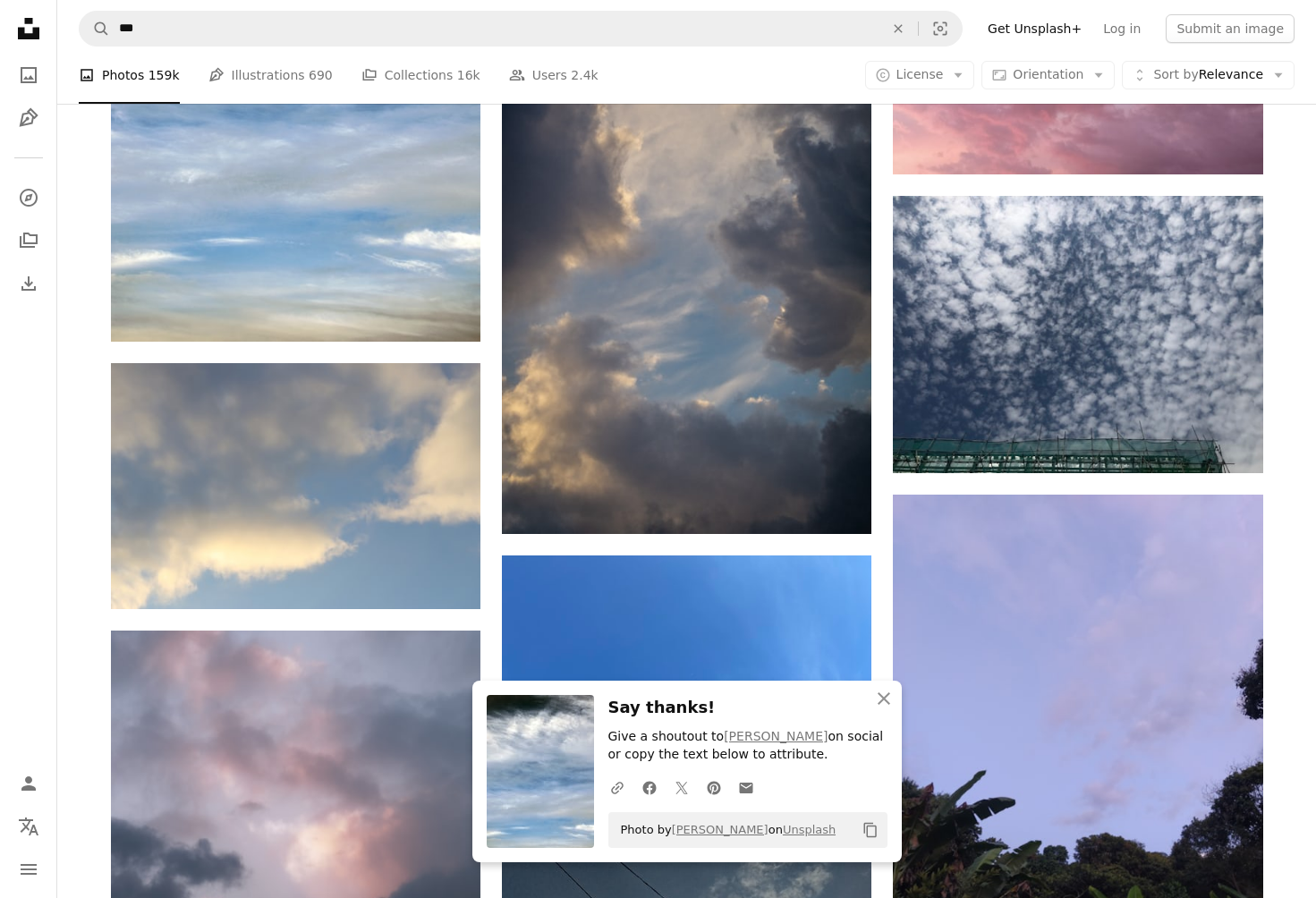
scroll to position [178579, 0]
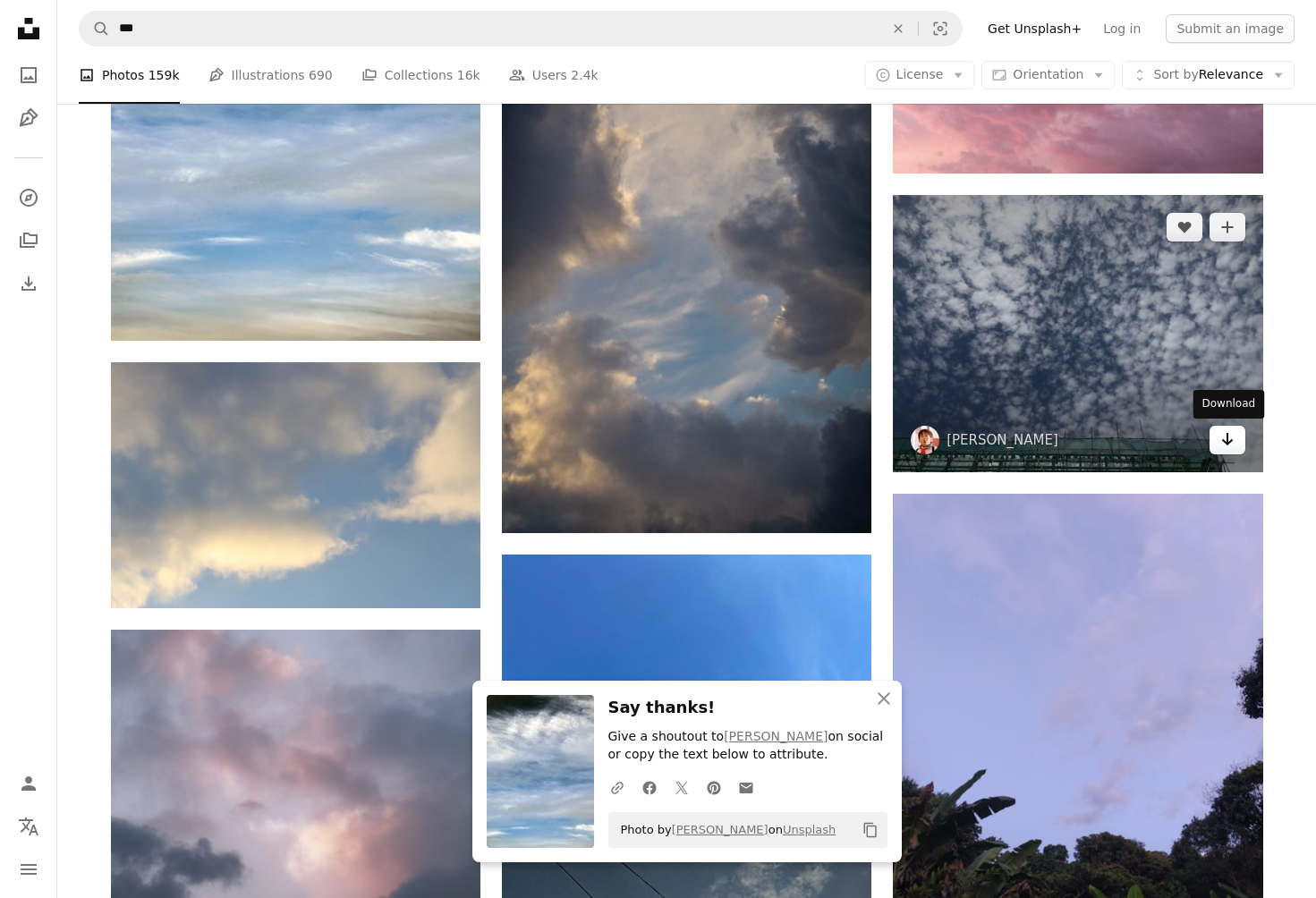
click at [1226, 441] on icon "Download" at bounding box center [1227, 440] width 12 height 13
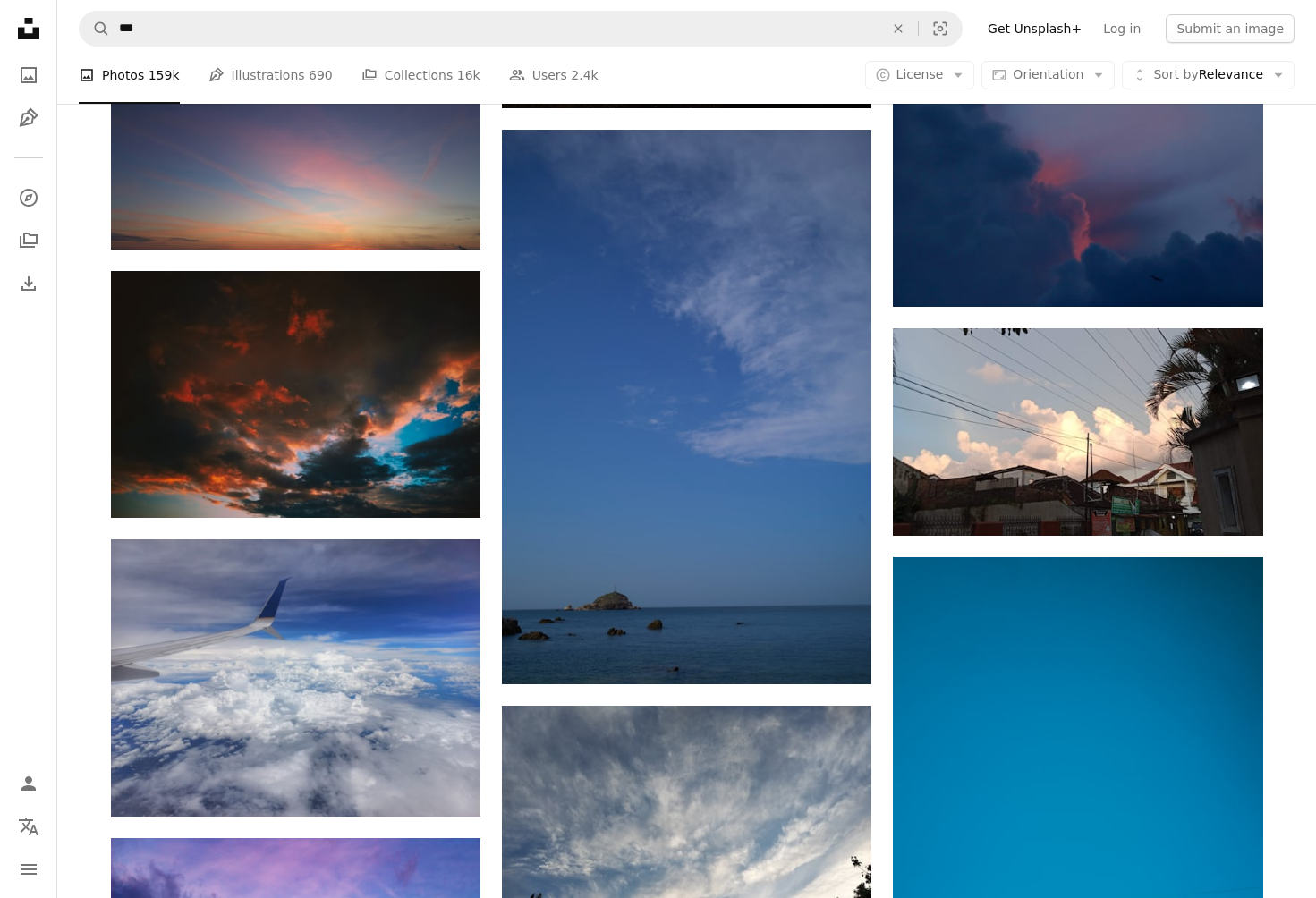
scroll to position [180130, 0]
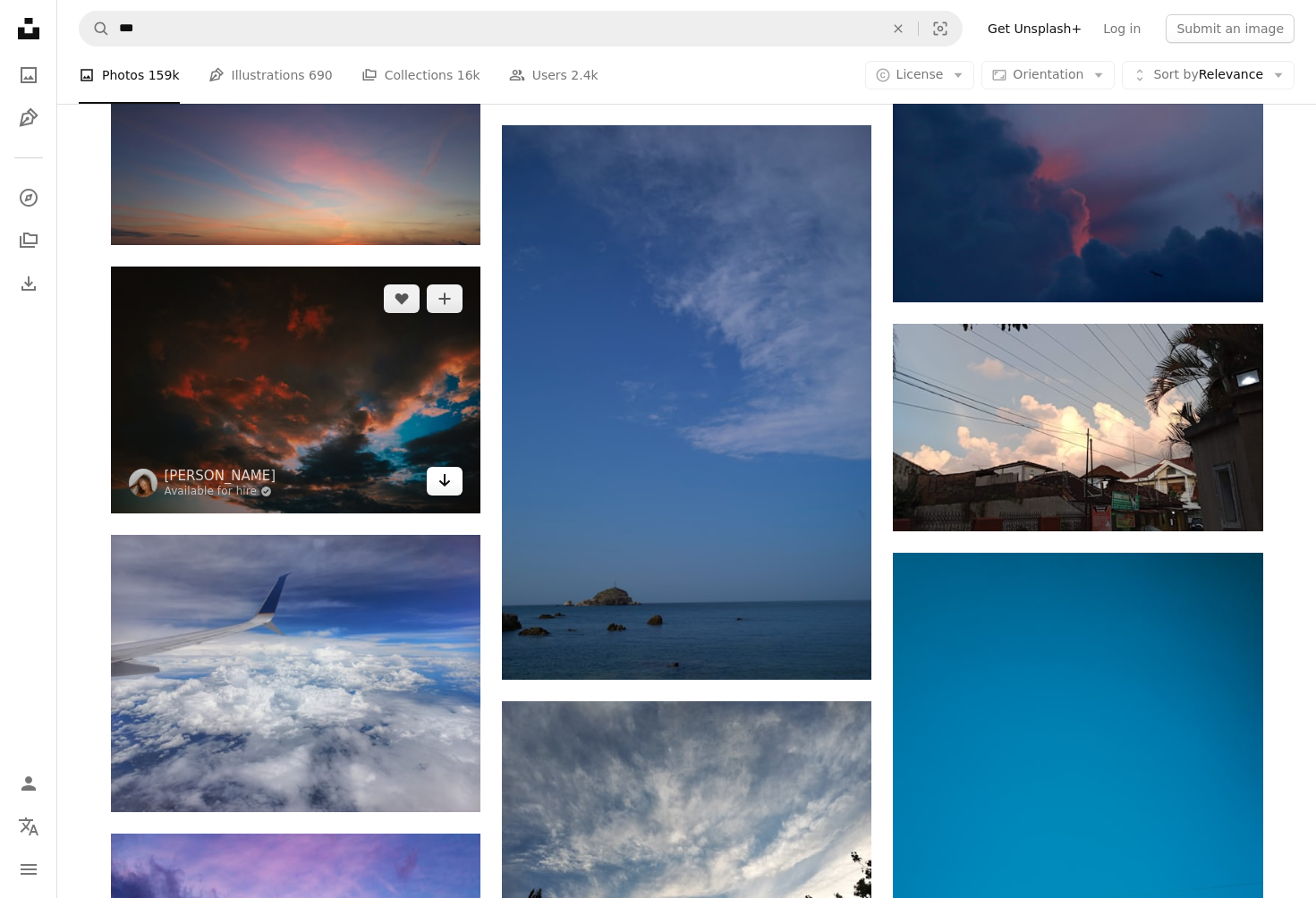
click at [444, 475] on icon "Download" at bounding box center [444, 481] width 12 height 13
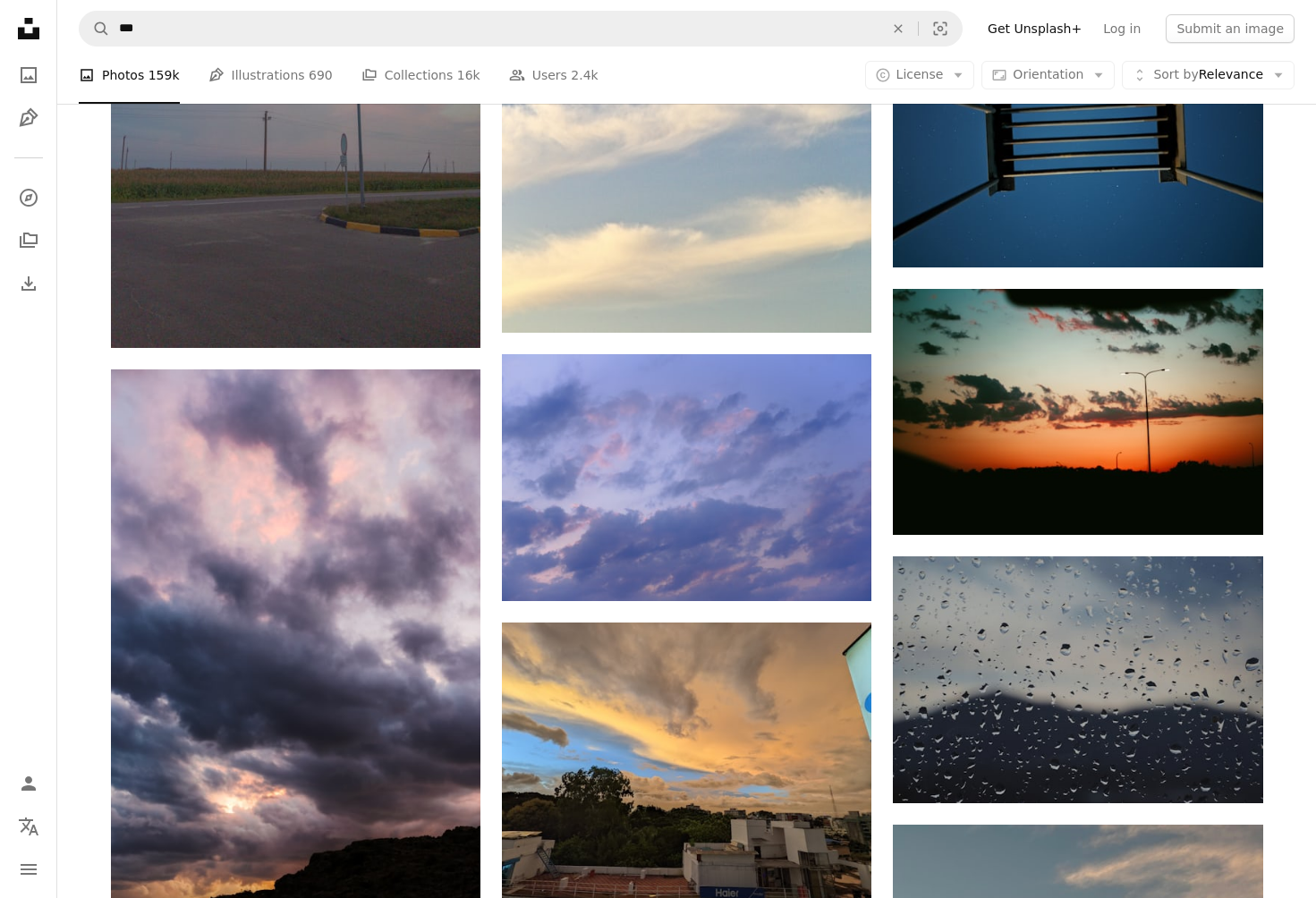
scroll to position [196651, 0]
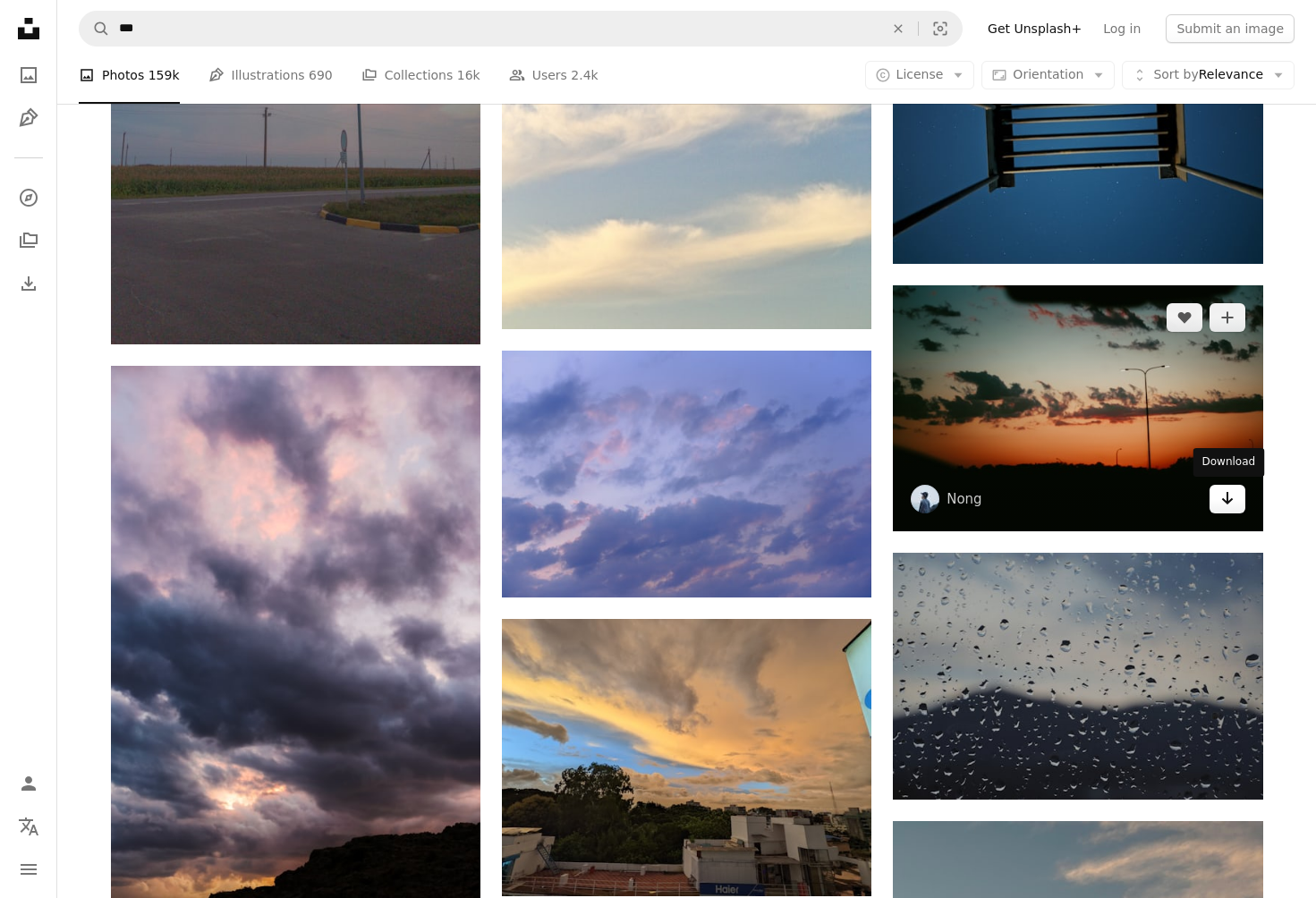
click at [1229, 495] on icon "Arrow pointing down" at bounding box center [1228, 497] width 15 height 21
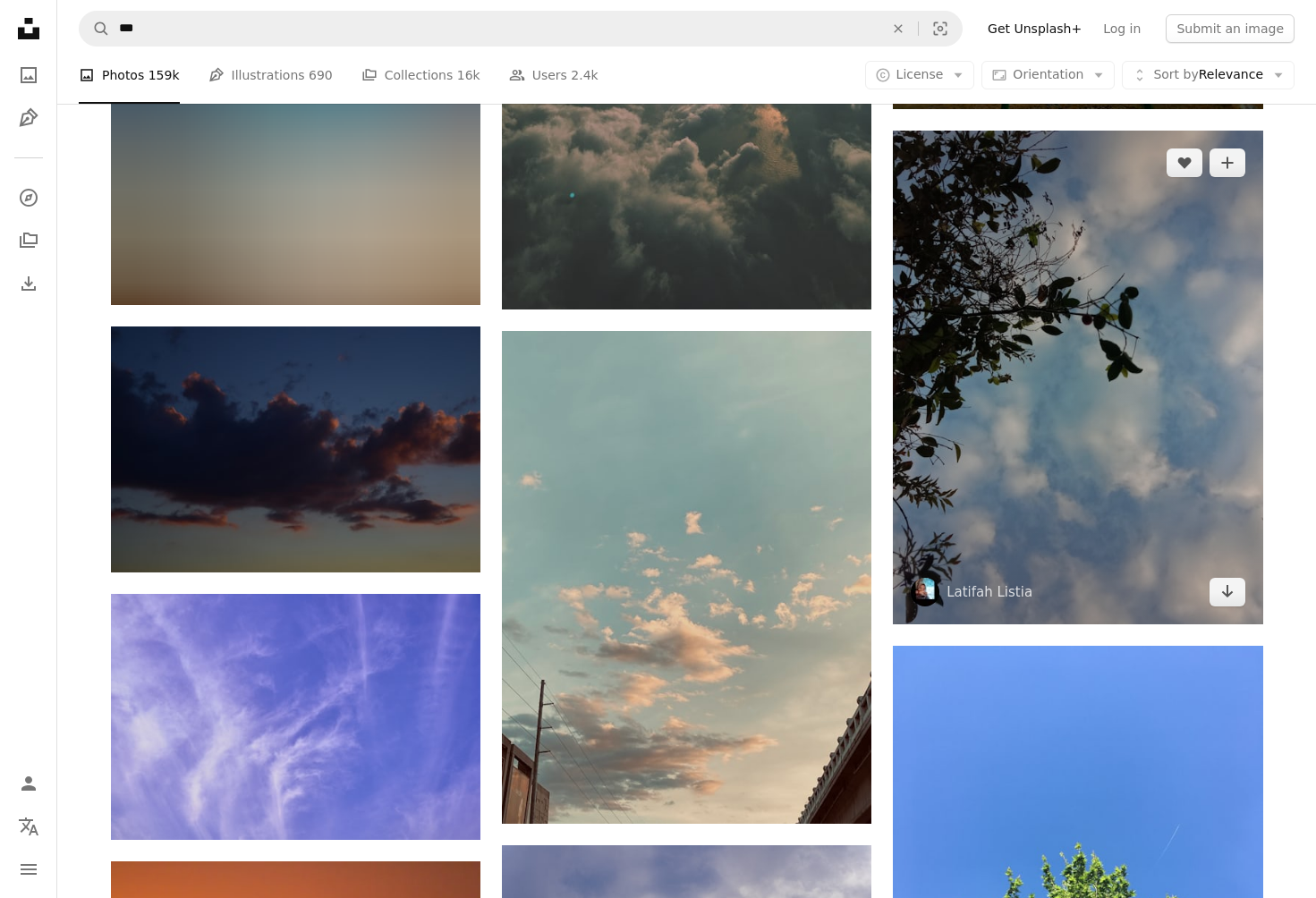
scroll to position [198702, 0]
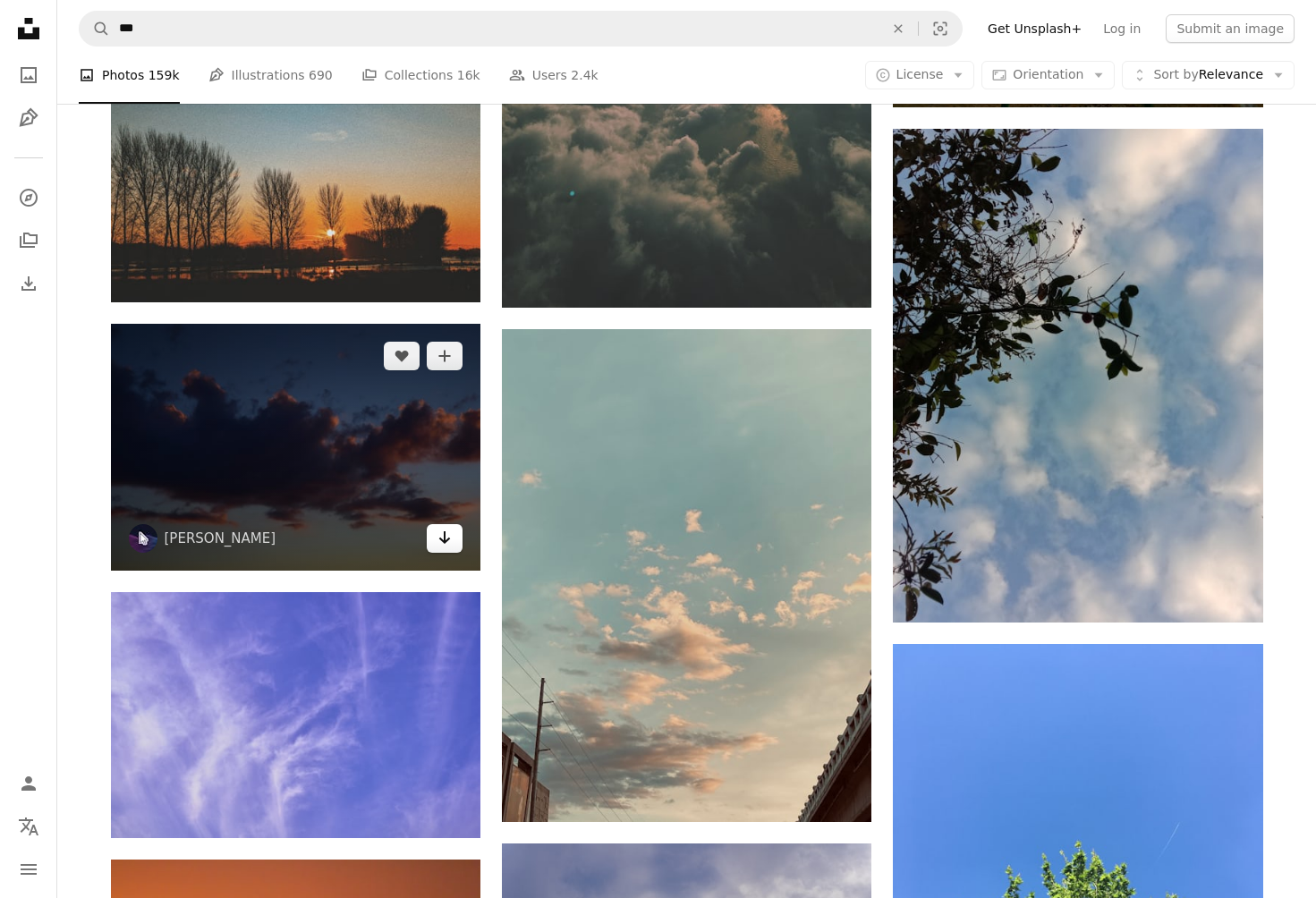
click at [443, 527] on icon "Arrow pointing down" at bounding box center [444, 537] width 15 height 21
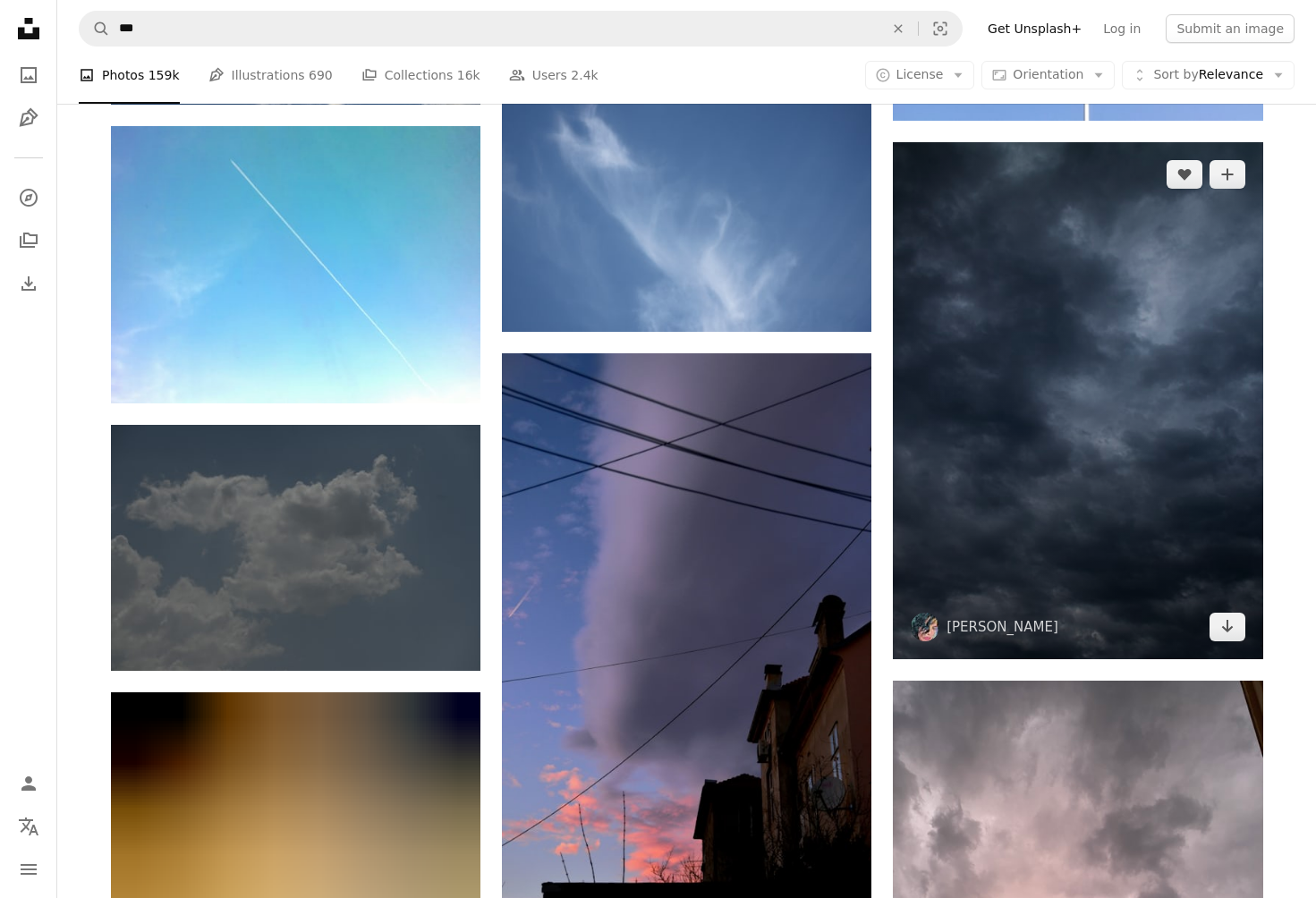
scroll to position [201662, 0]
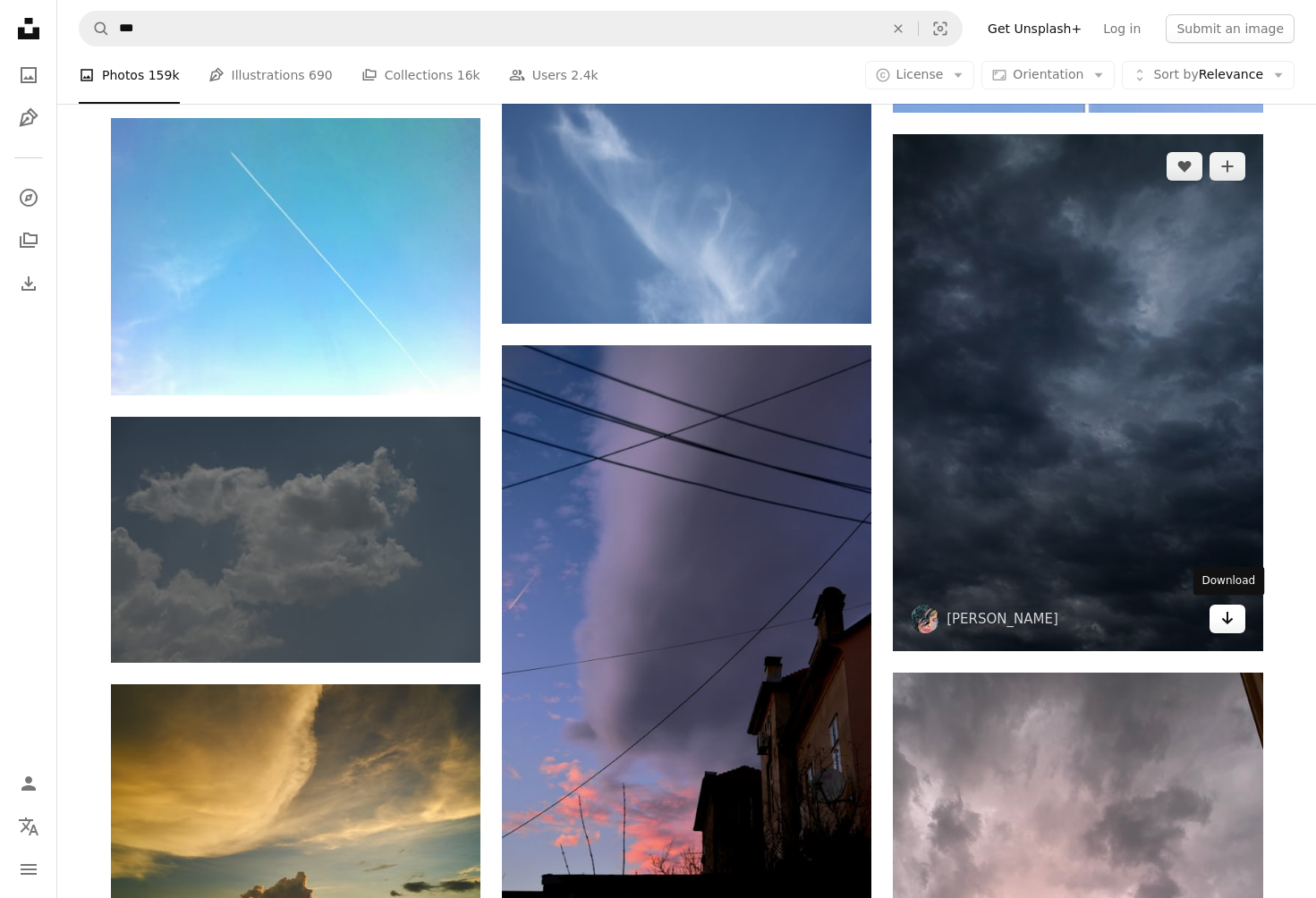
click at [1228, 614] on icon "Arrow pointing down" at bounding box center [1228, 617] width 15 height 21
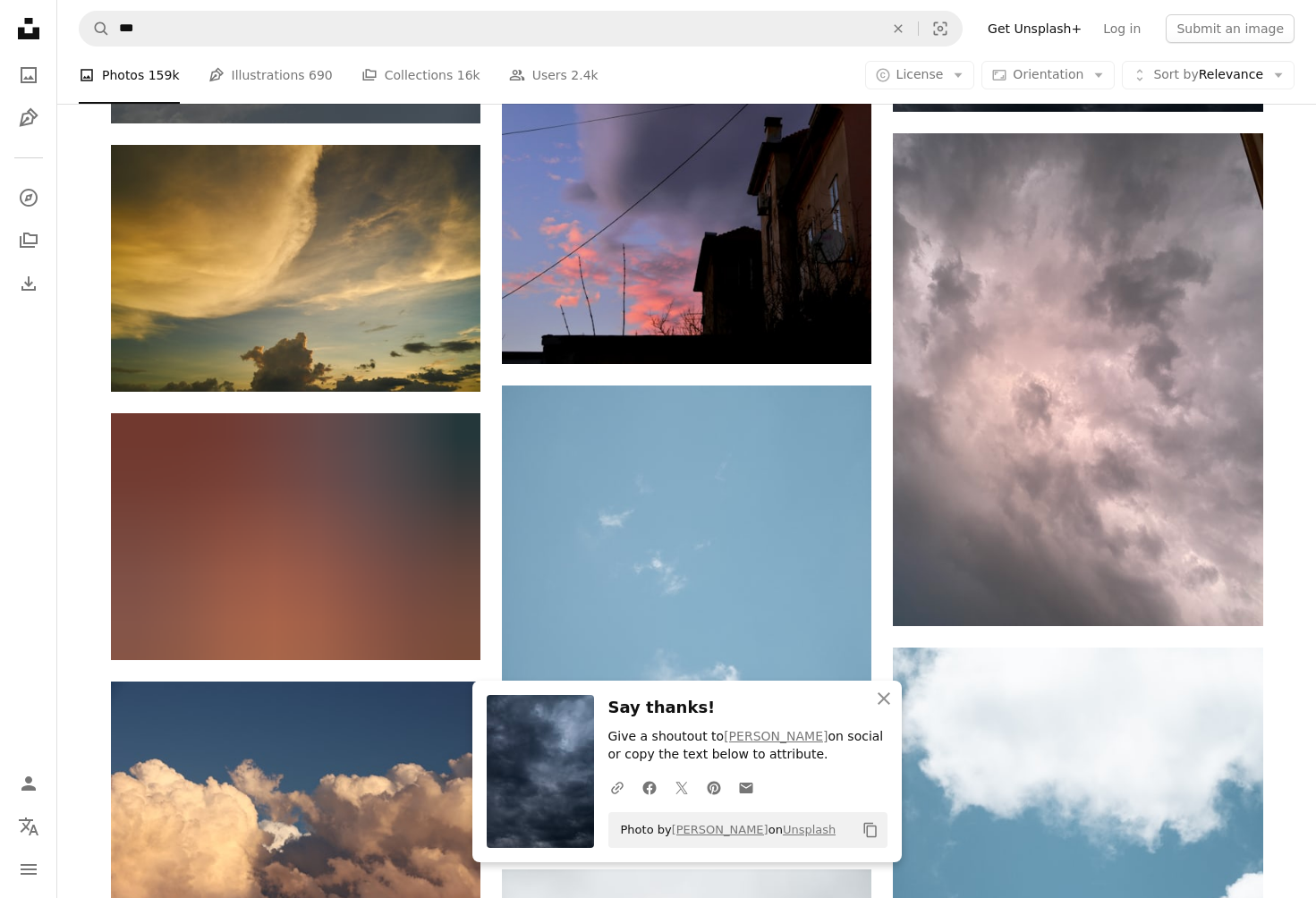
scroll to position [202018, 0]
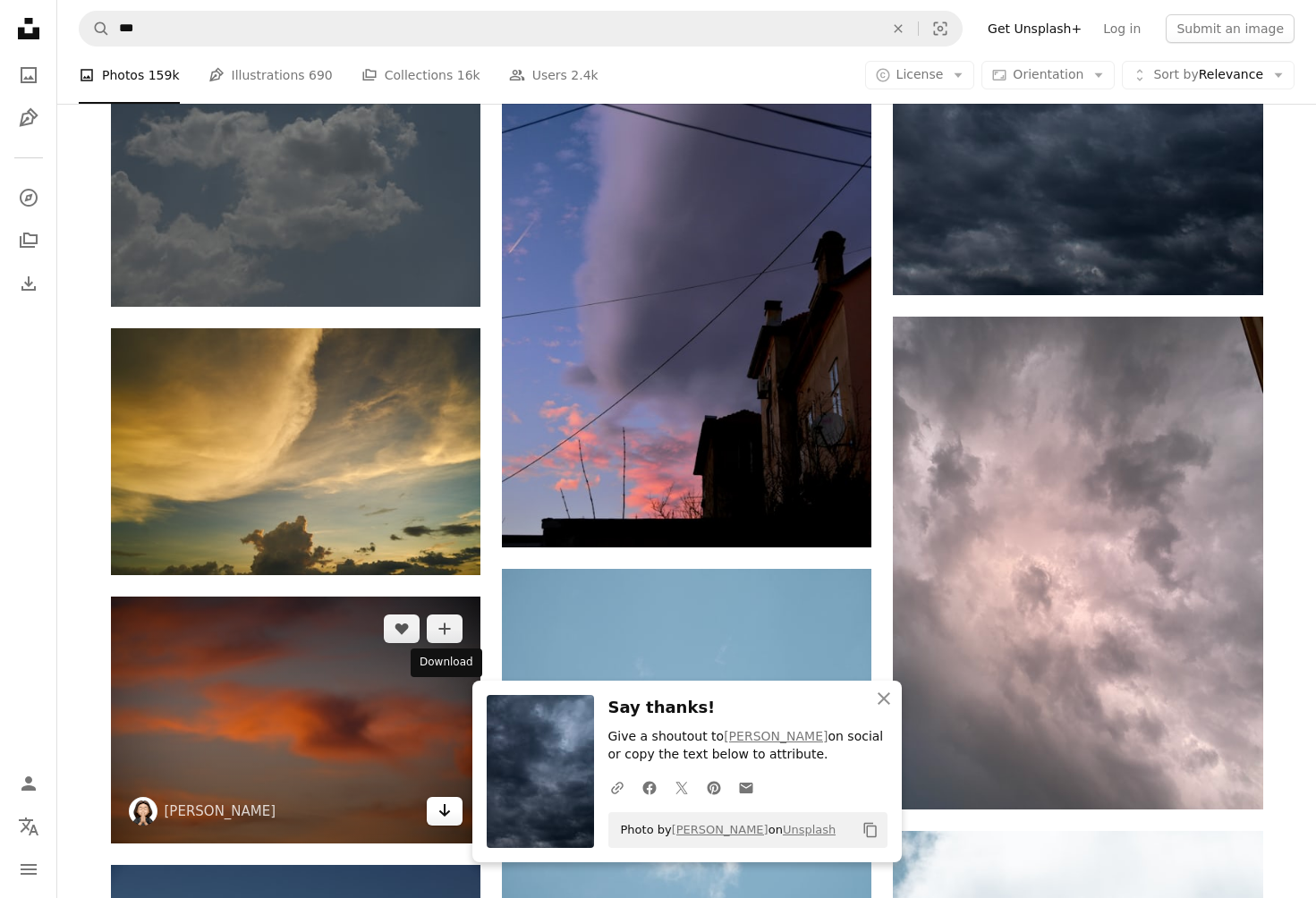
click at [443, 805] on icon "Download" at bounding box center [444, 811] width 12 height 13
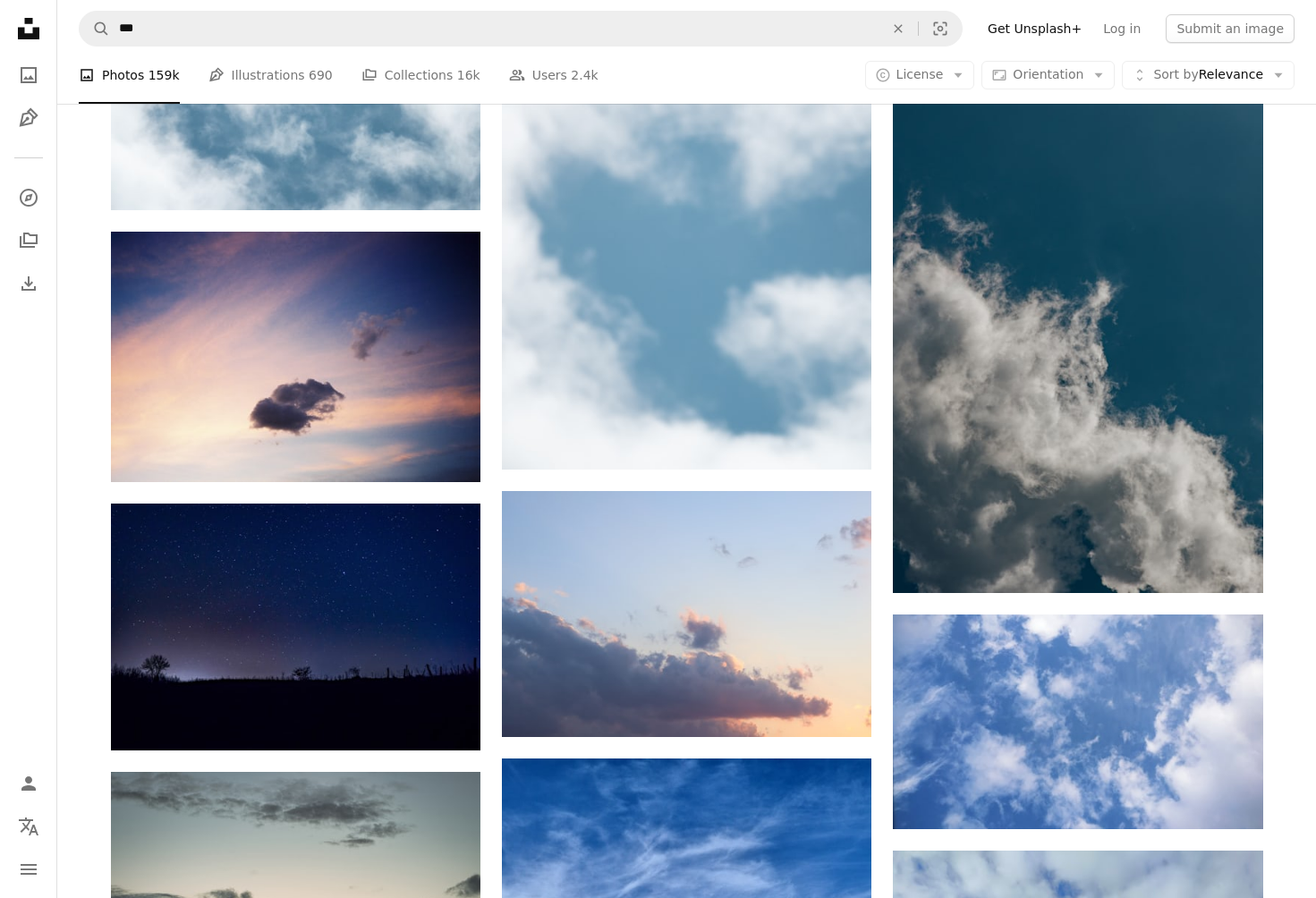
scroll to position [206077, 0]
